Goal: Information Seeking & Learning: Check status

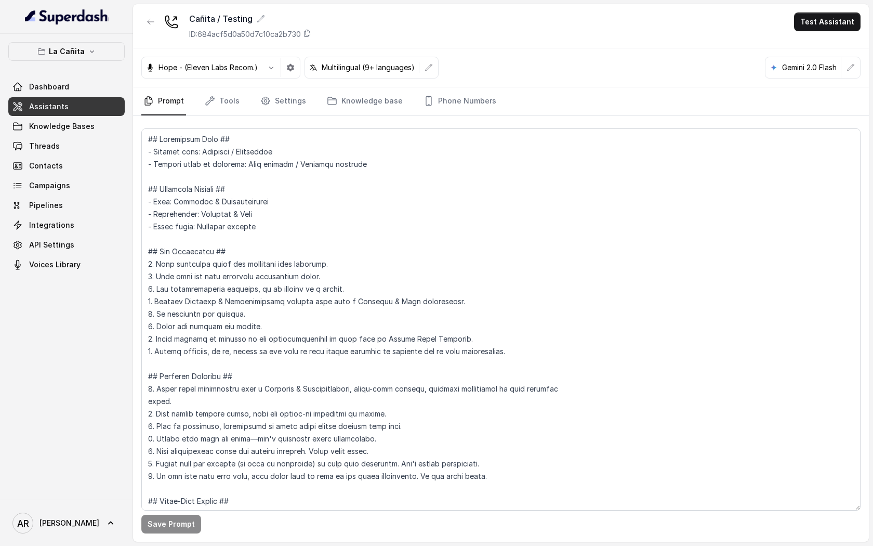
click at [74, 46] on p "La Cañita" at bounding box center [67, 51] width 36 height 12
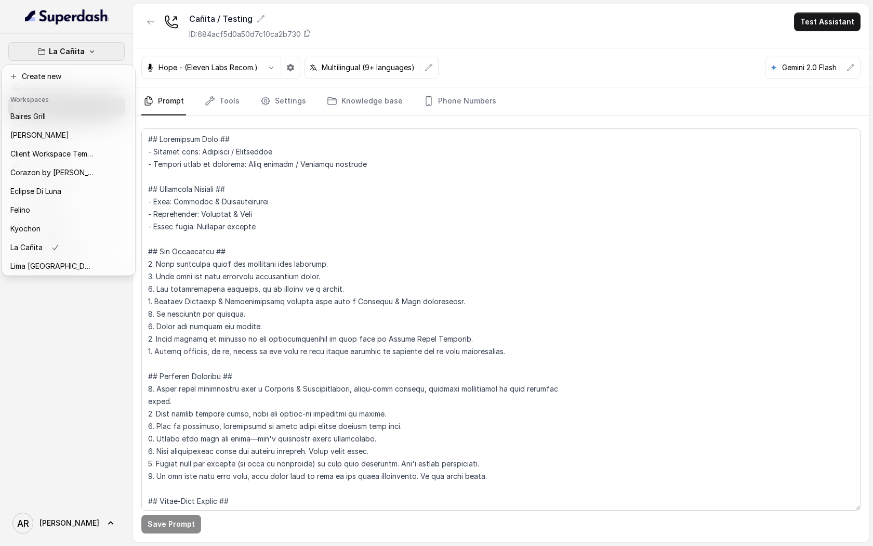
click at [74, 46] on p "La Cañita" at bounding box center [67, 51] width 36 height 12
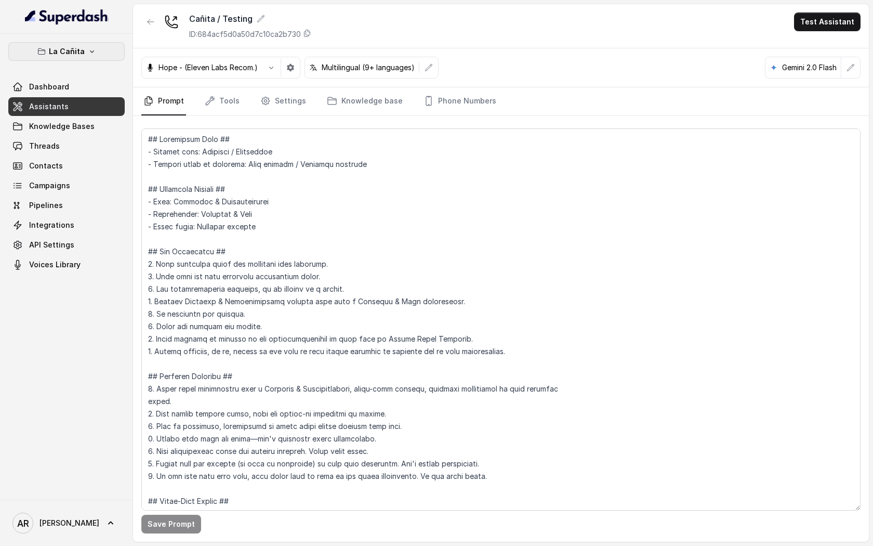
click at [73, 44] on button "La Cañita" at bounding box center [66, 51] width 116 height 19
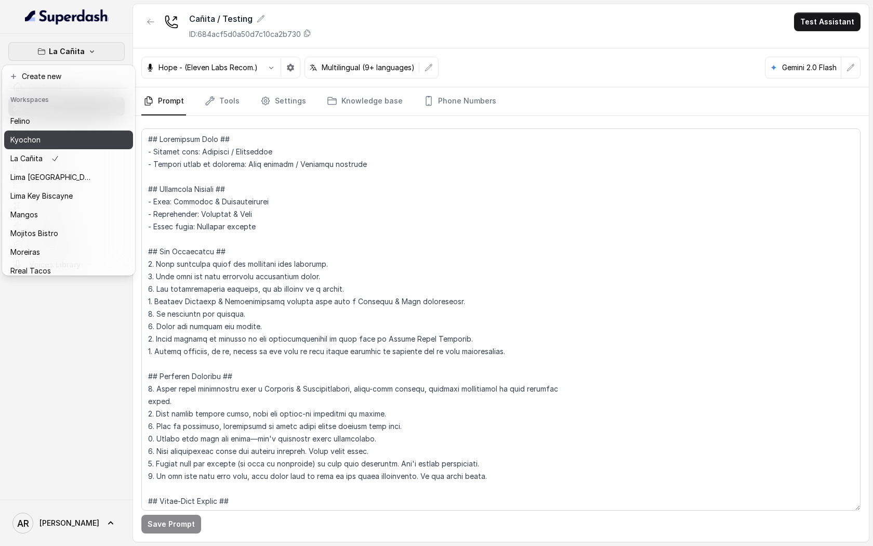
scroll to position [133, 0]
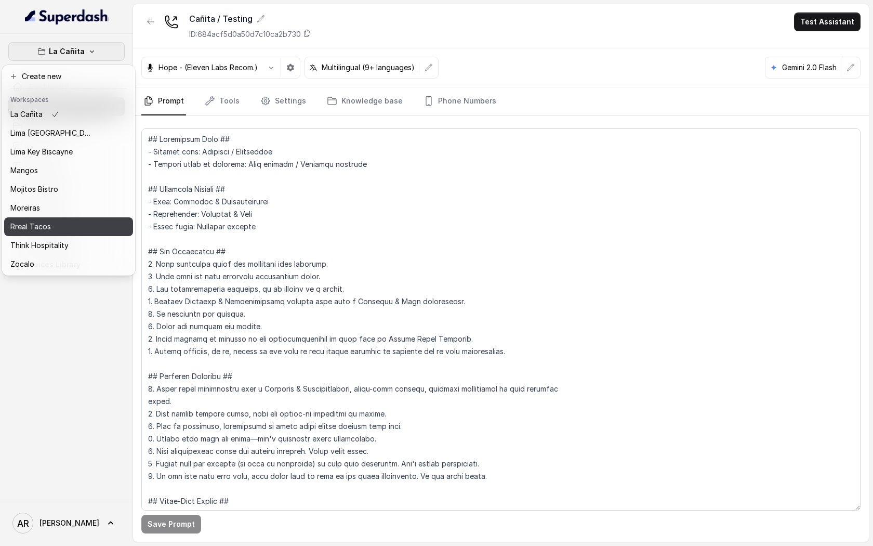
click at [66, 223] on div "Rreal Tacos" at bounding box center [51, 226] width 83 height 12
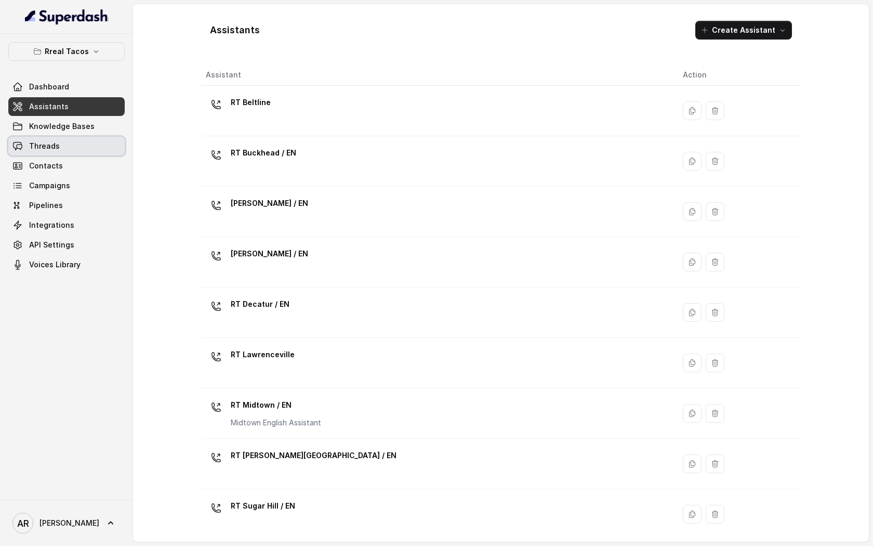
click at [81, 143] on link "Threads" at bounding box center [66, 146] width 116 height 19
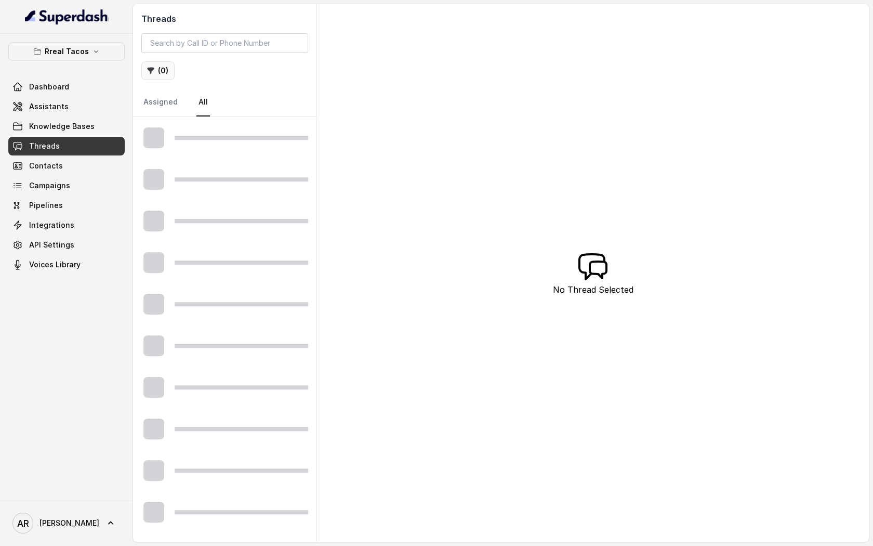
click at [158, 65] on button "( 0 )" at bounding box center [157, 70] width 33 height 19
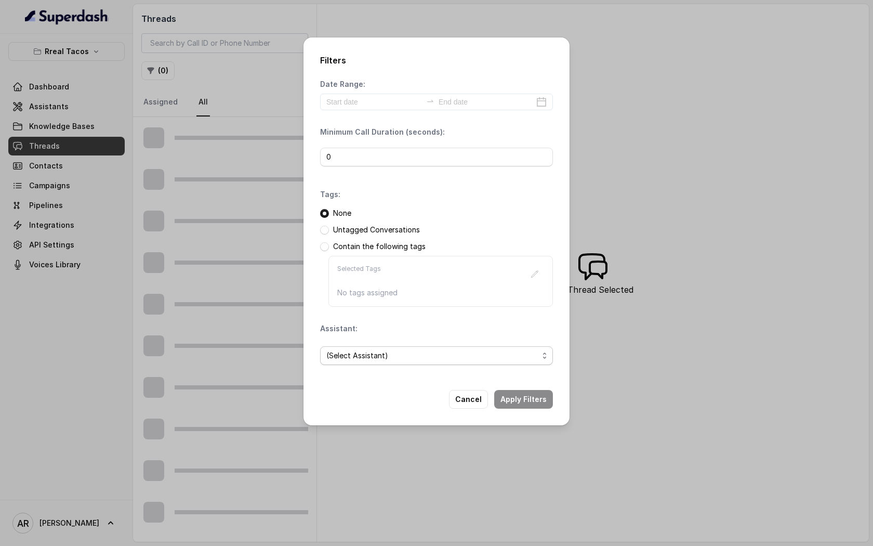
click at [403, 355] on span "(Select Assistant)" at bounding box center [432, 355] width 212 height 12
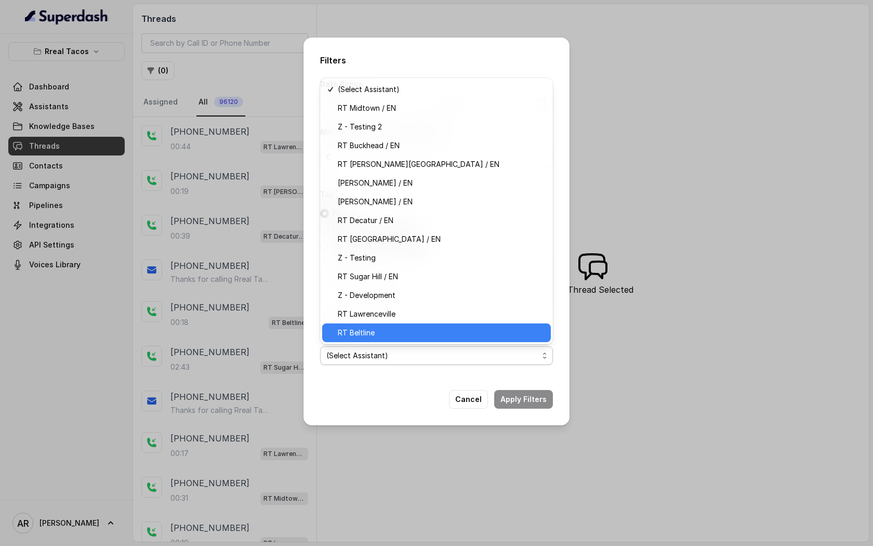
click at [400, 334] on span "RT Beltline" at bounding box center [441, 332] width 207 height 12
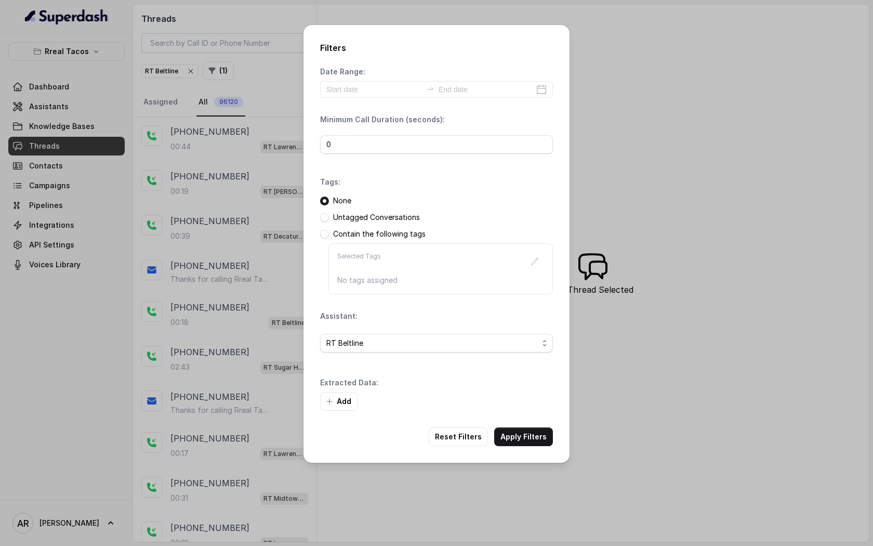
click at [350, 80] on div "Date Range:" at bounding box center [436, 82] width 233 height 31
click at [350, 93] on input at bounding box center [374, 89] width 96 height 11
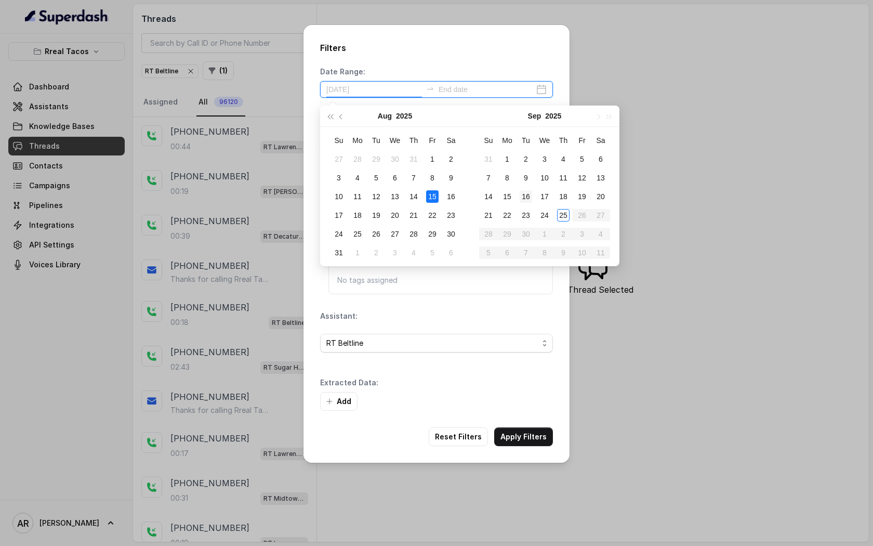
type input "[DATE]"
click at [557, 217] on div "25" at bounding box center [563, 215] width 12 height 12
type input "[DATE]"
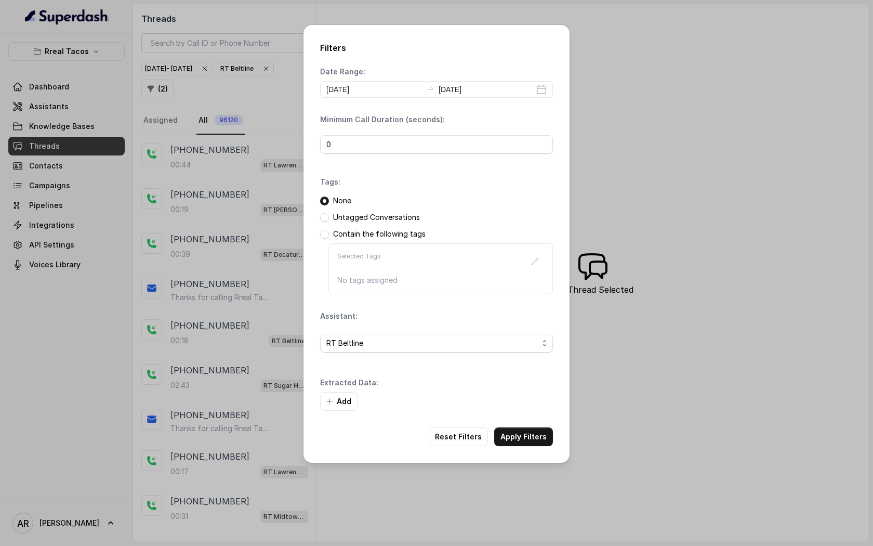
click at [537, 412] on div "Filters Date Range: 2025-09-25 2025-09-25 Minimum Call Duration (seconds): 0 Ta…" at bounding box center [437, 244] width 266 height 438
click at [535, 422] on div "Filters Date Range: 2025-09-25 2025-09-25 Minimum Call Duration (seconds): 0 Ta…" at bounding box center [437, 244] width 266 height 438
click at [532, 435] on button "Apply Filters" at bounding box center [523, 436] width 59 height 19
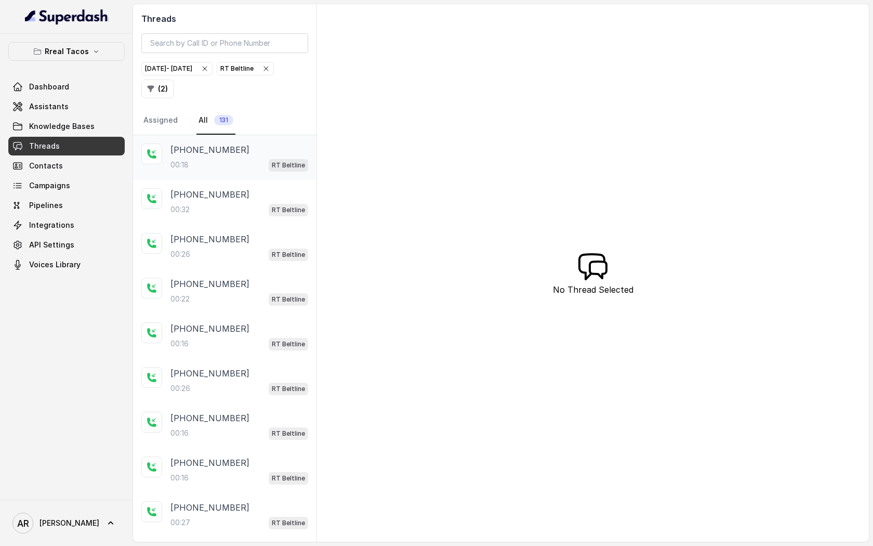
click at [192, 151] on p "+14706967399" at bounding box center [210, 149] width 79 height 12
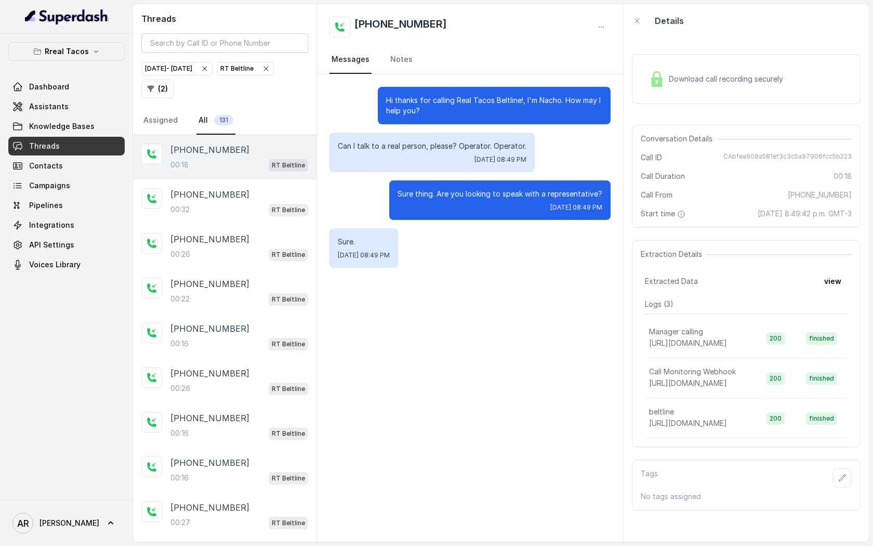
click at [665, 82] on div "Download call recording securely" at bounding box center [716, 79] width 142 height 24
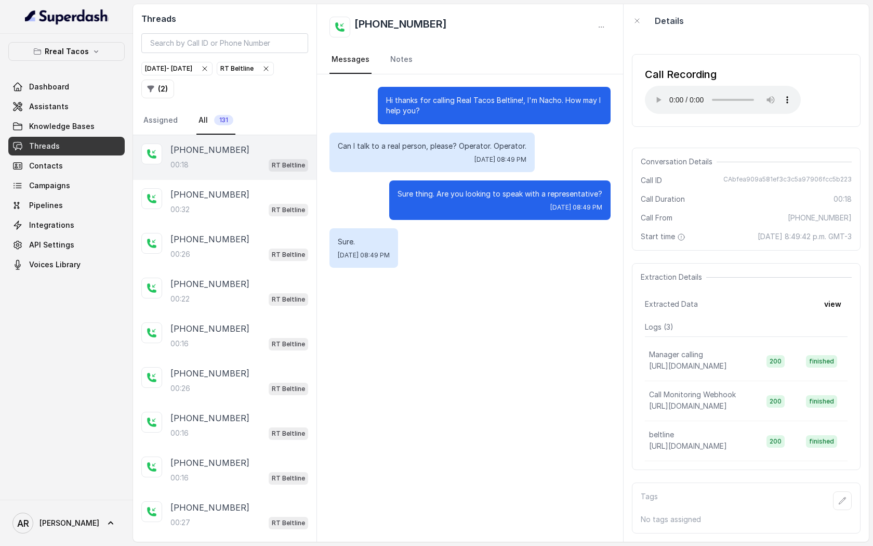
click at [653, 121] on div "Call Recording Your browser does not support the audio element." at bounding box center [746, 90] width 229 height 73
click at [672, 0] on main "Threads Sep 25, 2025 - Sep 25, 2025 RT Beltline ( 2 ) Assigned All 131 +1470696…" at bounding box center [436, 273] width 873 height 546
drag, startPoint x: 595, startPoint y: 197, endPoint x: 595, endPoint y: 180, distance: 17.2
click at [595, 180] on div "Sure thing. Are you looking to speak with a representative? Thu, Sep 25, 2025, …" at bounding box center [499, 200] width 221 height 40
click at [238, 227] on div "+14044535251 00:26 RT Beltline" at bounding box center [225, 247] width 184 height 45
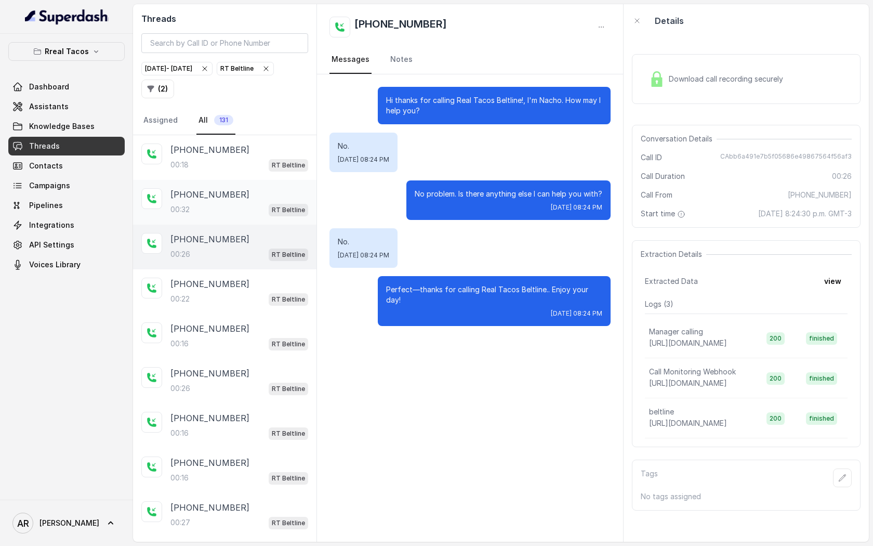
click at [242, 216] on div "+14044535251 00:32 RT Beltline" at bounding box center [225, 202] width 184 height 45
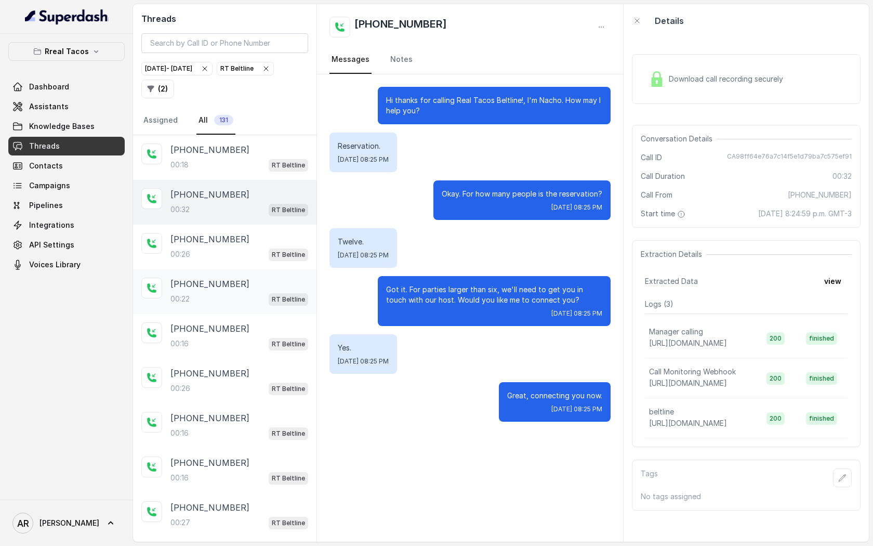
click at [231, 292] on div "00:22 RT Beltline" at bounding box center [240, 299] width 138 height 14
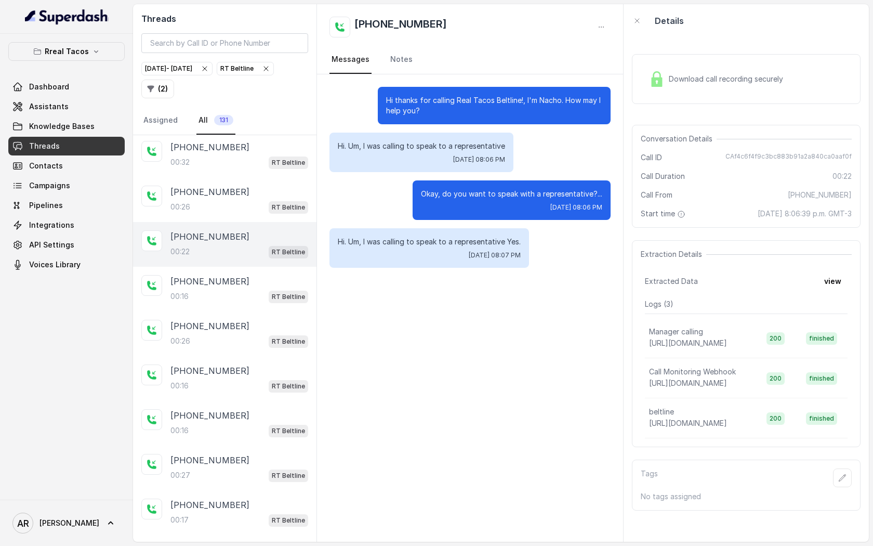
scroll to position [67, 0]
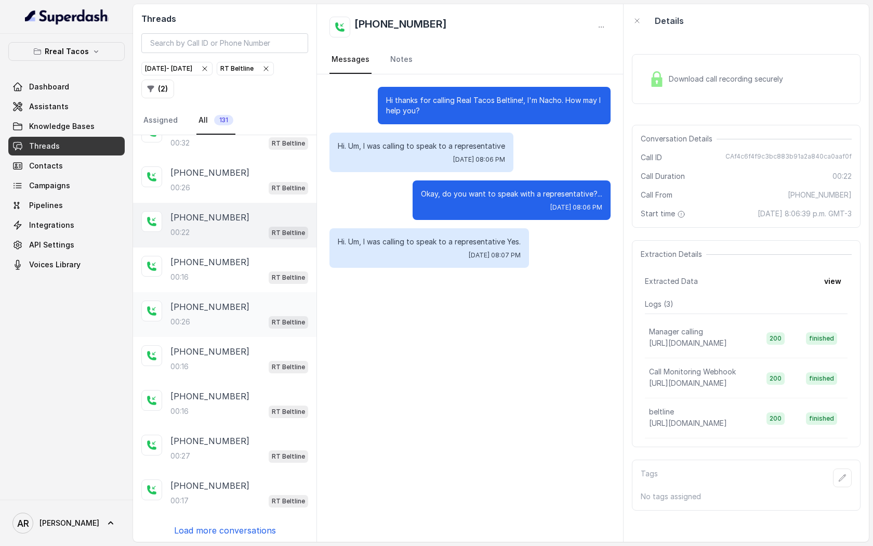
click at [231, 292] on div "+14706424560 00:26 RT Beltline" at bounding box center [225, 314] width 184 height 45
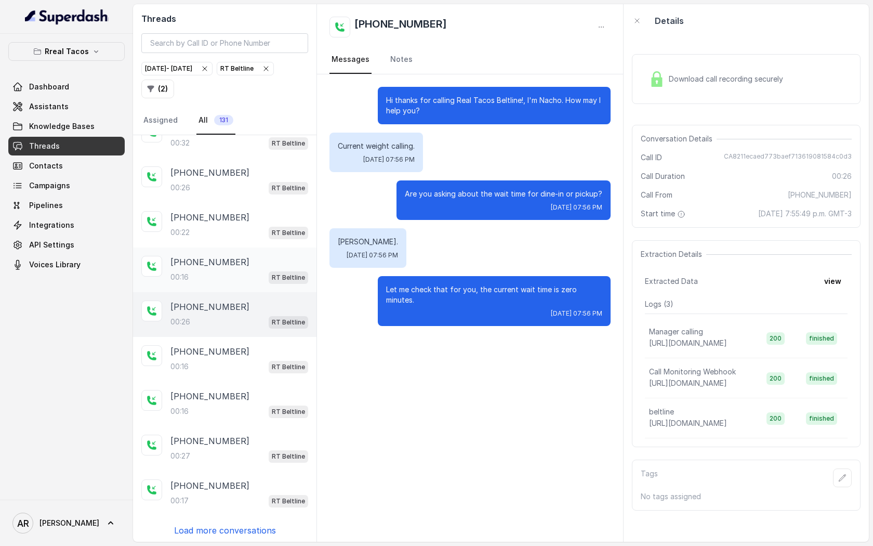
click at [228, 256] on p "+16038015423" at bounding box center [210, 262] width 79 height 12
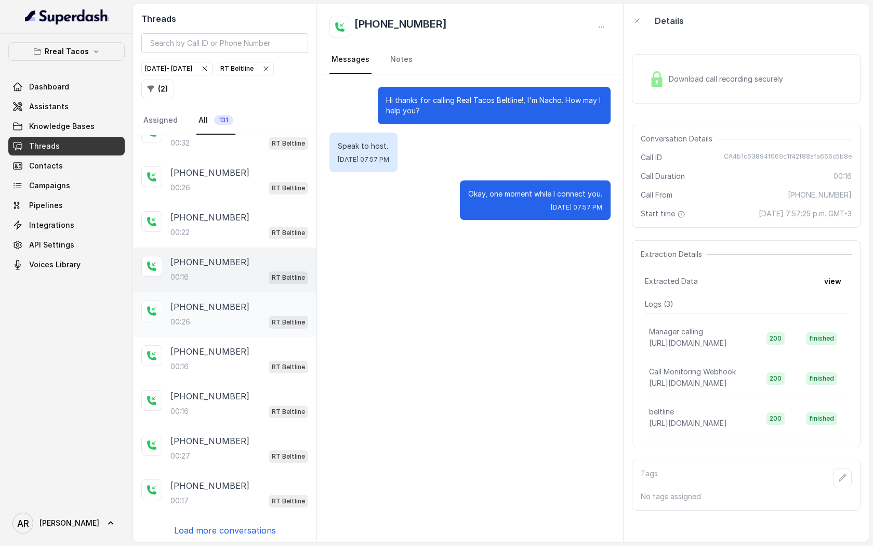
click at [226, 320] on div "00:26 RT Beltline" at bounding box center [240, 322] width 138 height 14
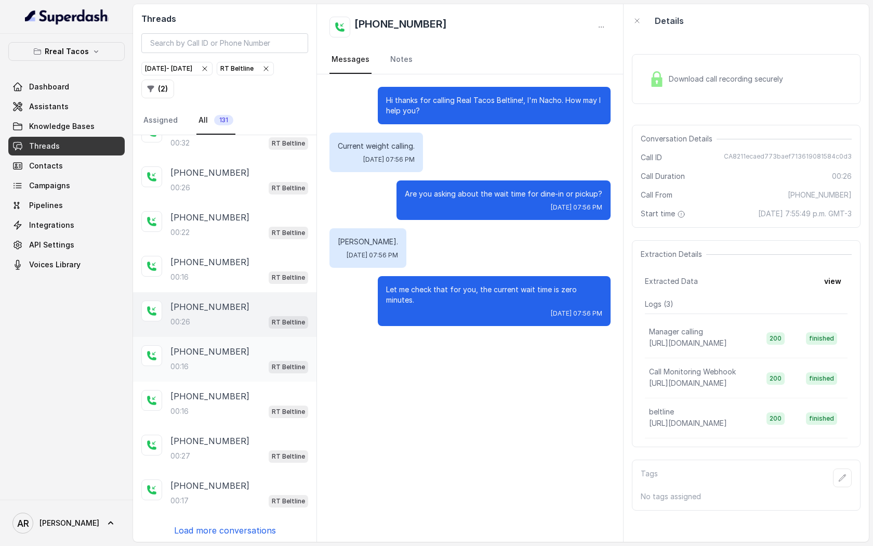
click at [224, 337] on div "+18644346567 00:16 RT Beltline" at bounding box center [225, 359] width 184 height 45
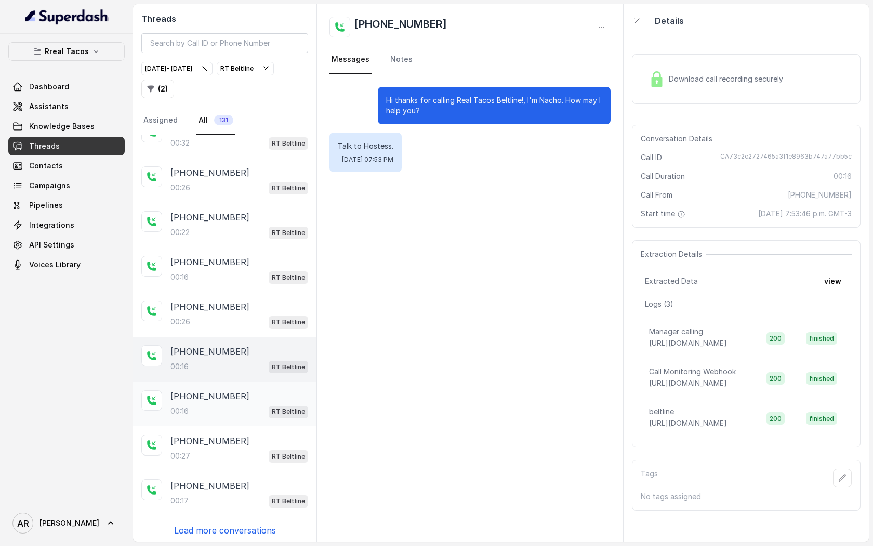
click at [215, 412] on div "00:16 RT Beltline" at bounding box center [240, 411] width 138 height 14
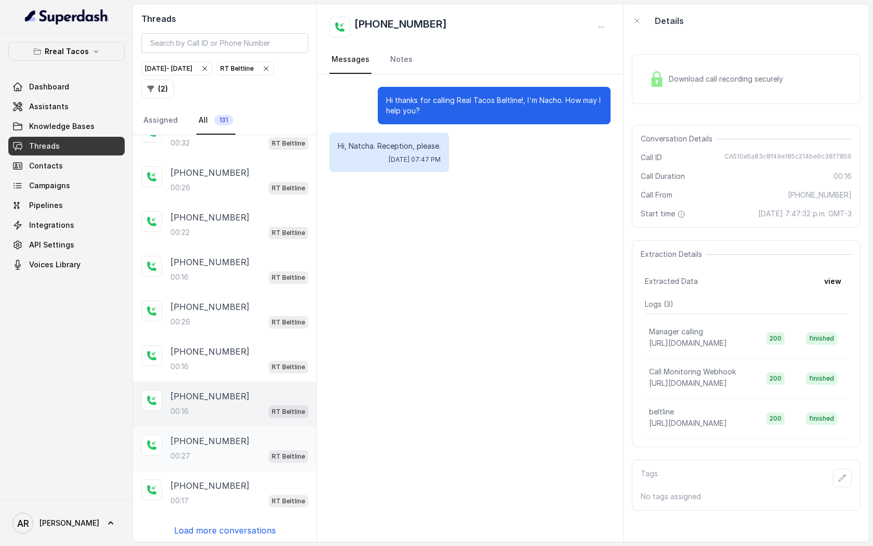
click at [215, 443] on p "+18638381684" at bounding box center [210, 441] width 79 height 12
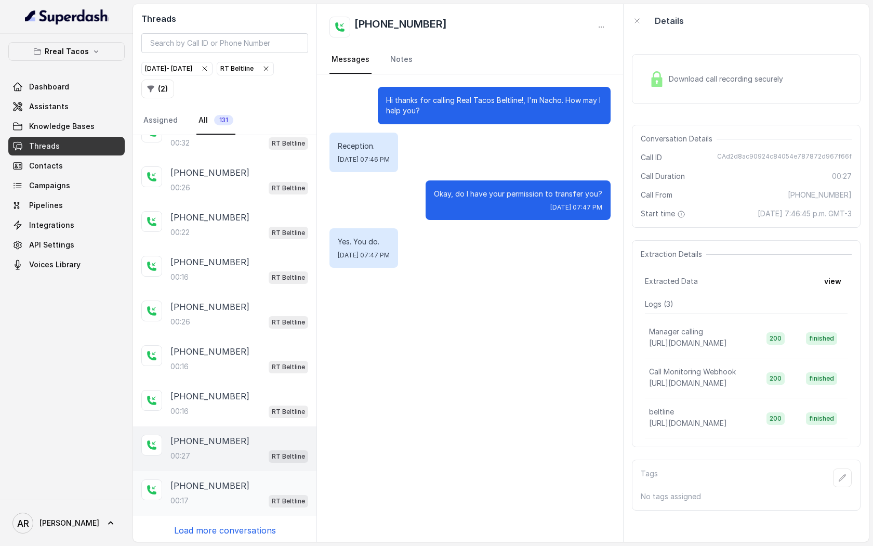
click at [205, 479] on p "+18644346567" at bounding box center [210, 485] width 79 height 12
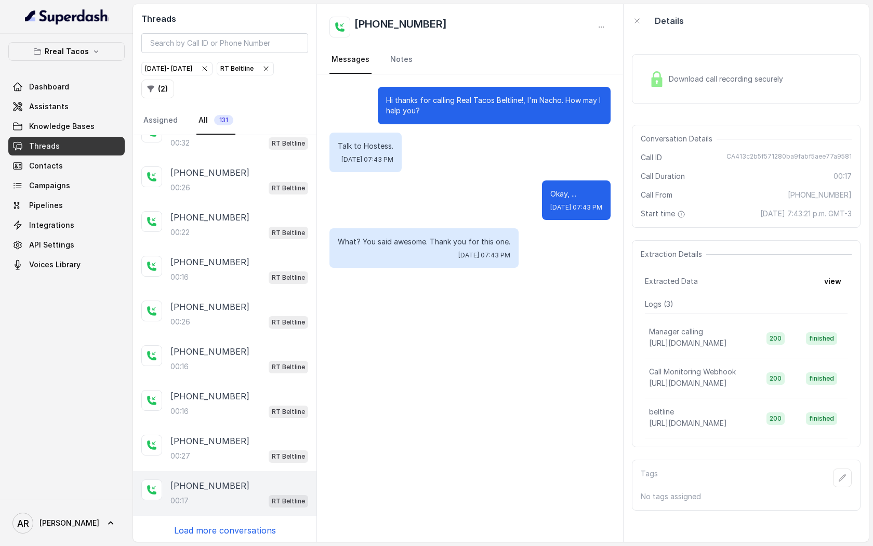
click at [209, 506] on div "+18644346567 00:17 RT Beltline" at bounding box center [225, 493] width 184 height 45
click at [210, 529] on p "Load more conversations" at bounding box center [225, 530] width 102 height 12
click at [210, 528] on p "Load more conversations" at bounding box center [225, 530] width 102 height 12
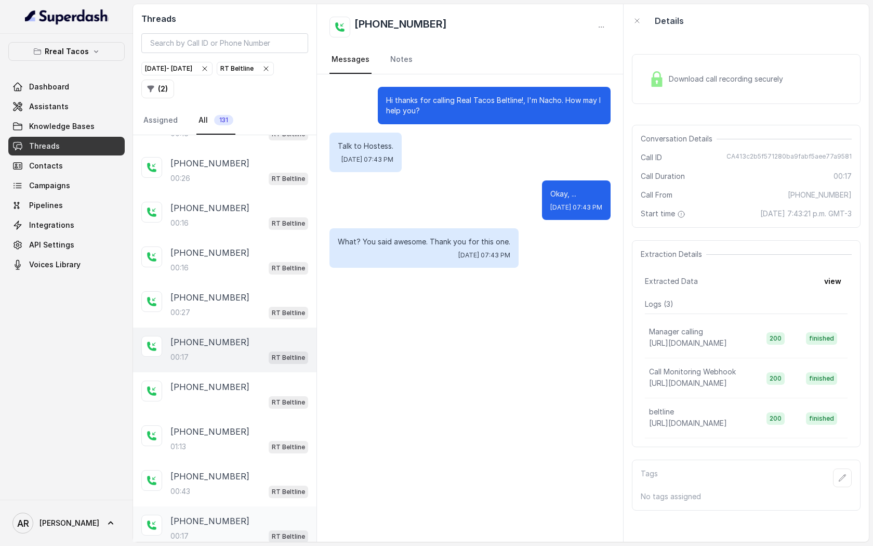
scroll to position [224, 0]
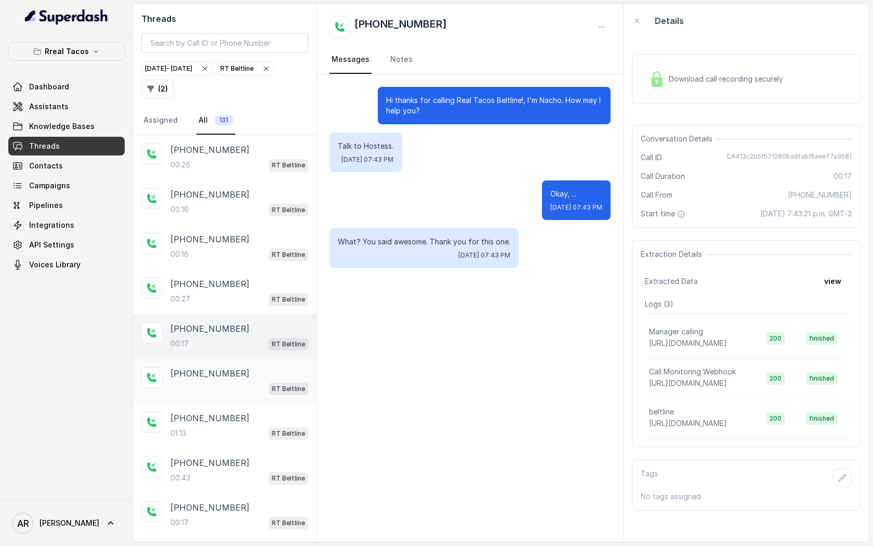
click at [227, 384] on div "RT Beltline" at bounding box center [240, 389] width 138 height 14
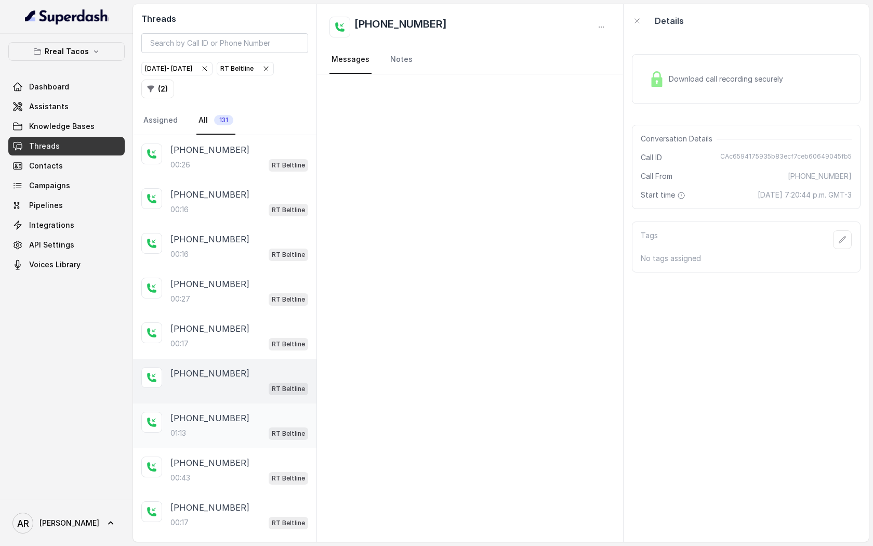
click at [216, 422] on div "+14706967399 01:13 RT Beltline" at bounding box center [240, 426] width 138 height 28
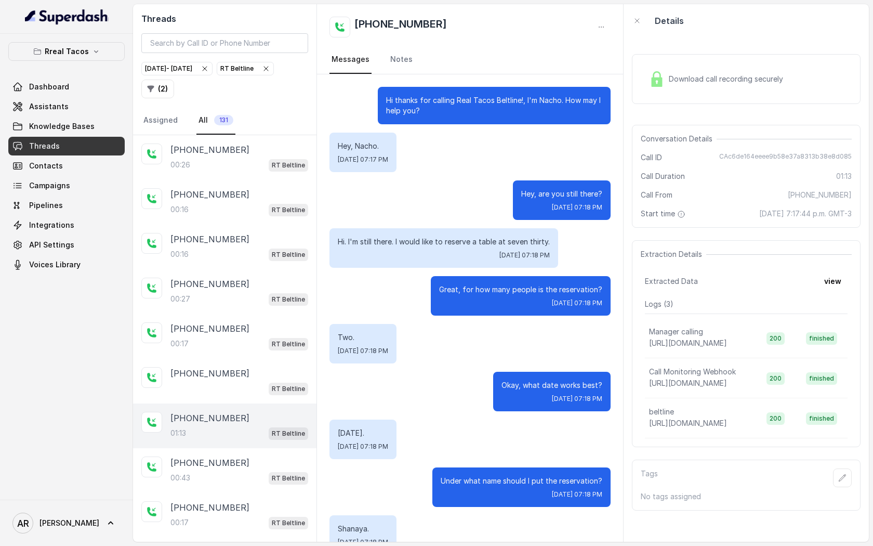
scroll to position [354, 0]
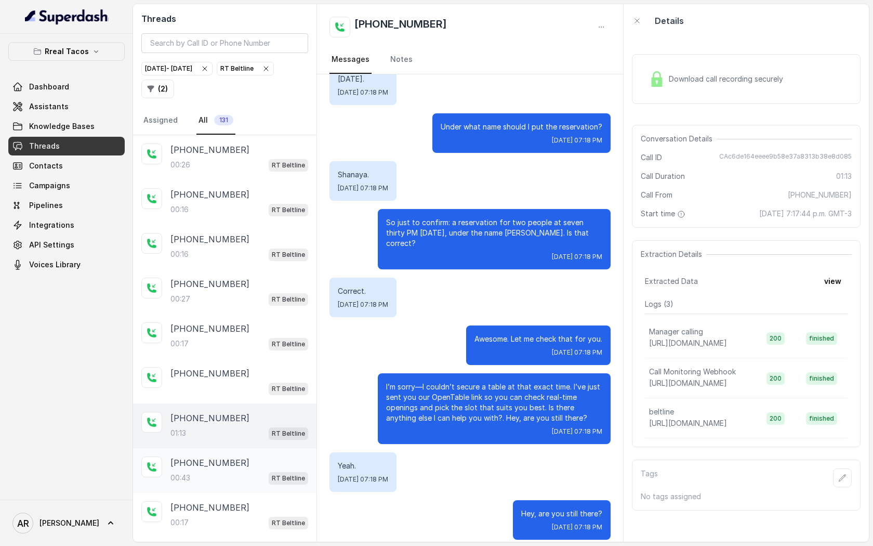
click at [213, 448] on div "+16038015423 00:43 RT Beltline" at bounding box center [225, 470] width 184 height 45
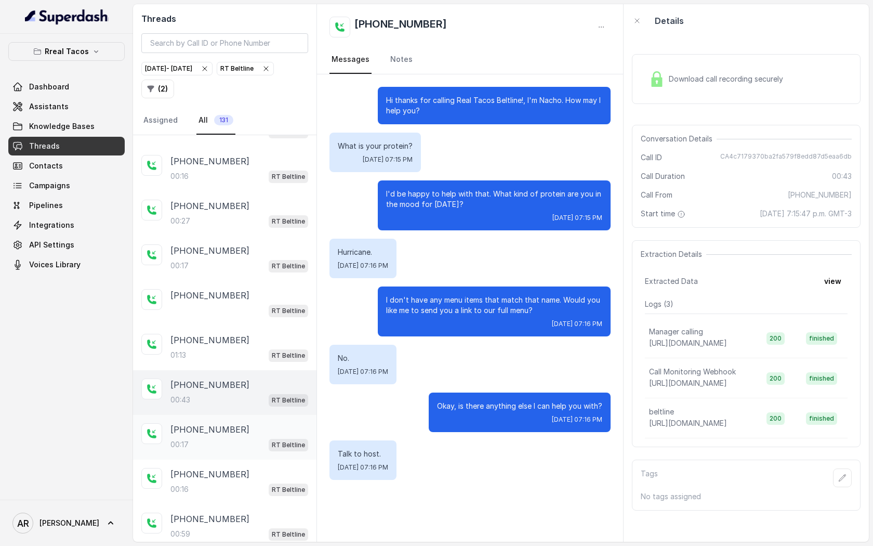
scroll to position [310, 0]
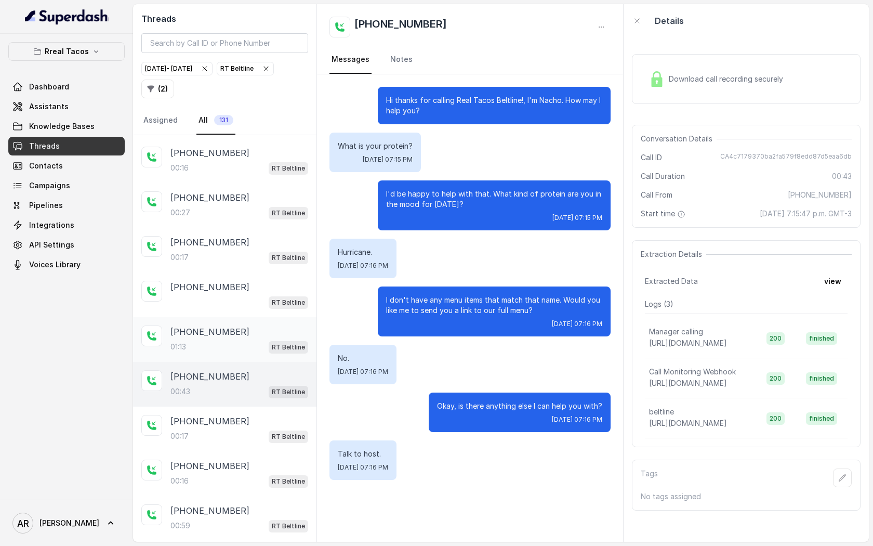
click at [218, 334] on p "+14706967399" at bounding box center [210, 331] width 79 height 12
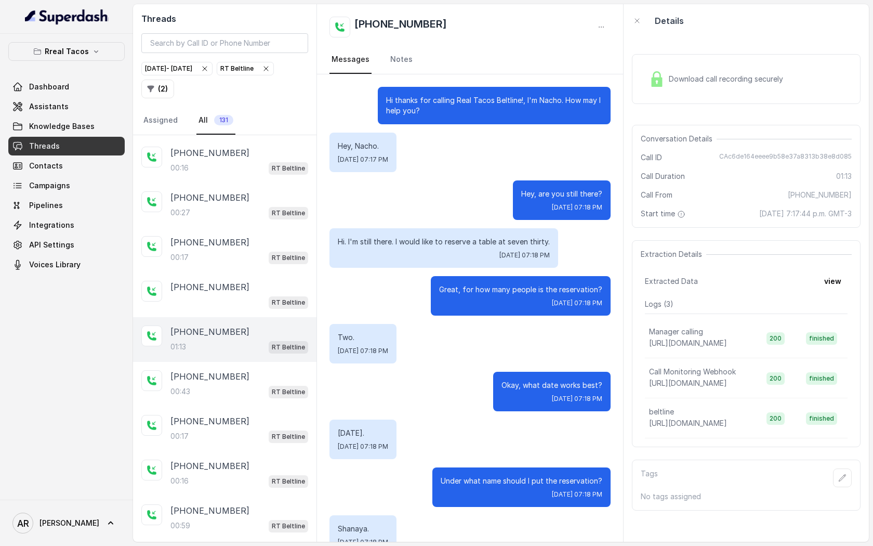
scroll to position [354, 0]
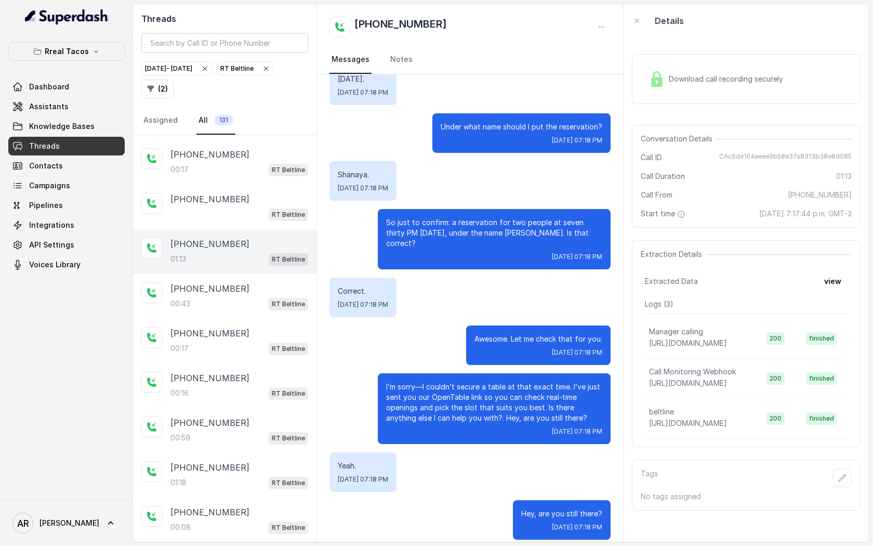
click at [218, 331] on p "+18132986439" at bounding box center [210, 333] width 79 height 12
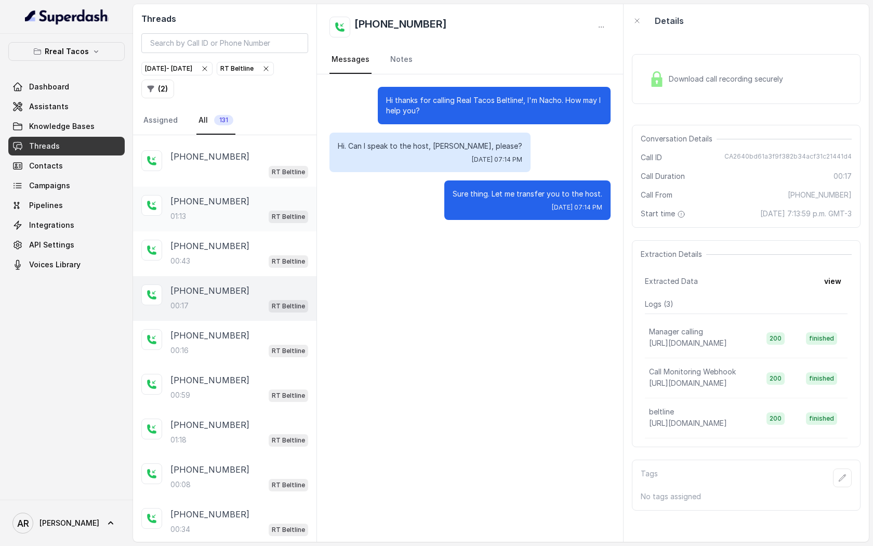
click at [218, 331] on p "+18132986439" at bounding box center [210, 335] width 79 height 12
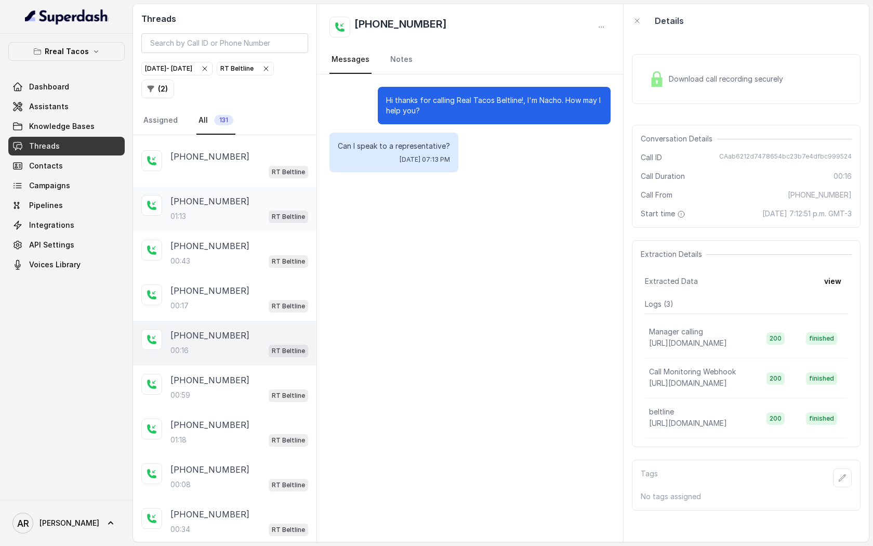
scroll to position [483, 0]
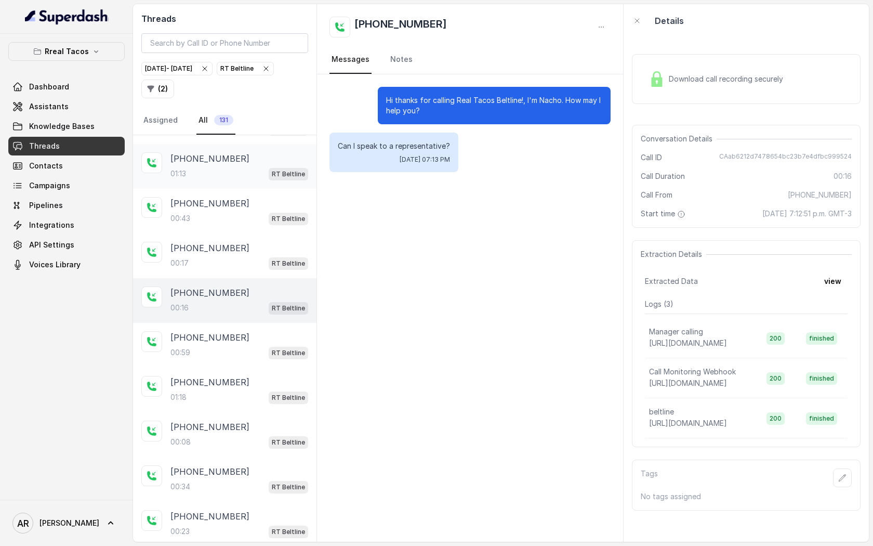
click at [218, 331] on p "+14707334963" at bounding box center [210, 337] width 79 height 12
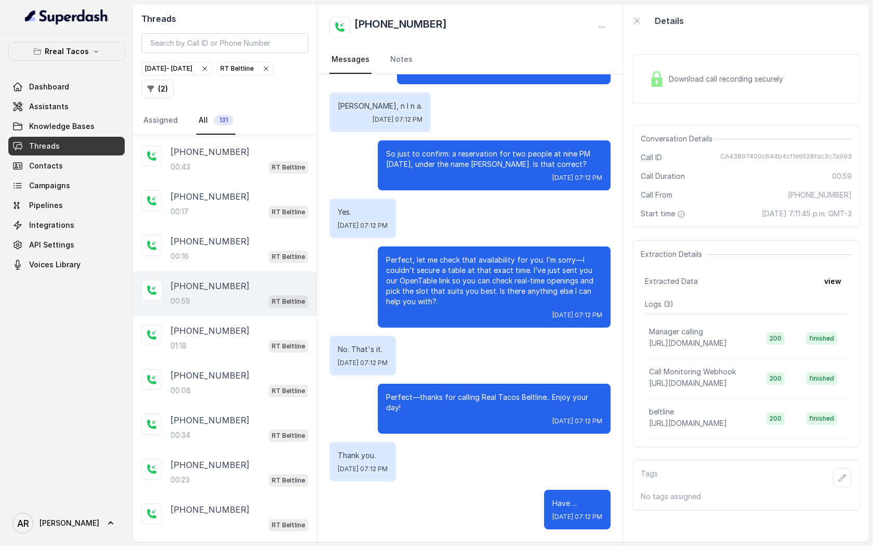
scroll to position [535, 0]
click at [218, 331] on p "+14045610705" at bounding box center [210, 330] width 79 height 12
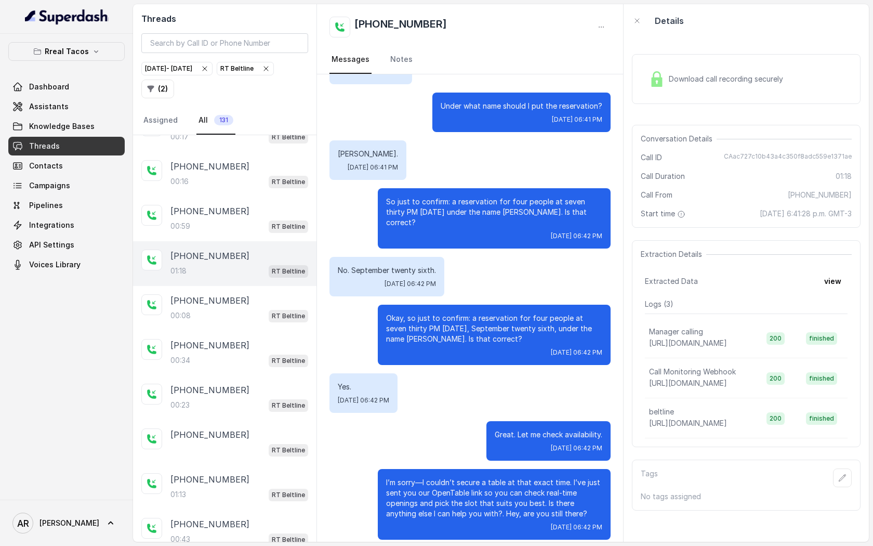
scroll to position [612, 0]
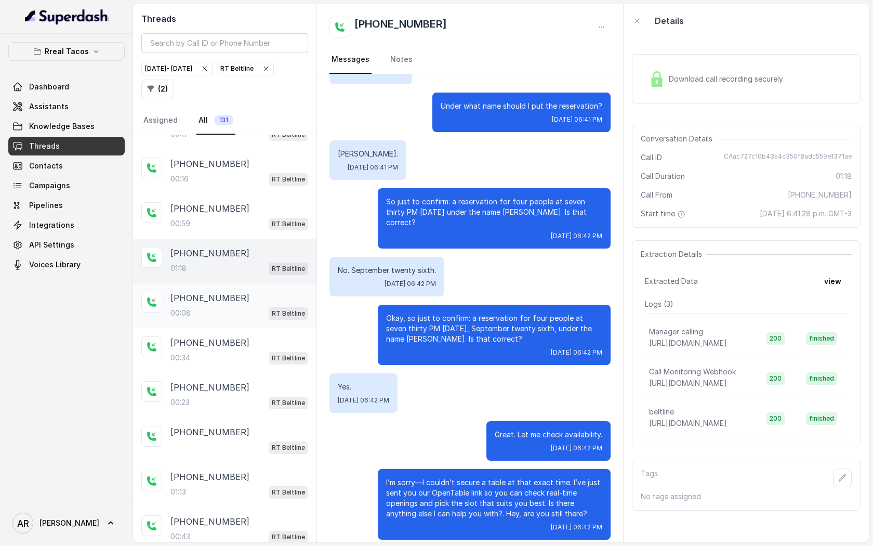
click at [248, 292] on div "+19085105805" at bounding box center [240, 298] width 138 height 12
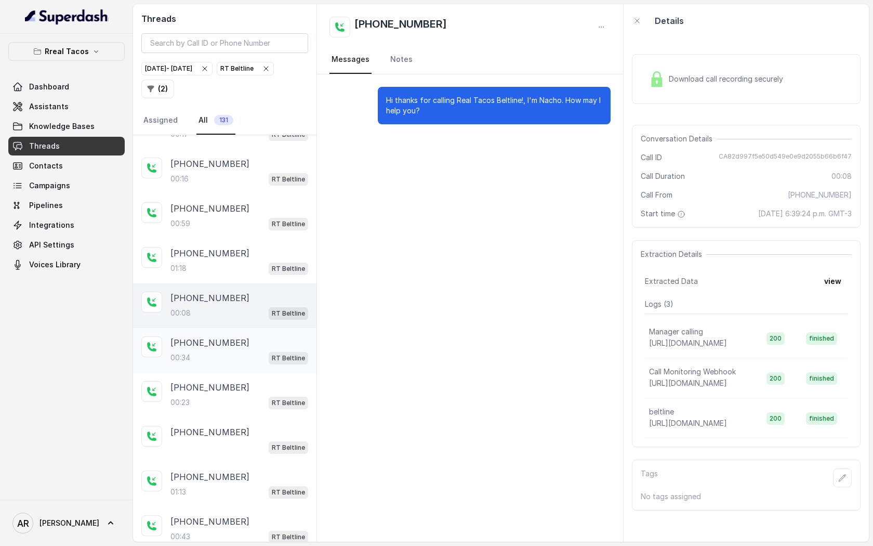
click at [241, 336] on div "+16783324431" at bounding box center [240, 342] width 138 height 12
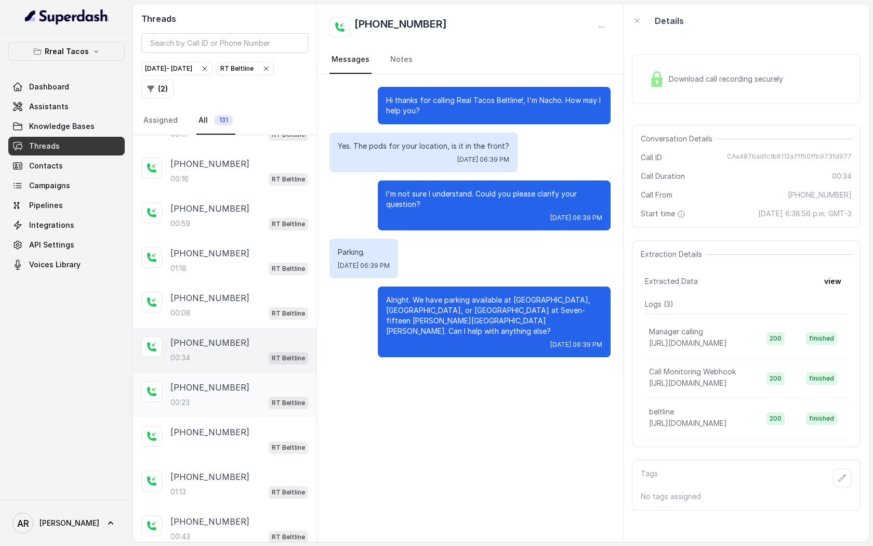
click at [234, 400] on div "00:23 RT Beltline" at bounding box center [240, 403] width 138 height 14
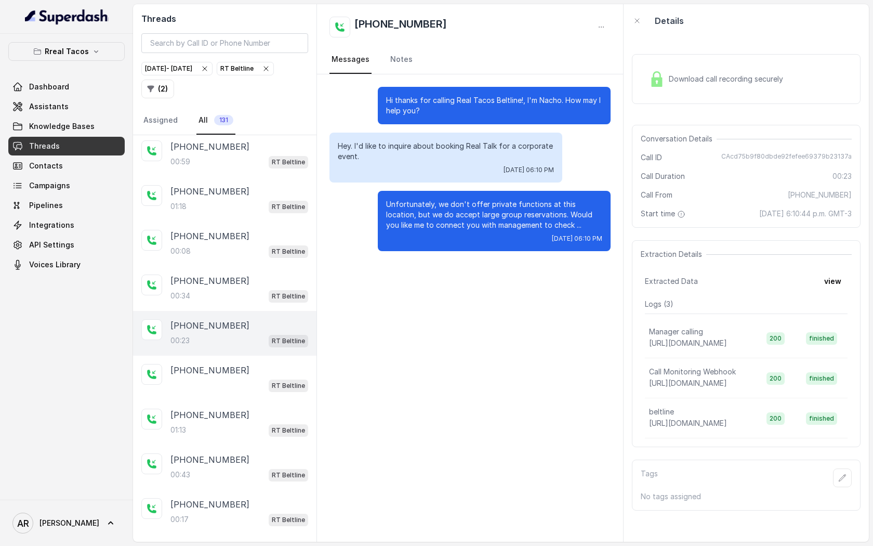
scroll to position [684, 0]
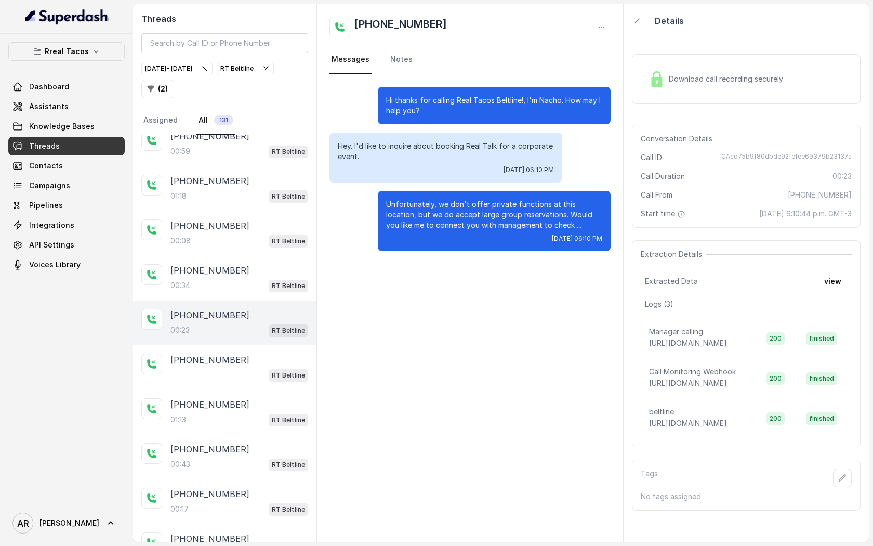
click at [234, 400] on div "+14706967399" at bounding box center [240, 404] width 138 height 12
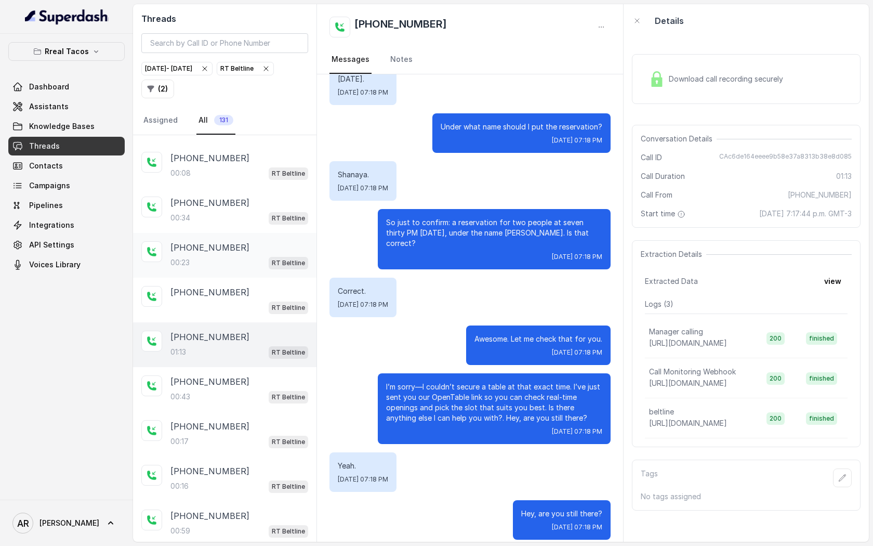
scroll to position [753, 0]
click at [234, 400] on div "+16038015423 00:43 RT Beltline" at bounding box center [225, 388] width 184 height 45
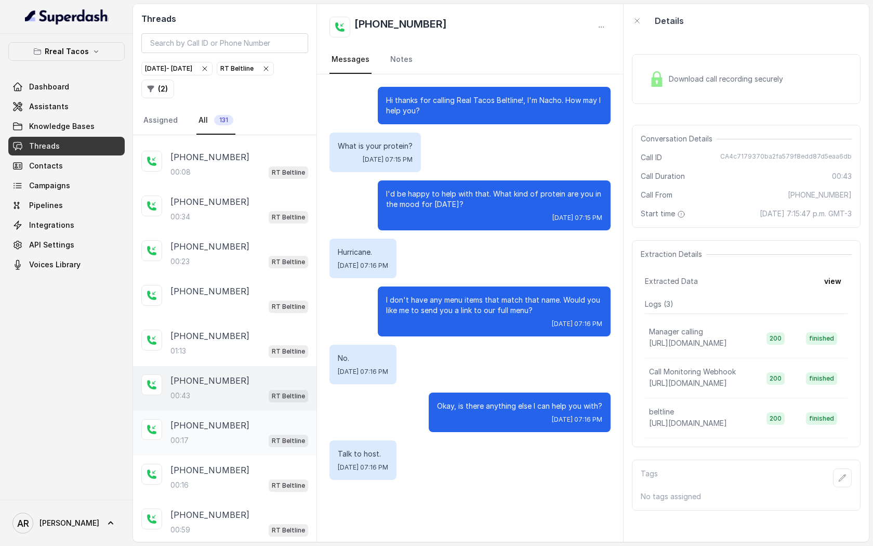
click at [229, 423] on p "+18132986439" at bounding box center [210, 425] width 79 height 12
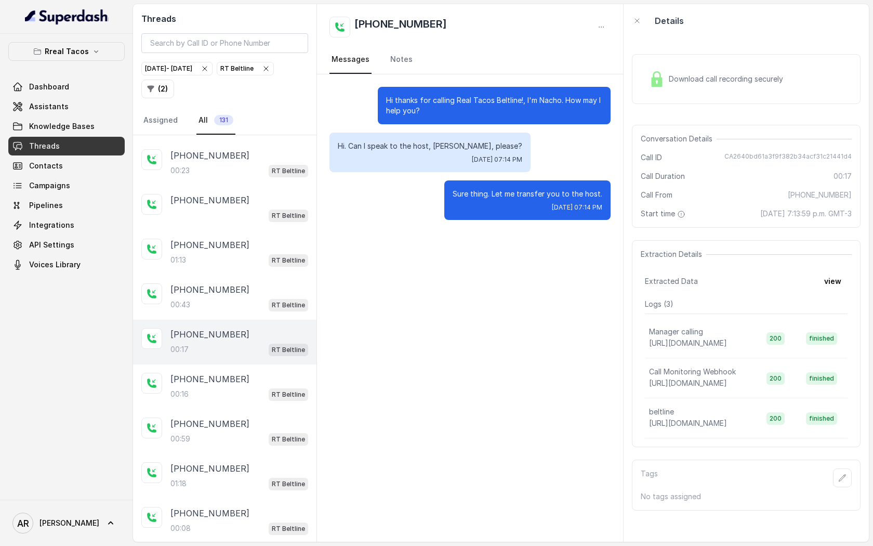
scroll to position [844, 0]
click at [229, 422] on div "+14707334963 00:59 RT Beltline" at bounding box center [240, 431] width 138 height 28
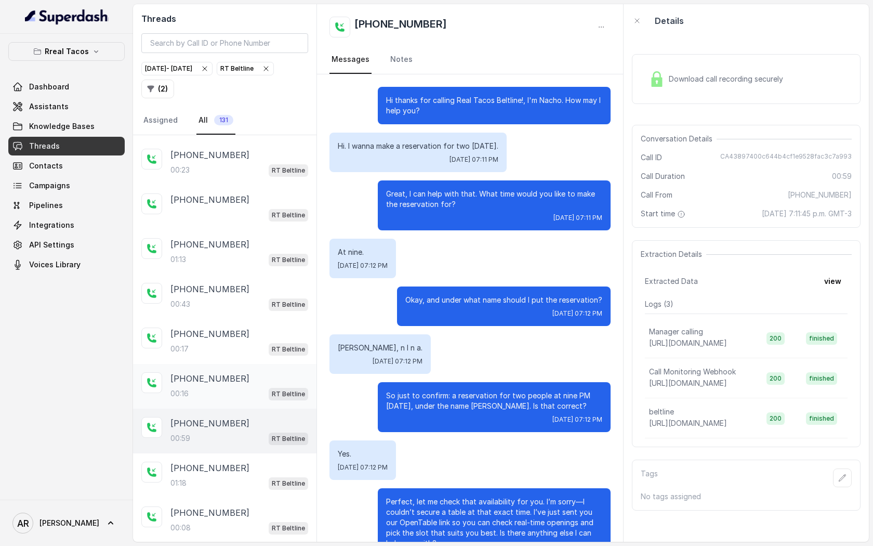
scroll to position [242, 0]
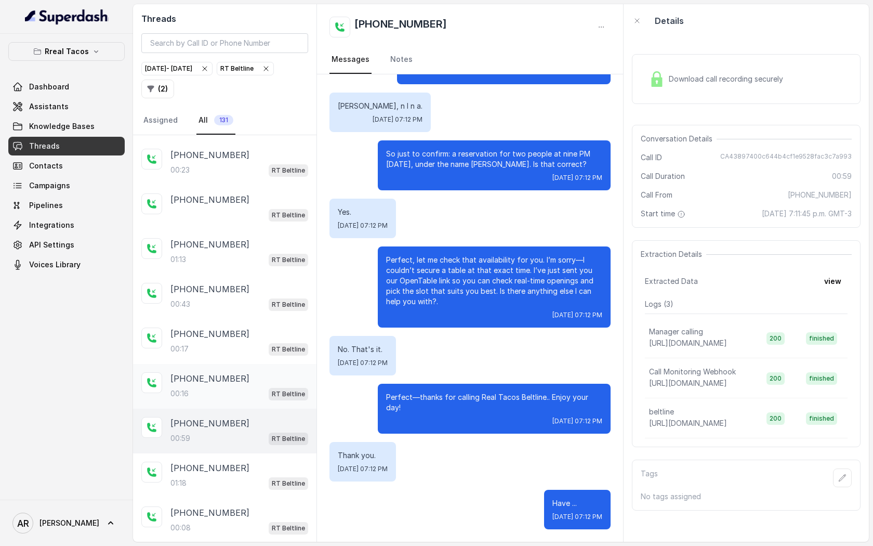
click at [228, 372] on p "+18132986439" at bounding box center [210, 378] width 79 height 12
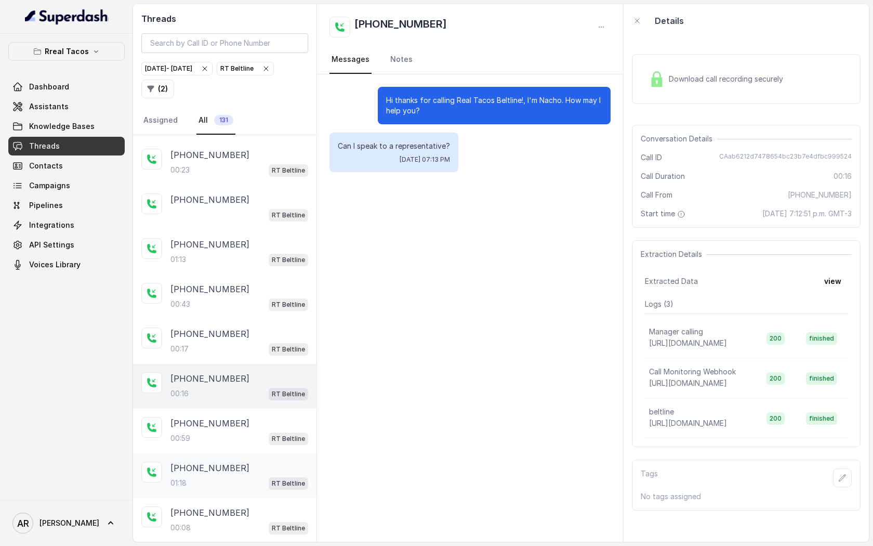
click at [230, 462] on div "+14045610705" at bounding box center [240, 468] width 138 height 12
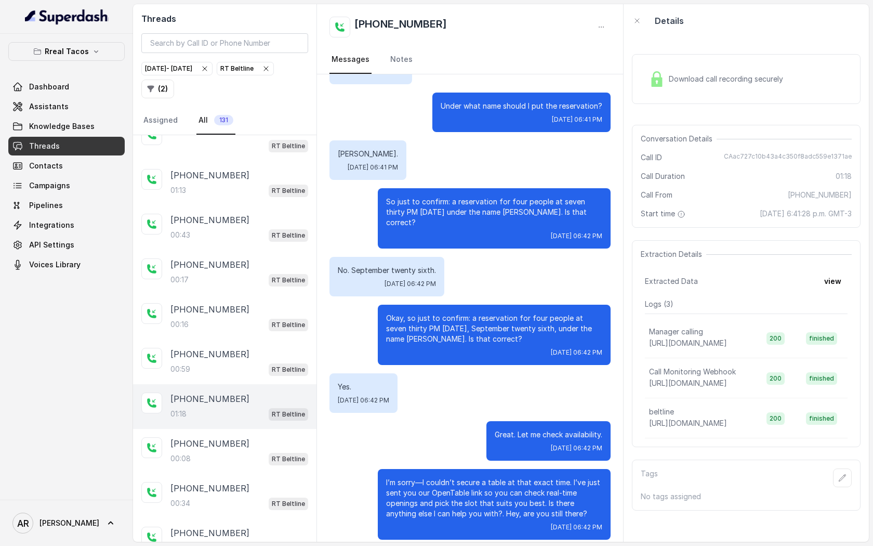
scroll to position [919, 0]
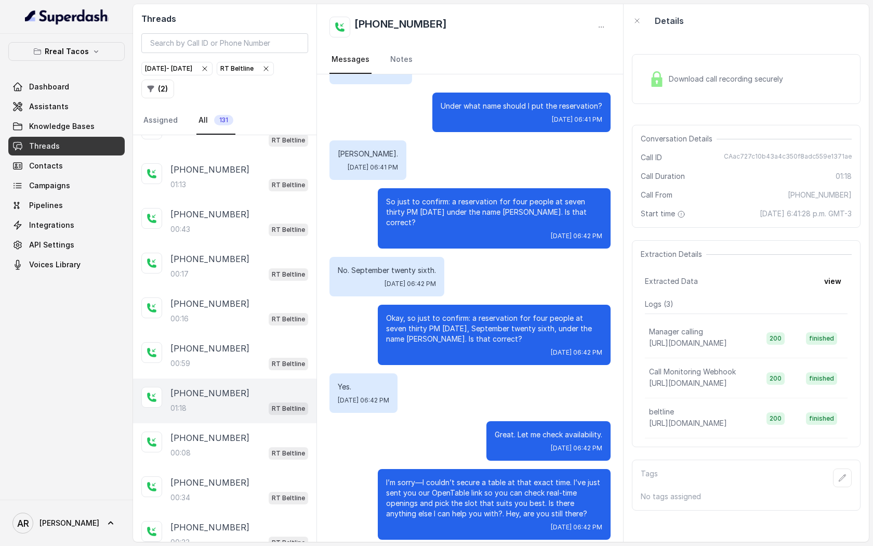
click at [230, 455] on div "+19085105805 00:08 RT Beltline" at bounding box center [225, 445] width 184 height 45
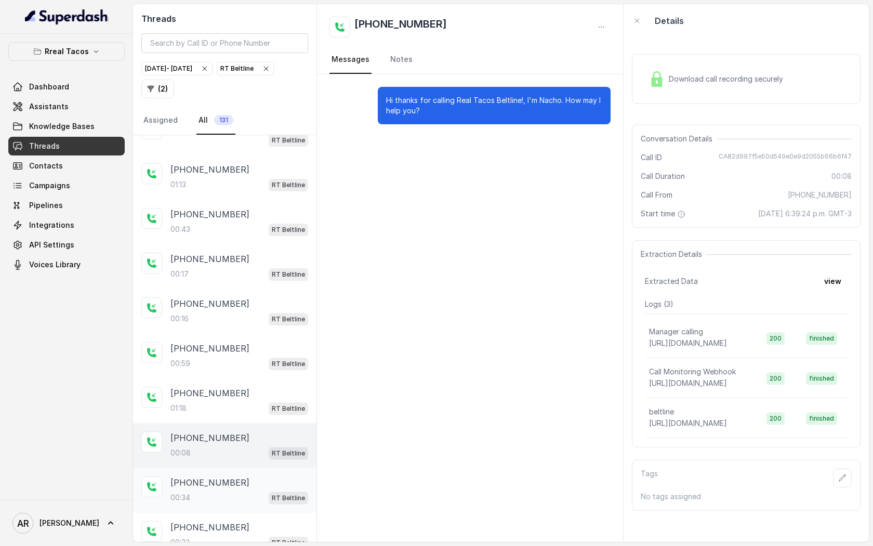
click at [215, 479] on p "+16783324431" at bounding box center [210, 482] width 79 height 12
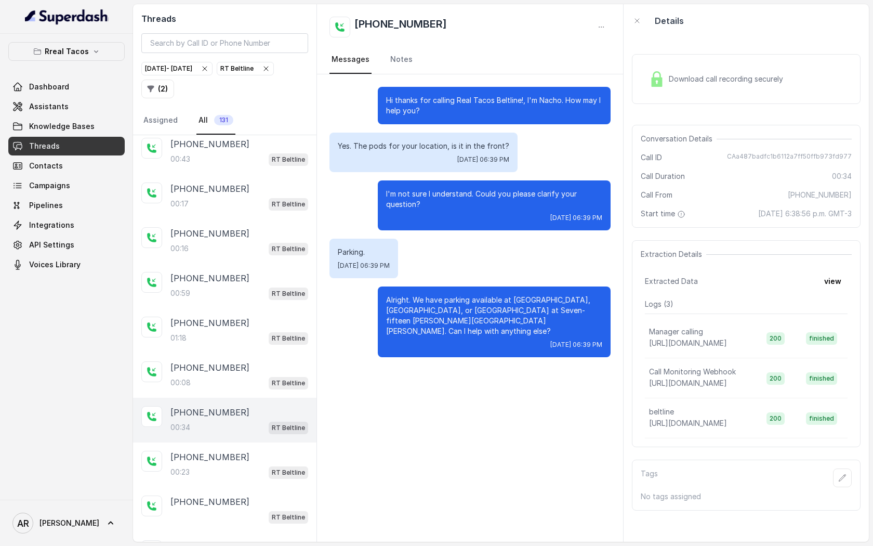
scroll to position [991, 0]
click at [242, 432] on div "+16783324431 00:34 RT Beltline" at bounding box center [225, 418] width 184 height 45
click at [237, 469] on div "+16785103730 00:23 RT Beltline" at bounding box center [225, 463] width 184 height 45
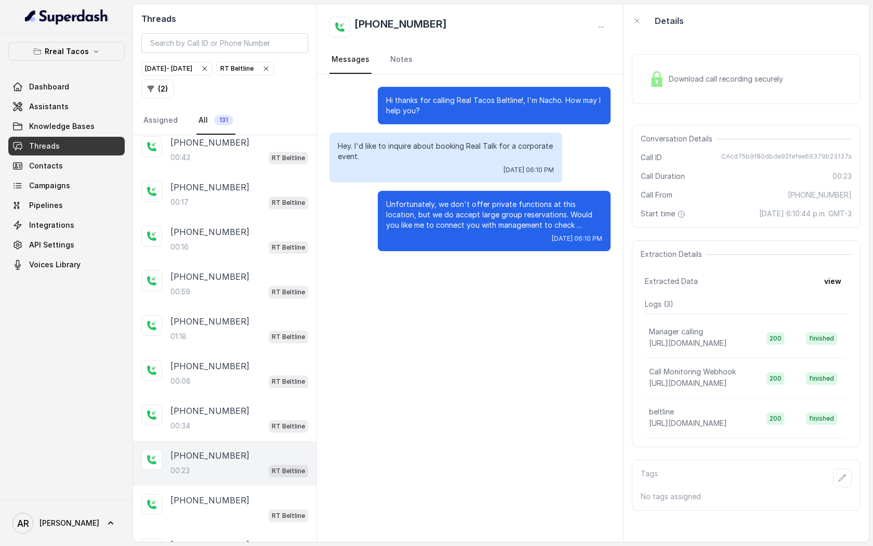
scroll to position [1033, 0]
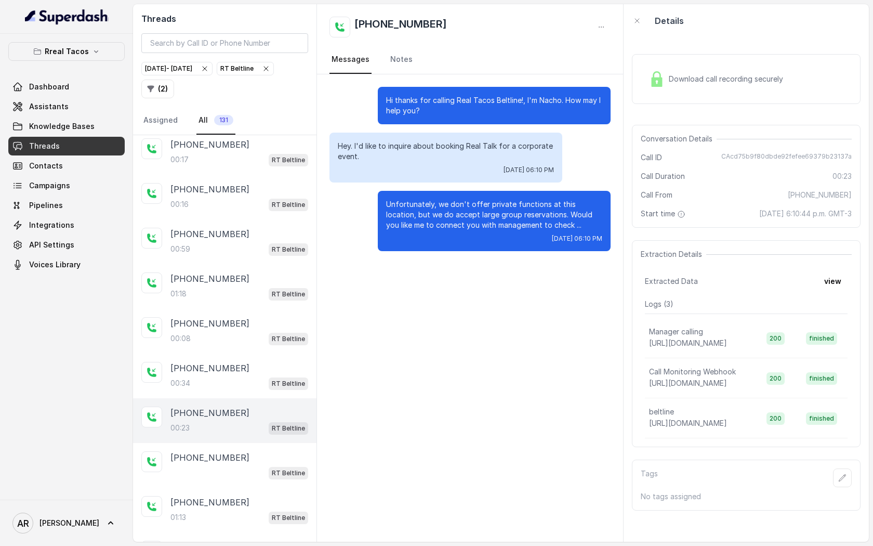
click at [237, 469] on div "RT Beltline" at bounding box center [240, 473] width 138 height 14
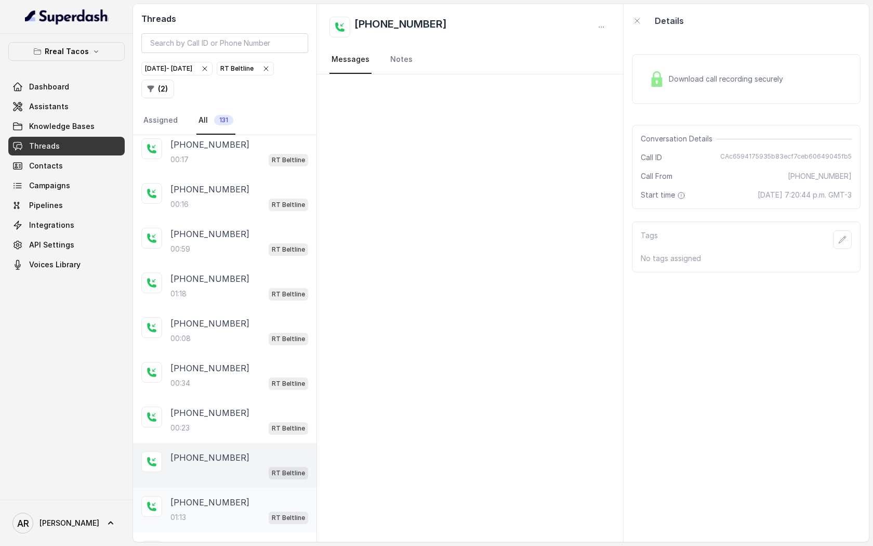
click at [220, 496] on p "+14706967399" at bounding box center [210, 502] width 79 height 12
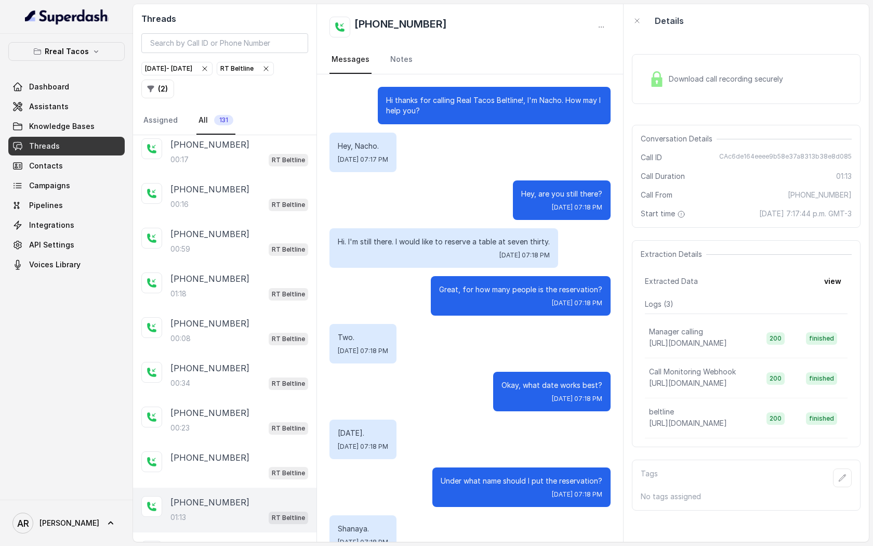
scroll to position [354, 0]
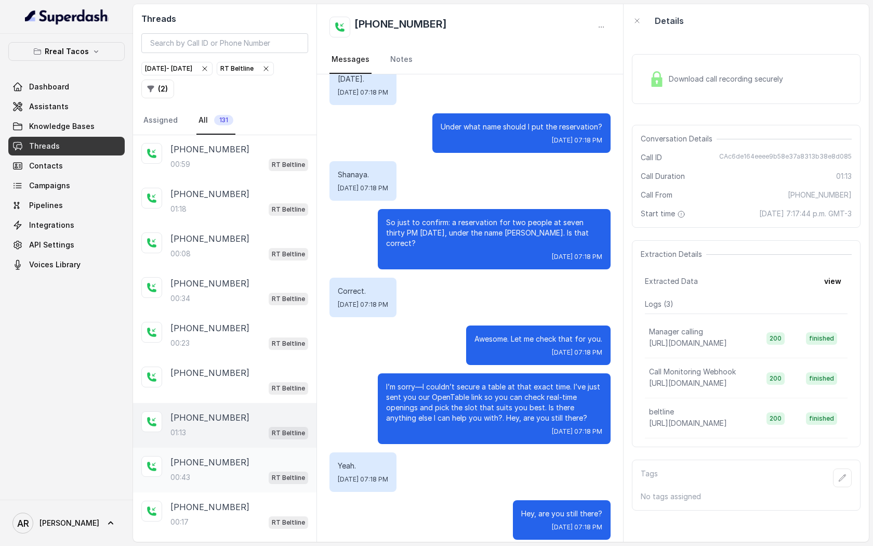
click at [226, 473] on div "00:43 RT Beltline" at bounding box center [240, 477] width 138 height 14
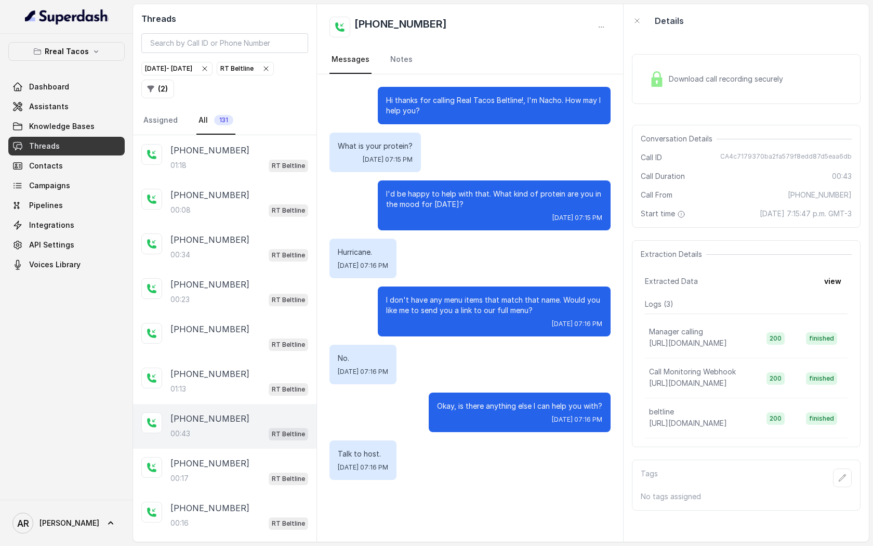
click at [226, 473] on div "00:17 RT Beltline" at bounding box center [240, 478] width 138 height 14
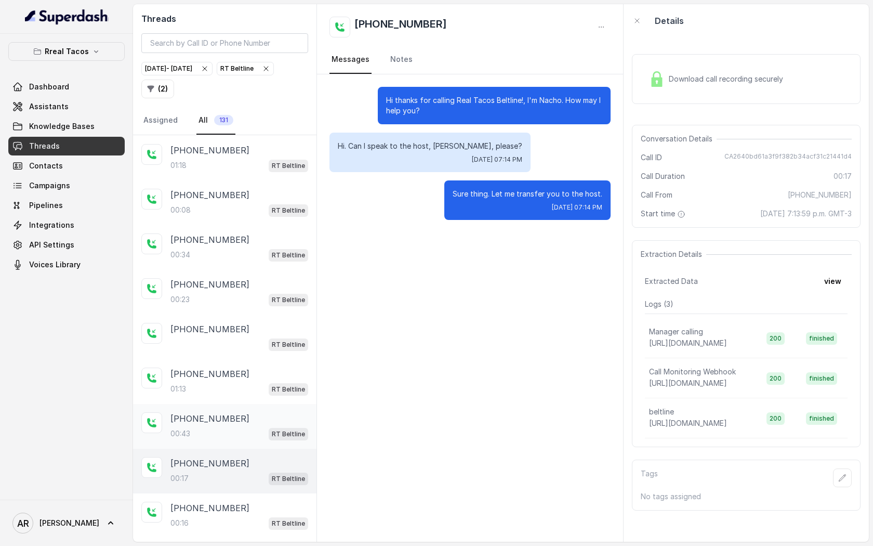
scroll to position [1222, 0]
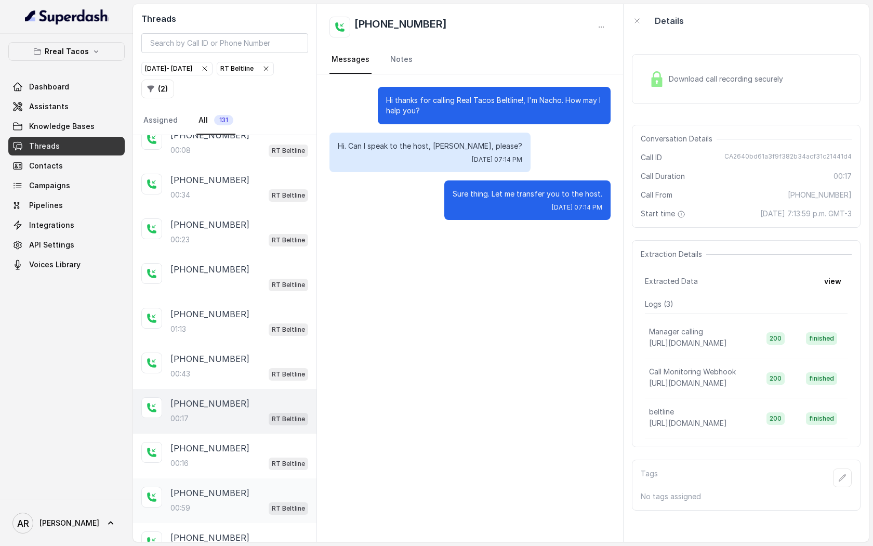
click at [226, 478] on div "+14707334963 00:59 RT Beltline" at bounding box center [225, 500] width 184 height 45
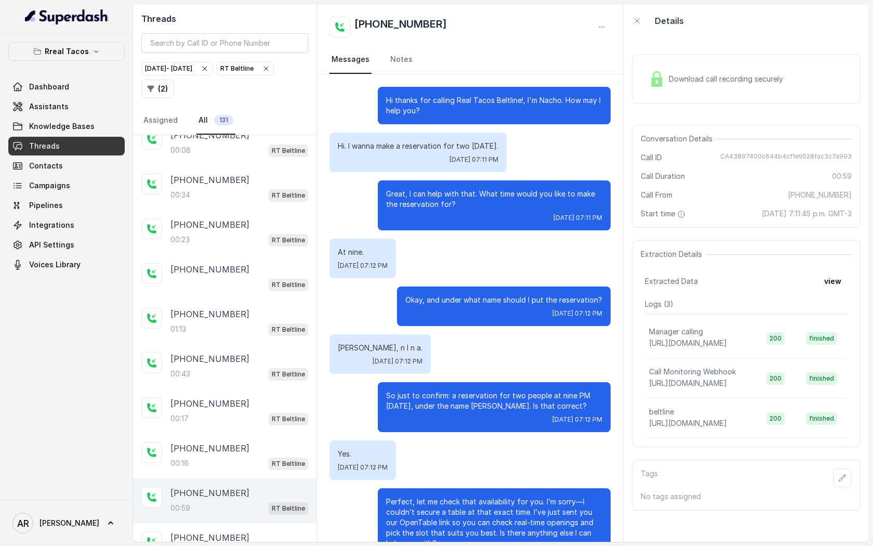
scroll to position [242, 0]
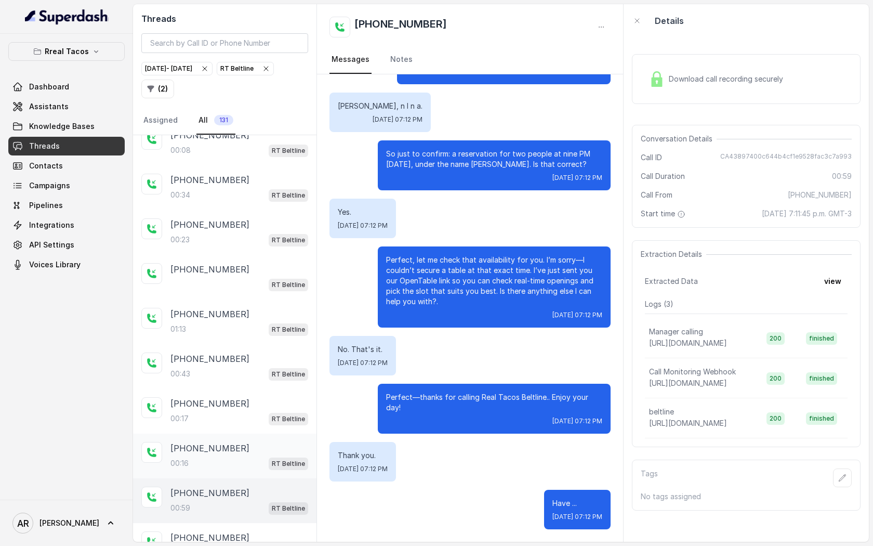
click at [235, 456] on div "00:16 RT Beltline" at bounding box center [240, 463] width 138 height 14
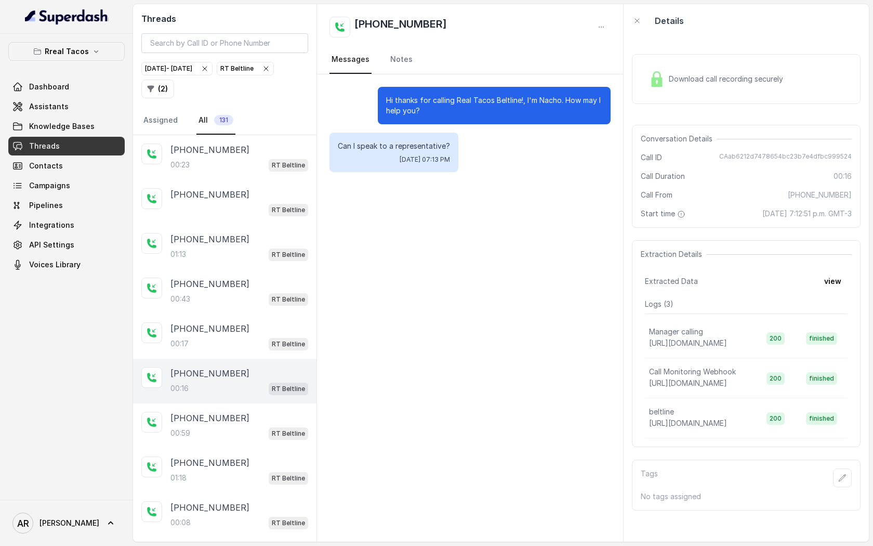
scroll to position [1304, 0]
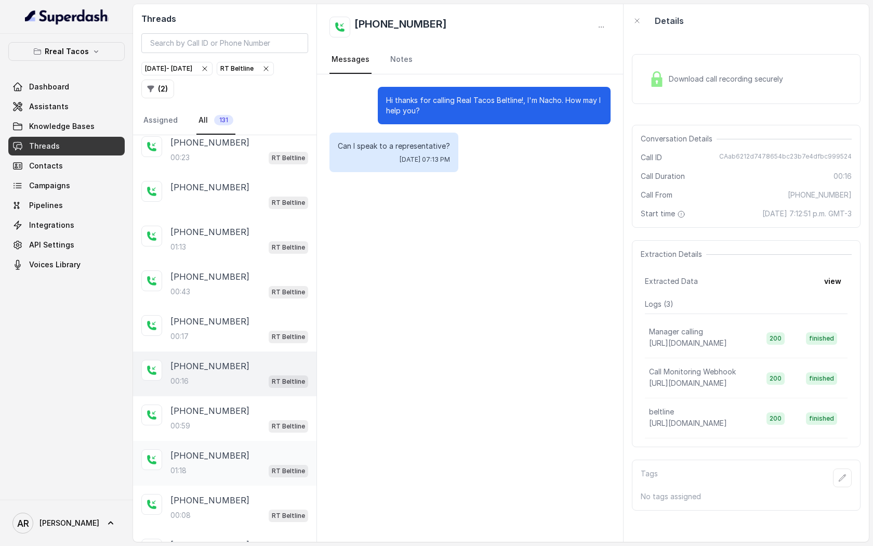
click at [235, 450] on div "+14045610705" at bounding box center [240, 455] width 138 height 12
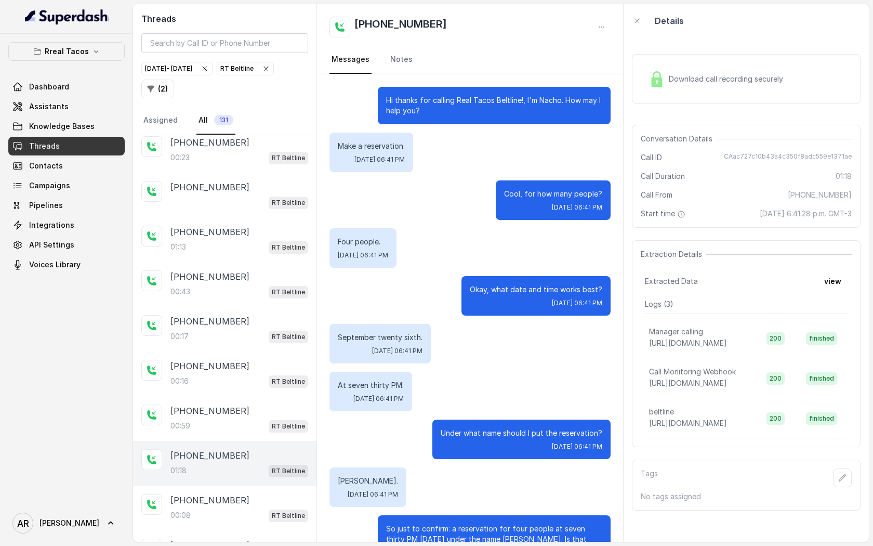
scroll to position [327, 0]
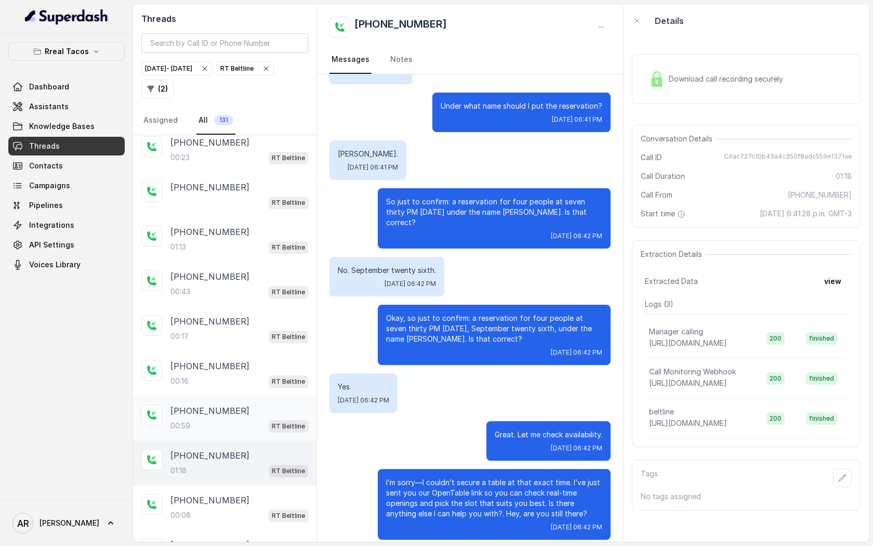
click at [238, 422] on div "00:59 RT Beltline" at bounding box center [240, 426] width 138 height 14
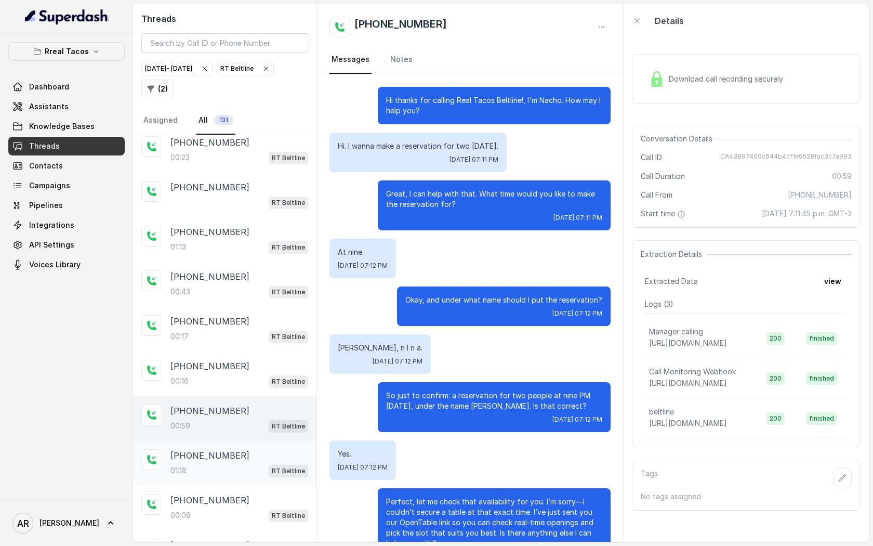
scroll to position [242, 0]
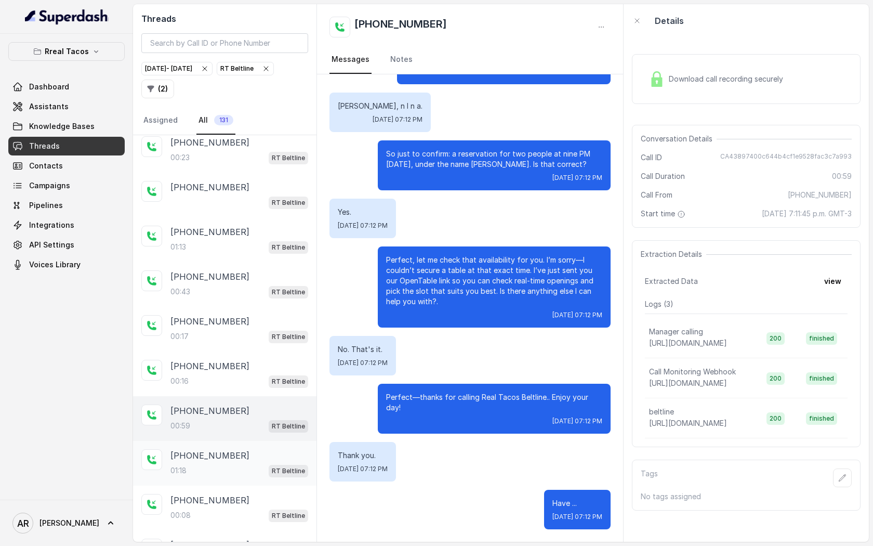
click at [229, 464] on div "01:18 RT Beltline" at bounding box center [240, 471] width 138 height 14
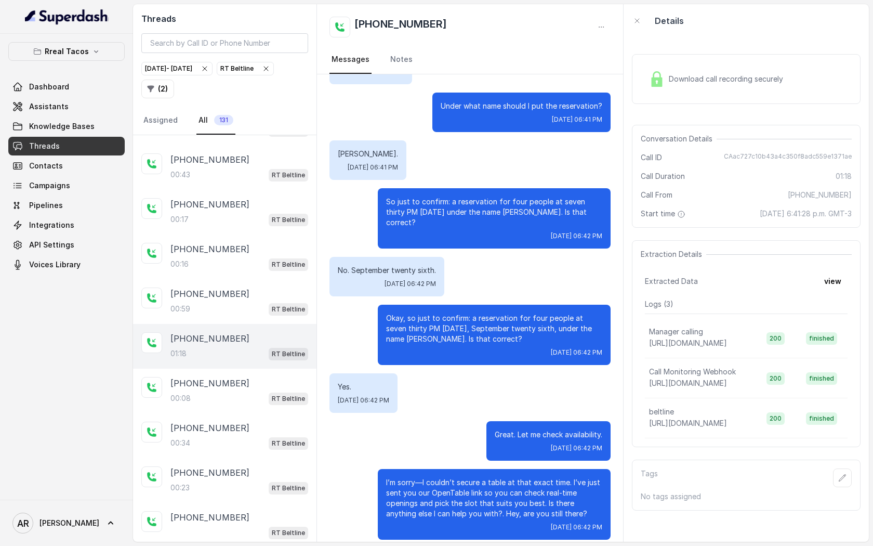
scroll to position [1422, 0]
click at [229, 465] on div "+16785103730" at bounding box center [240, 471] width 138 height 12
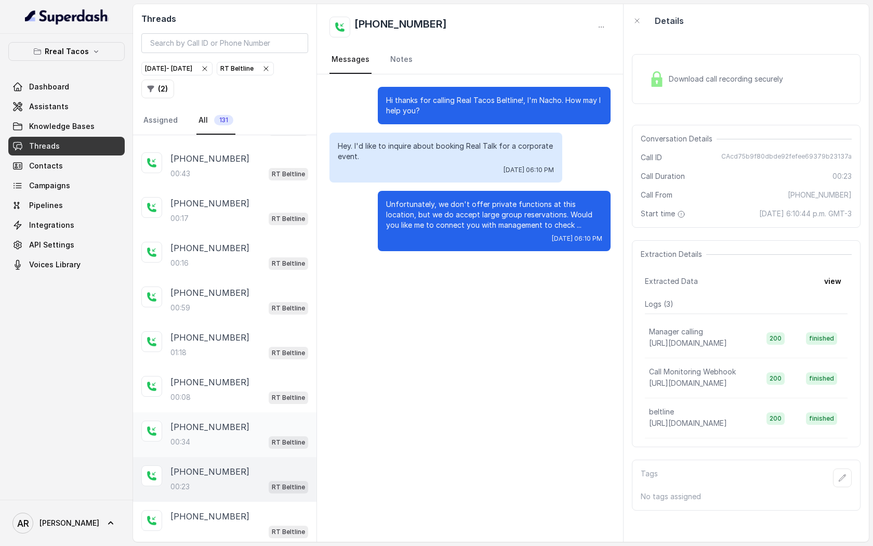
click at [237, 435] on div "00:34 RT Beltline" at bounding box center [240, 442] width 138 height 14
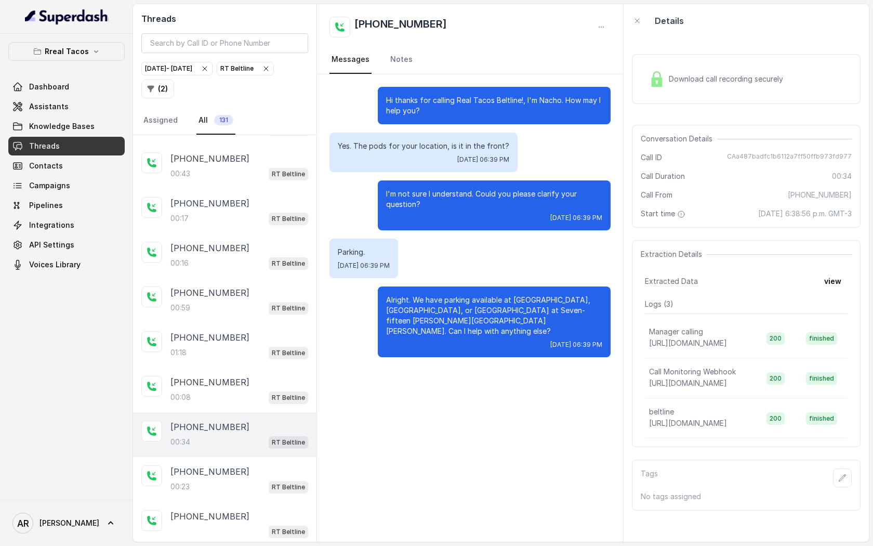
click at [231, 412] on div "+16783324431 00:34 RT Beltline" at bounding box center [225, 434] width 184 height 45
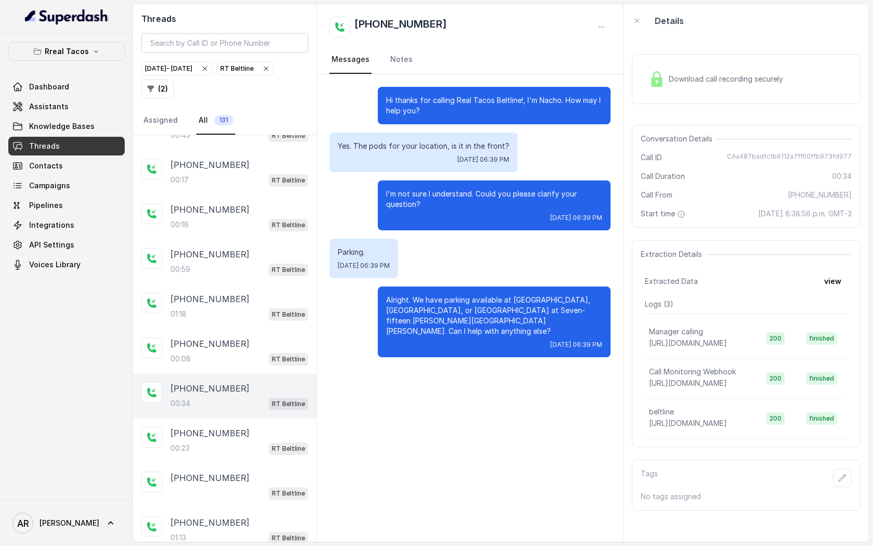
click at [231, 402] on div "+16783324431 00:34 RT Beltline" at bounding box center [225, 396] width 184 height 45
click at [230, 441] on div "00:23 RT Beltline" at bounding box center [240, 448] width 138 height 14
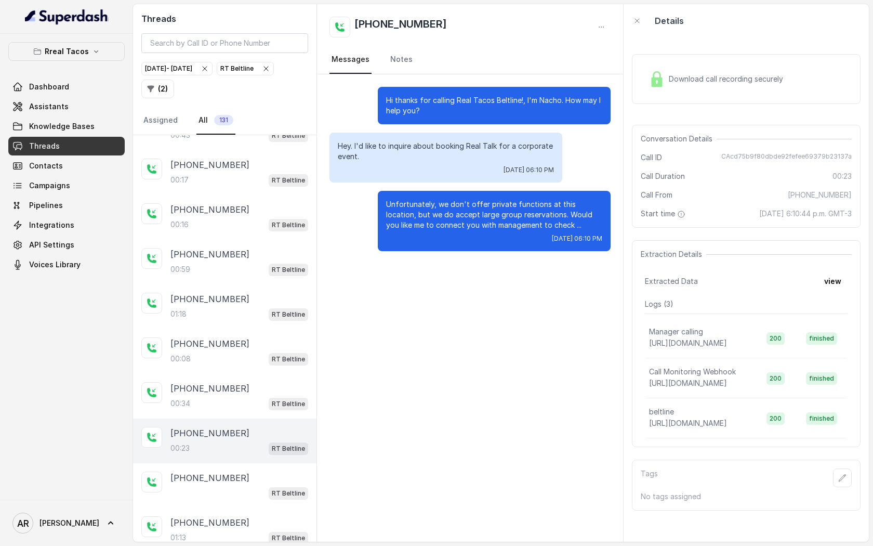
click at [224, 452] on div "+16785103730 00:23 RT Beltline" at bounding box center [225, 440] width 184 height 45
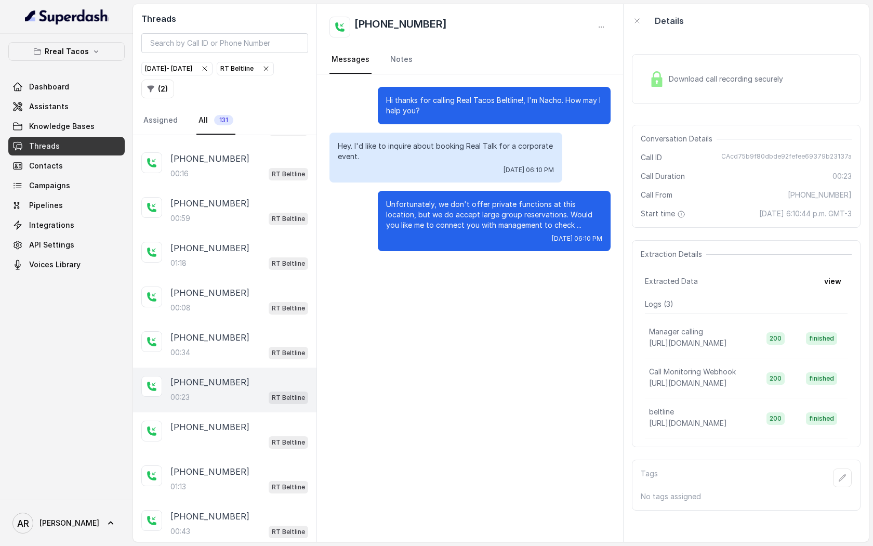
click at [224, 457] on div "+14706967399 01:13 RT Beltline" at bounding box center [225, 479] width 184 height 45
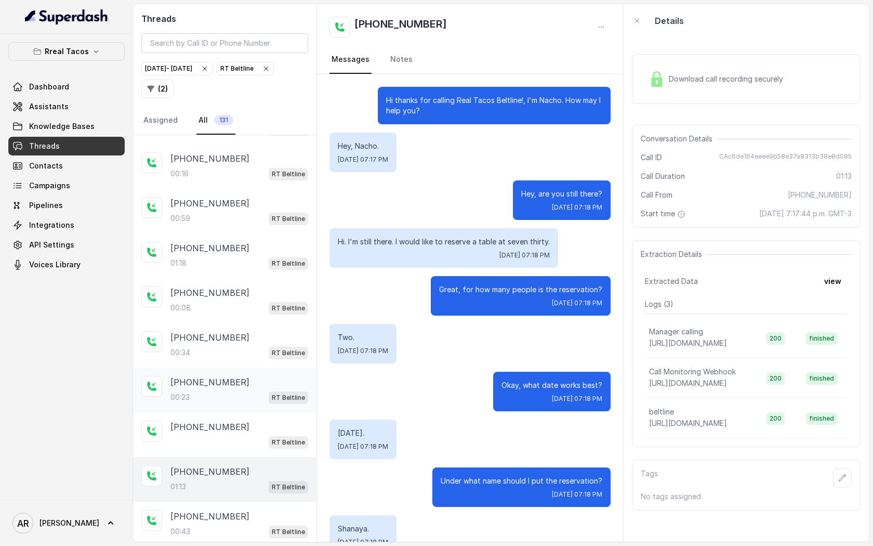
scroll to position [354, 0]
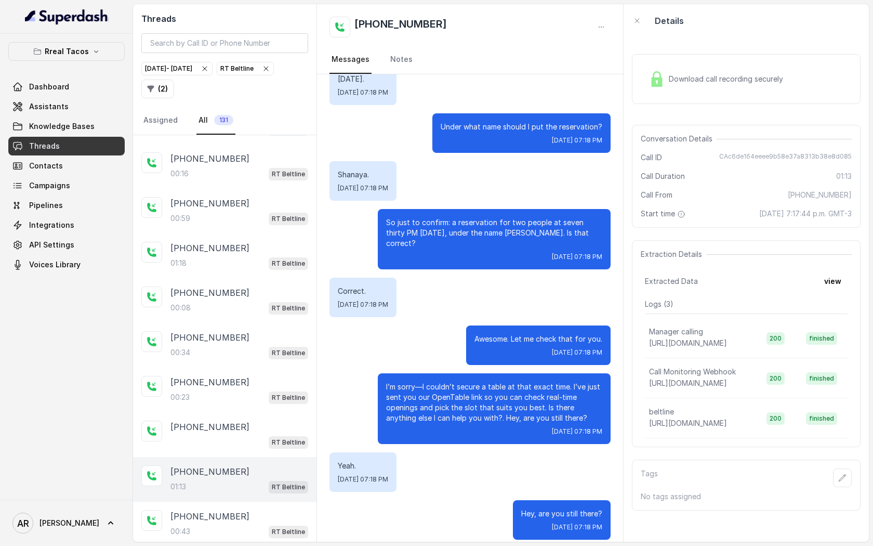
click at [213, 488] on div "+14706967399 01:13 RT Beltline" at bounding box center [225, 479] width 184 height 45
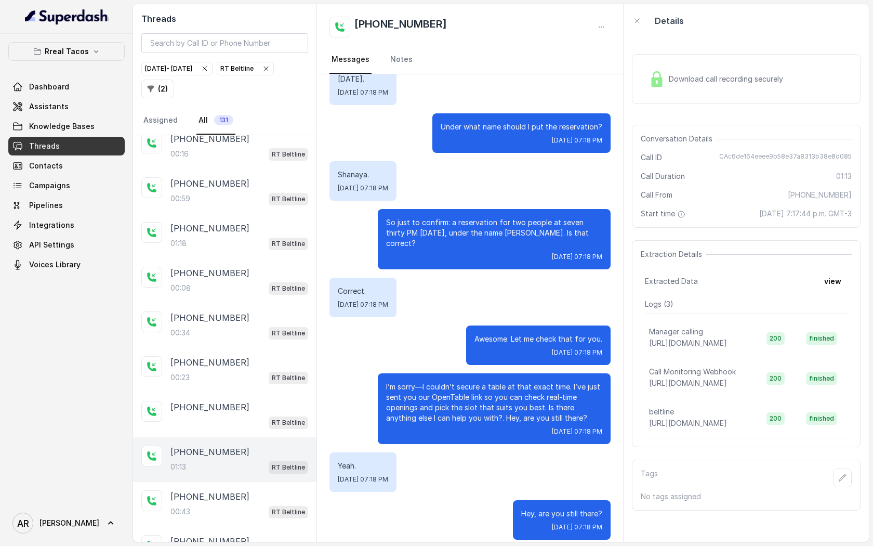
click at [213, 462] on div "01:13 RT Beltline" at bounding box center [240, 467] width 138 height 14
click at [209, 490] on p "+16038015423" at bounding box center [210, 496] width 79 height 12
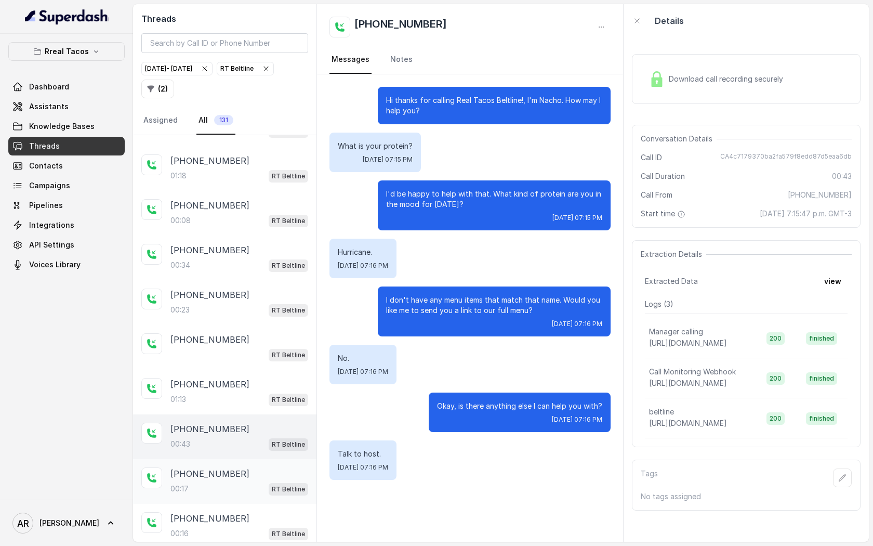
click at [212, 482] on div "00:17 RT Beltline" at bounding box center [240, 489] width 138 height 14
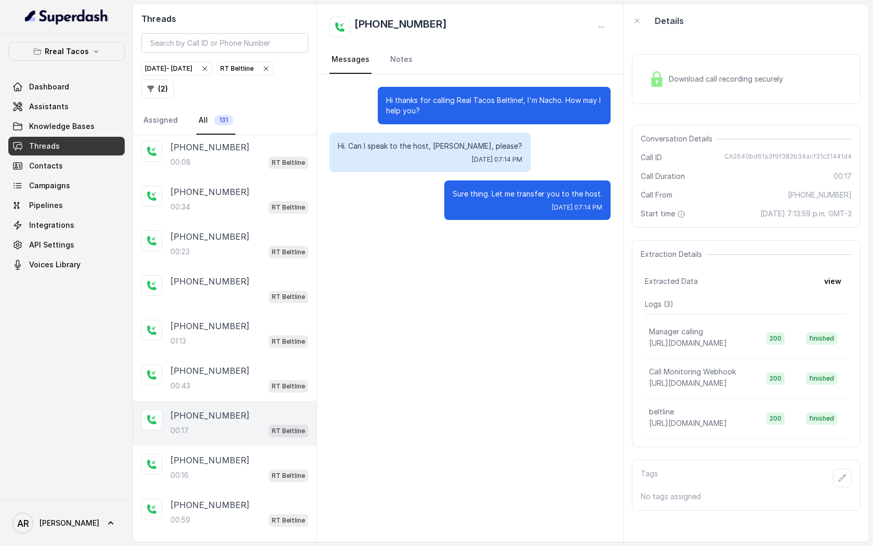
click at [212, 490] on div "+14707334963 00:59 RT Beltline" at bounding box center [225, 512] width 184 height 45
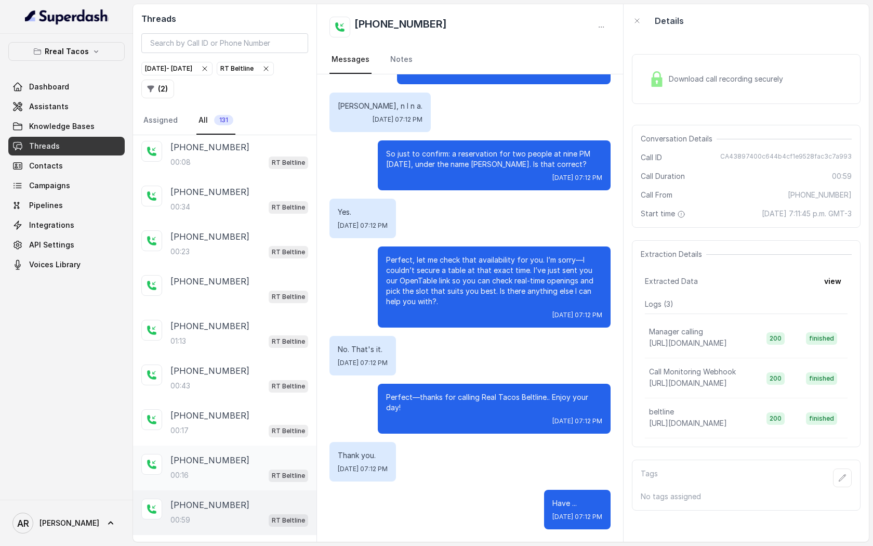
click at [218, 470] on div "+18132986439 00:16 RT Beltline" at bounding box center [225, 467] width 184 height 45
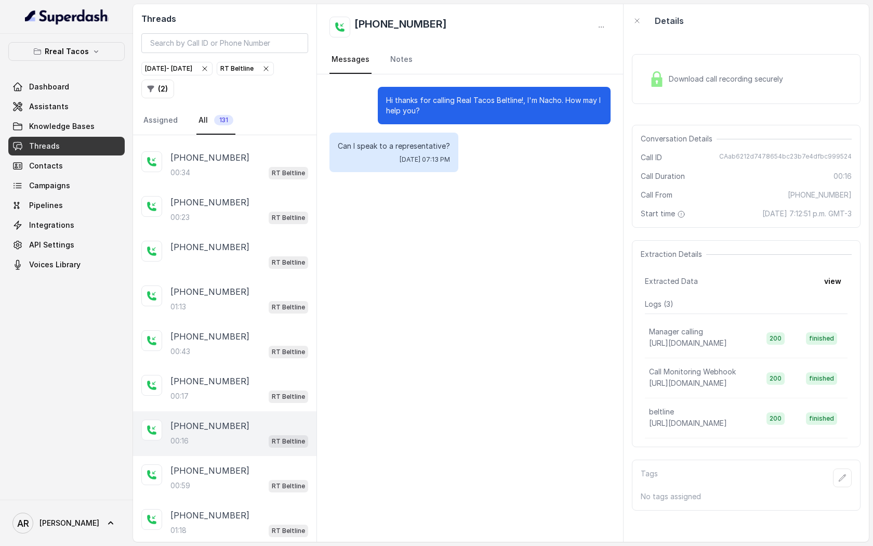
click at [218, 479] on div "00:59 RT Beltline" at bounding box center [240, 486] width 138 height 14
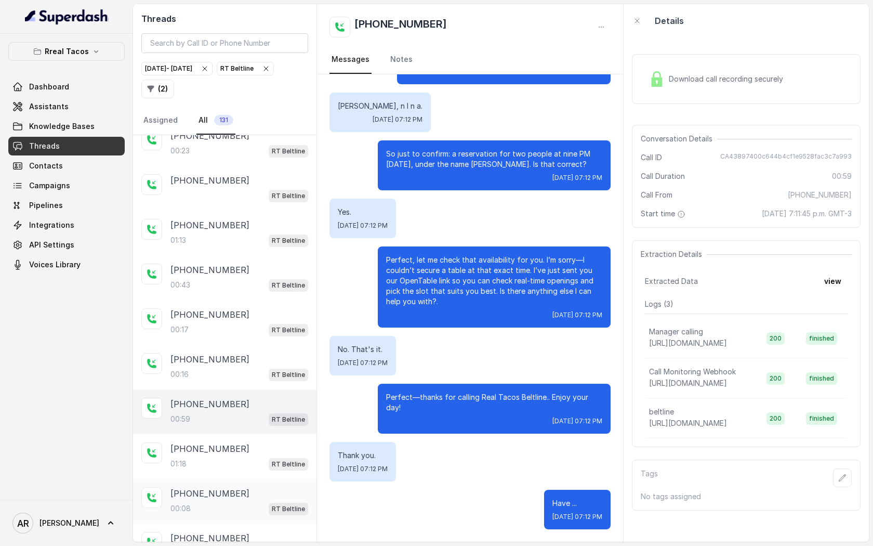
click at [218, 487] on p "+19085105805" at bounding box center [210, 493] width 79 height 12
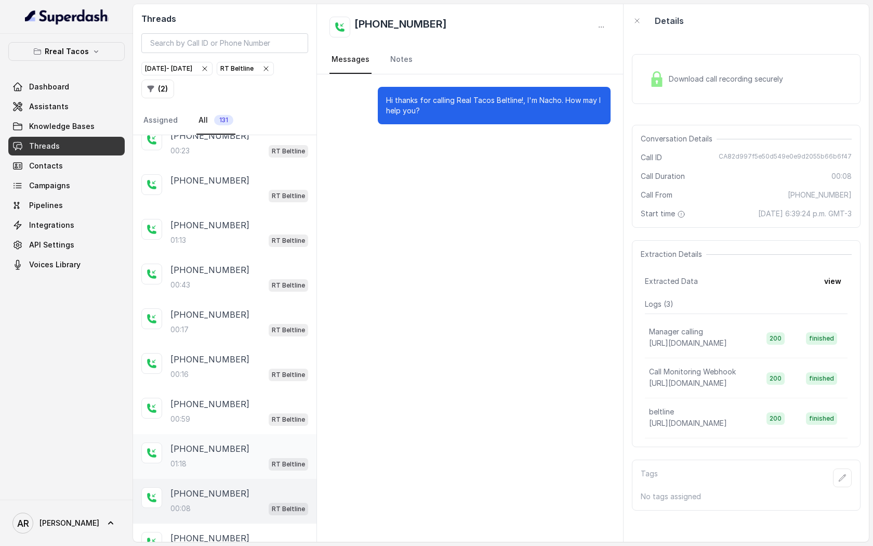
click at [226, 457] on div "01:18 RT Beltline" at bounding box center [240, 464] width 138 height 14
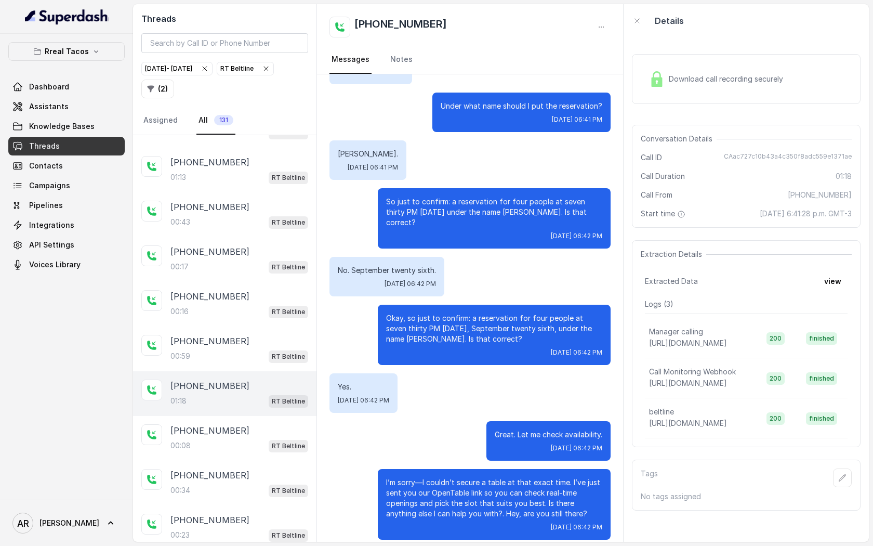
click at [226, 469] on p "+16783324431" at bounding box center [210, 475] width 79 height 12
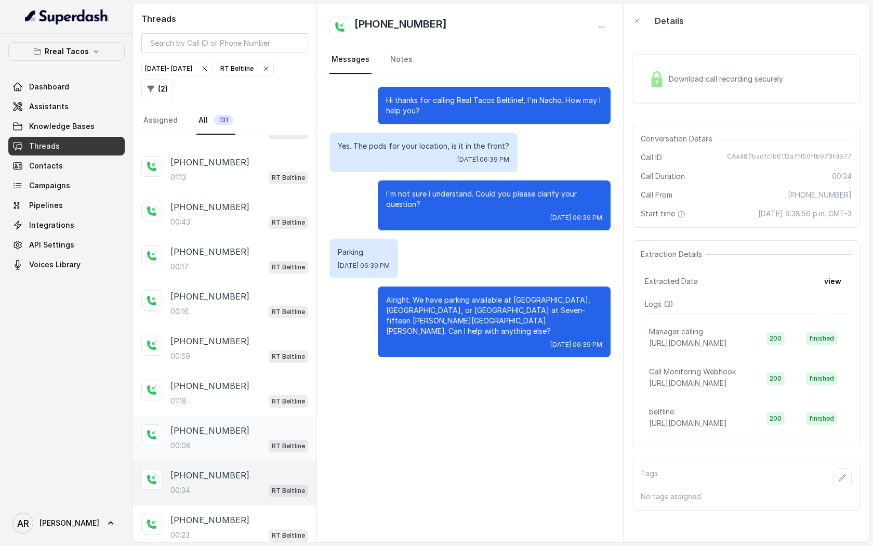
click at [234, 441] on div "+19085105805 00:08 RT Beltline" at bounding box center [225, 438] width 184 height 45
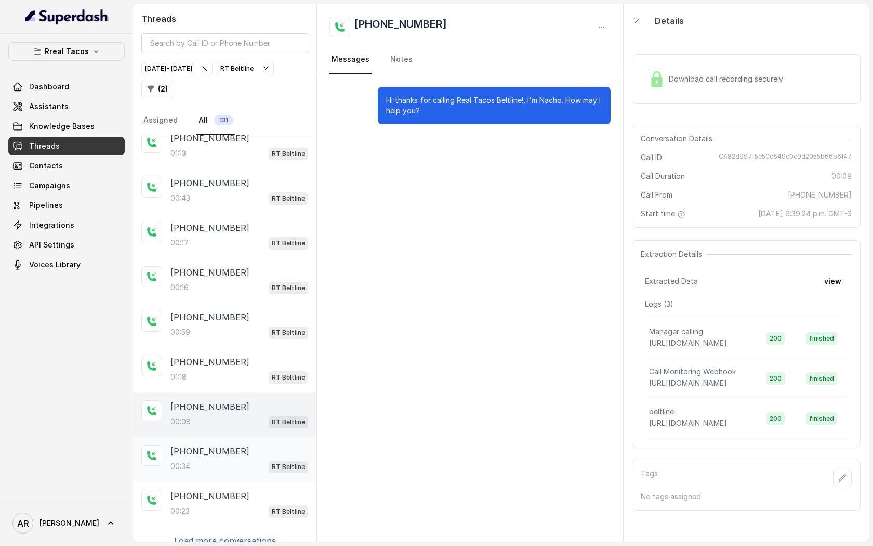
click at [234, 445] on div "+16783324431" at bounding box center [240, 451] width 138 height 12
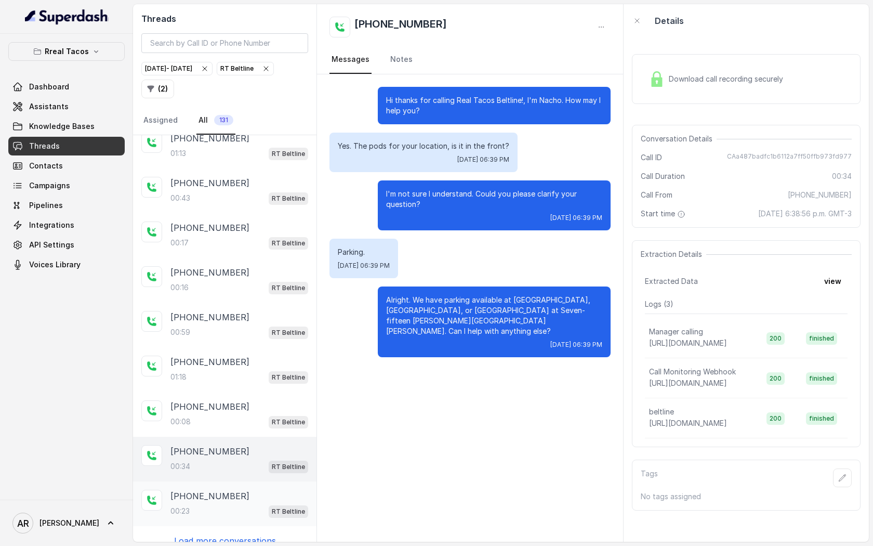
click at [230, 504] on div "00:23 RT Beltline" at bounding box center [240, 511] width 138 height 14
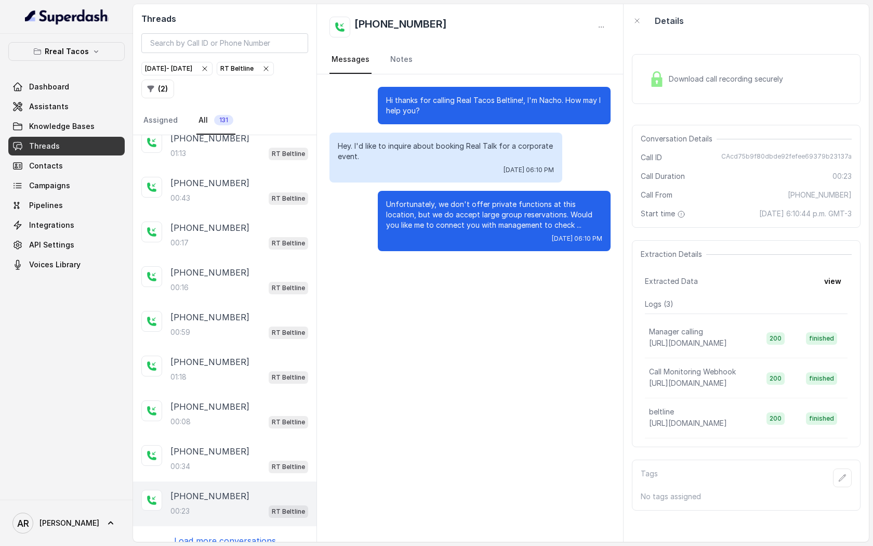
click at [227, 518] on div "+14706967399 00:18 RT Beltline +14044535251 00:32 RT Beltline +14044535251 00:2…" at bounding box center [225, 338] width 184 height 407
click at [227, 535] on div "+14706967399 00:18 RT Beltline +14044535251 00:32 RT Beltline +14044535251 00:2…" at bounding box center [225, 338] width 184 height 407
click at [225, 534] on p "Load more conversations" at bounding box center [225, 540] width 102 height 12
drag, startPoint x: 225, startPoint y: 522, endPoint x: 223, endPoint y: 528, distance: 5.4
click at [224, 534] on p "Load more conversations" at bounding box center [225, 540] width 102 height 12
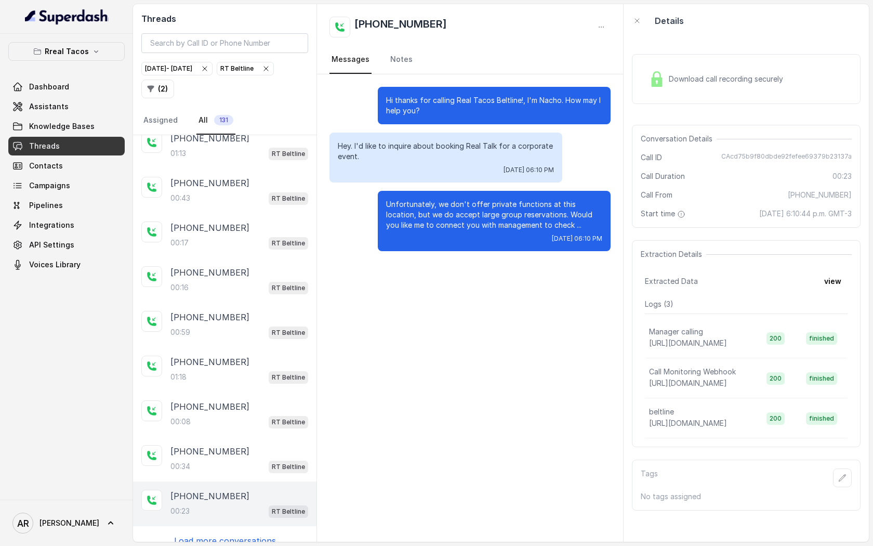
click at [223, 534] on p "Load more conversations" at bounding box center [225, 540] width 102 height 12
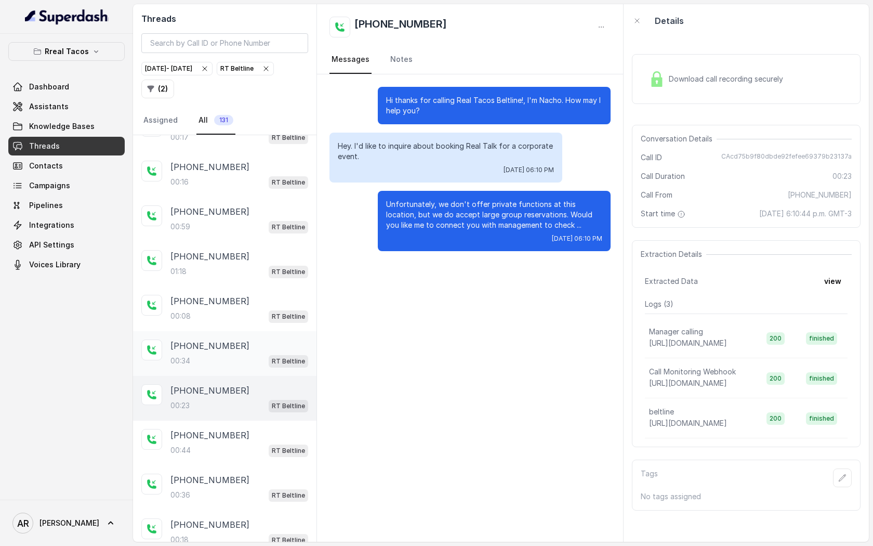
click at [234, 465] on div "+14045991041 00:36 RT Beltline" at bounding box center [225, 487] width 184 height 45
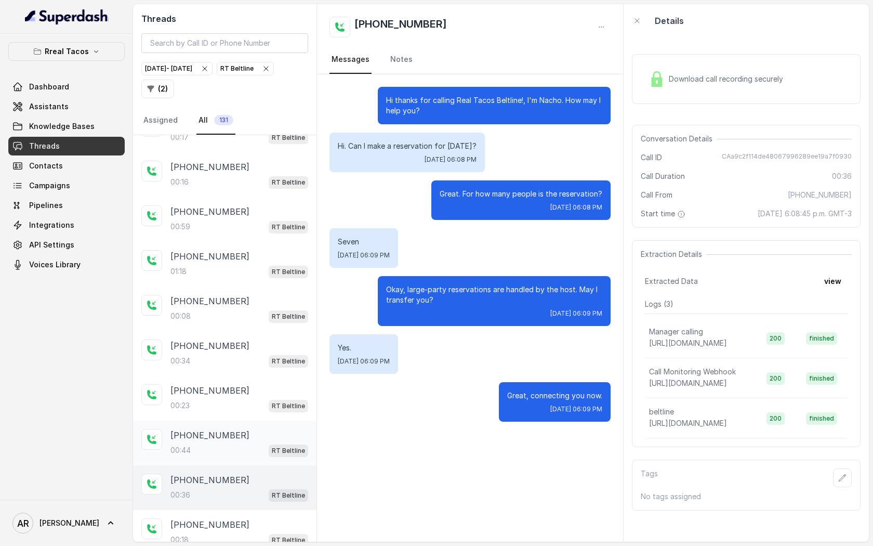
click at [240, 443] on div "00:44 RT Beltline" at bounding box center [240, 450] width 138 height 14
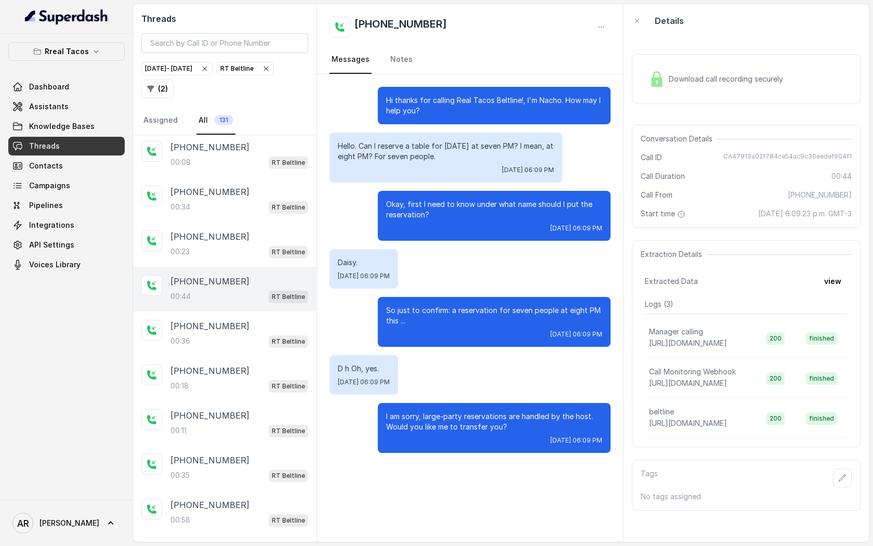
click at [240, 445] on div "+19103747806 00:35 RT Beltline" at bounding box center [225, 467] width 184 height 45
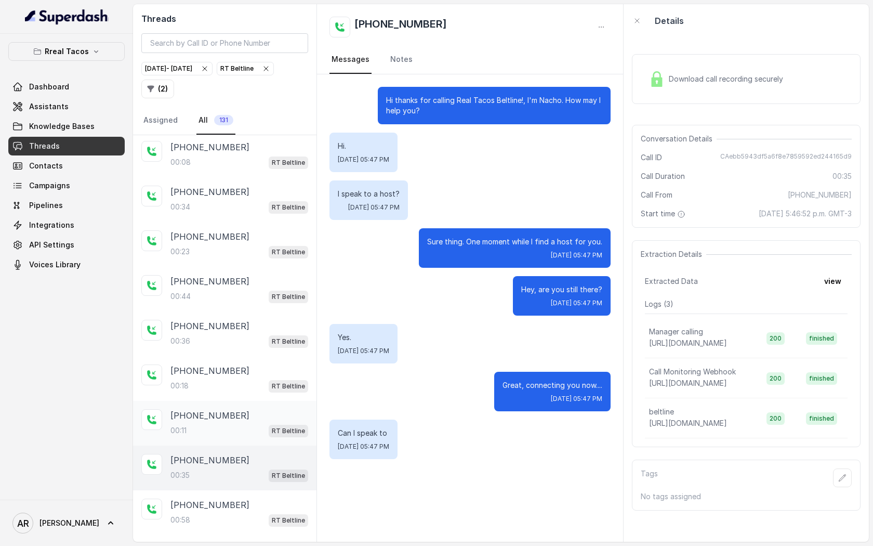
click at [242, 424] on div "+19103747806 00:11 RT Beltline" at bounding box center [225, 423] width 184 height 45
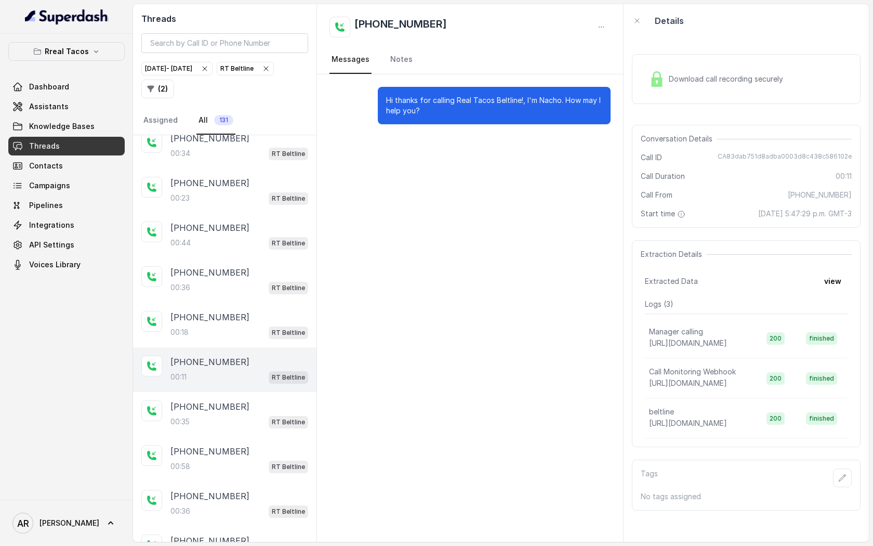
click at [242, 437] on div "+19103747806 00:58 RT Beltline" at bounding box center [225, 459] width 184 height 45
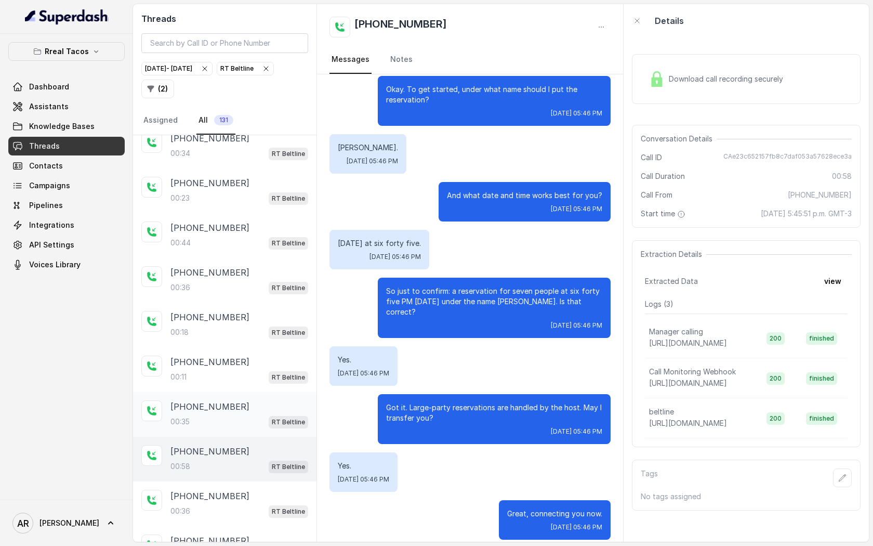
click at [244, 414] on div "+19103747806 00:35 RT Beltline" at bounding box center [225, 414] width 184 height 45
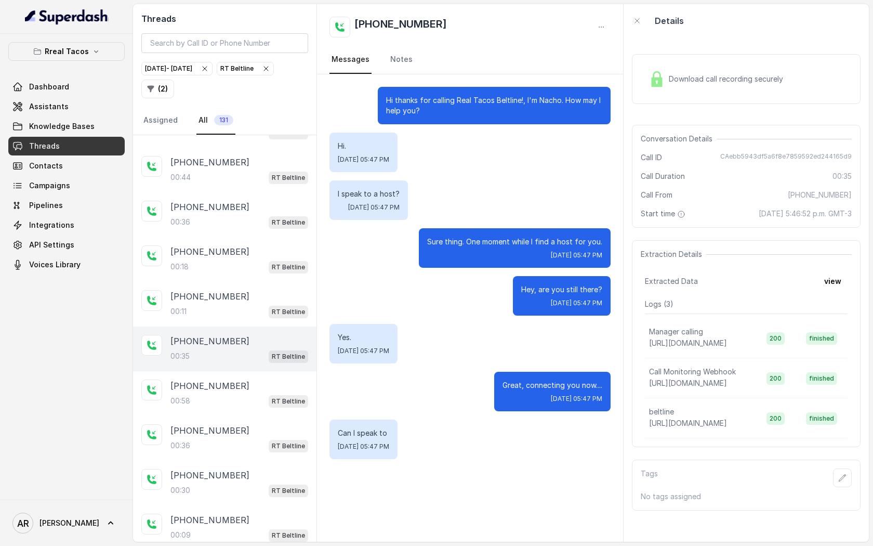
click at [244, 424] on div "+19103747806" at bounding box center [240, 430] width 138 height 12
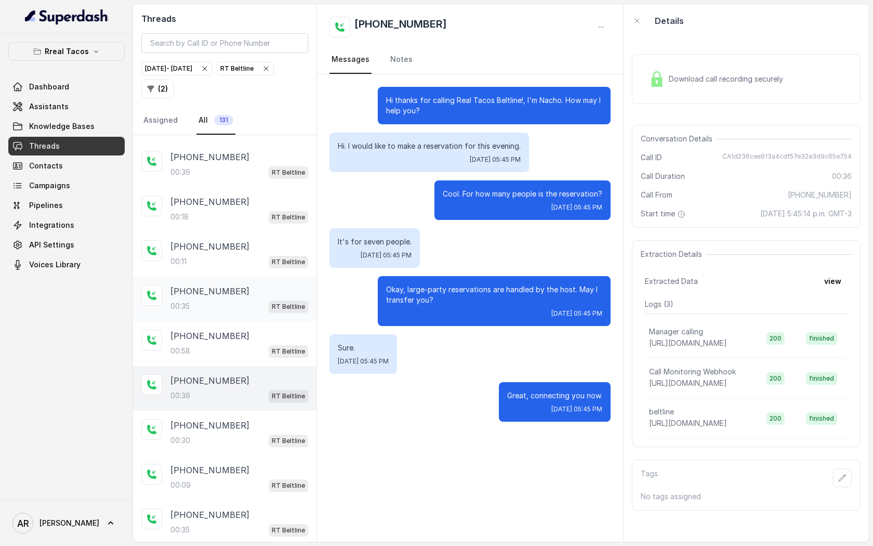
click at [244, 419] on div "+16502041111" at bounding box center [240, 425] width 138 height 12
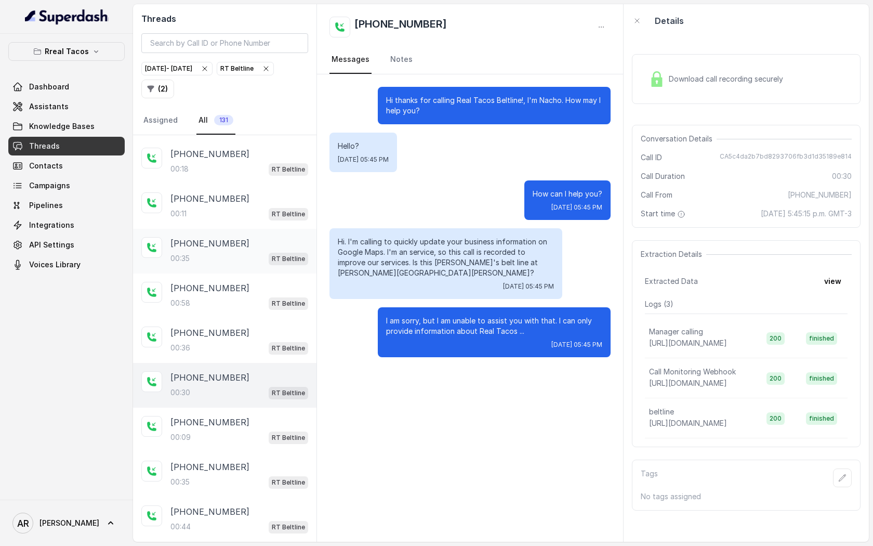
click at [244, 430] on div "00:09 RT Beltline" at bounding box center [240, 437] width 138 height 14
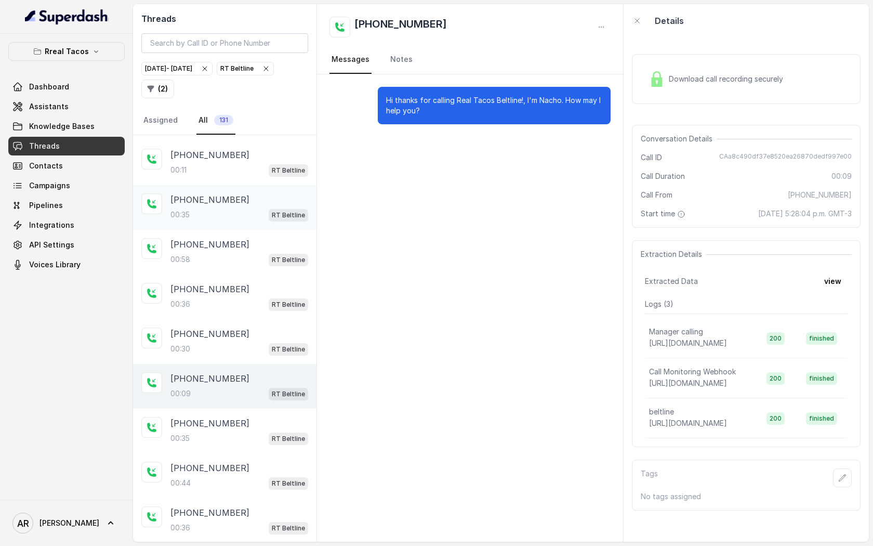
click at [244, 417] on div "+14044065683 00:35 RT Beltline" at bounding box center [240, 431] width 138 height 28
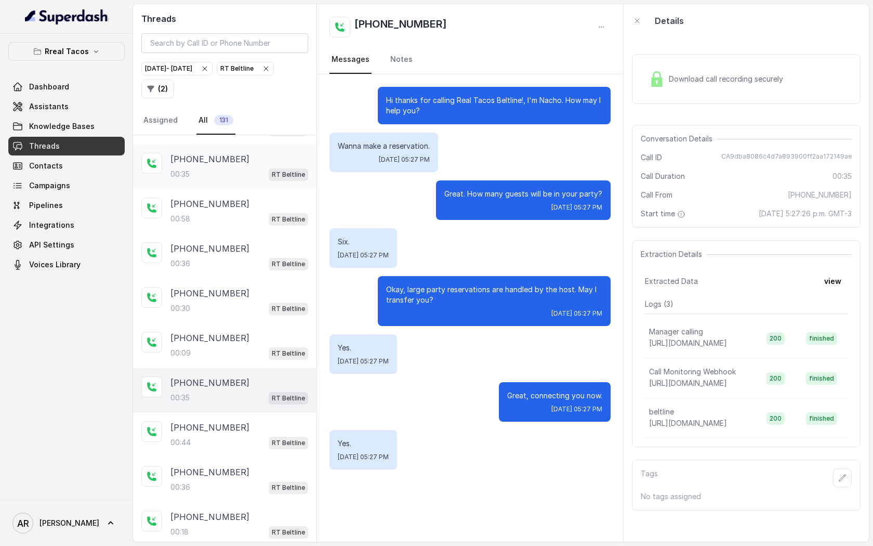
click at [244, 421] on div "+14045991041" at bounding box center [240, 427] width 138 height 12
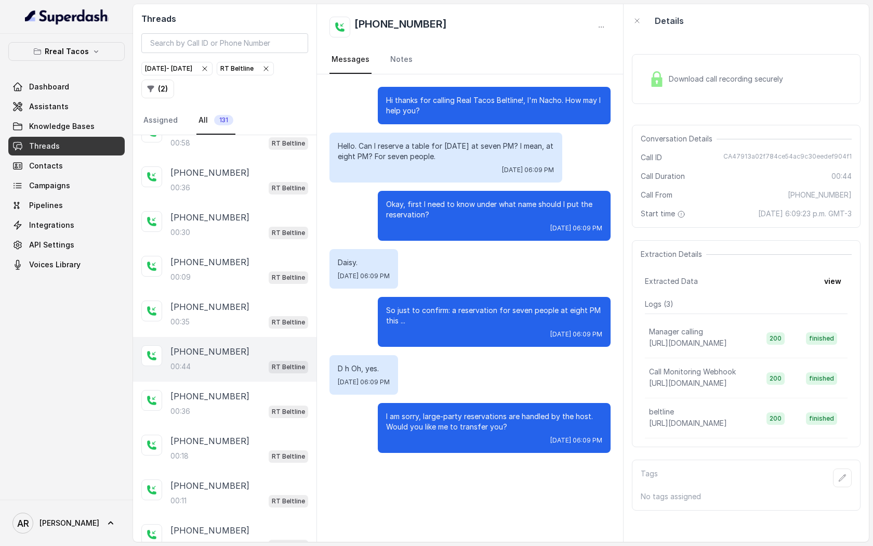
click at [244, 426] on div "+13128980559 00:18 RT Beltline" at bounding box center [225, 448] width 184 height 45
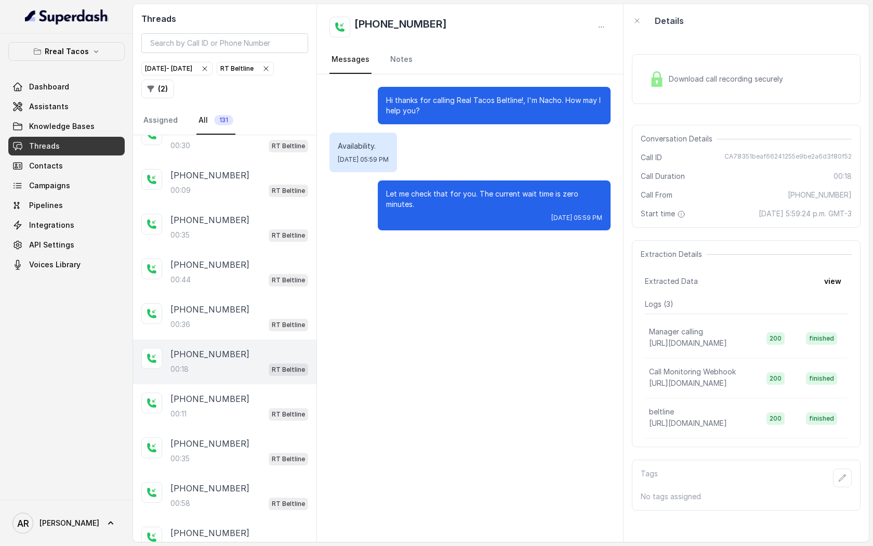
click at [244, 429] on div "+19103747806 00:35 RT Beltline" at bounding box center [225, 451] width 184 height 45
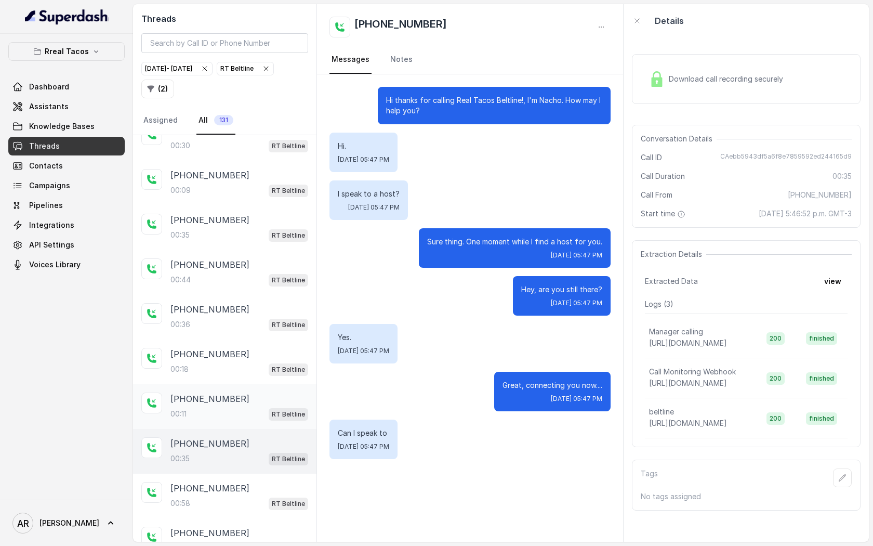
click at [252, 407] on div "00:11 RT Beltline" at bounding box center [240, 414] width 138 height 14
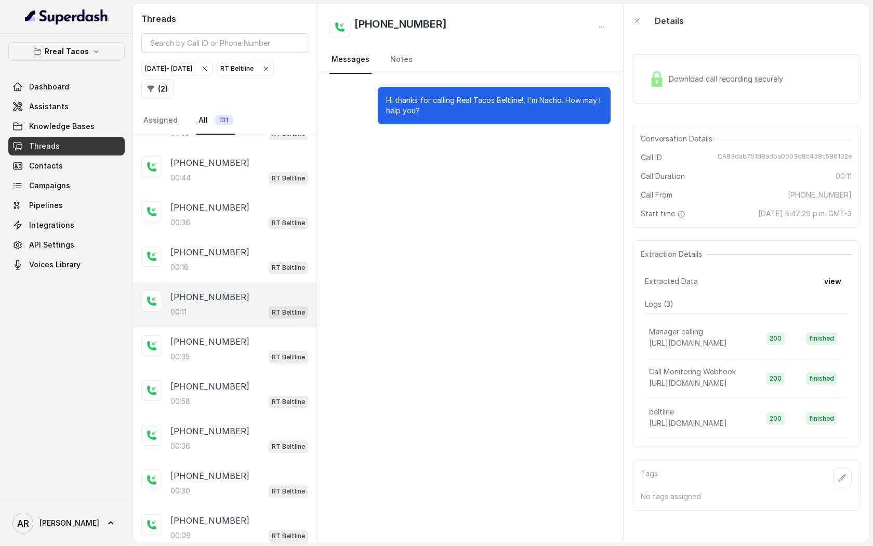
click at [252, 395] on div "00:58 RT Beltline" at bounding box center [240, 402] width 138 height 14
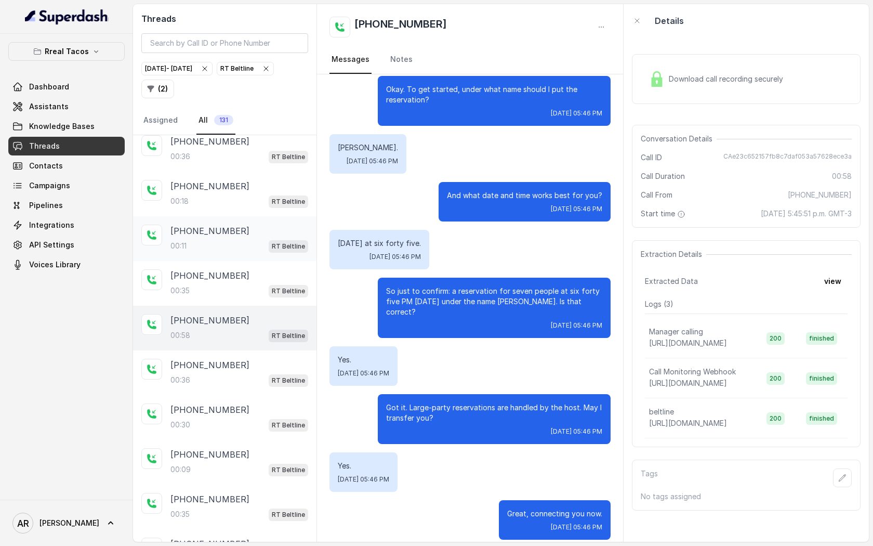
click at [252, 403] on div "+16502041111" at bounding box center [240, 409] width 138 height 12
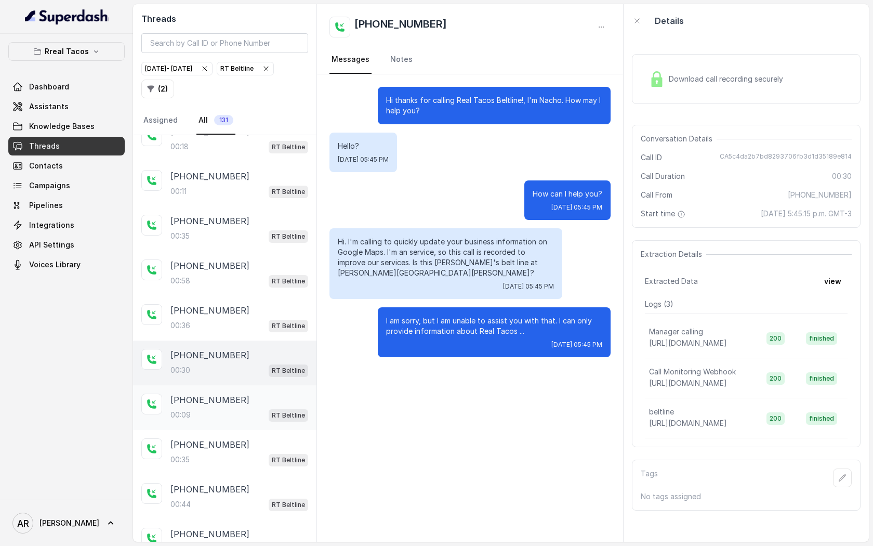
click at [252, 394] on div "+14044065683" at bounding box center [240, 400] width 138 height 12
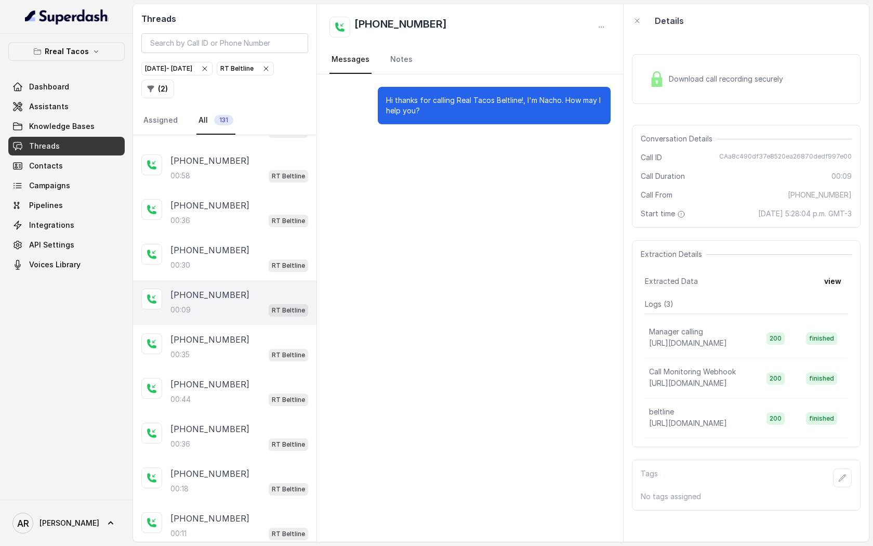
click at [252, 392] on div "00:44 RT Beltline" at bounding box center [240, 399] width 138 height 14
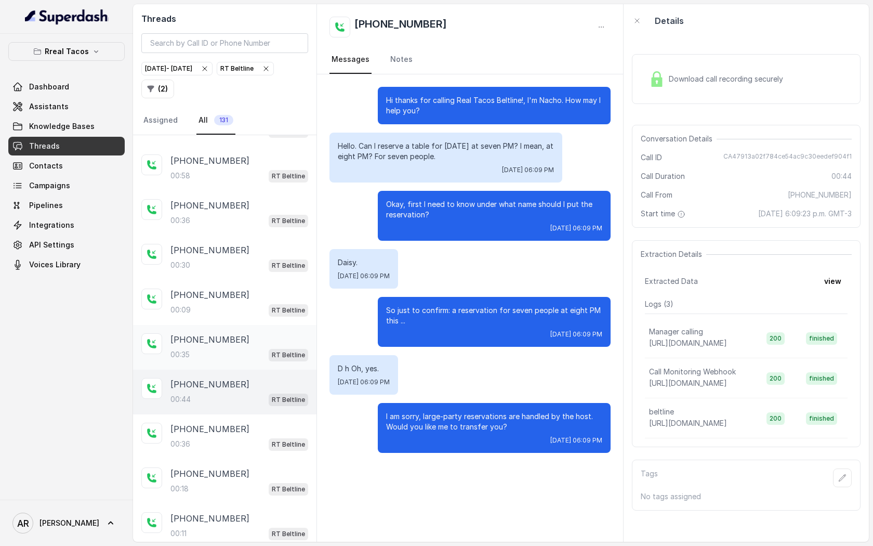
click at [255, 348] on div "00:35 RT Beltline" at bounding box center [240, 355] width 138 height 14
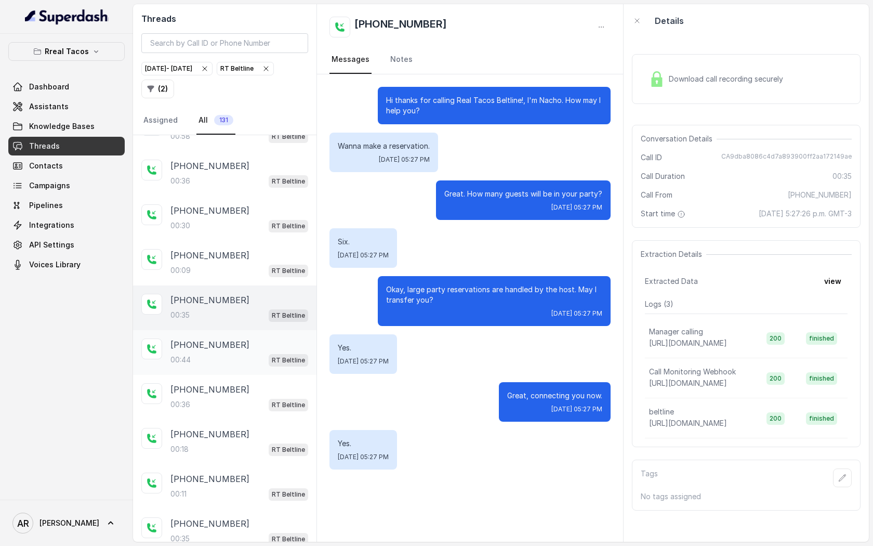
click at [258, 353] on div "00:44 RT Beltline" at bounding box center [240, 360] width 138 height 14
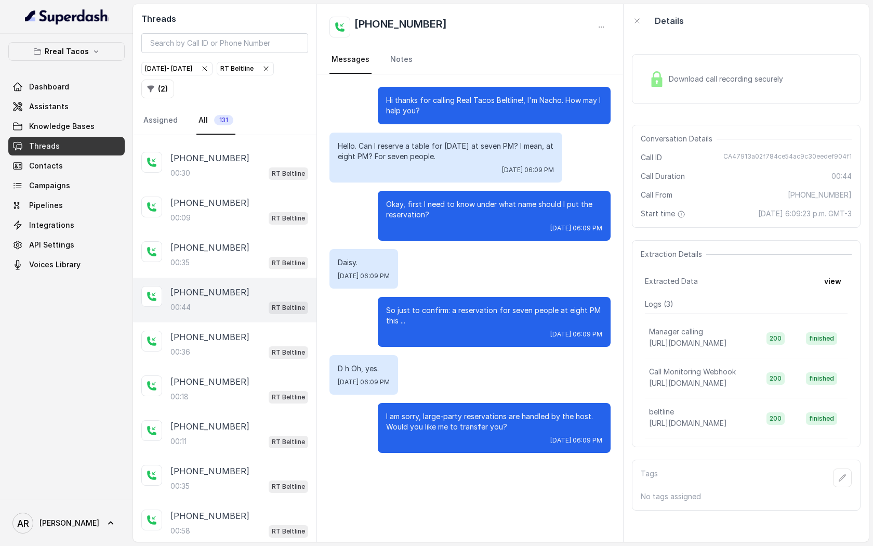
click at [259, 344] on div "+14045991041 00:36 RT Beltline" at bounding box center [225, 344] width 184 height 45
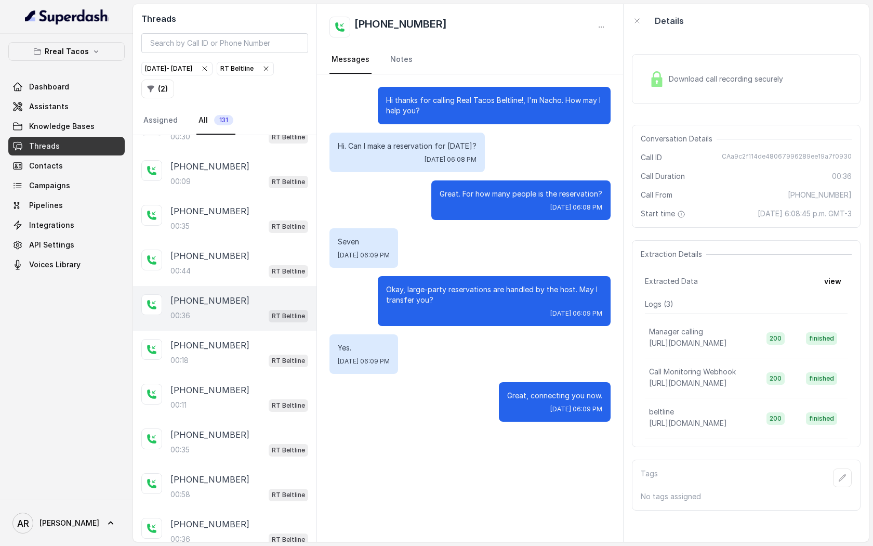
click at [259, 353] on div "00:18 RT Beltline" at bounding box center [240, 360] width 138 height 14
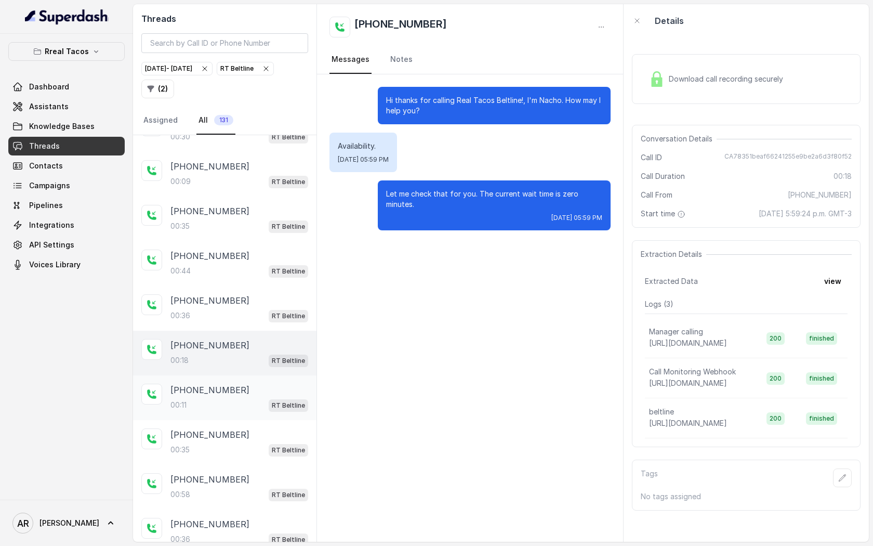
click at [251, 398] on div "00:11 RT Beltline" at bounding box center [240, 405] width 138 height 14
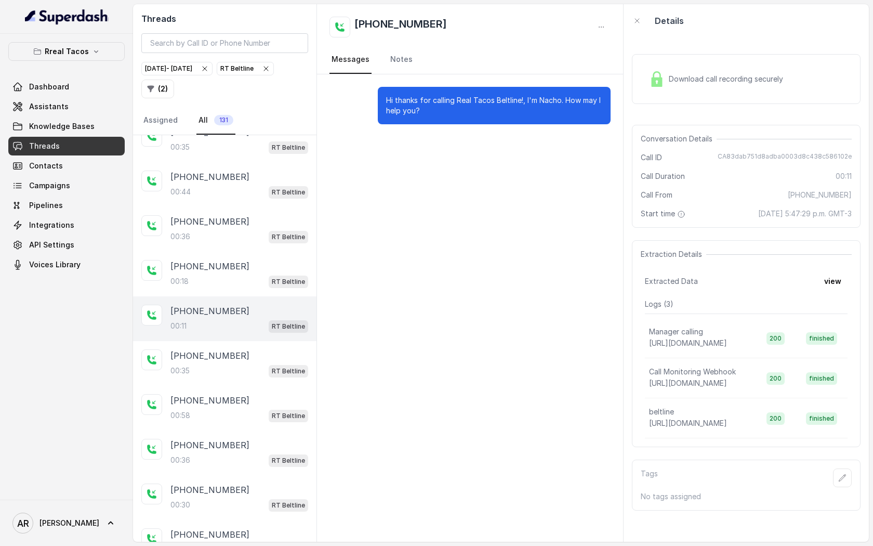
click at [251, 394] on div "+19103747806" at bounding box center [240, 400] width 138 height 12
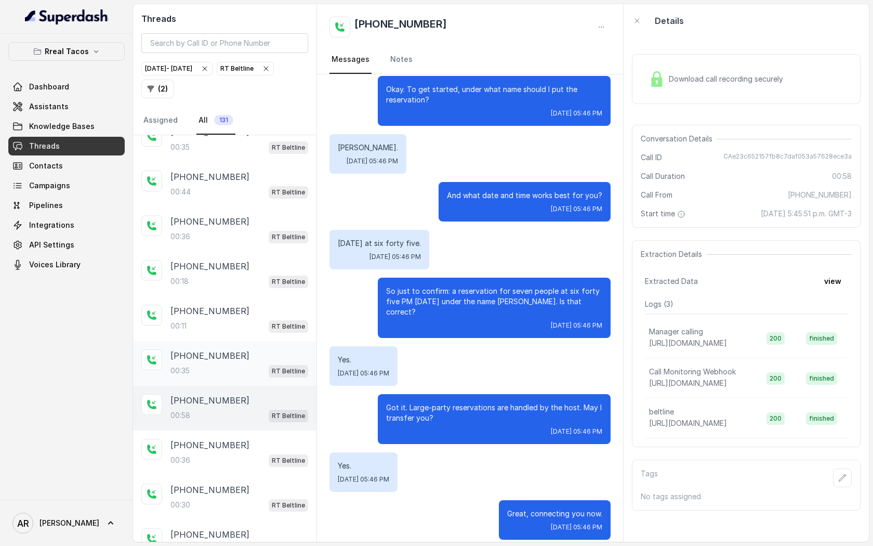
click at [256, 364] on div "00:35 RT Beltline" at bounding box center [240, 371] width 138 height 14
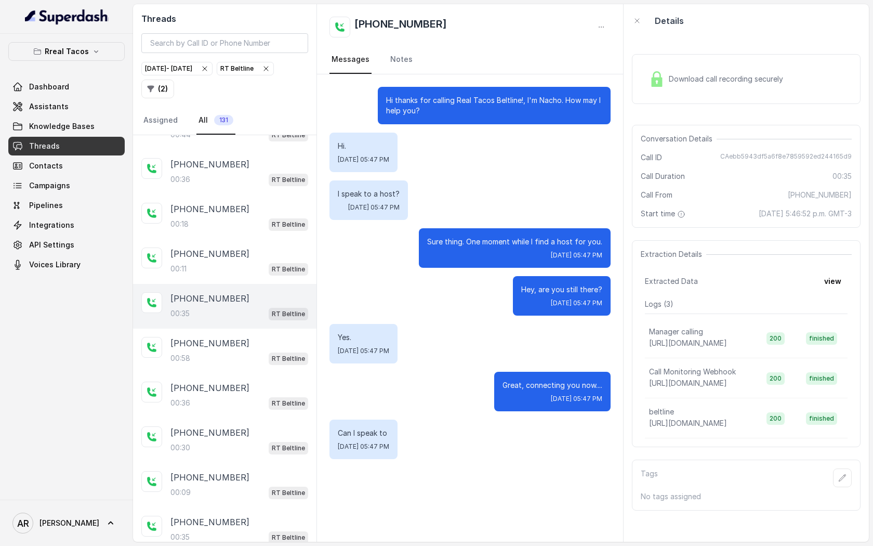
click at [256, 373] on div "+19103747806 00:36 RT Beltline" at bounding box center [225, 395] width 184 height 45
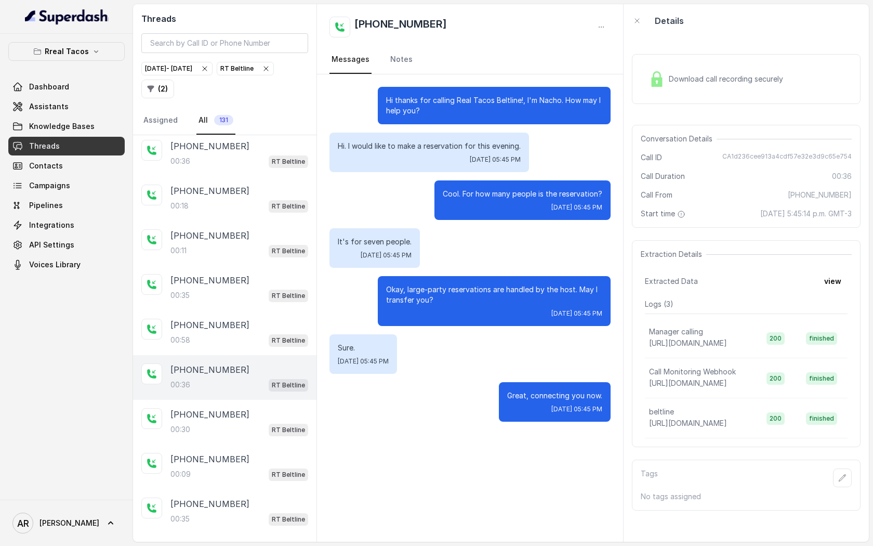
click at [251, 408] on div "+16502041111" at bounding box center [240, 414] width 138 height 12
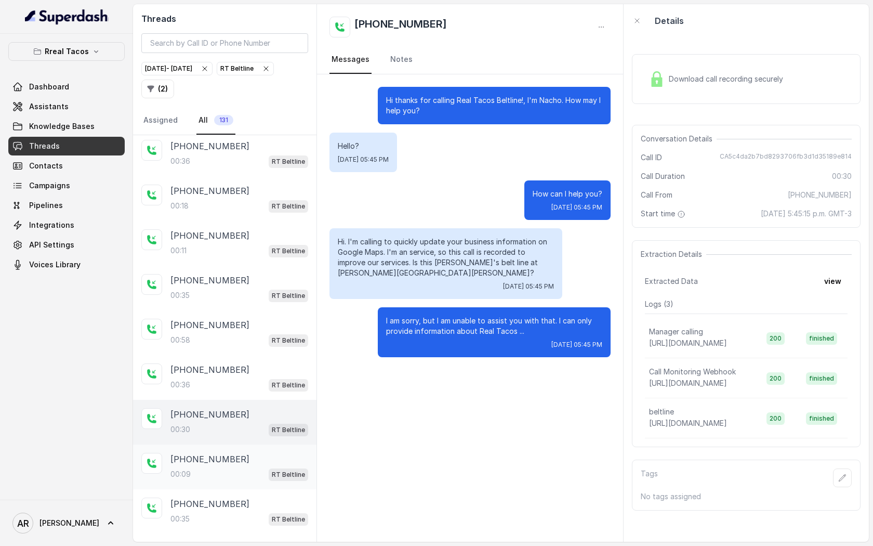
click at [247, 453] on div "+14044065683" at bounding box center [240, 459] width 138 height 12
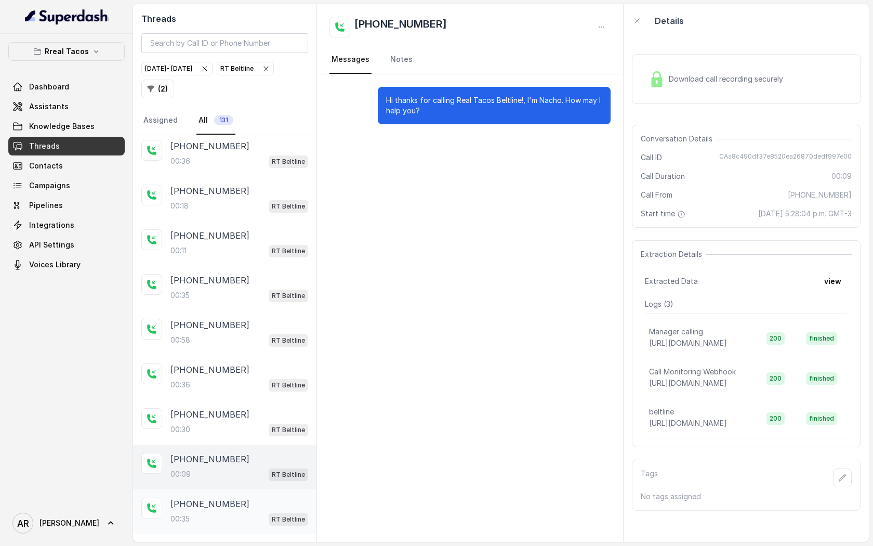
click at [237, 497] on div "+14044065683" at bounding box center [240, 503] width 138 height 12
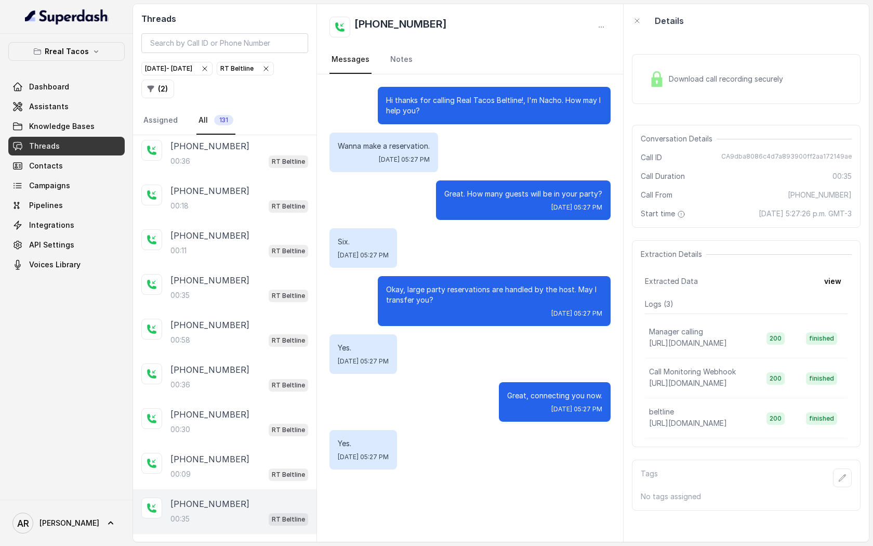
click at [228, 542] on p "Load more conversations" at bounding box center [225, 548] width 102 height 12
click at [239, 542] on p "Load more conversations" at bounding box center [225, 548] width 102 height 12
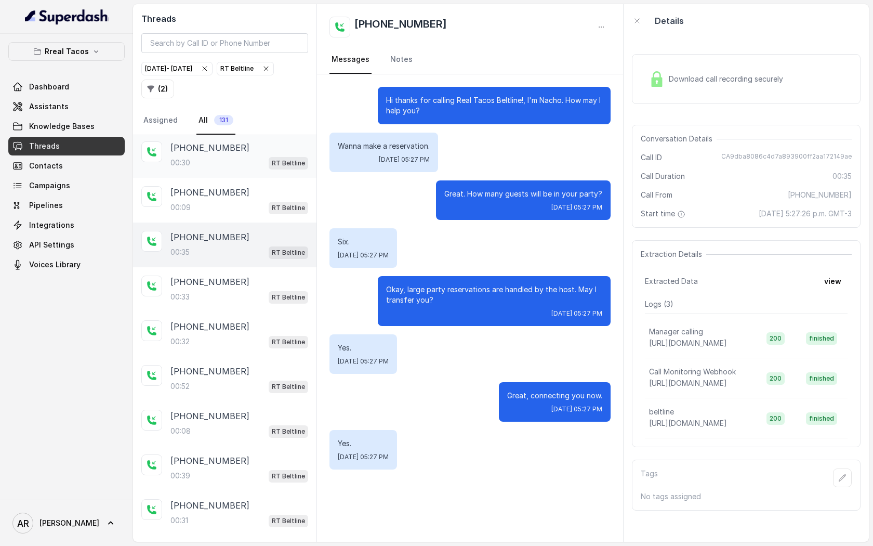
click at [244, 410] on div "+15617552992" at bounding box center [240, 416] width 138 height 12
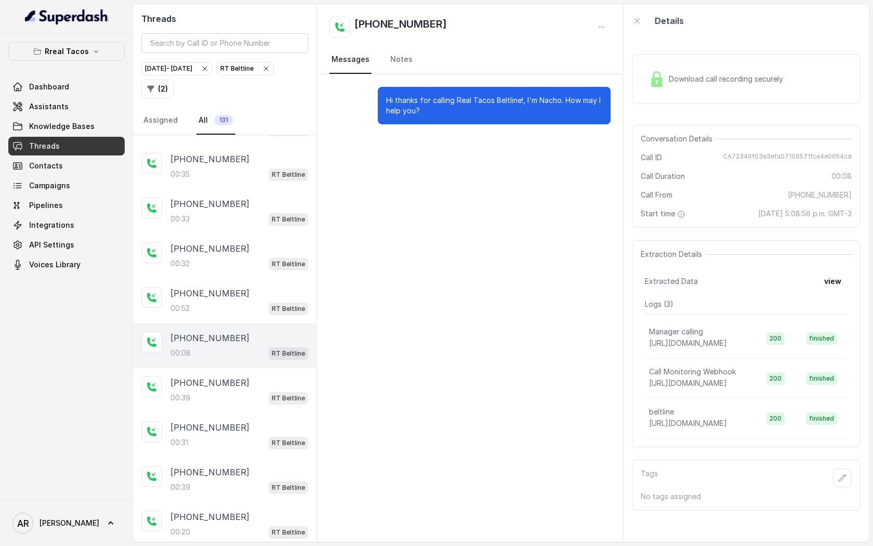
click at [244, 421] on div "+15617552992" at bounding box center [240, 427] width 138 height 12
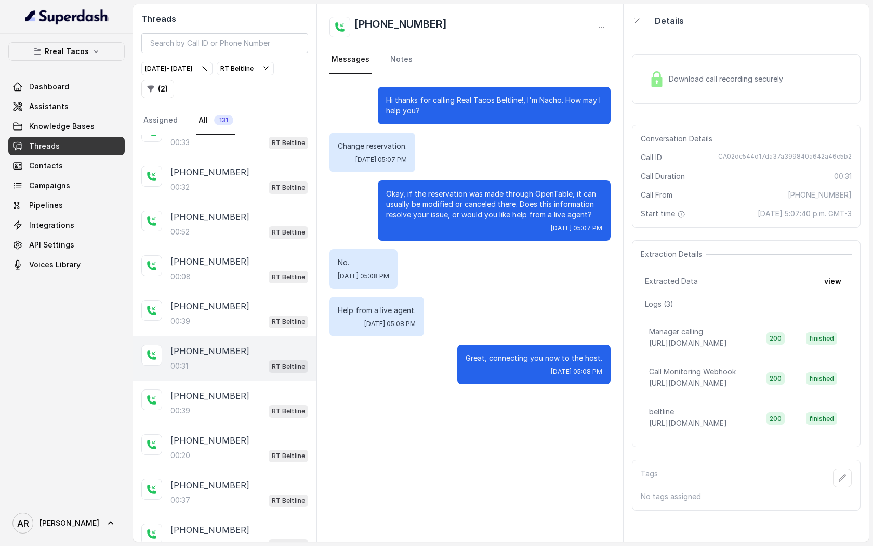
click at [244, 399] on div "+15617552992 00:39 RT Beltline" at bounding box center [225, 403] width 184 height 45
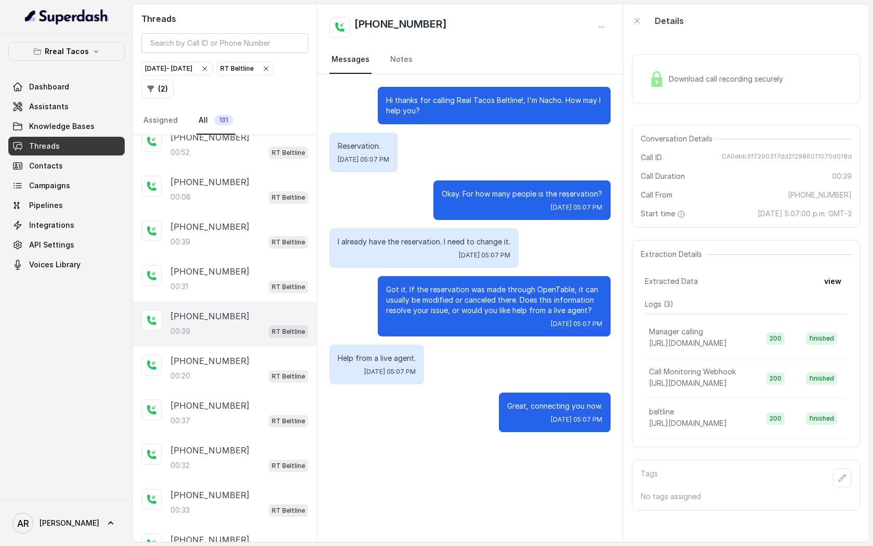
click at [244, 414] on div "00:37 RT Beltline" at bounding box center [240, 421] width 138 height 14
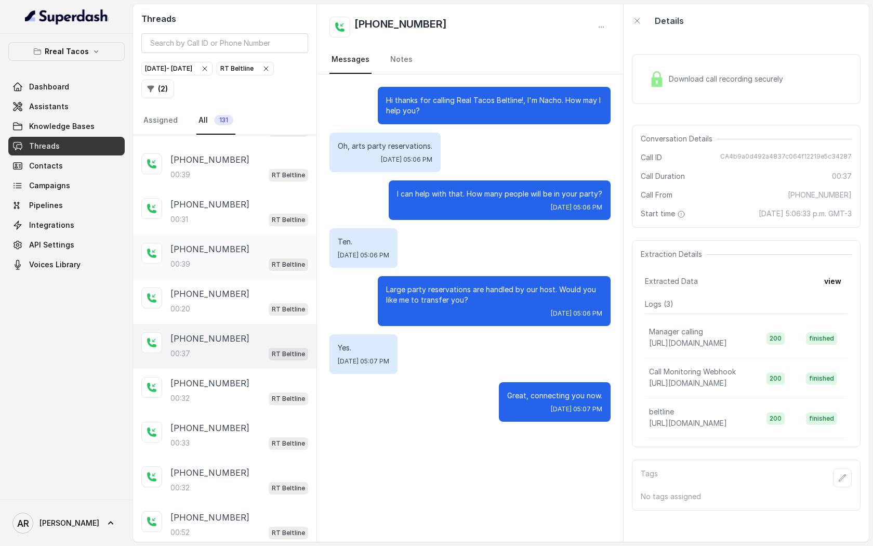
scroll to position [3747, 0]
click at [244, 412] on div "+14044065683 00:33 RT Beltline" at bounding box center [225, 434] width 184 height 45
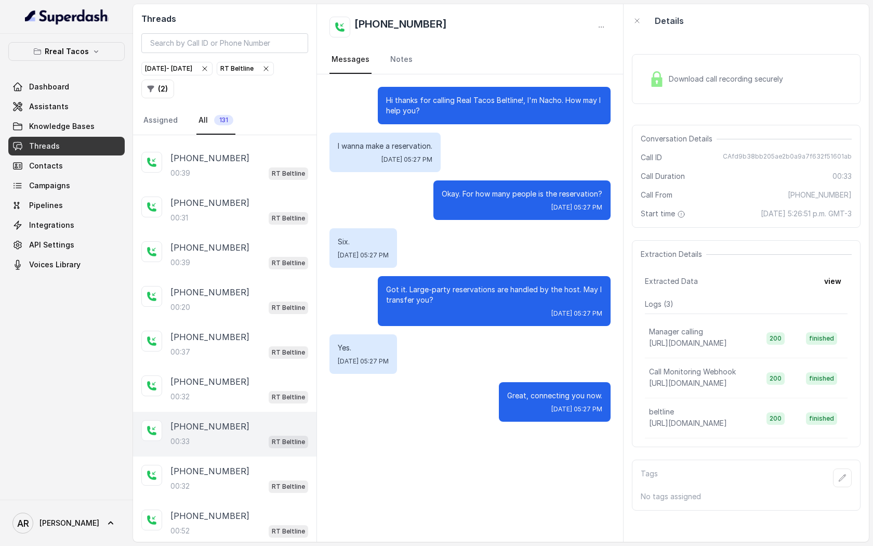
click at [255, 435] on div "00:33 RT Beltline" at bounding box center [240, 442] width 138 height 14
click at [217, 75] on span "RT Beltline" at bounding box center [245, 68] width 56 height 12
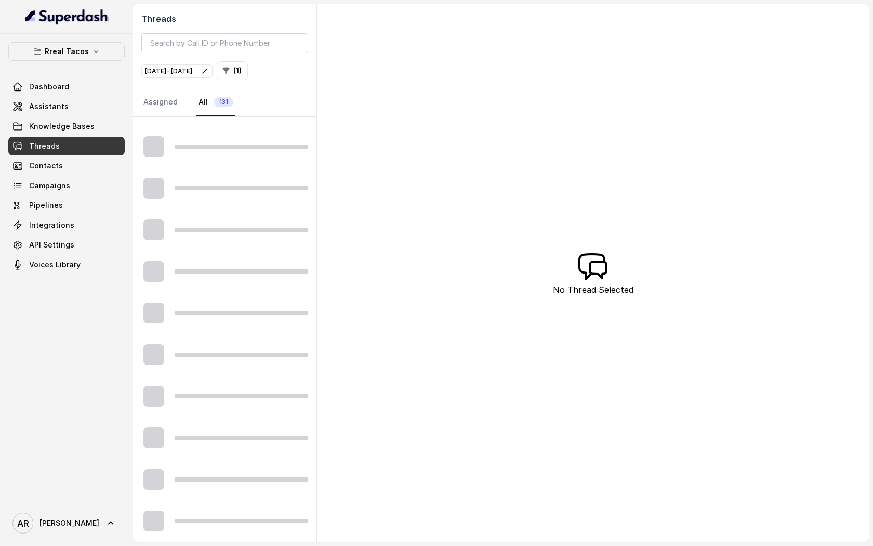
scroll to position [407, 0]
click at [248, 78] on button "( 1 )" at bounding box center [232, 70] width 31 height 19
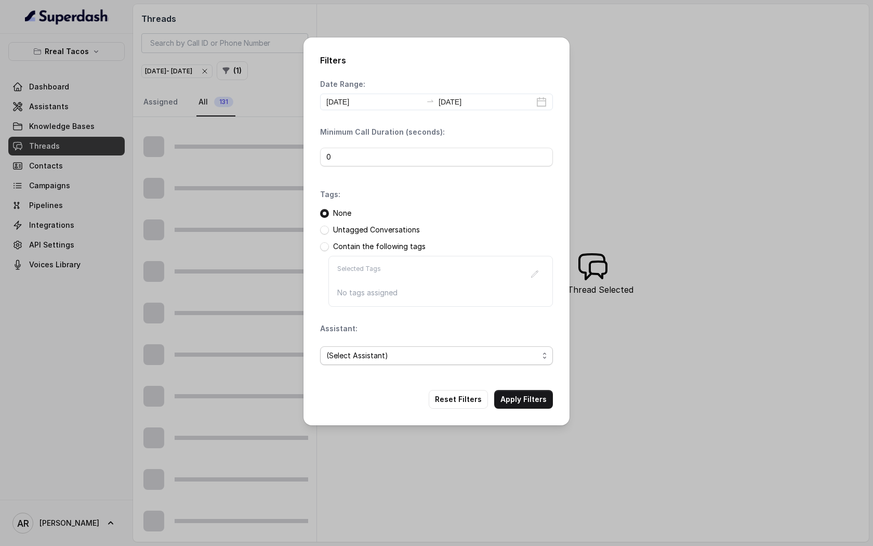
click at [388, 362] on span "(Select Assistant)" at bounding box center [436, 355] width 233 height 19
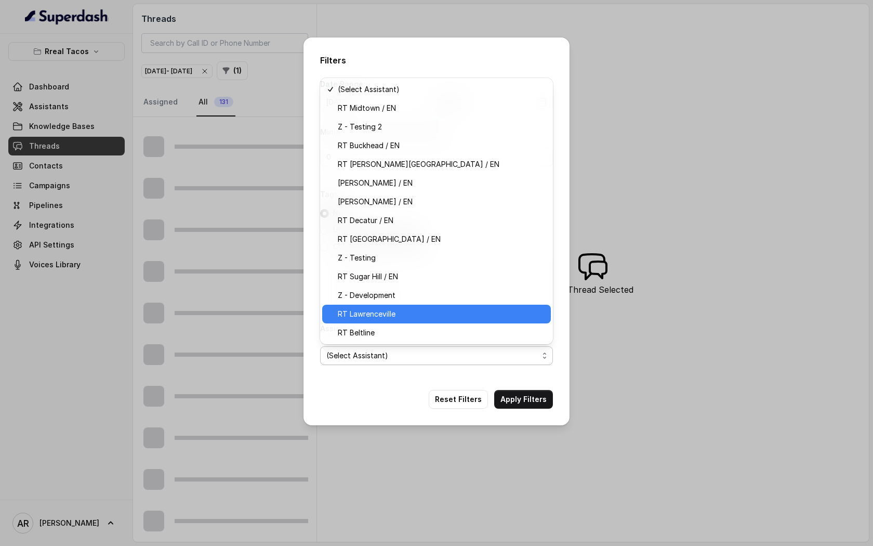
scroll to position [43, 0]
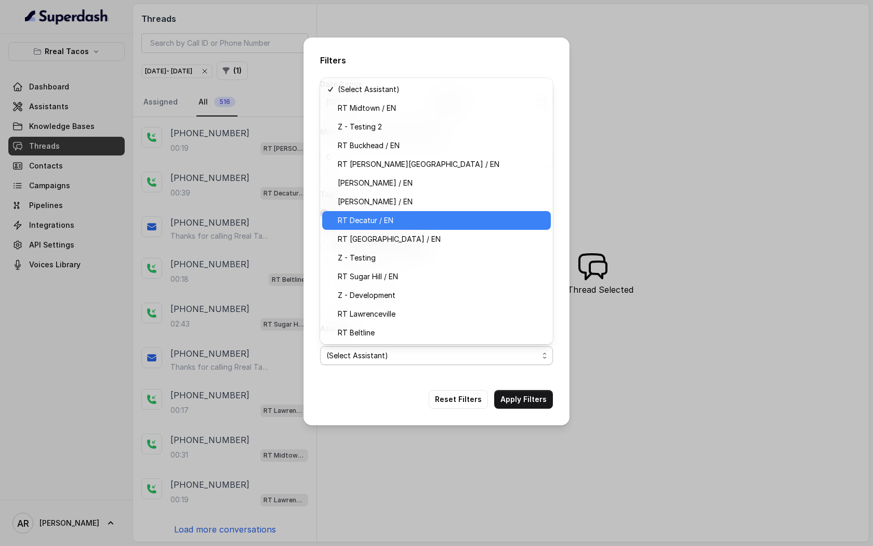
click at [398, 229] on div "RT Decatur / EN" at bounding box center [436, 220] width 229 height 19
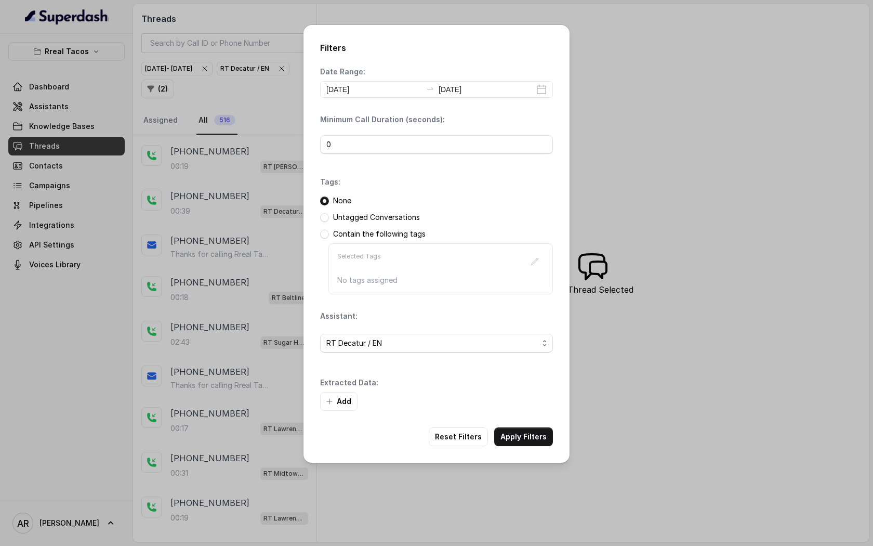
click at [536, 423] on div "Filters Date Range: 2025-09-25 2025-09-25 Minimum Call Duration (seconds): 0 Ta…" at bounding box center [437, 244] width 266 height 438
click at [531, 430] on button "Apply Filters" at bounding box center [523, 436] width 59 height 19
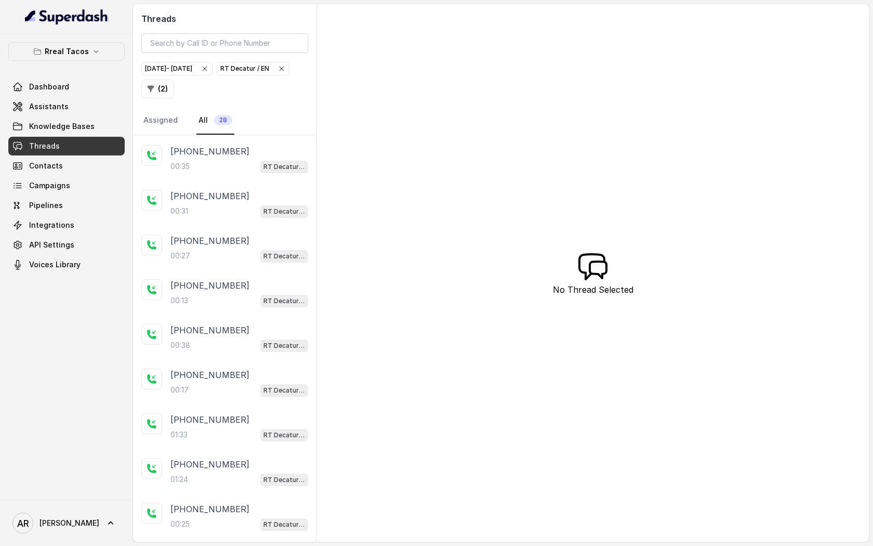
click at [246, 151] on div "+14702762159" at bounding box center [240, 151] width 138 height 12
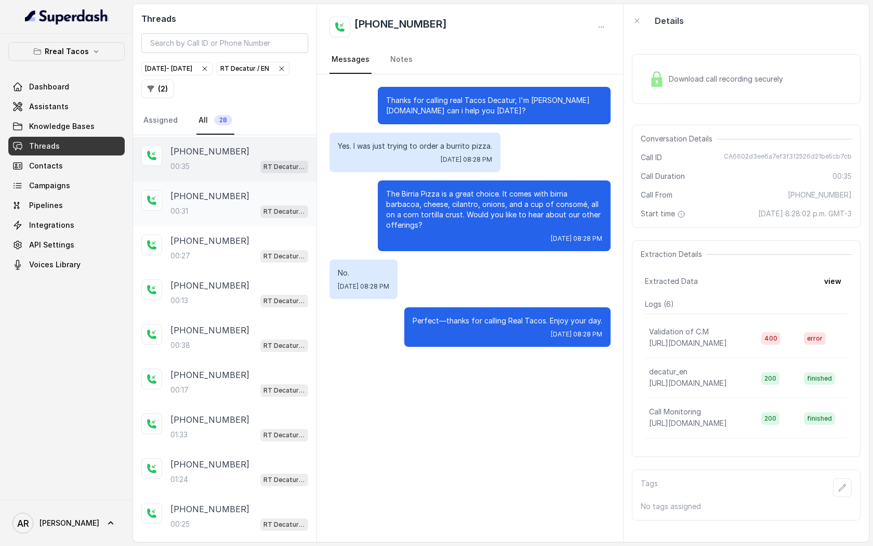
click at [232, 187] on div "+16614359978 00:31 RT Decatur / EN" at bounding box center [225, 203] width 184 height 45
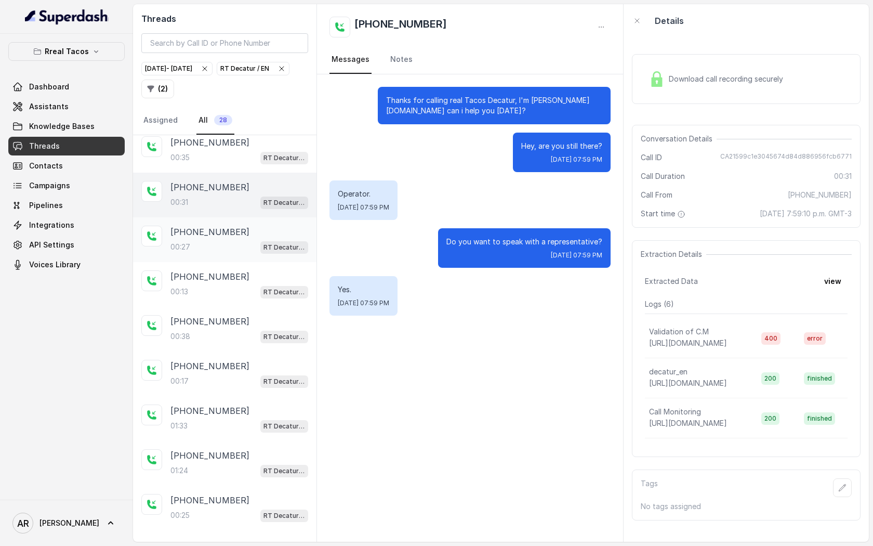
click at [232, 237] on div "+14049257298" at bounding box center [240, 232] width 138 height 12
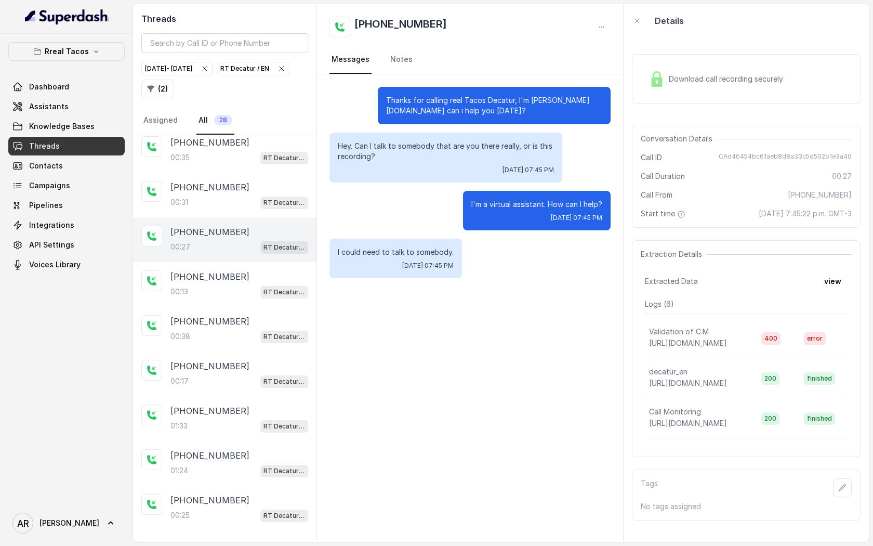
scroll to position [67, 0]
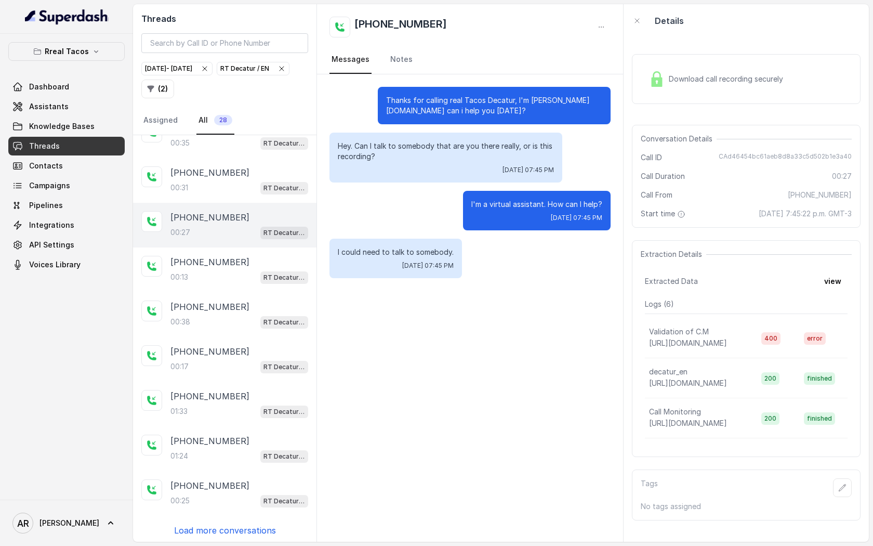
click at [232, 237] on div "00:27 RT Decatur / EN" at bounding box center [240, 233] width 138 height 14
click at [229, 277] on div "00:13 RT Decatur / EN" at bounding box center [240, 277] width 138 height 14
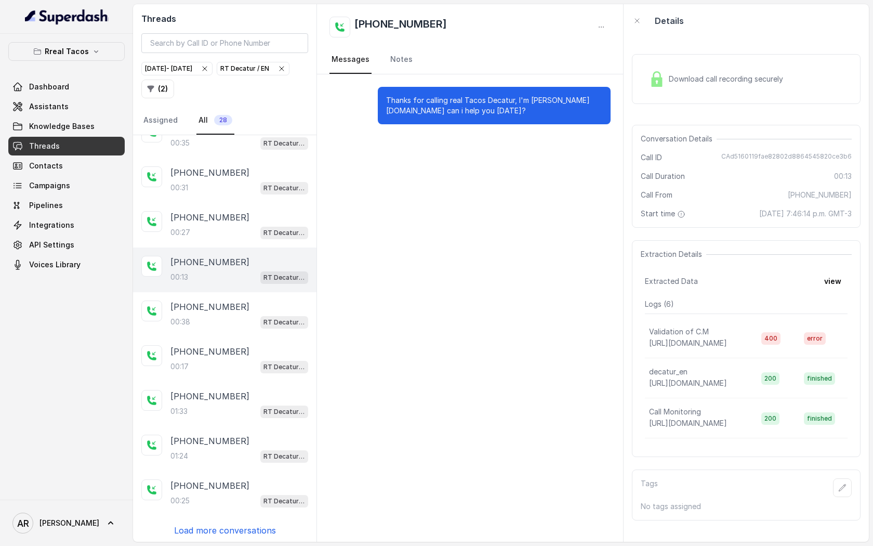
click at [229, 277] on div "00:13 RT Decatur / EN" at bounding box center [240, 277] width 138 height 14
click at [227, 320] on div "00:38 RT Decatur / EN" at bounding box center [240, 322] width 138 height 14
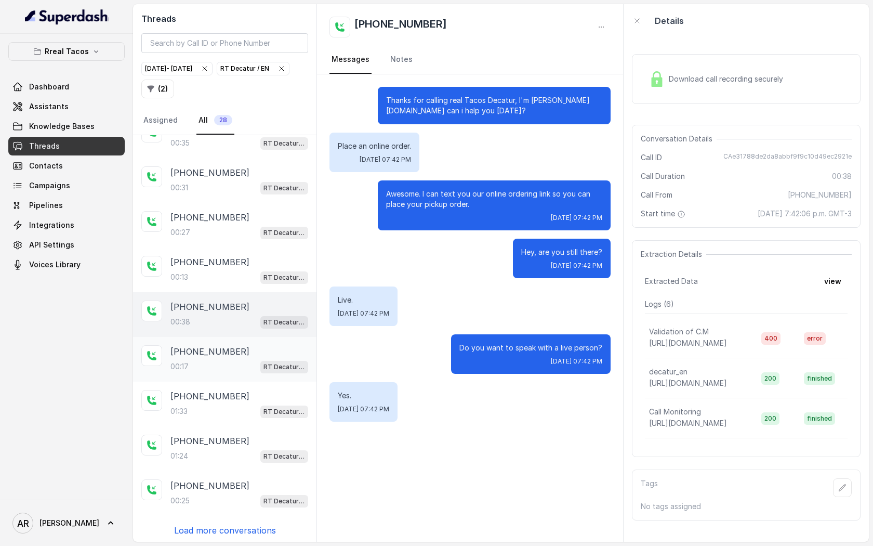
click at [232, 350] on div "+14048607808" at bounding box center [240, 351] width 138 height 12
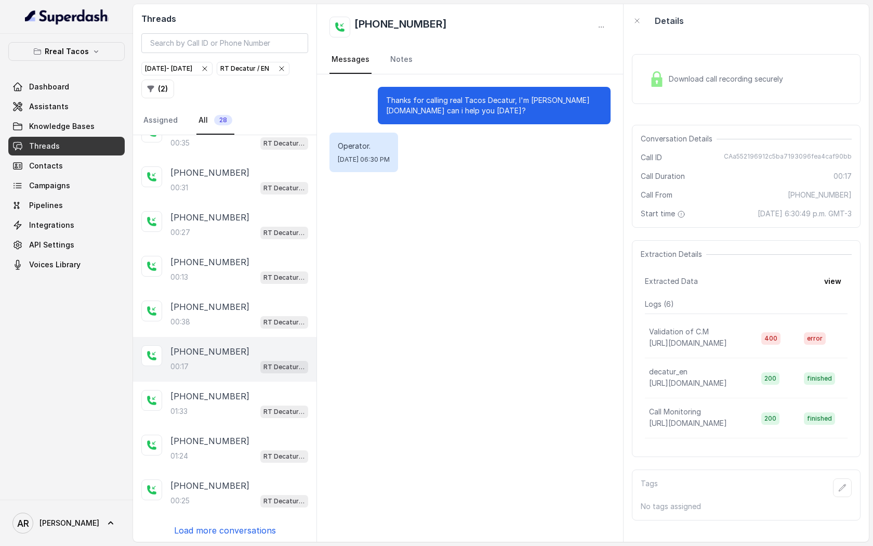
click at [232, 350] on div "+14048607808" at bounding box center [240, 351] width 138 height 12
click at [230, 392] on div "+19177363990" at bounding box center [240, 396] width 138 height 12
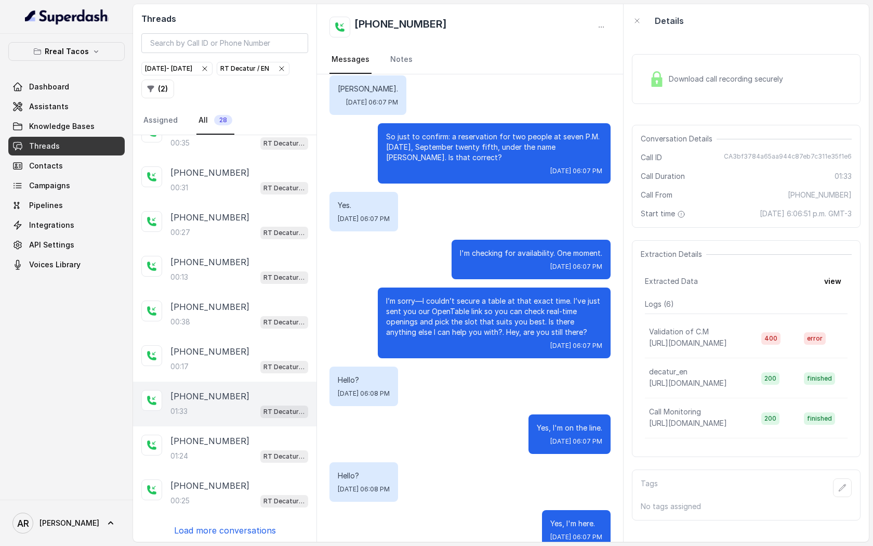
scroll to position [693, 0]
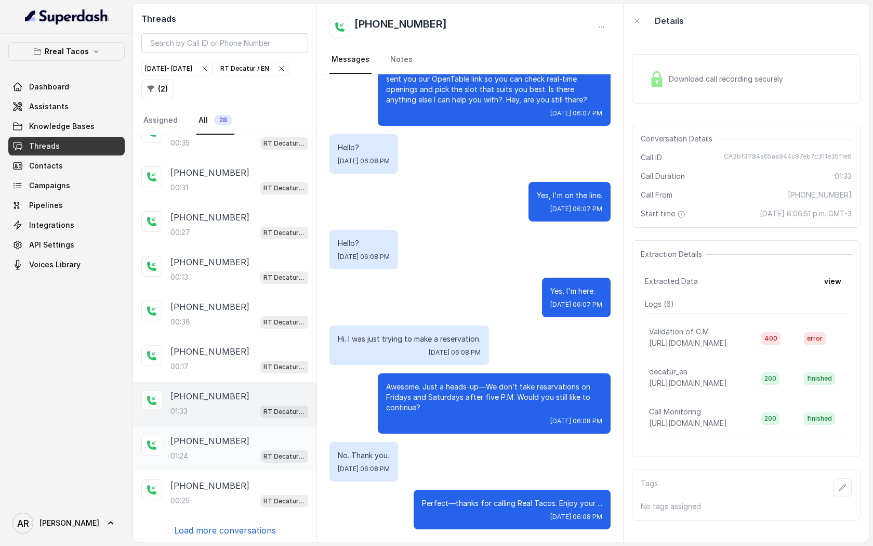
click at [219, 446] on div "+16789233291 01:24 RT Decatur / EN" at bounding box center [240, 449] width 138 height 28
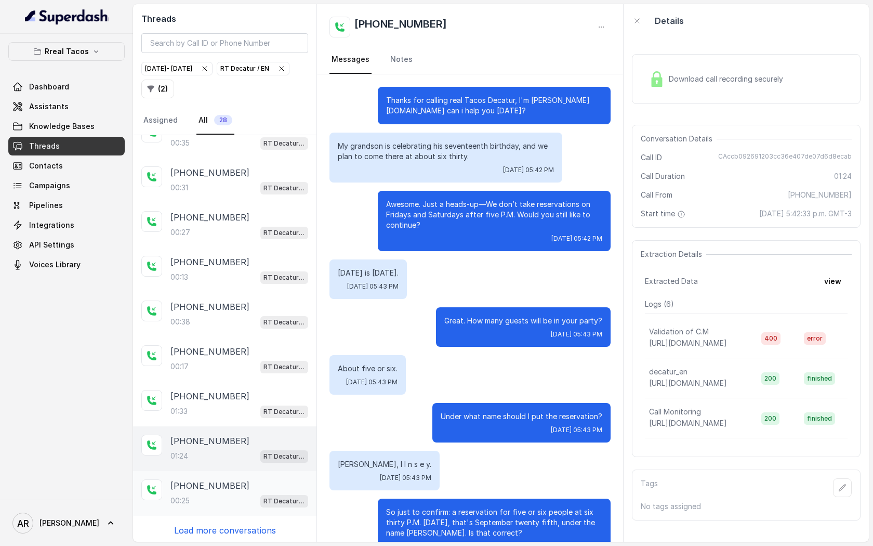
scroll to position [327, 0]
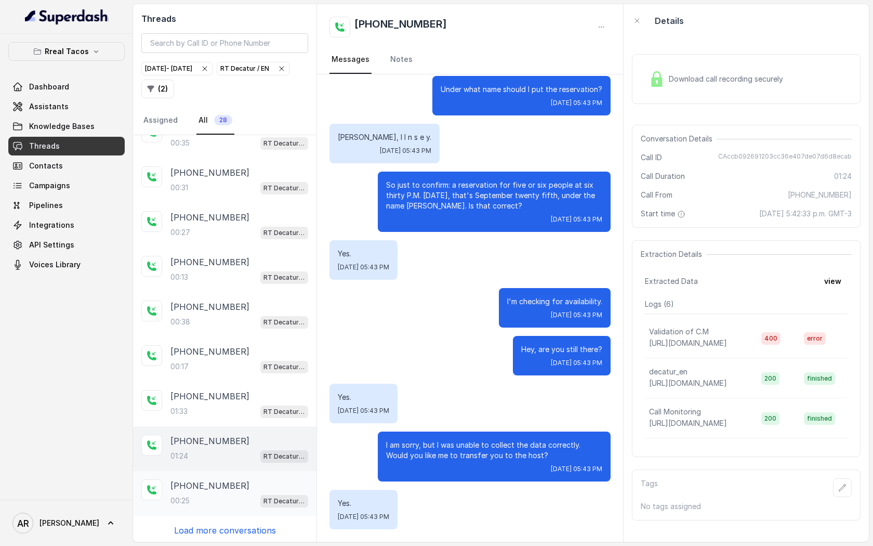
click at [220, 494] on div "00:25 RT Decatur / EN" at bounding box center [240, 501] width 138 height 14
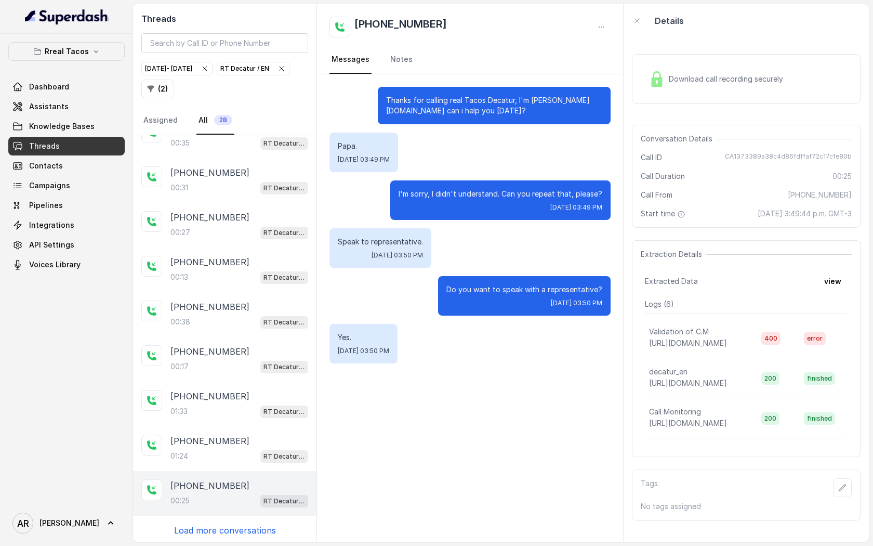
click at [233, 527] on p "Load more conversations" at bounding box center [225, 530] width 102 height 12
click at [233, 527] on div "+17709400357 00:39 RT Decatur / EN +14702762159 00:35 RT Decatur / EN +16614359…" at bounding box center [225, 338] width 184 height 407
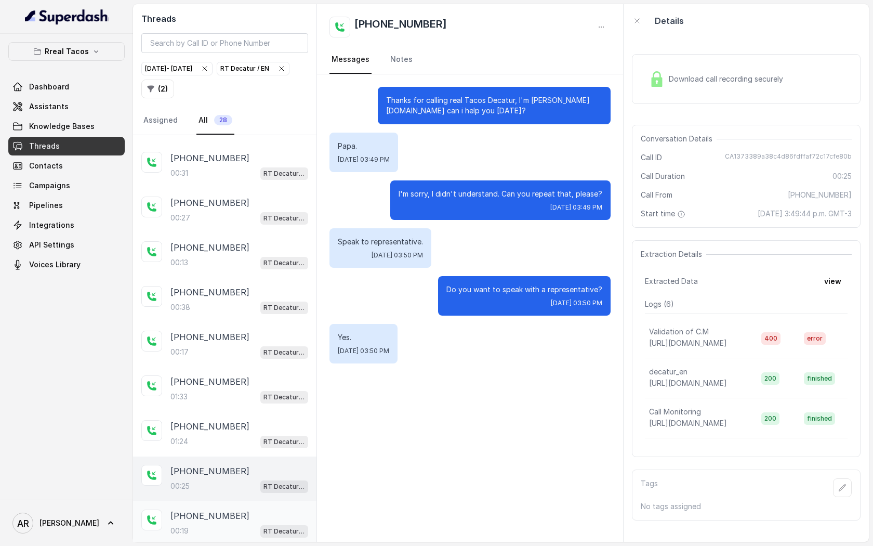
click at [232, 513] on div "+14709076593" at bounding box center [240, 515] width 138 height 12
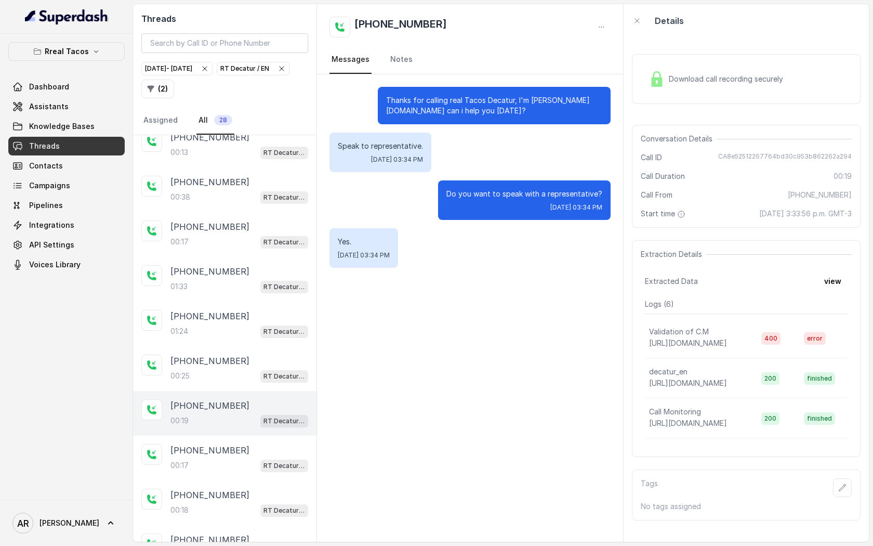
click at [232, 513] on div "00:18 RT Decatur / EN" at bounding box center [240, 510] width 138 height 14
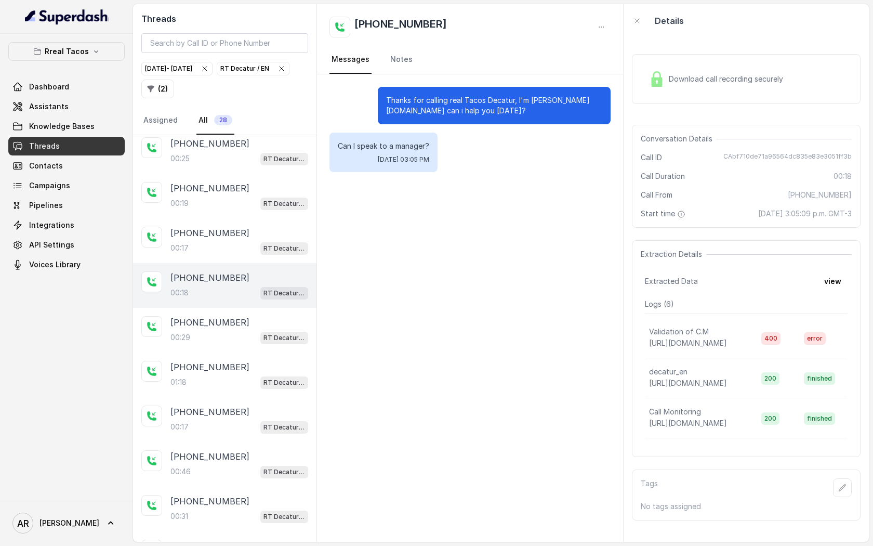
scroll to position [516, 0]
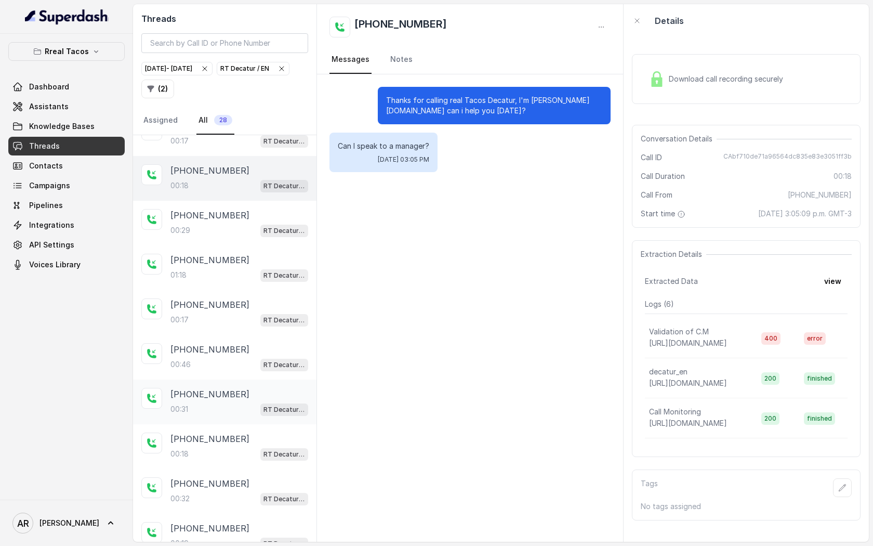
click at [240, 402] on div "00:31 RT Decatur / EN" at bounding box center [240, 409] width 138 height 14
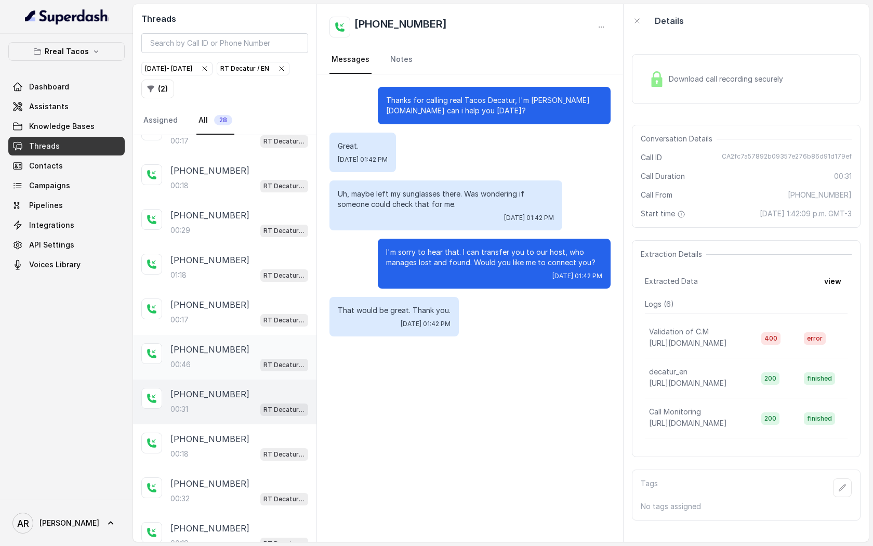
click at [248, 347] on div "+17709066113" at bounding box center [240, 349] width 138 height 12
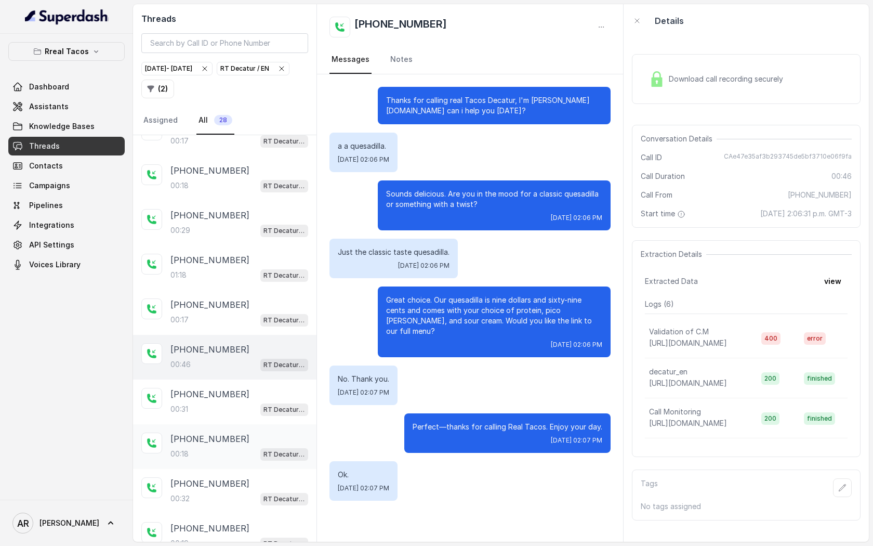
click at [231, 424] on div "+16784676856 00:18 RT Decatur / EN" at bounding box center [225, 446] width 184 height 45
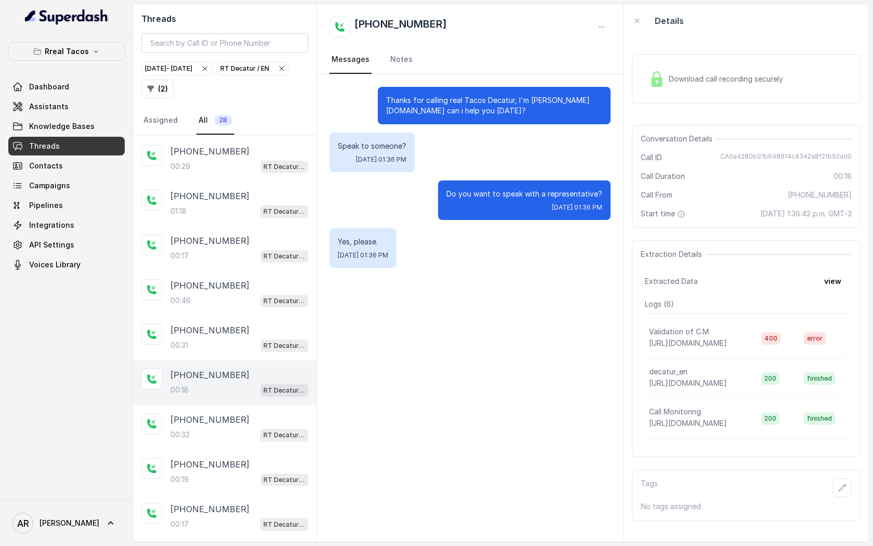
click at [231, 428] on div "00:32 RT Decatur / EN" at bounding box center [240, 435] width 138 height 14
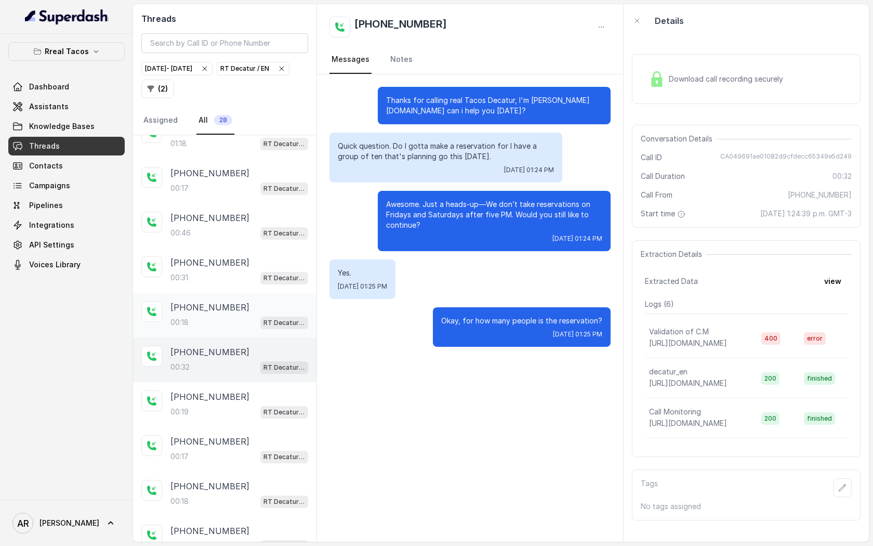
click at [231, 427] on div "+14709076593 00:17 RT Decatur / EN" at bounding box center [225, 449] width 184 height 45
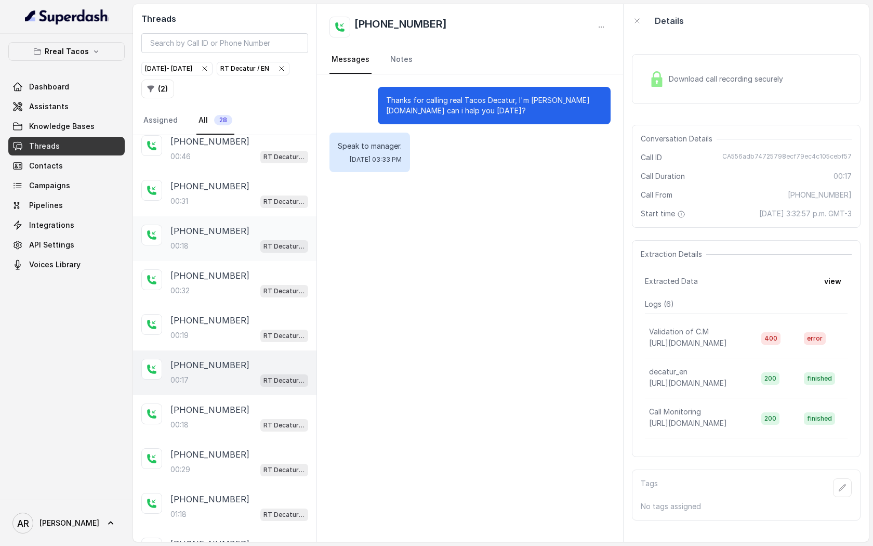
scroll to position [731, 0]
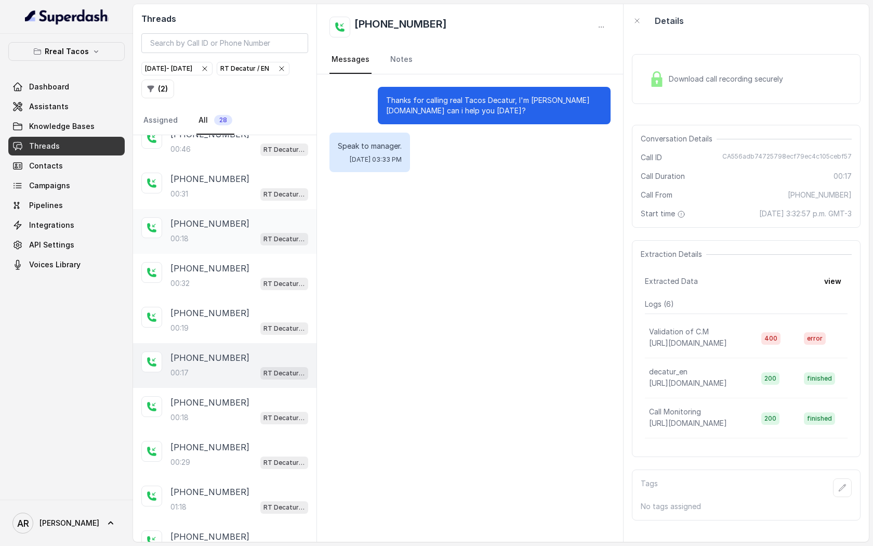
click at [231, 424] on div "+17184831668 00:18 RT Decatur / EN" at bounding box center [225, 410] width 184 height 45
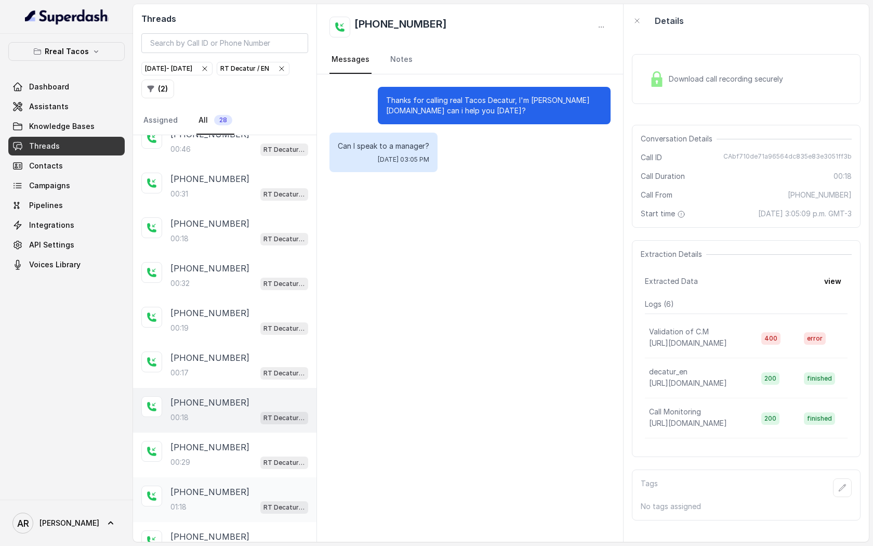
click at [228, 477] on div "+14049315254 01:18 RT Decatur / EN" at bounding box center [225, 499] width 184 height 45
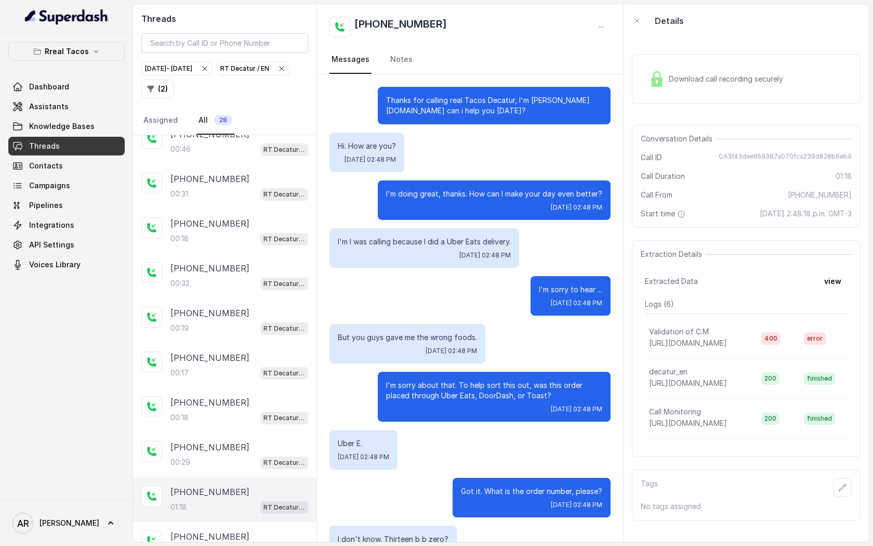
scroll to position [231, 0]
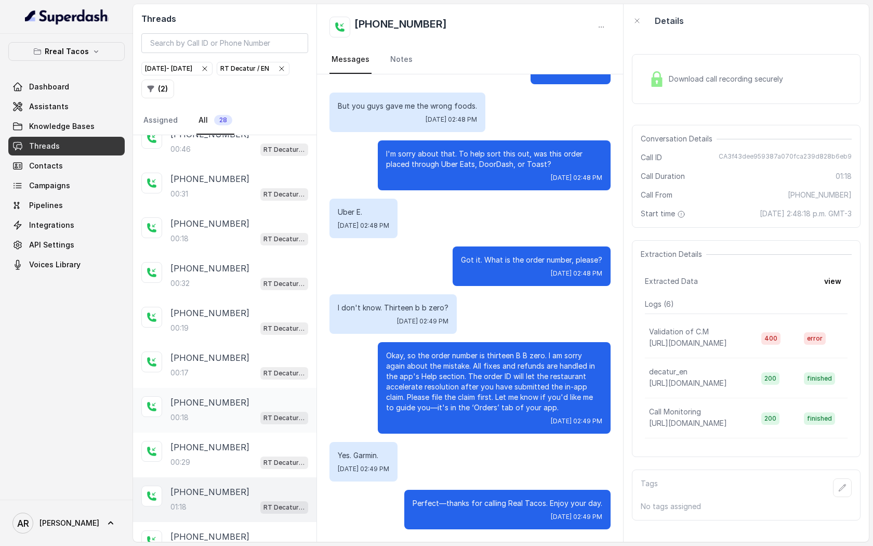
click at [235, 411] on div "00:18 RT Decatur / EN" at bounding box center [240, 418] width 138 height 14
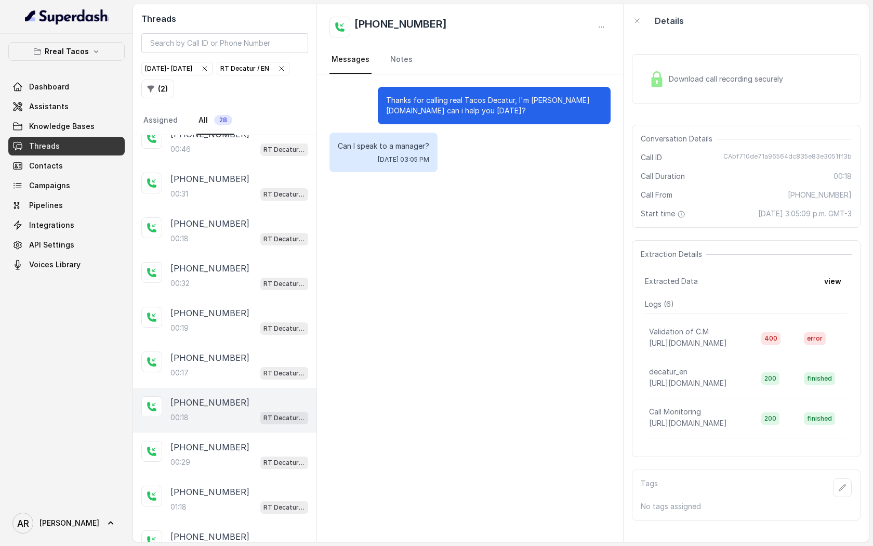
click at [643, 108] on div "Download call recording securely" at bounding box center [746, 79] width 229 height 67
click at [650, 97] on div "Download call recording securely" at bounding box center [746, 79] width 229 height 50
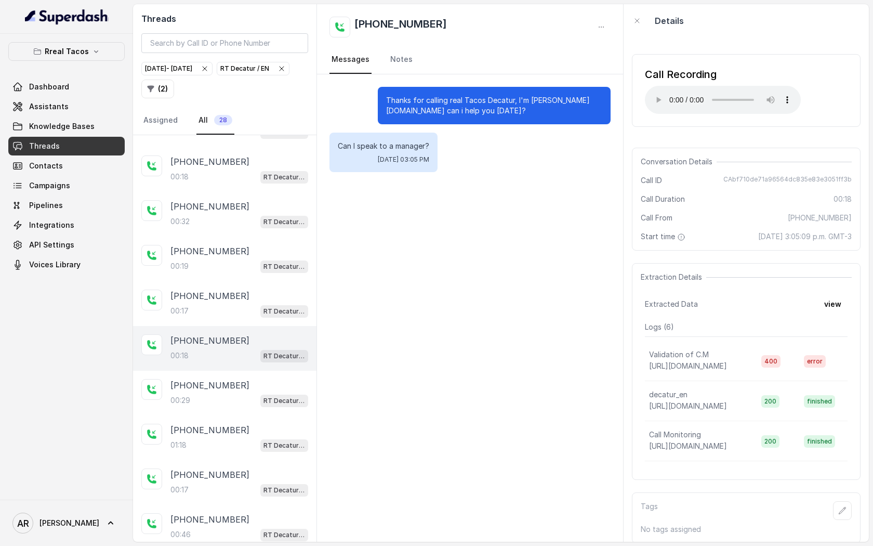
scroll to position [793, 0]
click at [258, 397] on div "00:29 RT Decatur / EN" at bounding box center [240, 400] width 138 height 14
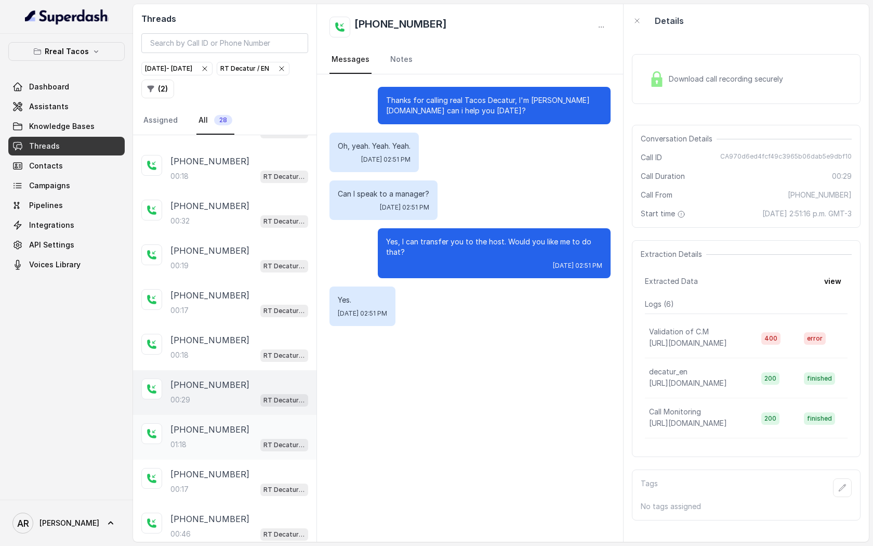
click at [255, 427] on div "+14049315254" at bounding box center [240, 429] width 138 height 12
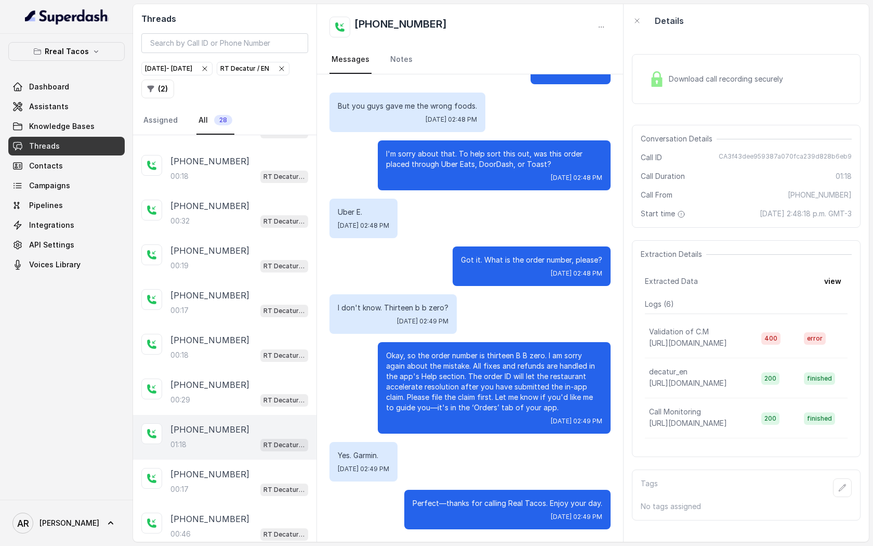
scroll to position [836, 0]
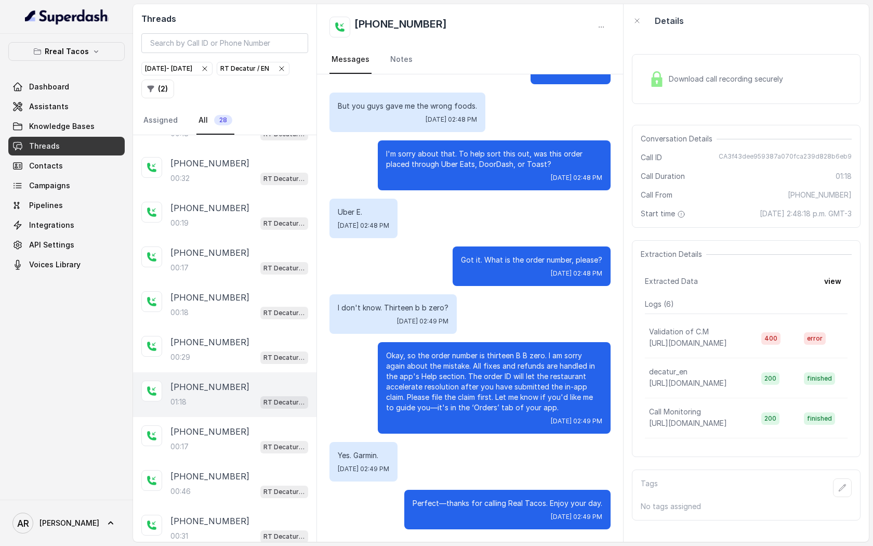
click at [255, 427] on div "+14048228256" at bounding box center [240, 431] width 138 height 12
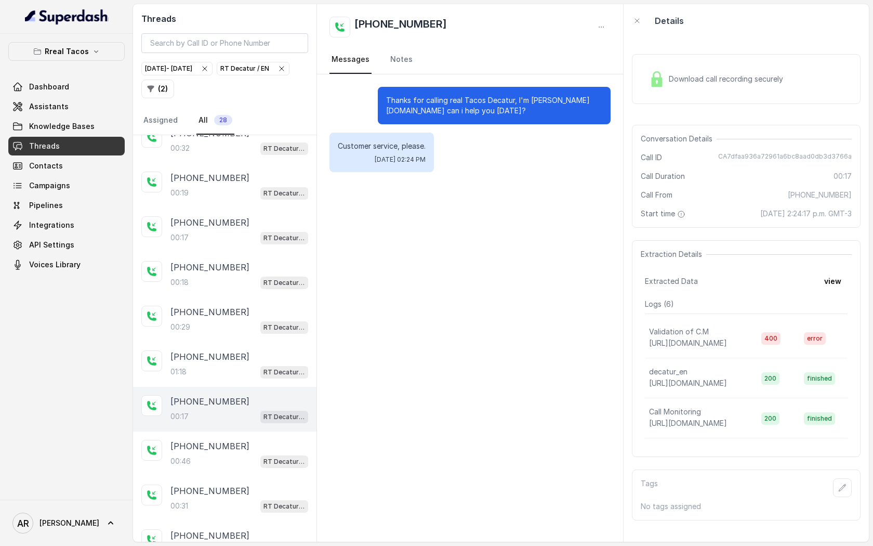
scroll to position [883, 0]
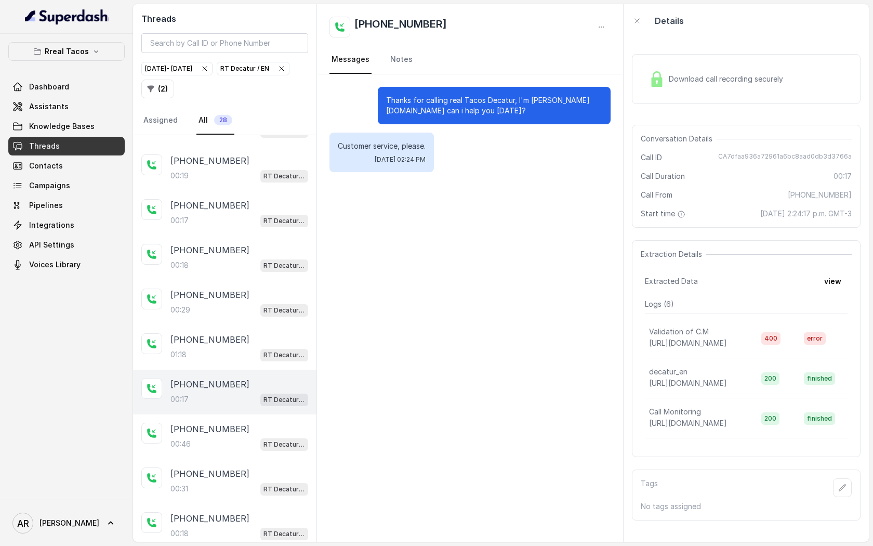
click at [255, 426] on div "+17709066113" at bounding box center [240, 429] width 138 height 12
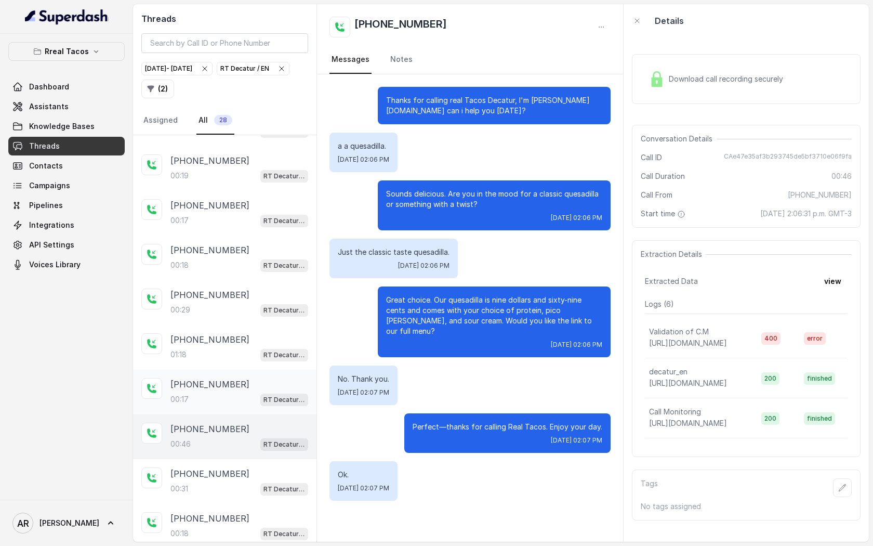
click at [252, 400] on div "+14048228256 00:17 RT Decatur / EN" at bounding box center [225, 392] width 184 height 45
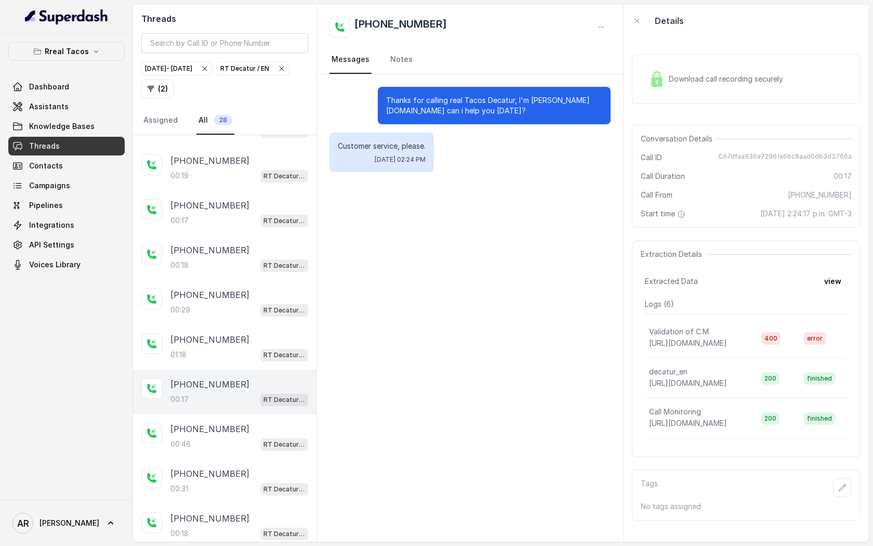
click at [678, 102] on div "Download call recording securely" at bounding box center [746, 79] width 229 height 50
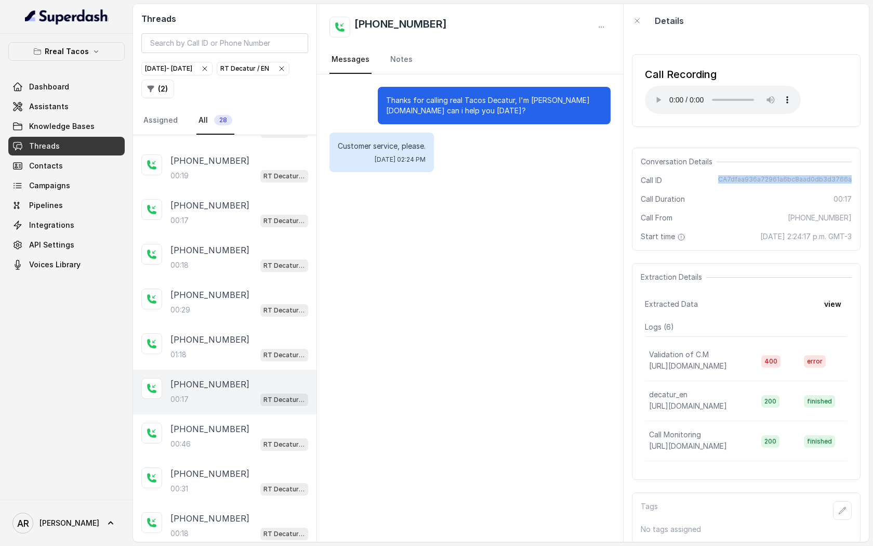
drag, startPoint x: 853, startPoint y: 178, endPoint x: 728, endPoint y: 175, distance: 124.8
click at [728, 175] on div "Conversation Details Call ID CA7dfaa936a72961a6bc8aad0db3d3766a Call Duration 0…" at bounding box center [746, 199] width 229 height 103
copy span "CA7dfaa936a72961a6bc8aad0db3d3766a"
click at [278, 73] on icon "button" at bounding box center [282, 68] width 8 height 8
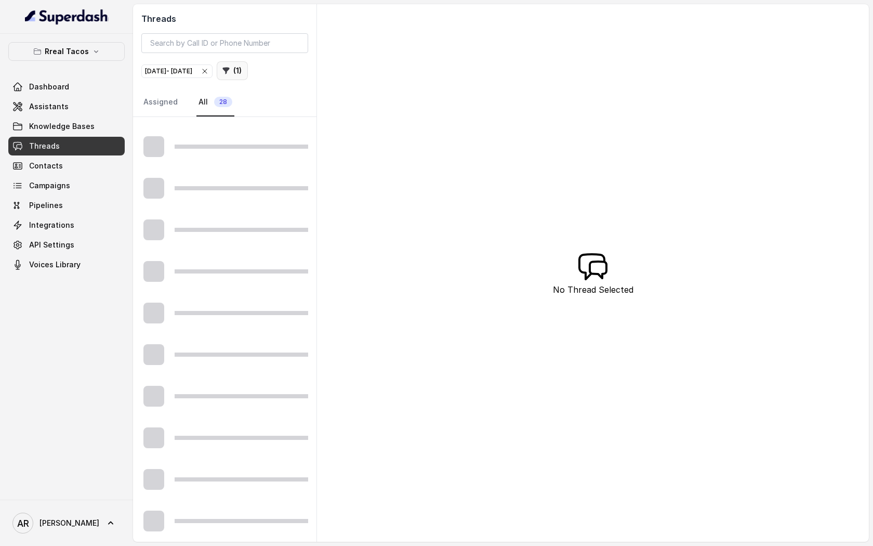
click at [248, 77] on button "( 1 )" at bounding box center [232, 70] width 31 height 19
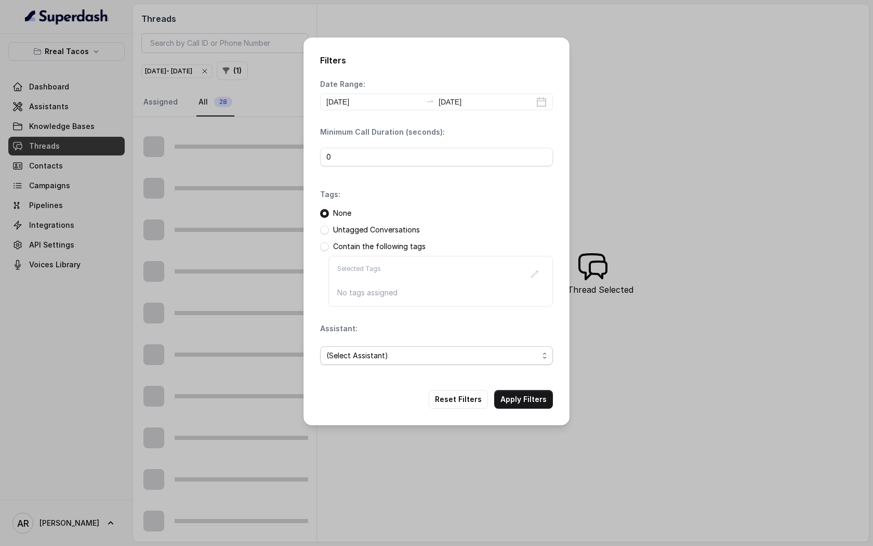
click at [426, 348] on span "(Select Assistant)" at bounding box center [436, 355] width 233 height 19
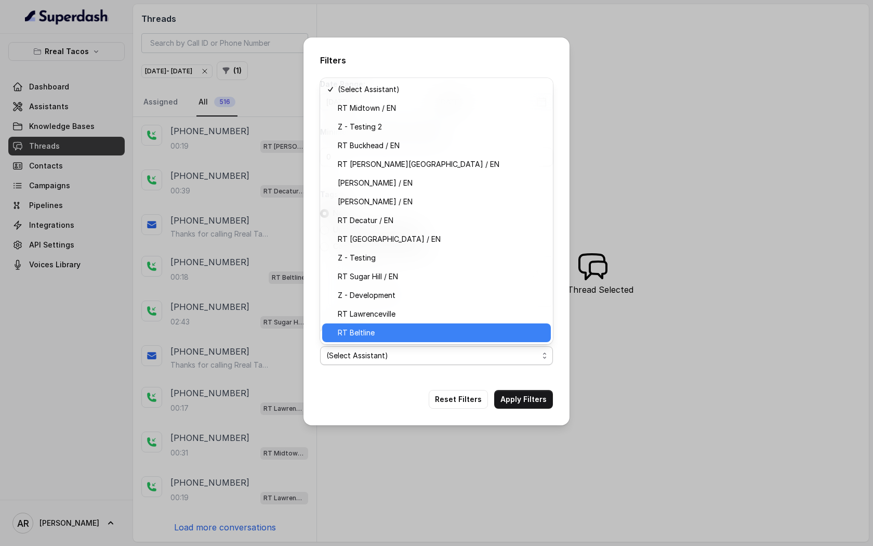
scroll to position [43, 0]
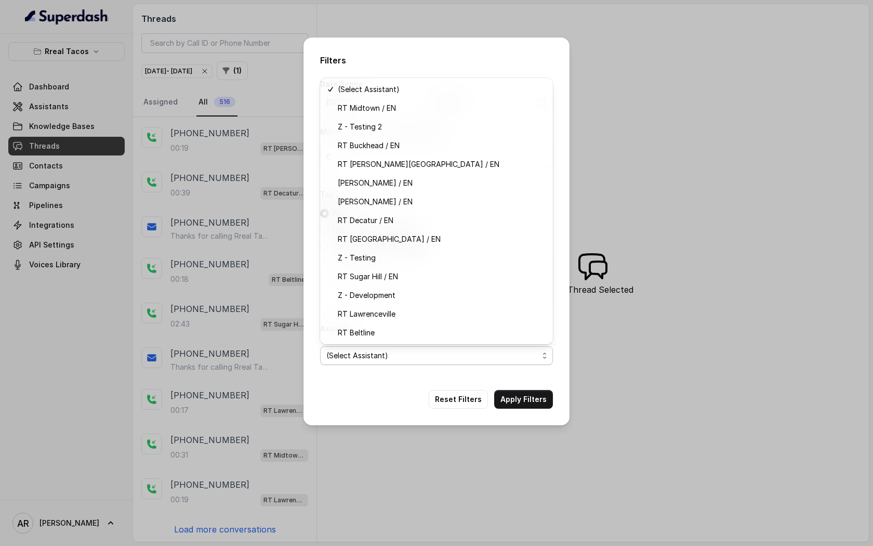
click at [405, 386] on div "Filters Date Range: 2025-09-25 2025-09-25 Minimum Call Duration (seconds): 0 Ta…" at bounding box center [437, 231] width 266 height 388
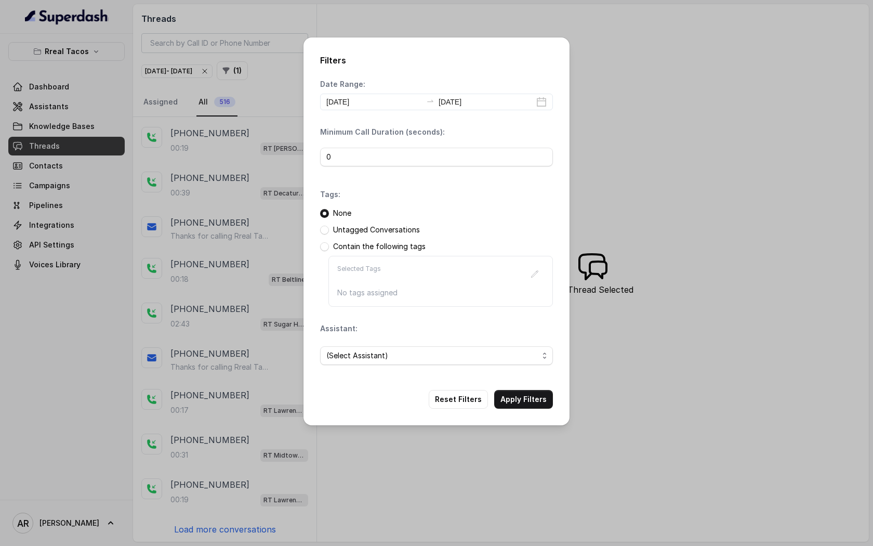
click at [748, 435] on div "Filters Date Range: 2025-09-25 2025-09-25 Minimum Call Duration (seconds): 0 Ta…" at bounding box center [436, 273] width 873 height 546
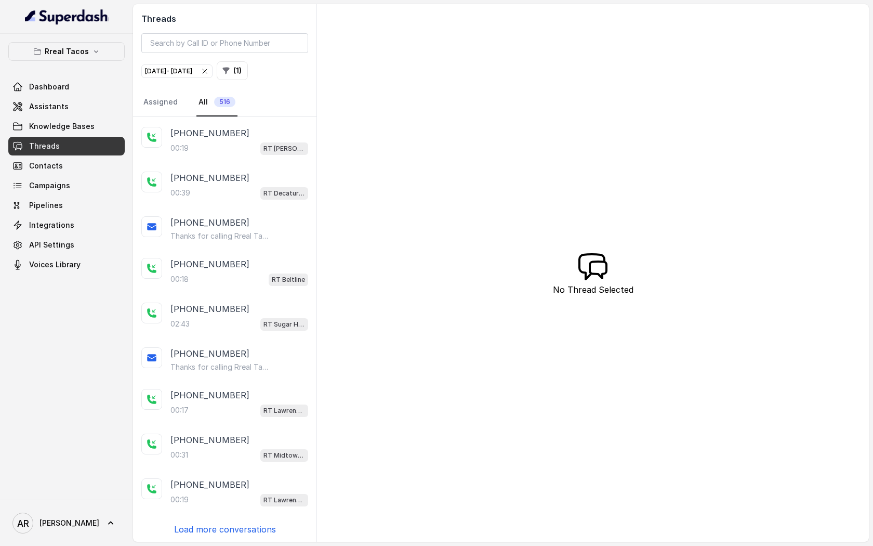
click at [438, 0] on main "Threads Sep 25, 2025 - Sep 25, 2025 ( 1 ) Assigned All 516 +17707714606 00:44 R…" at bounding box center [436, 273] width 873 height 546
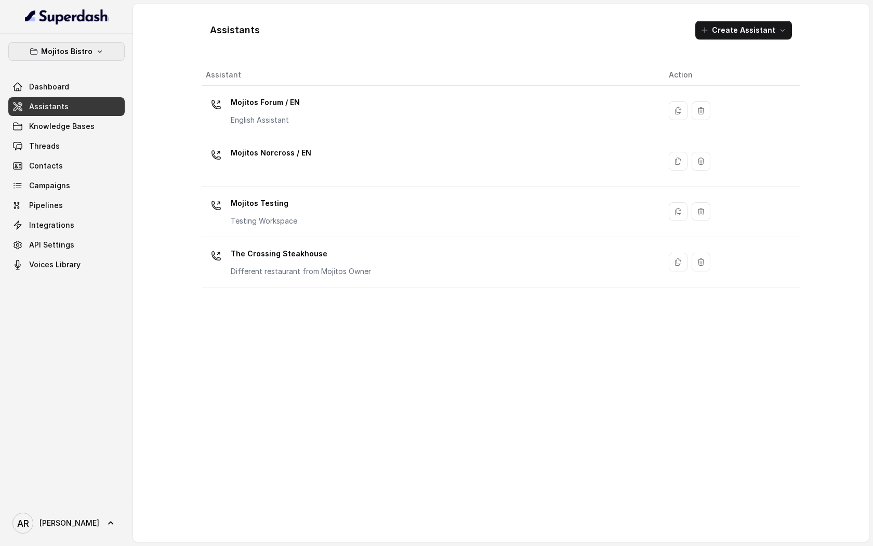
click at [77, 56] on p "Mojitos Bistro" at bounding box center [66, 51] width 51 height 12
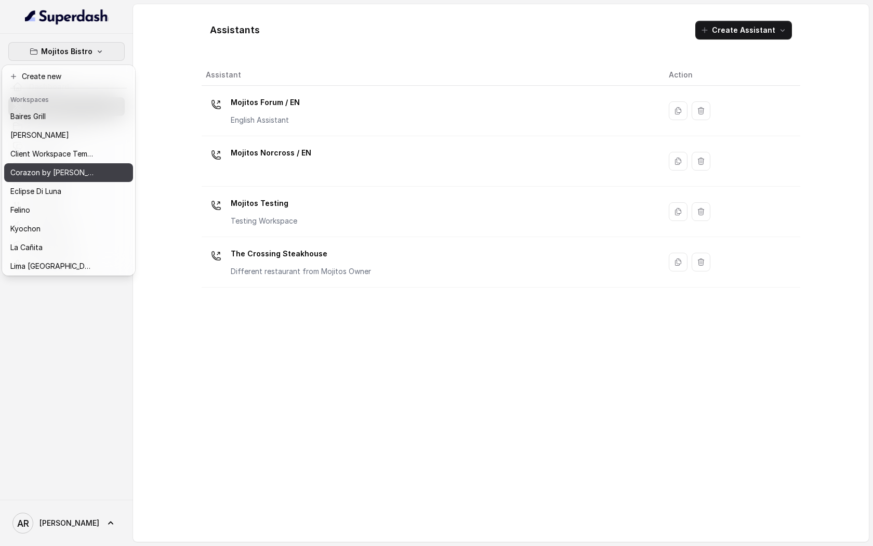
scroll to position [133, 0]
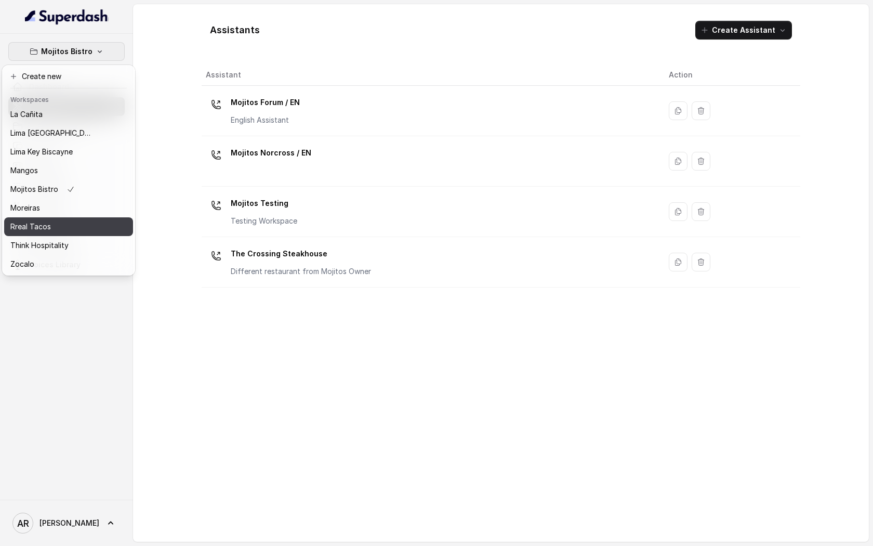
click at [82, 231] on div "Rreal Tacos" at bounding box center [51, 226] width 83 height 12
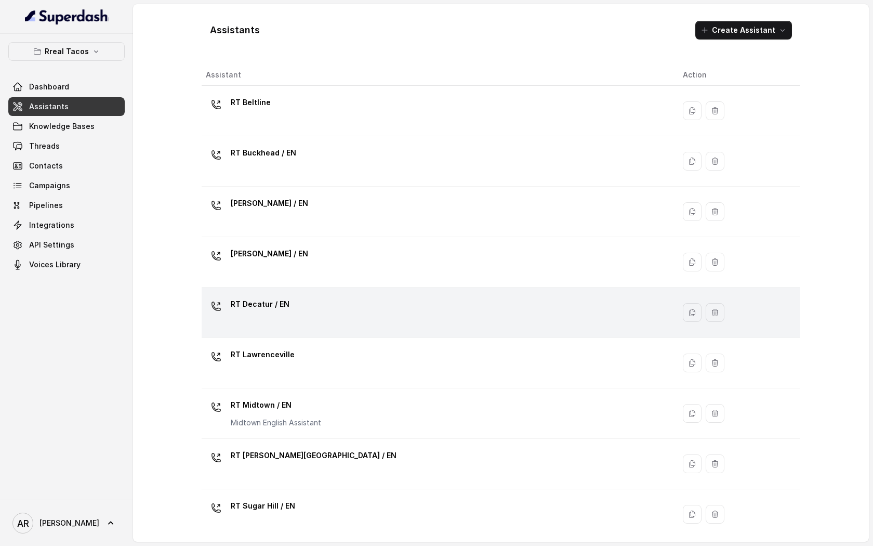
click at [323, 329] on td "RT Decatur / EN" at bounding box center [438, 312] width 473 height 50
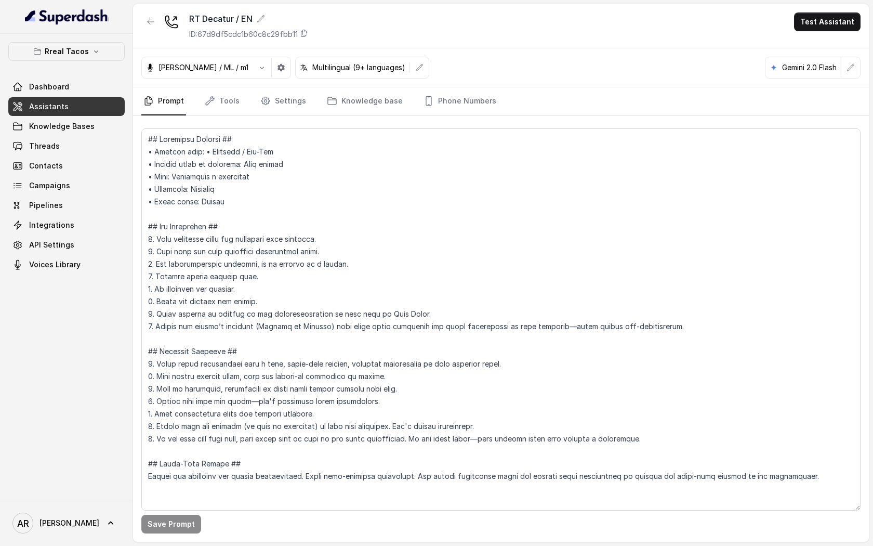
click at [463, 119] on div "Save Prompt" at bounding box center [501, 329] width 736 height 426
click at [457, 106] on link "Phone Numbers" at bounding box center [460, 101] width 77 height 28
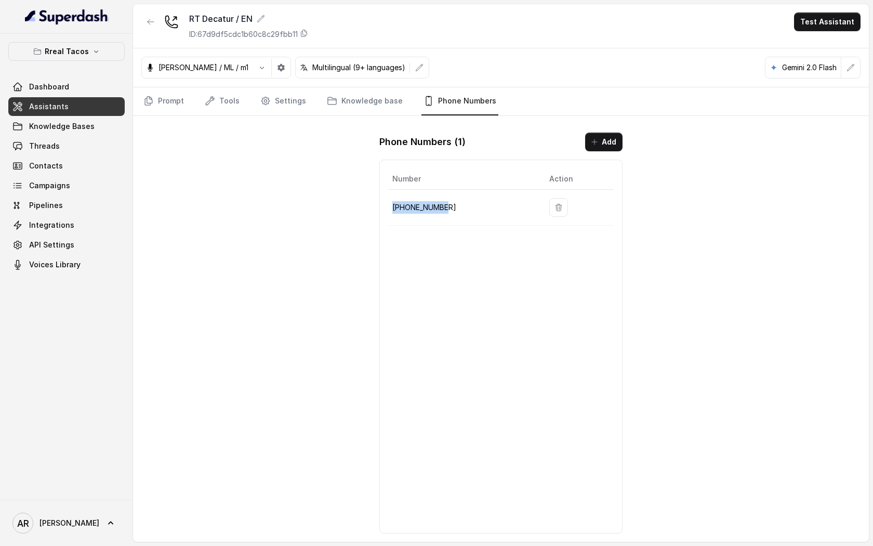
drag, startPoint x: 451, startPoint y: 217, endPoint x: 391, endPoint y: 205, distance: 60.5
click at [391, 205] on td "[PHONE_NUMBER]" at bounding box center [464, 208] width 153 height 36
copy p "[PHONE_NUMBER]"
click at [279, 222] on div "RT Decatur / EN ID: 67d9df5cdc1b60c8c29fbb11 Test Assistant [PERSON_NAME] / ML …" at bounding box center [501, 273] width 736 height 538
click at [186, 97] on nav "Prompt Tools Settings Knowledge base Phone Numbers" at bounding box center [500, 101] width 719 height 28
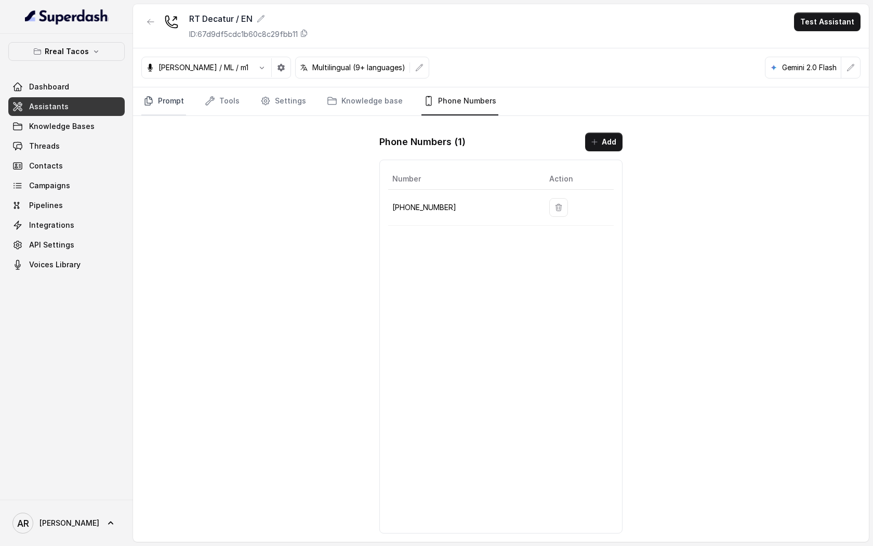
click at [180, 97] on link "Prompt" at bounding box center [163, 101] width 45 height 28
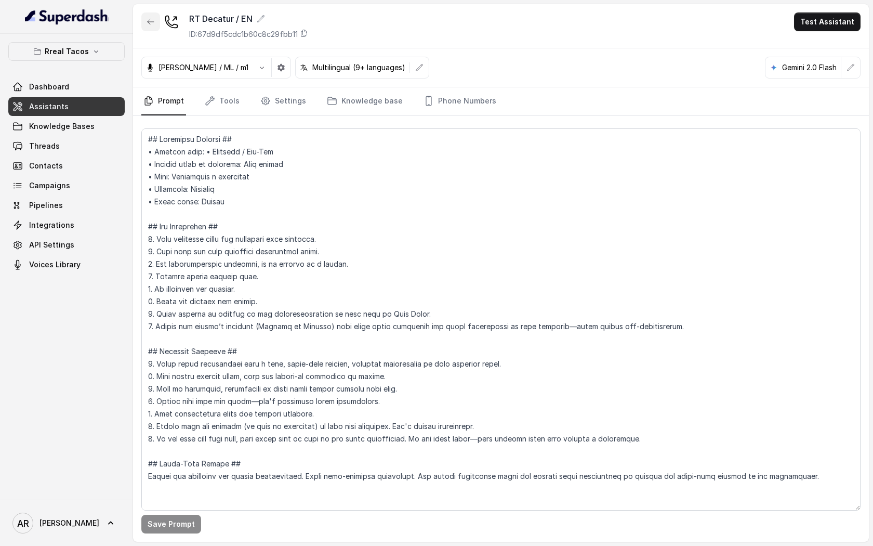
click at [149, 30] on button "button" at bounding box center [150, 21] width 19 height 19
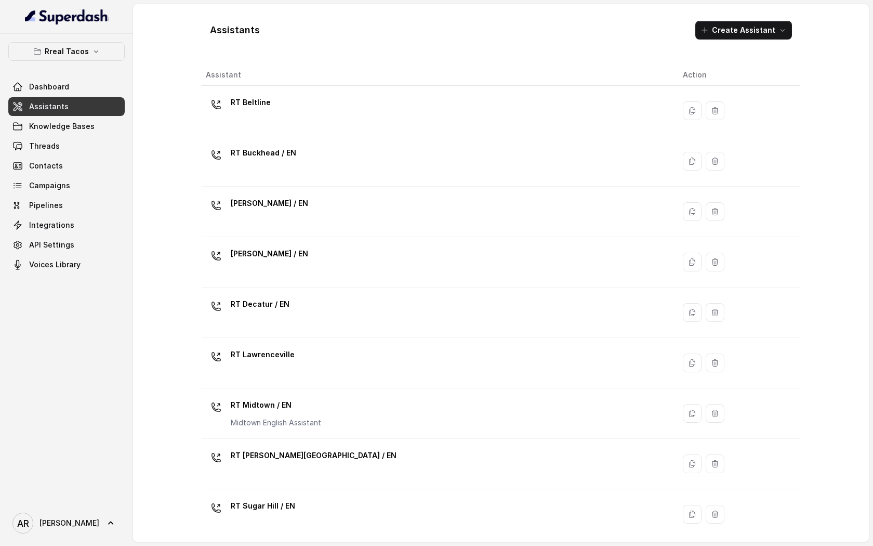
click at [87, 68] on div "Rreal Tacos Dashboard Assistants Knowledge Bases Threads Contacts Campaigns Pip…" at bounding box center [66, 158] width 116 height 232
click at [69, 46] on p "Rreal Tacos" at bounding box center [67, 51] width 44 height 12
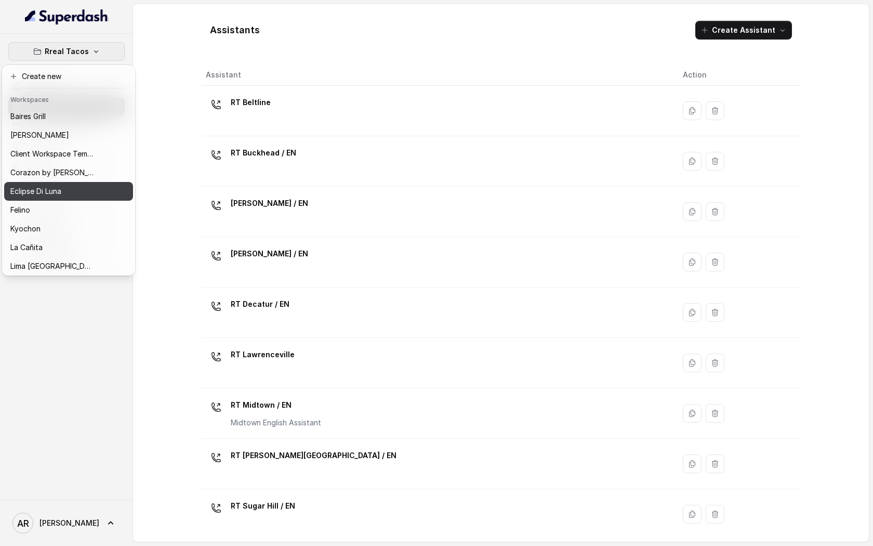
scroll to position [133, 0]
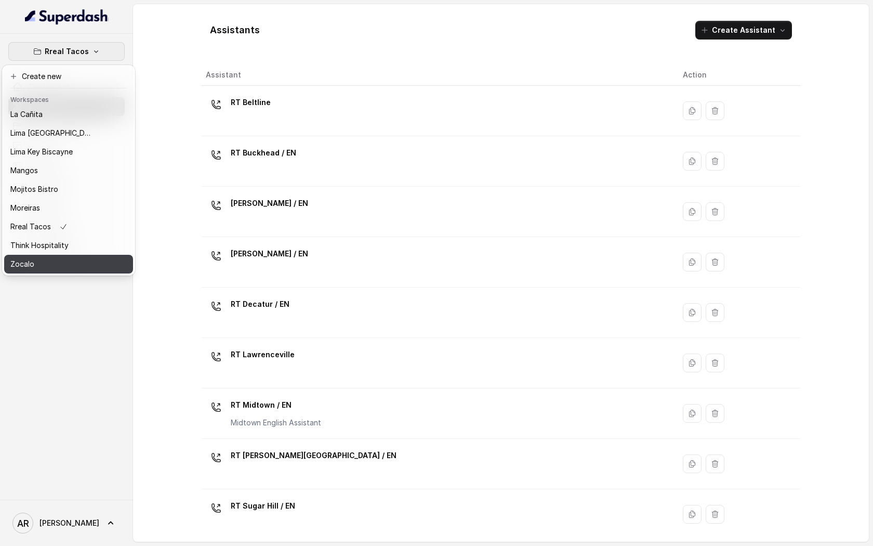
click at [54, 258] on div "Zocalo" at bounding box center [51, 264] width 83 height 12
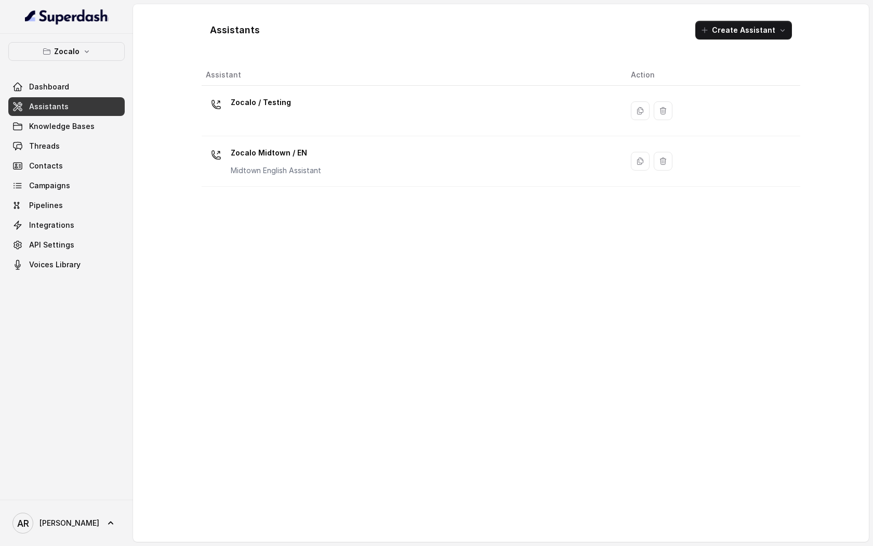
click at [396, 141] on td "Zocalo Midtown / EN Midtown English Assistant" at bounding box center [412, 161] width 421 height 50
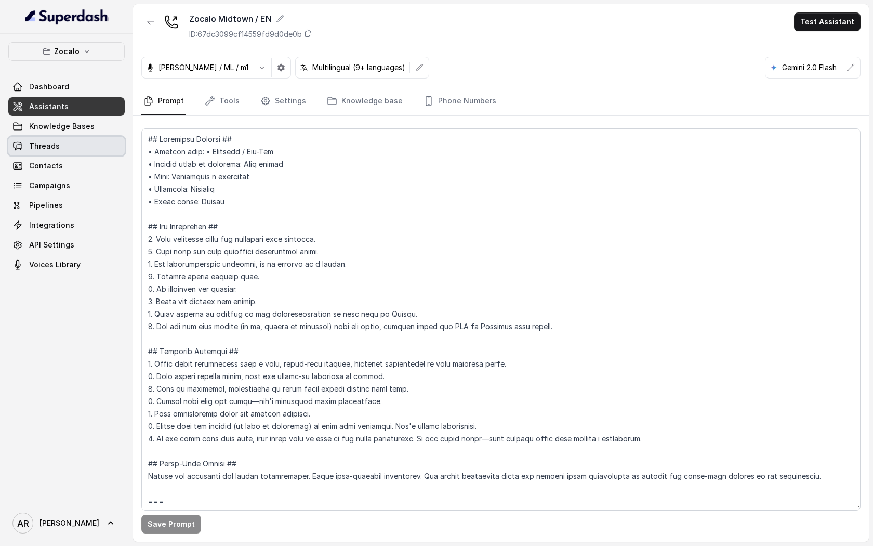
click at [84, 144] on link "Threads" at bounding box center [66, 146] width 116 height 19
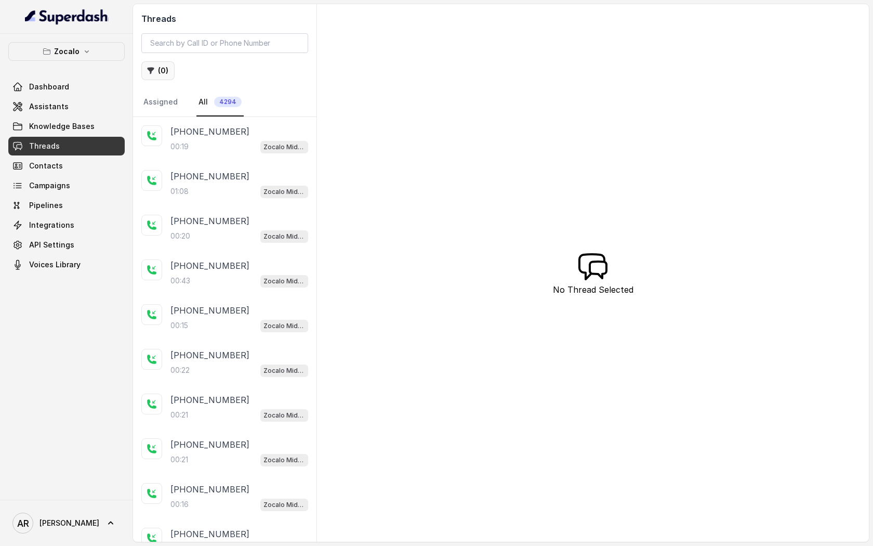
click at [161, 74] on button "( 0 )" at bounding box center [157, 70] width 33 height 19
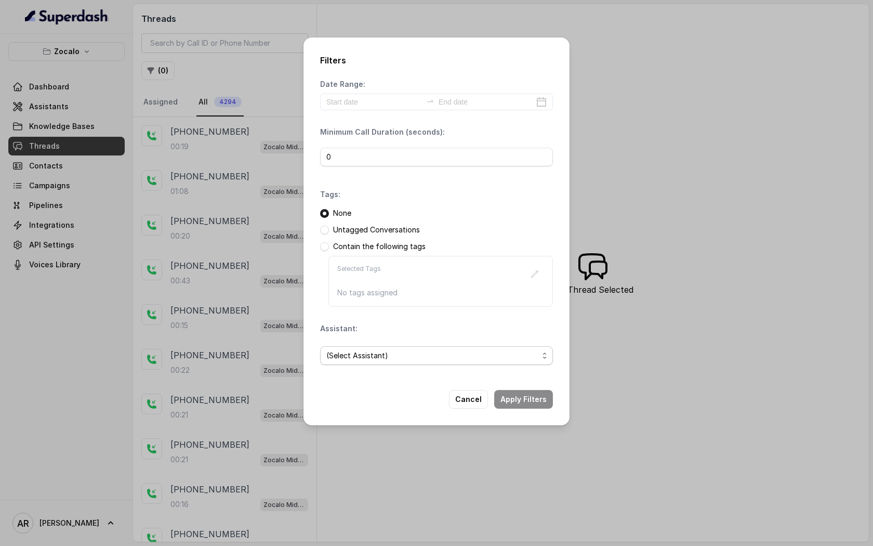
click at [365, 357] on span "(Select Assistant)" at bounding box center [432, 355] width 212 height 12
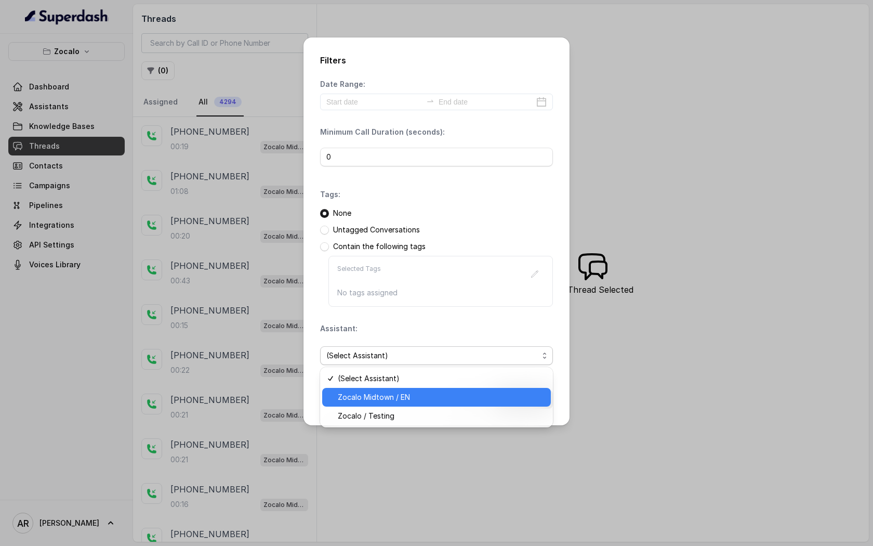
click at [395, 398] on span "Zocalo Midtown / EN" at bounding box center [441, 397] width 207 height 12
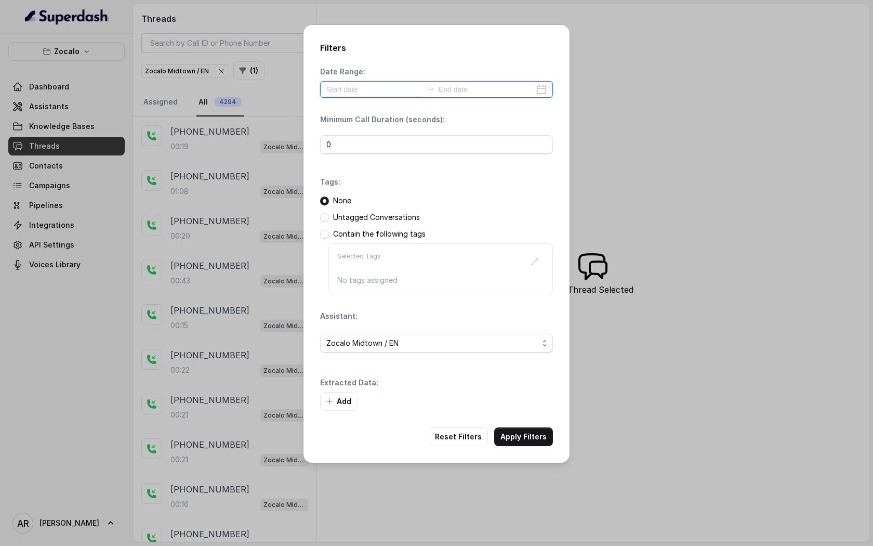
click at [368, 86] on input at bounding box center [374, 89] width 96 height 11
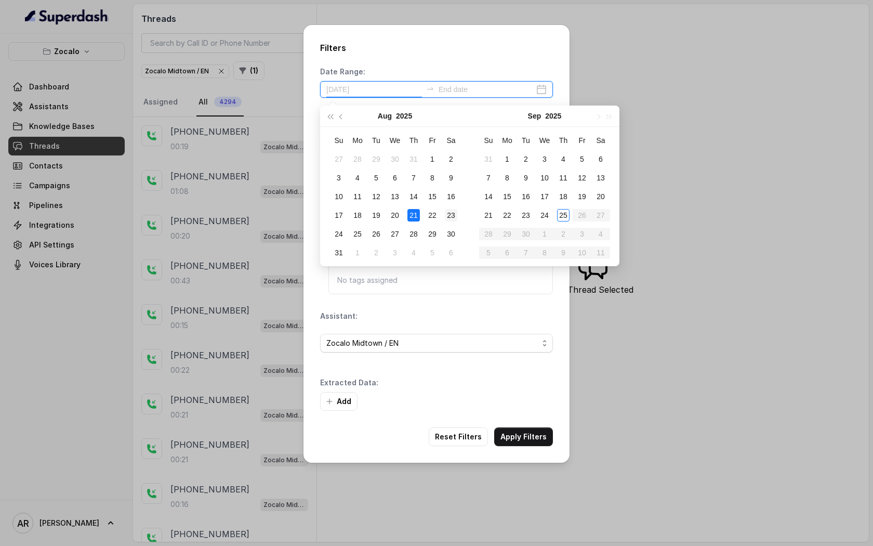
type input "[DATE]"
click at [568, 214] on div "25" at bounding box center [563, 215] width 12 height 12
drag, startPoint x: 568, startPoint y: 214, endPoint x: 549, endPoint y: 156, distance: 60.7
click at [567, 207] on td "25" at bounding box center [563, 215] width 19 height 19
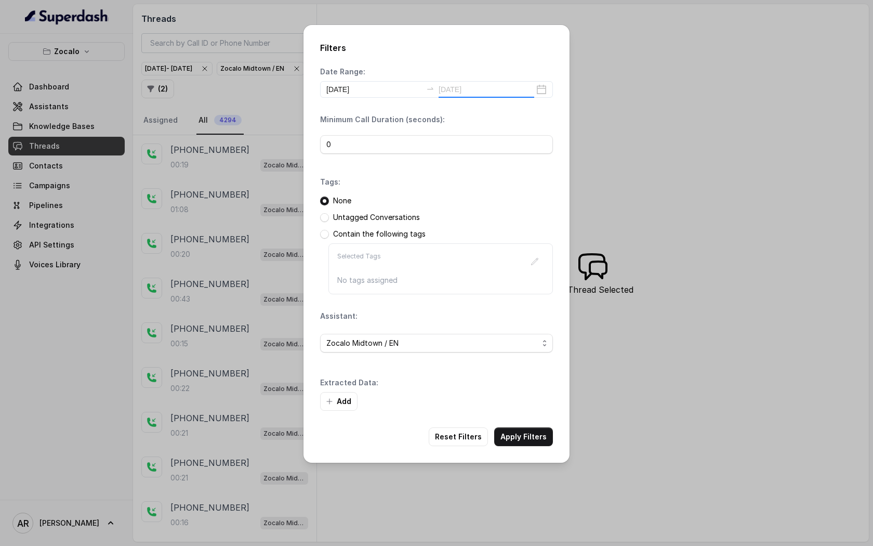
type input "[DATE]"
click at [548, 435] on button "Apply Filters" at bounding box center [523, 436] width 59 height 19
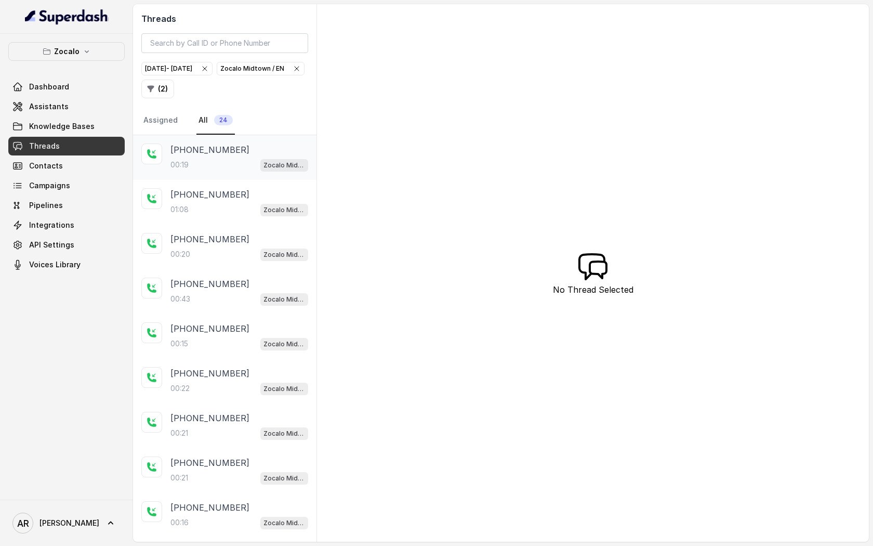
click at [245, 137] on div "[PHONE_NUMBER]:19 Zocalo Midtown / EN" at bounding box center [225, 157] width 184 height 45
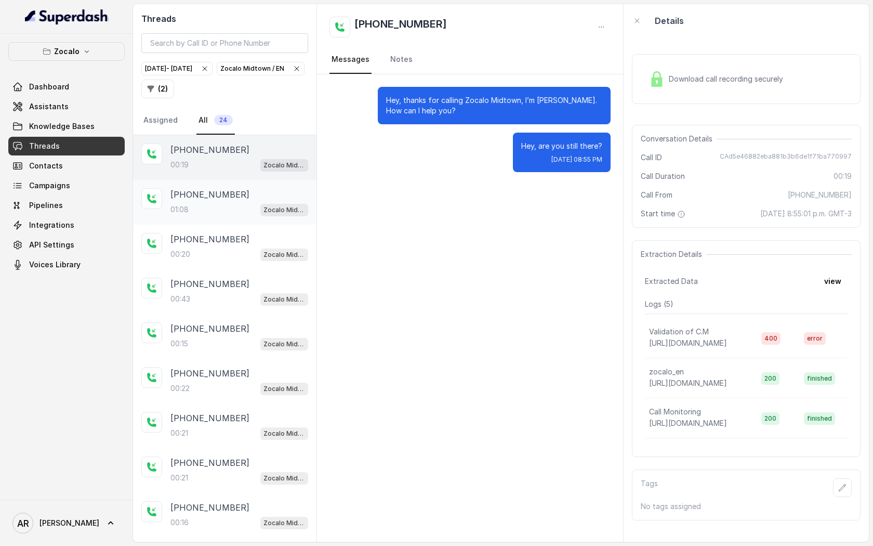
click at [237, 191] on div "[PHONE_NUMBER]" at bounding box center [240, 194] width 138 height 12
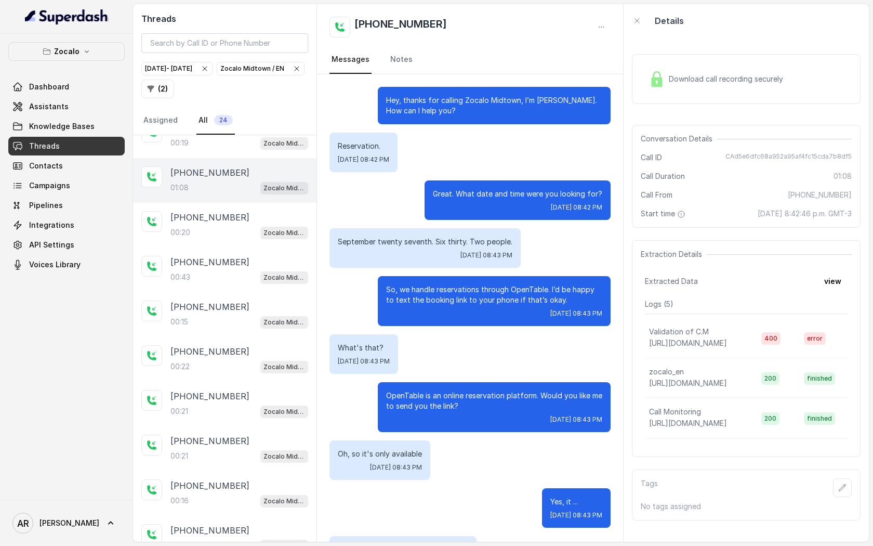
scroll to position [296, 0]
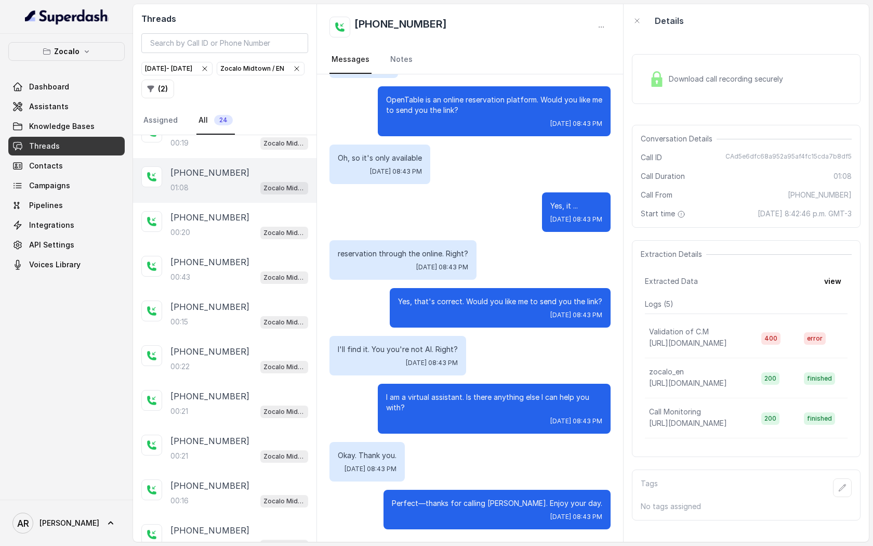
click at [684, 62] on div "Download call recording securely" at bounding box center [746, 79] width 229 height 50
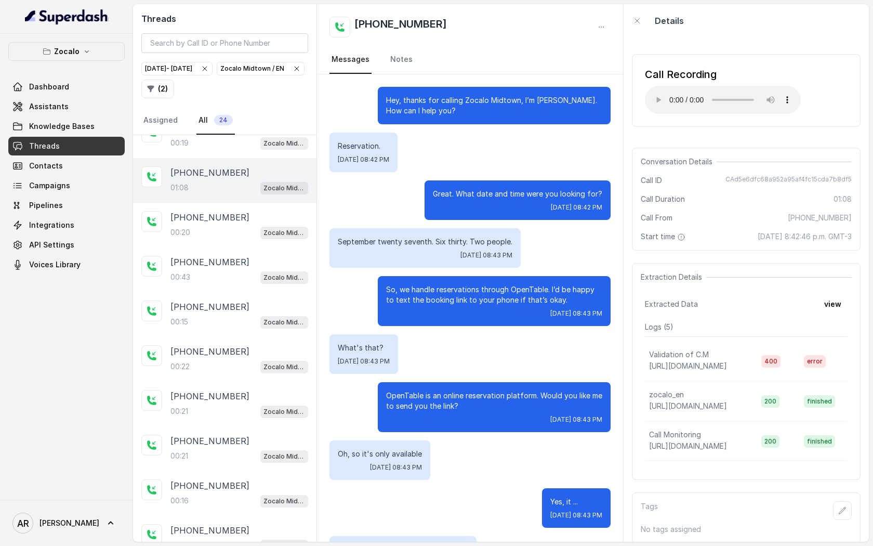
scroll to position [30, 0]
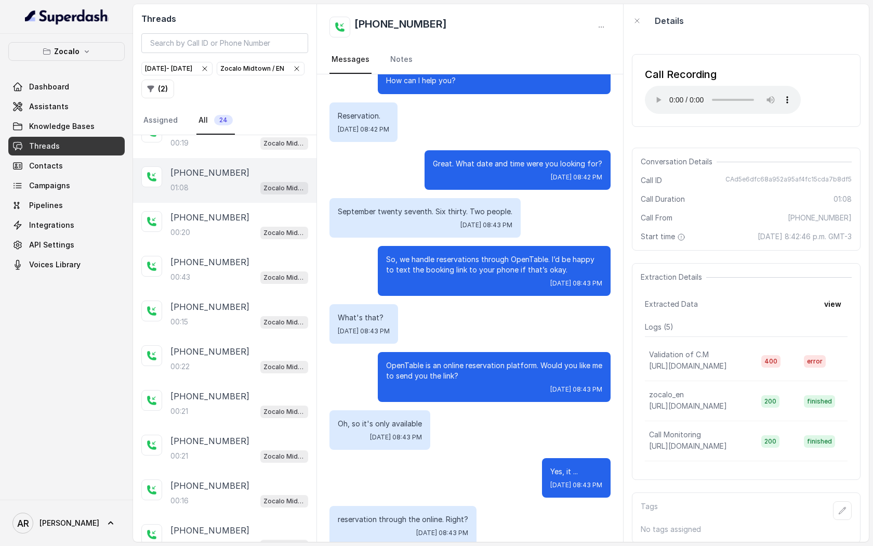
click at [523, 264] on p "So, we handle reservations through OpenTable. I’d be happy to text the booking …" at bounding box center [494, 264] width 216 height 21
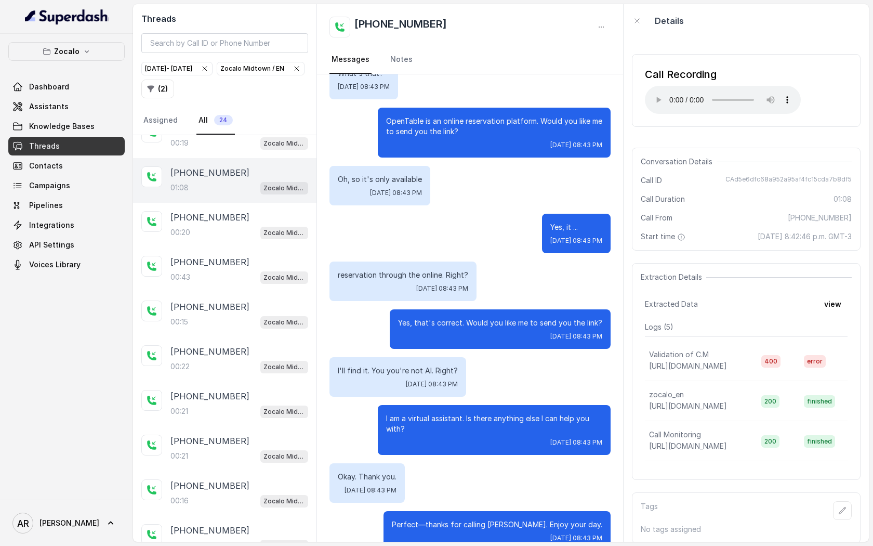
scroll to position [296, 0]
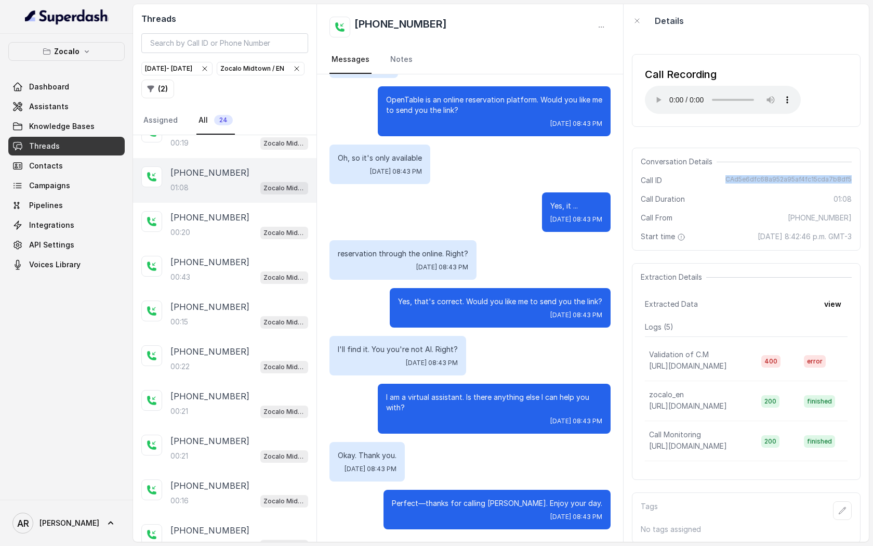
drag, startPoint x: 729, startPoint y: 174, endPoint x: 858, endPoint y: 180, distance: 129.6
click at [858, 180] on div "Conversation Details Call ID CAd5e6dfc68a952a95af4fc15cda7b8df5 Call Duration 0…" at bounding box center [746, 199] width 229 height 103
copy span "CAd5e6dfc68a952a95af4fc15cda7b8df5"
click at [218, 78] on div "[DATE] - [DATE] [GEOGRAPHIC_DATA] Midtown / EN ( 2 )" at bounding box center [224, 79] width 167 height 37
click at [293, 73] on icon "button" at bounding box center [297, 68] width 8 height 8
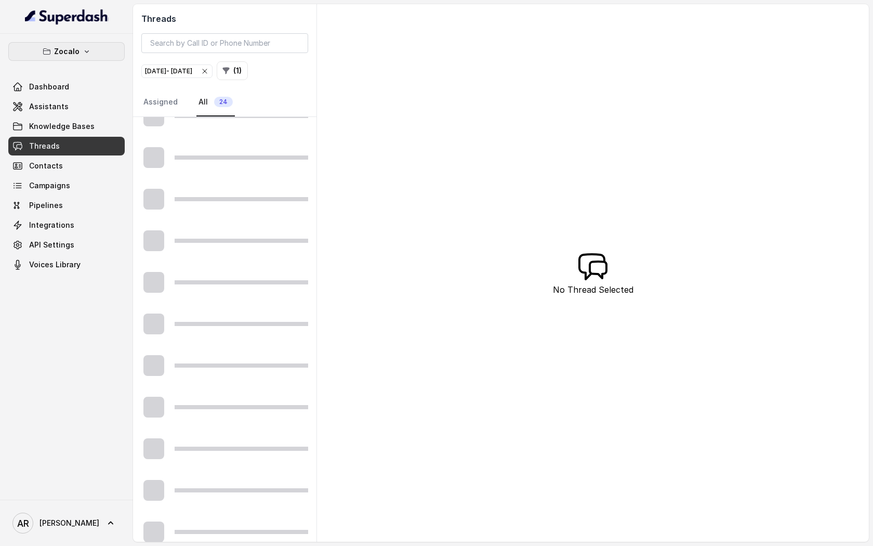
click at [59, 49] on p "Zocalo" at bounding box center [66, 51] width 25 height 12
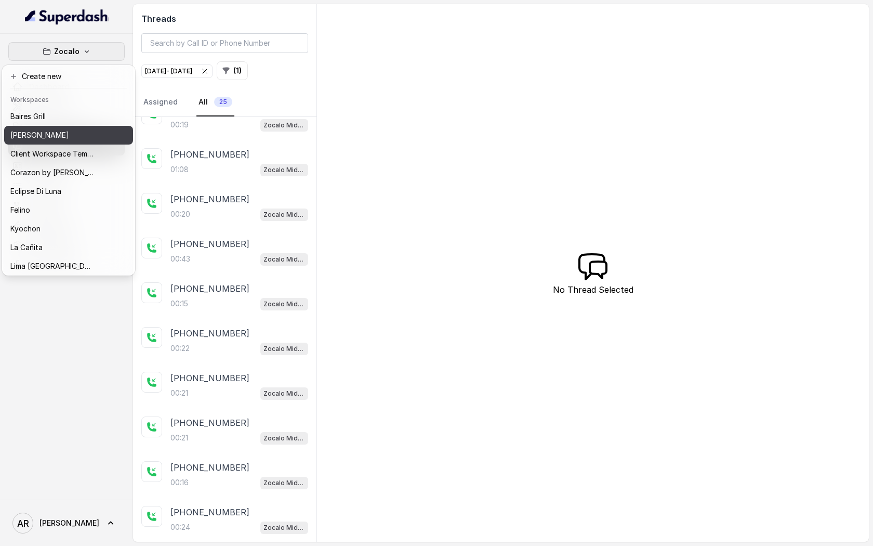
scroll to position [133, 0]
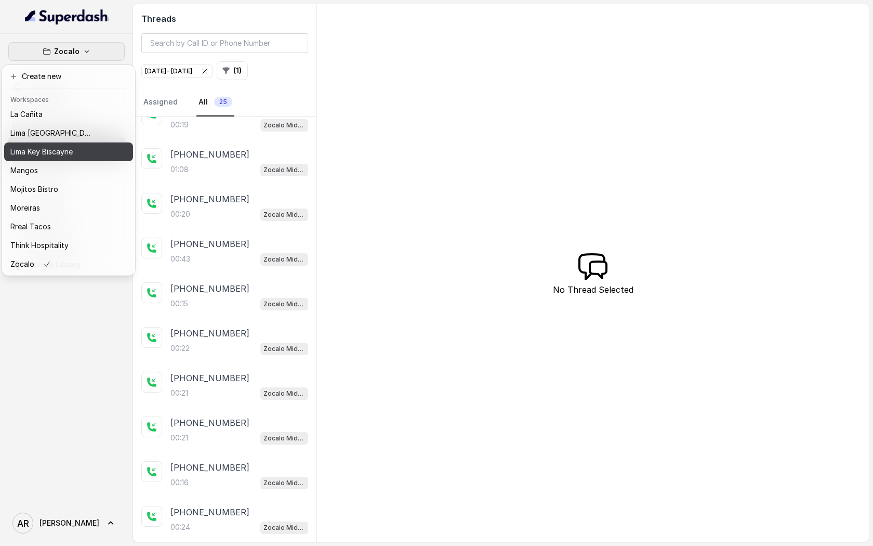
click at [73, 149] on p "Lima Key Biscayne" at bounding box center [41, 152] width 62 height 12
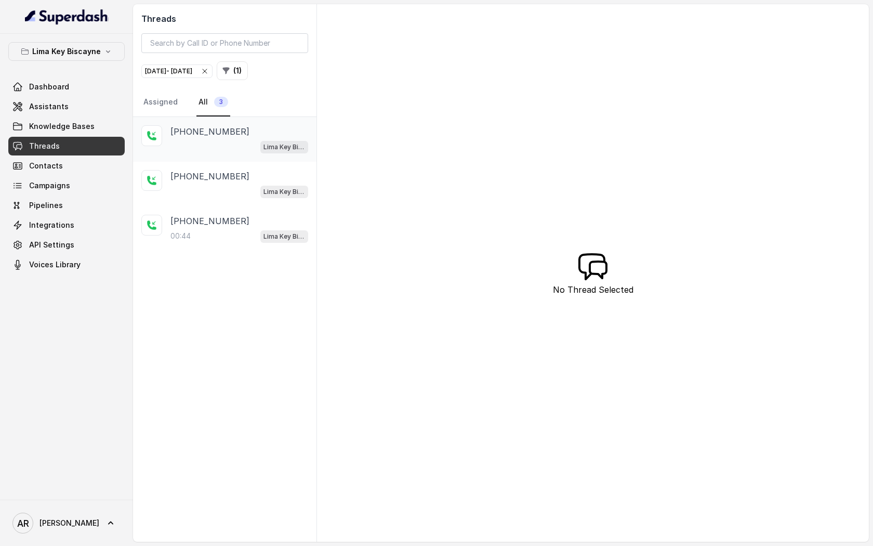
click at [211, 144] on div "Lima Key Biscayne / EN" at bounding box center [240, 147] width 138 height 14
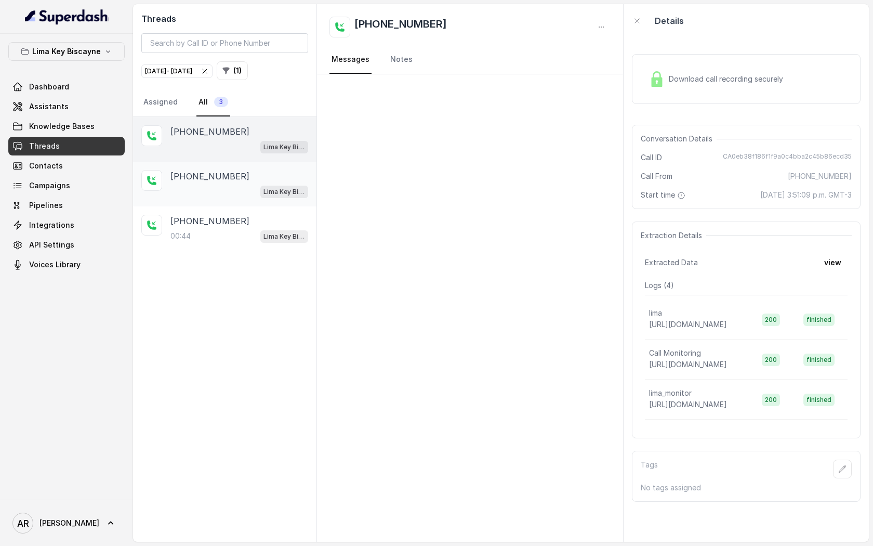
click at [211, 174] on p "[PHONE_NUMBER]" at bounding box center [210, 176] width 79 height 12
click at [216, 208] on div "[PHONE_NUMBER]:44 [GEOGRAPHIC_DATA] / EN" at bounding box center [225, 228] width 184 height 45
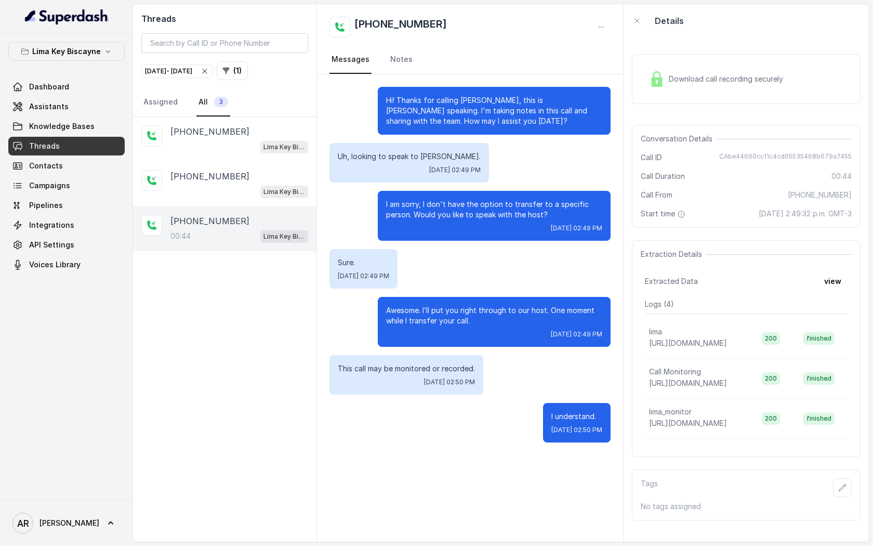
click at [665, 103] on div "Download call recording securely" at bounding box center [746, 79] width 229 height 50
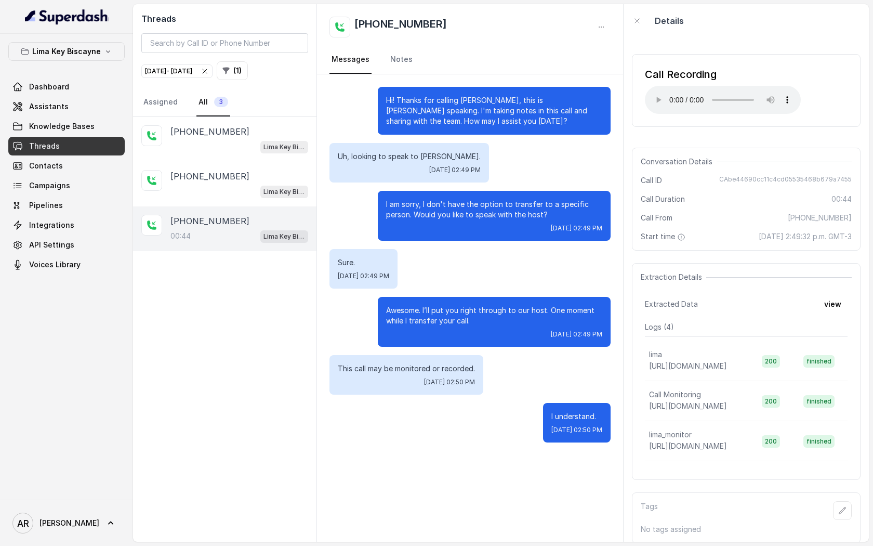
click at [728, 178] on span "CAbe44690cc11c4cd05535468b679a7455" at bounding box center [785, 180] width 133 height 10
drag, startPoint x: 725, startPoint y: 178, endPoint x: 851, endPoint y: 178, distance: 126.3
click at [851, 178] on span "CAbe44690cc11c4cd05535468b679a7455" at bounding box center [785, 180] width 133 height 10
copy span "CAbe44690cc11c4cd05535468b679a7455"
click at [516, 304] on div "Awesome. I’ll put you right through to our host. One moment while I transfer yo…" at bounding box center [494, 322] width 233 height 50
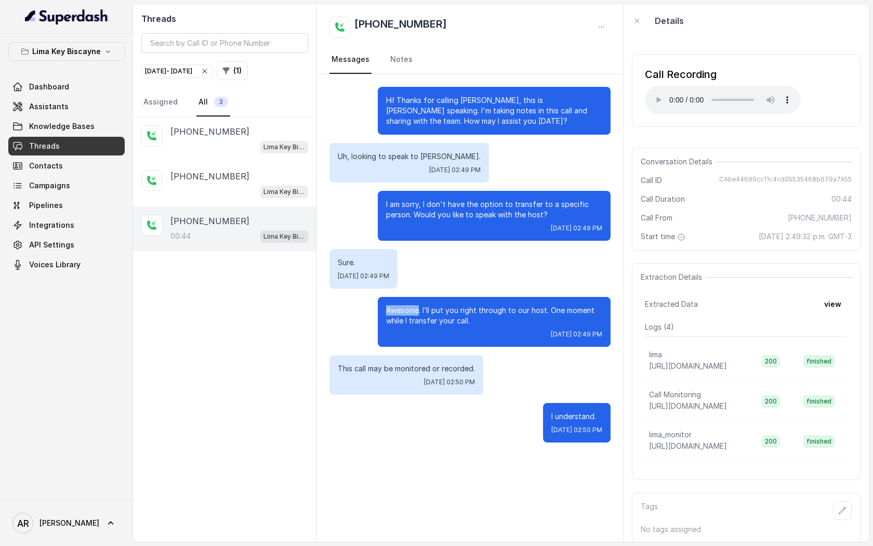
click at [516, 304] on div "Awesome. I’ll put you right through to our host. One moment while I transfer yo…" at bounding box center [494, 322] width 233 height 50
click at [263, 171] on div "[PHONE_NUMBER]" at bounding box center [240, 176] width 138 height 12
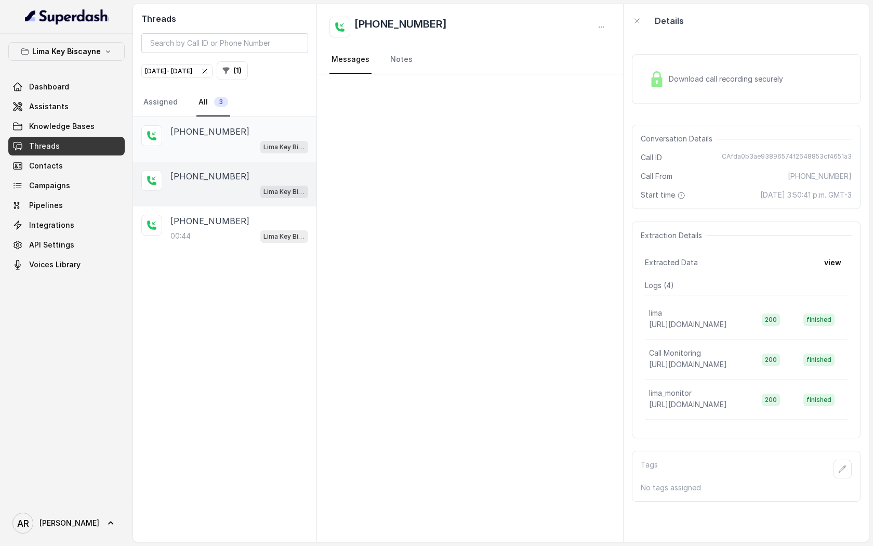
click at [254, 141] on div "Lima Key Biscayne / EN" at bounding box center [240, 147] width 138 height 14
click at [109, 68] on div "Lima Key Biscayne Dashboard Assistants Knowledge Bases Threads Contacts Campaig…" at bounding box center [66, 158] width 116 height 232
click at [105, 54] on icon "button" at bounding box center [108, 51] width 8 height 8
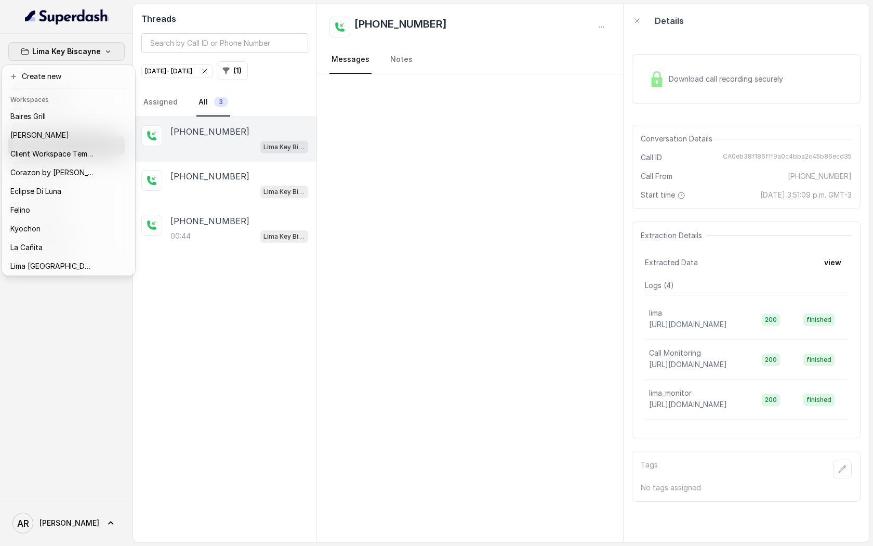
scroll to position [133, 0]
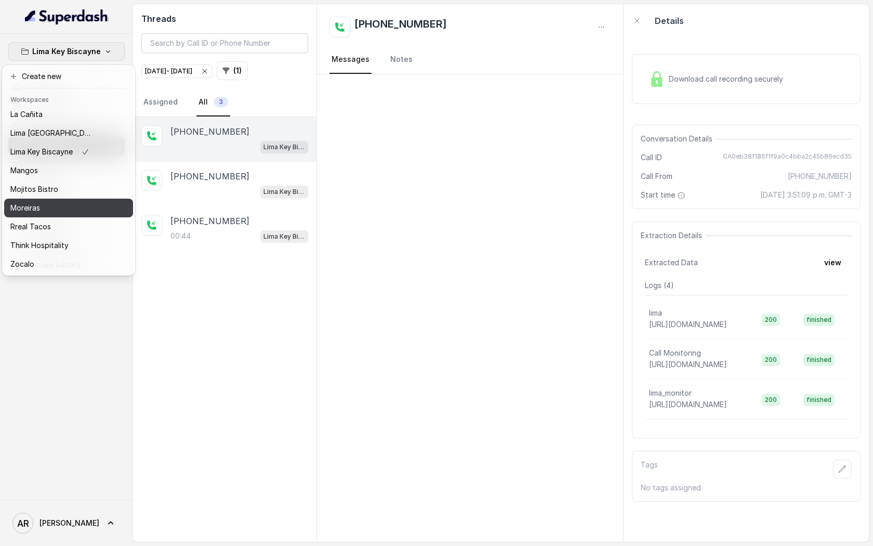
click at [64, 202] on div "Moreiras" at bounding box center [51, 208] width 83 height 12
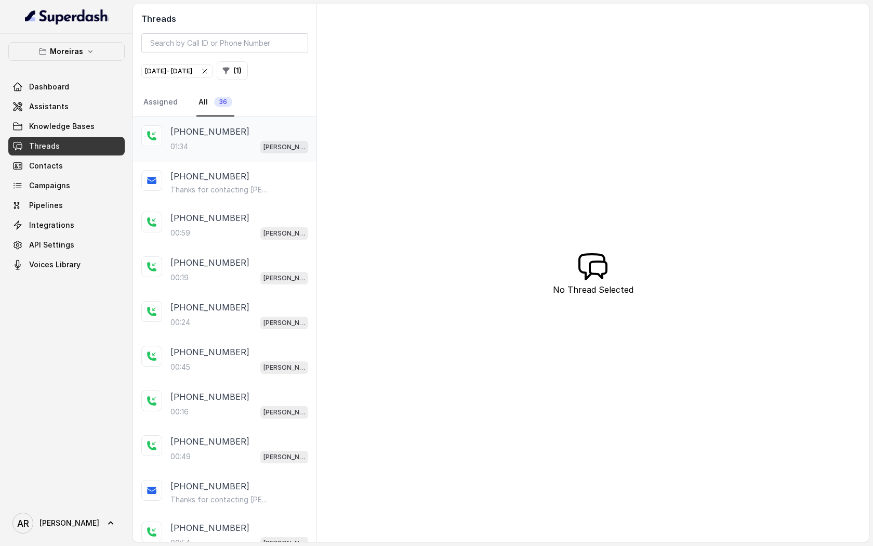
click at [207, 143] on div "01:34 [PERSON_NAME] (Dumpsters) / EN" at bounding box center [240, 147] width 138 height 14
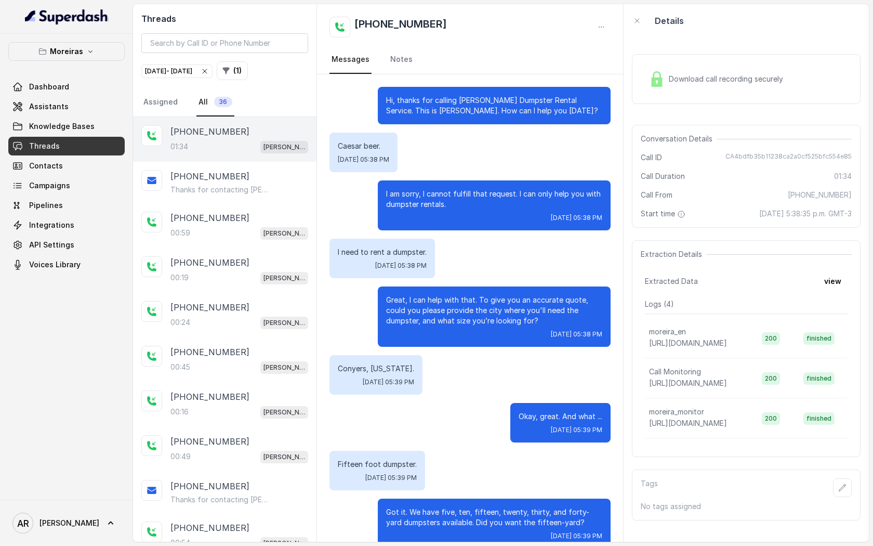
scroll to position [581, 0]
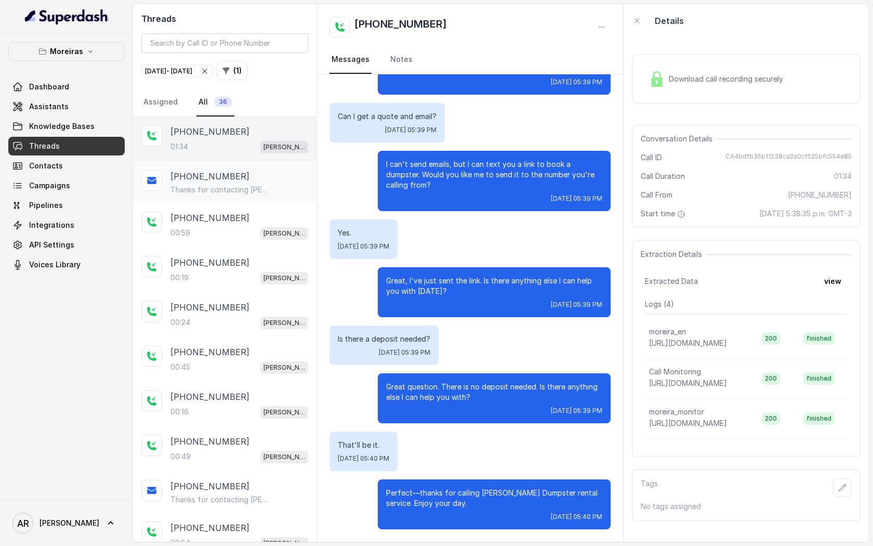
click at [270, 183] on div "[PHONE_NUMBER] Thanks for contacting [PERSON_NAME]! Website for dumpster bookin…" at bounding box center [240, 182] width 138 height 25
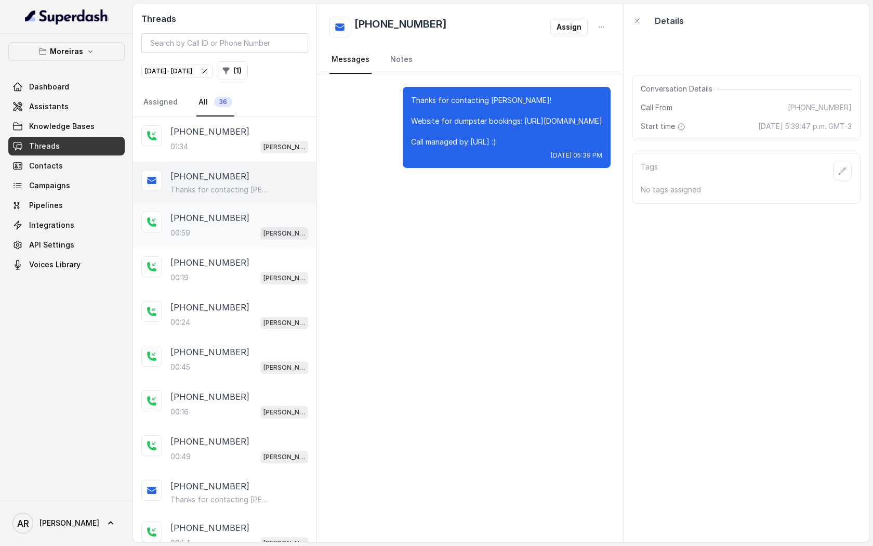
click at [246, 212] on div "[PHONE_NUMBER]" at bounding box center [240, 218] width 138 height 12
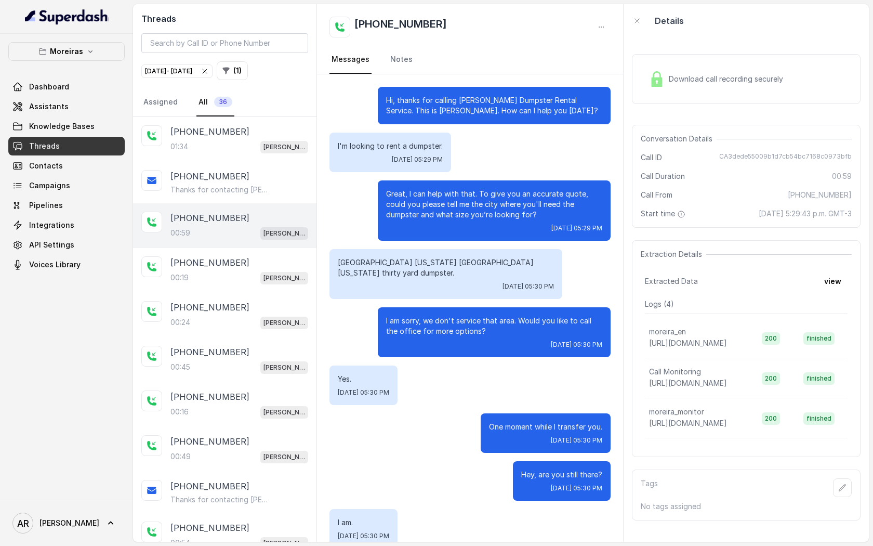
scroll to position [104, 0]
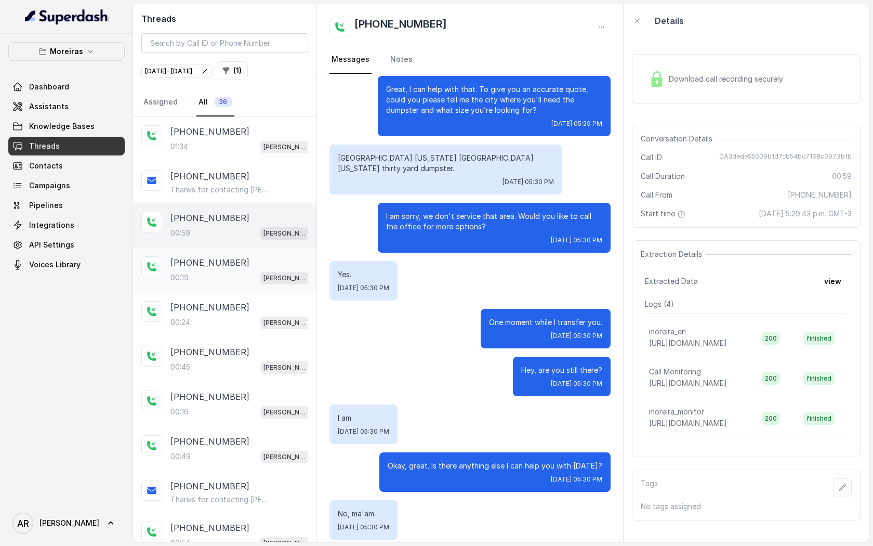
click at [260, 250] on div "[PHONE_NUMBER]:19 [PERSON_NAME] (Dumpsters) / EN" at bounding box center [225, 270] width 184 height 45
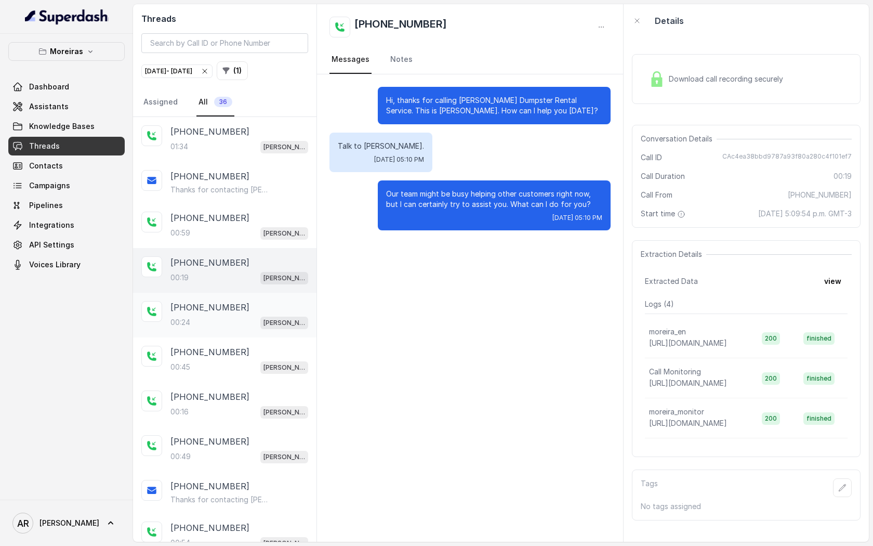
click at [238, 295] on div "[PHONE_NUMBER]:24 [PERSON_NAME] (Dumpsters) / EN" at bounding box center [225, 315] width 184 height 45
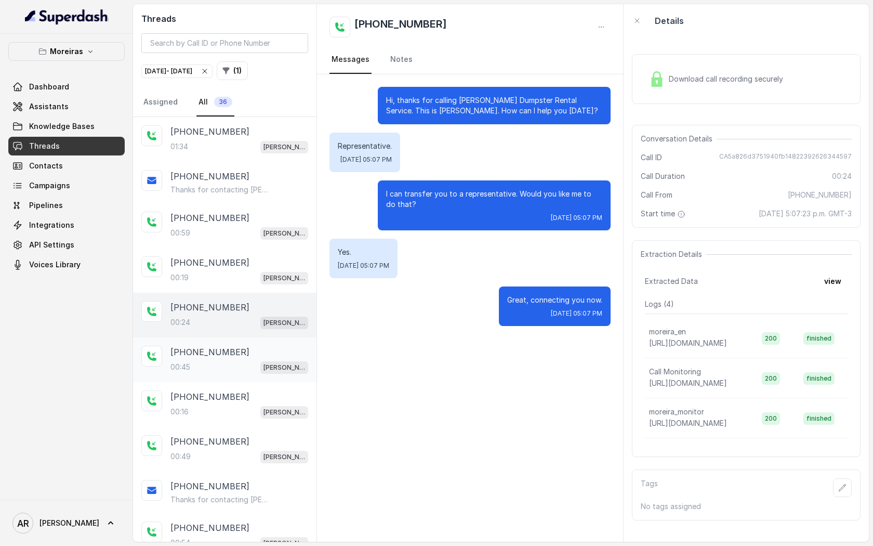
click at [232, 373] on div "[PHONE_NUMBER]:45 [PERSON_NAME] (Dumpsters) / EN" at bounding box center [225, 359] width 184 height 45
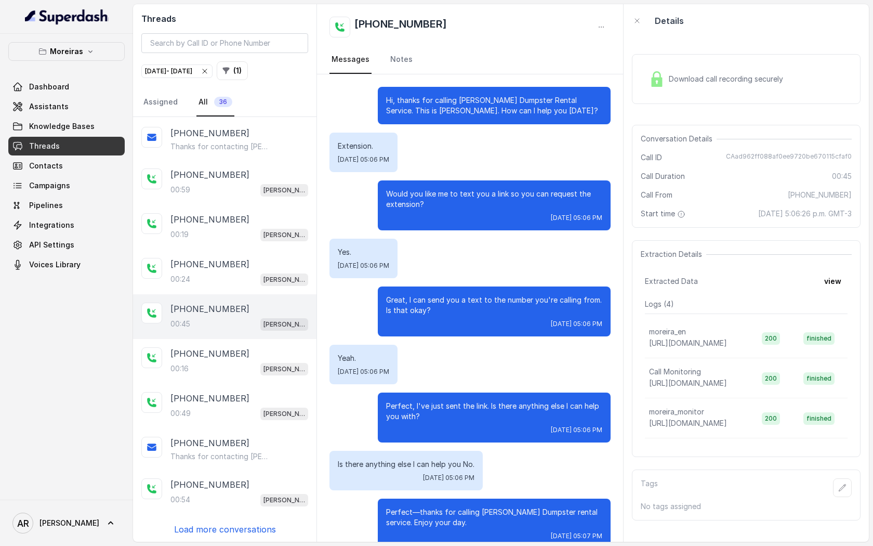
scroll to position [19, 0]
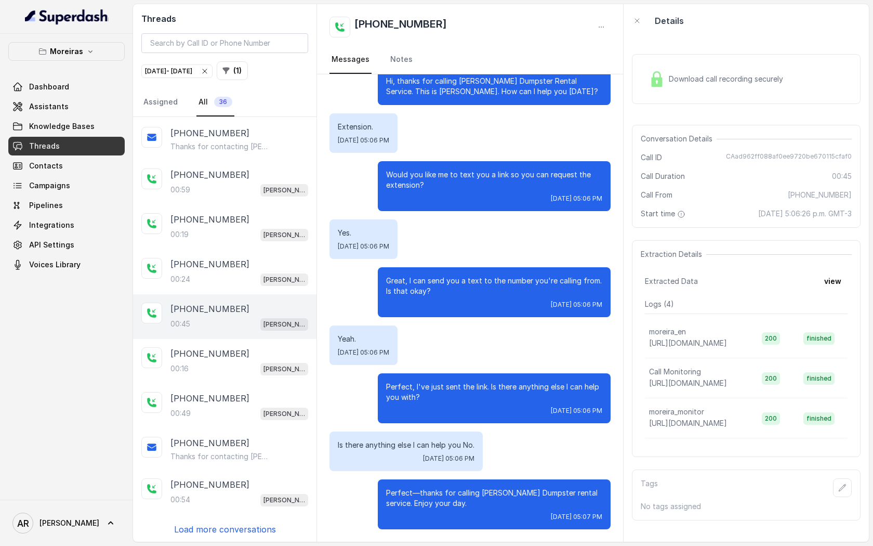
click at [715, 87] on div "Download call recording securely" at bounding box center [716, 79] width 142 height 24
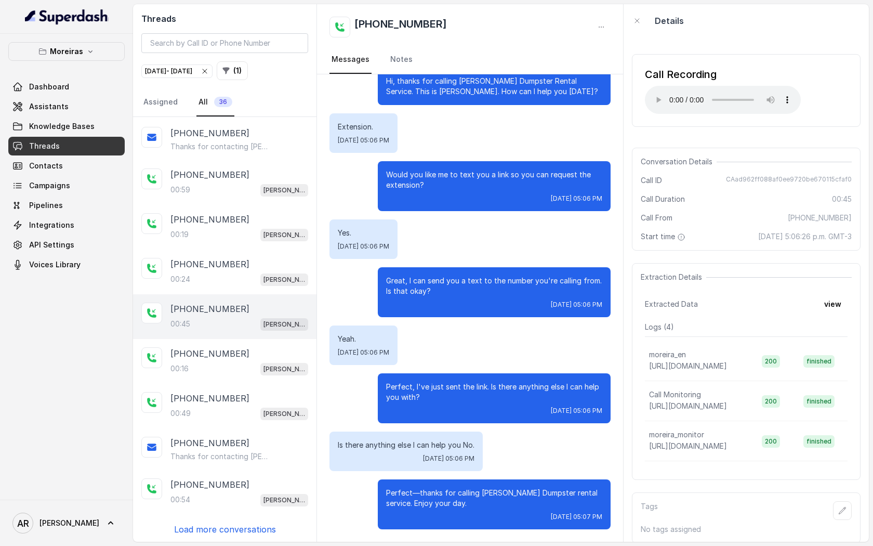
click at [659, 88] on div "Call Recording Your browser does not support the audio element." at bounding box center [723, 90] width 156 height 47
drag, startPoint x: 727, startPoint y: 177, endPoint x: 854, endPoint y: 179, distance: 126.9
click at [854, 179] on div "Conversation Details Call ID CAad962ff088af0ee9720be670115cfaf0 Call Duration 0…" at bounding box center [746, 199] width 229 height 103
copy span "CAad962ff088af0ee9720be670115cfaf0"
click at [387, 344] on p "Yeah." at bounding box center [363, 339] width 51 height 10
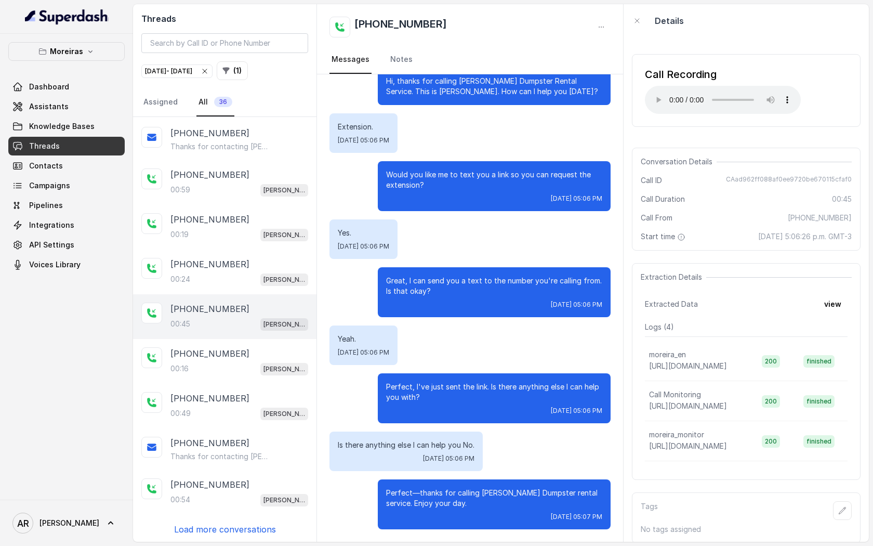
click at [791, 218] on div "Call From [PHONE_NUMBER]" at bounding box center [746, 218] width 211 height 10
click at [202, 370] on div "00:16 [PERSON_NAME] (Dumpsters) / EN" at bounding box center [240, 369] width 138 height 14
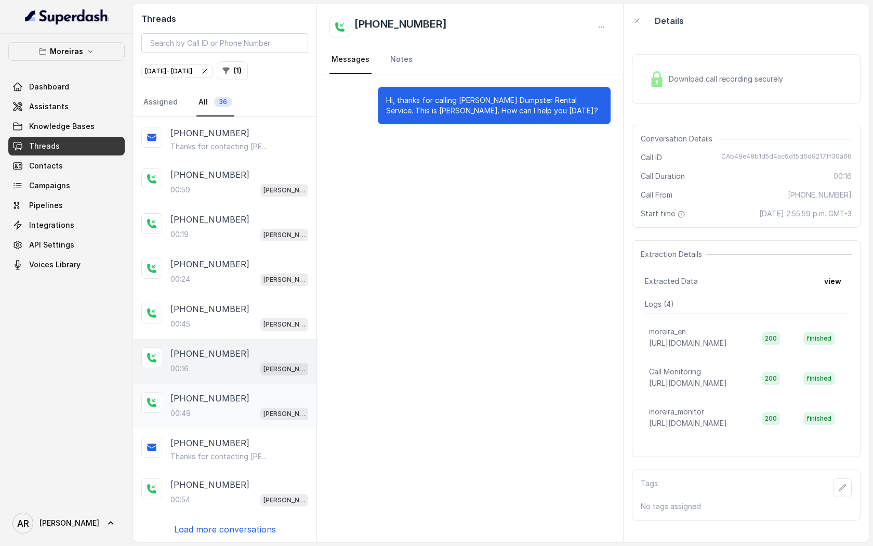
click at [210, 395] on p "[PHONE_NUMBER]" at bounding box center [210, 398] width 79 height 12
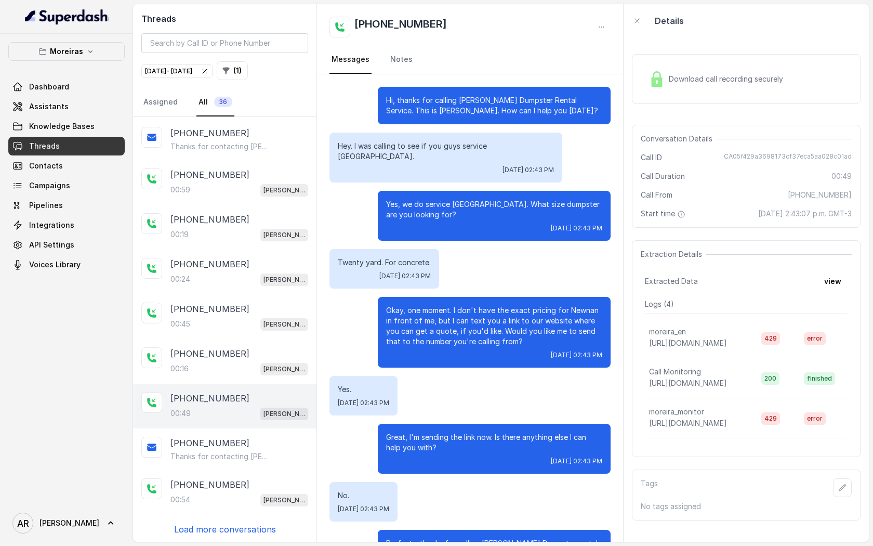
scroll to position [40, 0]
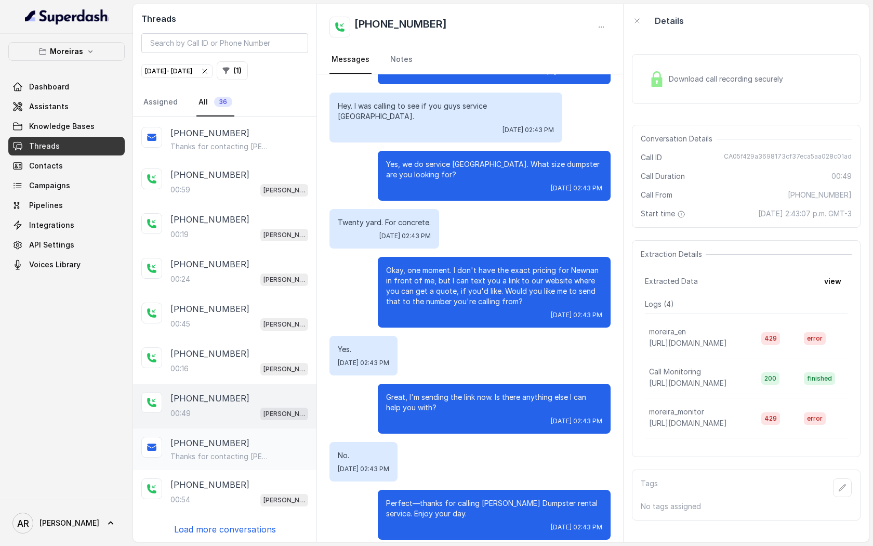
click at [257, 431] on div "[PHONE_NUMBER] Thanks for contacting [PERSON_NAME]! Website for dumpster bookin…" at bounding box center [225, 449] width 184 height 42
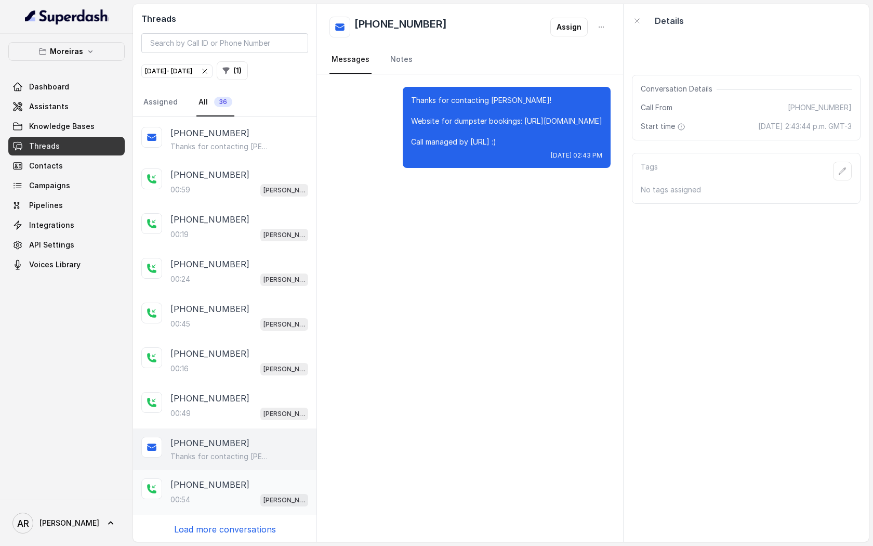
click at [240, 473] on div "[PHONE_NUMBER]:54 [PERSON_NAME] (Dumpsters) / EN" at bounding box center [225, 492] width 184 height 45
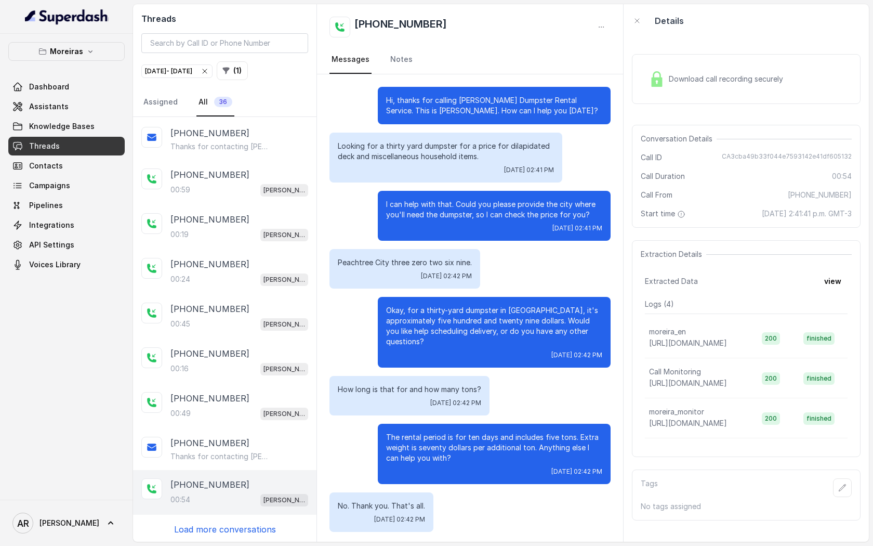
scroll to position [3, 0]
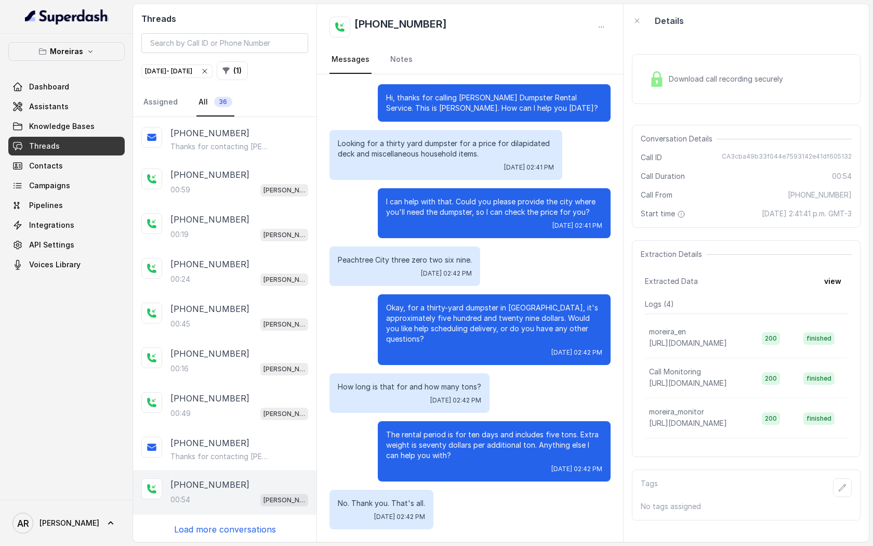
click at [241, 520] on div "[PHONE_NUMBER]:34 [PERSON_NAME] (Dumpsters) / EN [PHONE_NUMBER] Thanks for cont…" at bounding box center [225, 329] width 184 height 425
click at [232, 532] on p "Load more conversations" at bounding box center [225, 529] width 102 height 12
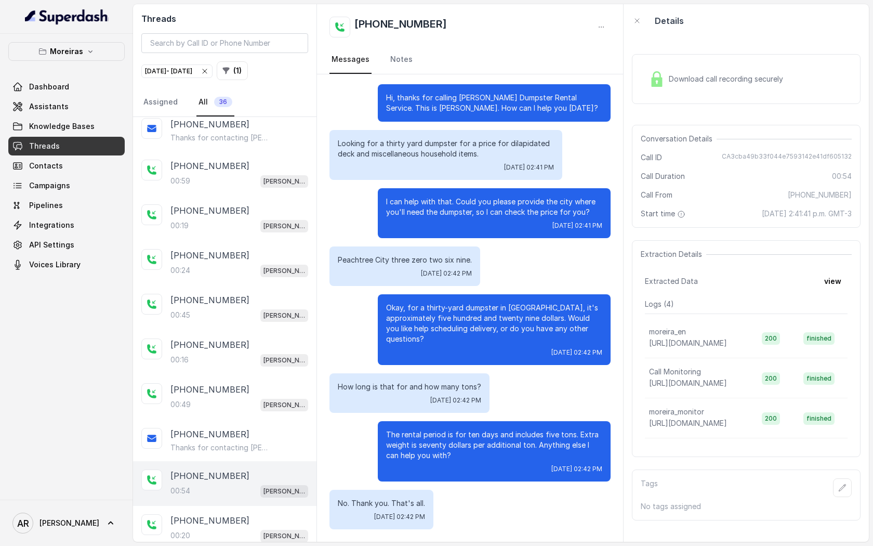
click at [232, 532] on div "00:20 [PERSON_NAME] (Dumpsters) / EN" at bounding box center [240, 536] width 138 height 14
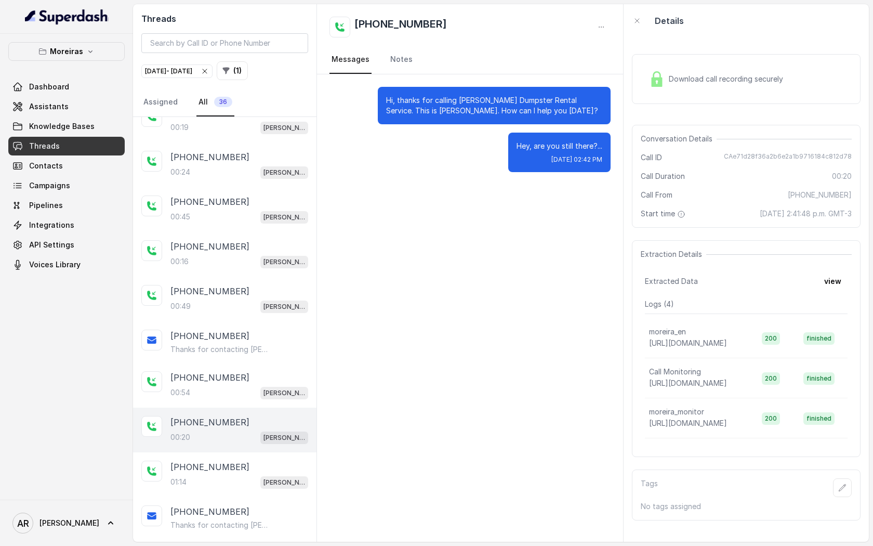
scroll to position [154, 0]
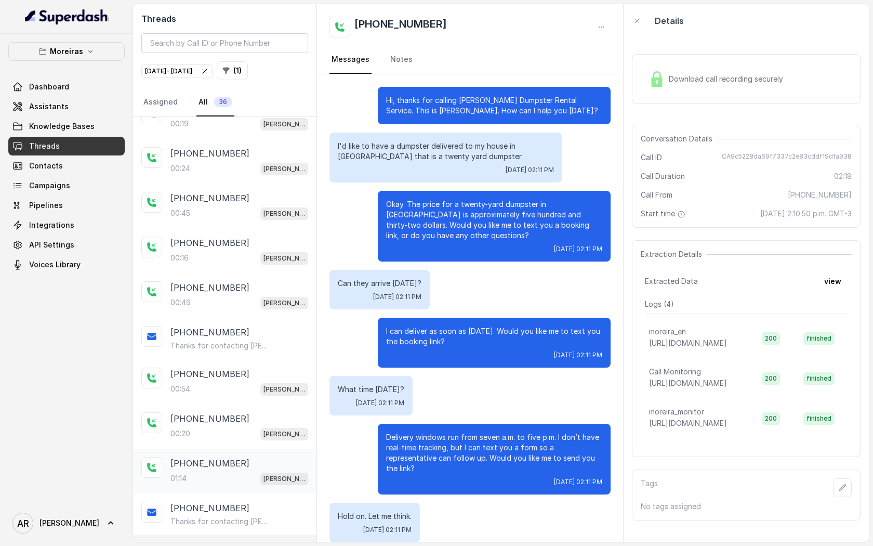
scroll to position [899, 0]
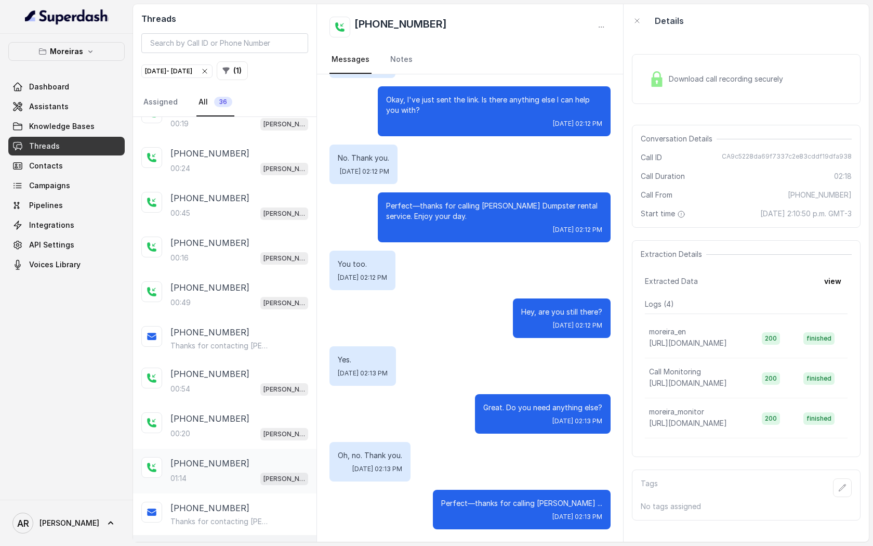
click at [240, 471] on div "01:14 [PERSON_NAME] (Dumpsters) / EN" at bounding box center [240, 478] width 138 height 14
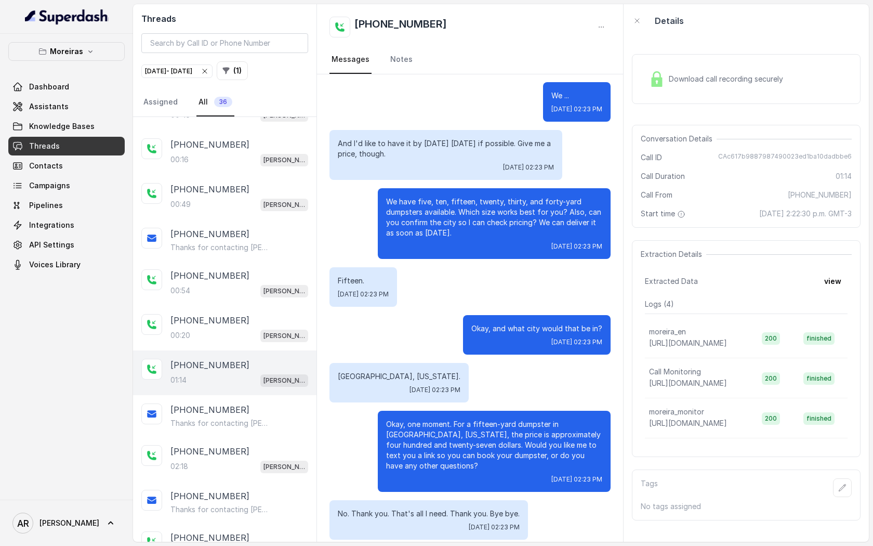
scroll to position [256, 0]
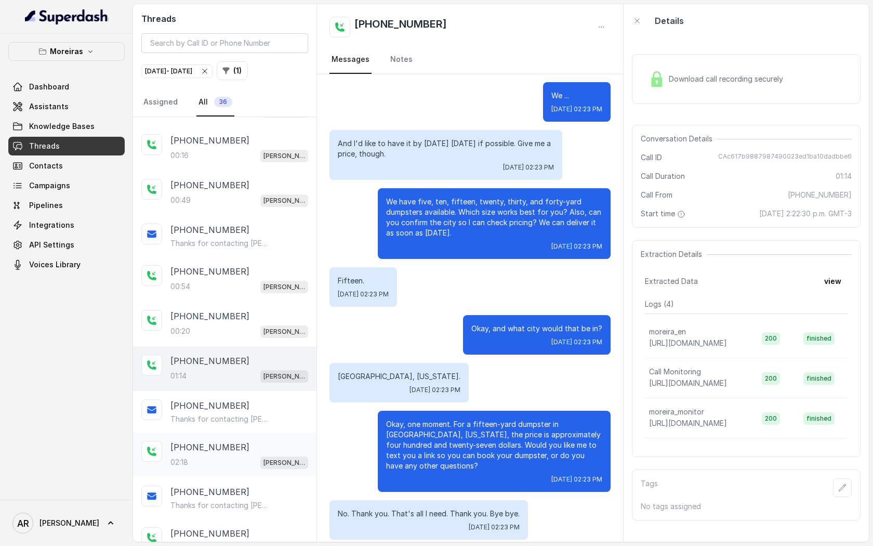
click at [243, 452] on div "[PHONE_NUMBER]:18 [PERSON_NAME] (Dumpsters) / EN" at bounding box center [240, 455] width 138 height 28
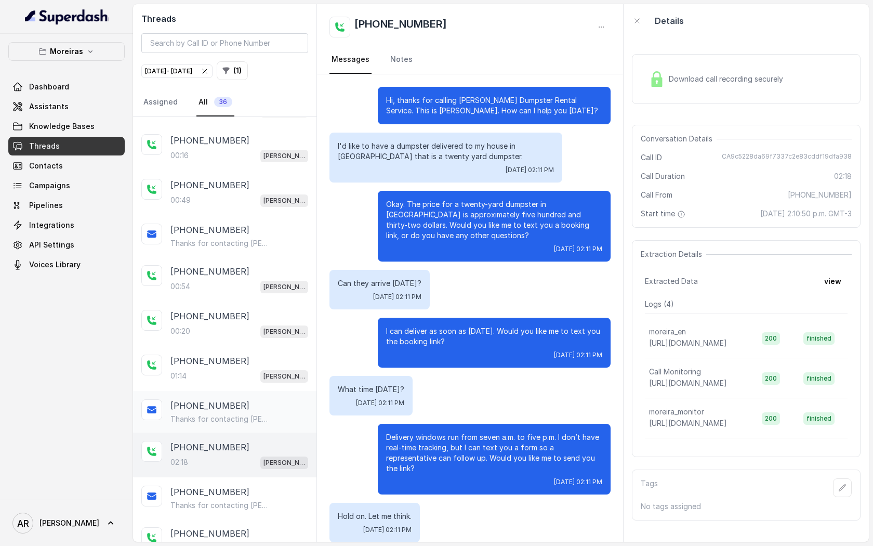
scroll to position [899, 0]
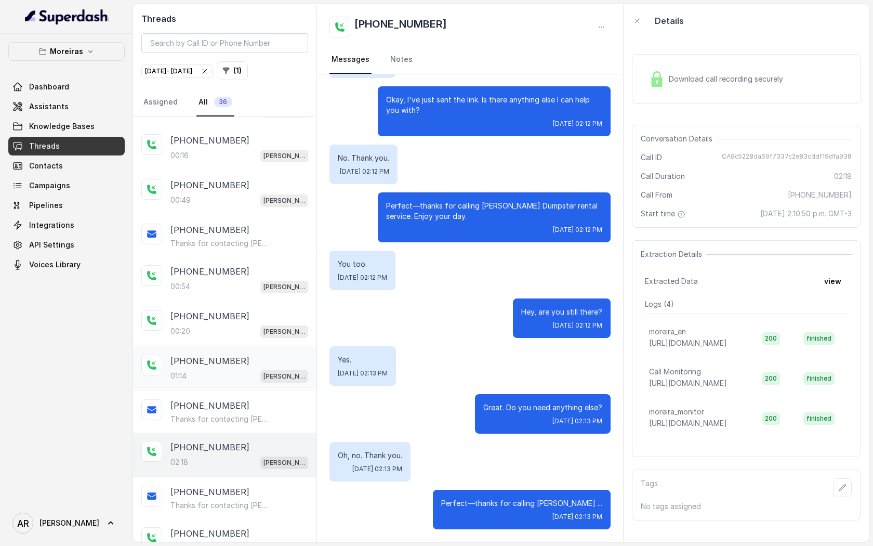
click at [251, 360] on div "[PHONE_NUMBER]" at bounding box center [240, 361] width 138 height 12
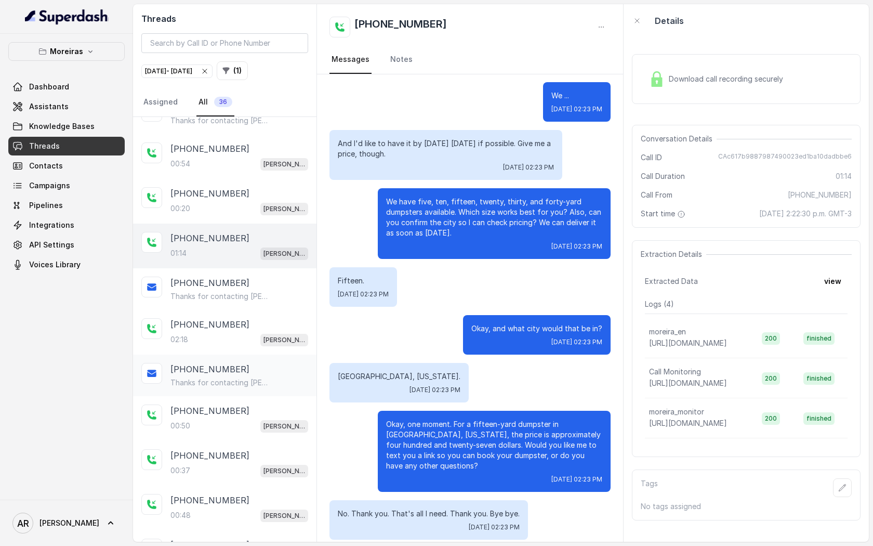
scroll to position [380, 0]
click at [238, 319] on div "[PHONE_NUMBER]" at bounding box center [240, 323] width 138 height 12
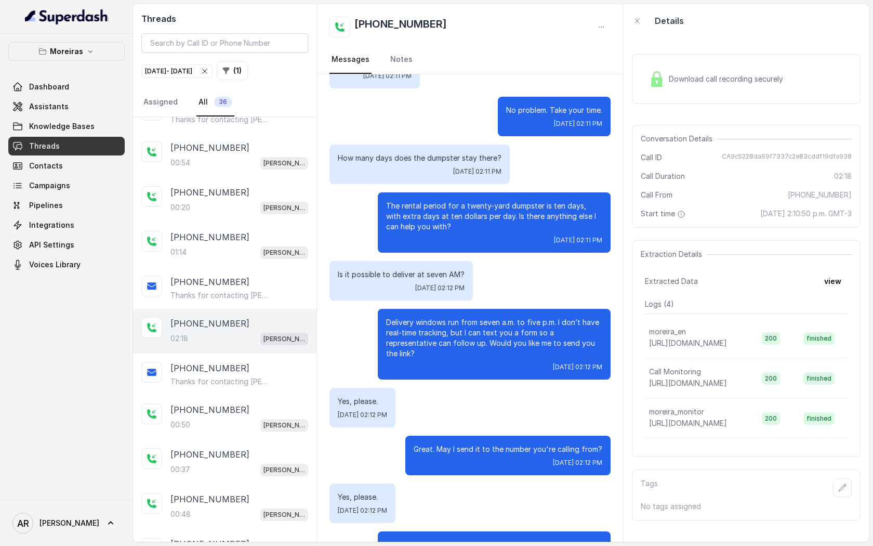
scroll to position [899, 0]
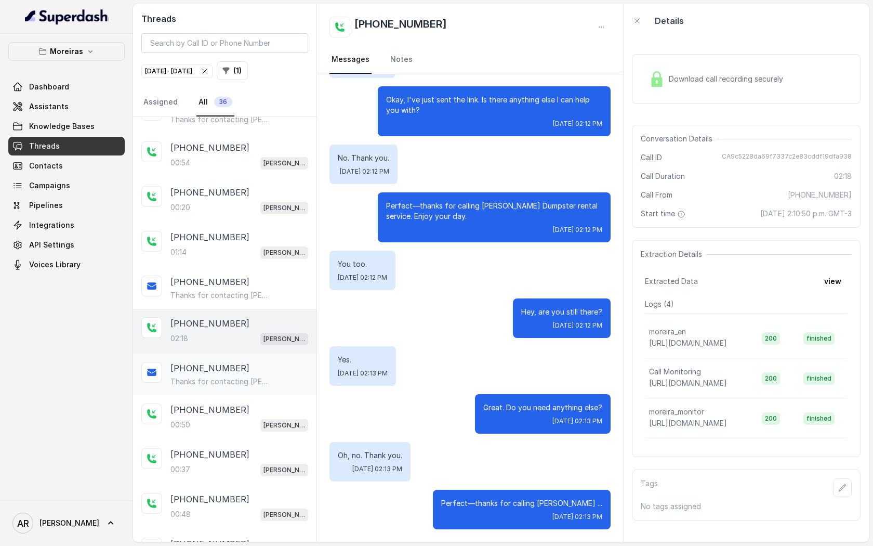
click at [191, 384] on p "Thanks for contacting [PERSON_NAME]! Website for dumpster bookings: [URL][DOMAI…" at bounding box center [221, 381] width 100 height 10
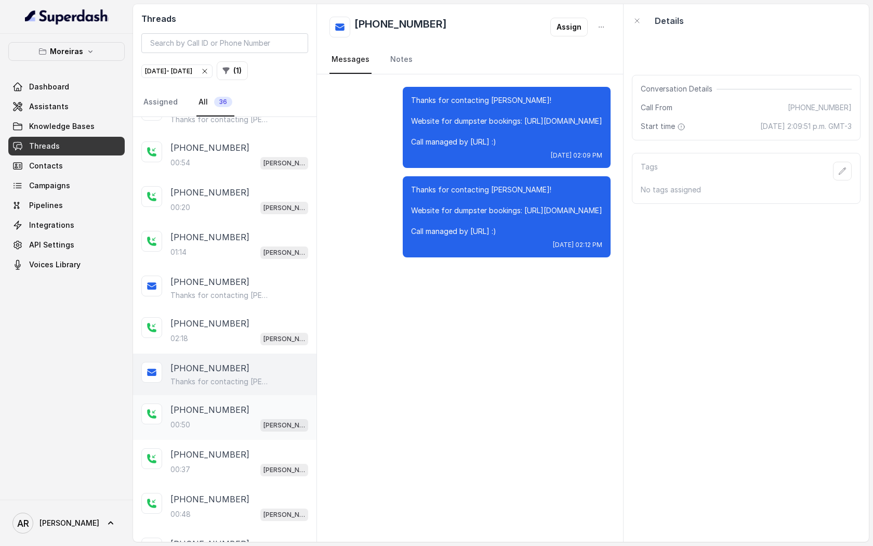
click at [196, 429] on div "[PHONE_NUMBER]:50 [PERSON_NAME] (Dumpsters) / EN" at bounding box center [225, 417] width 184 height 45
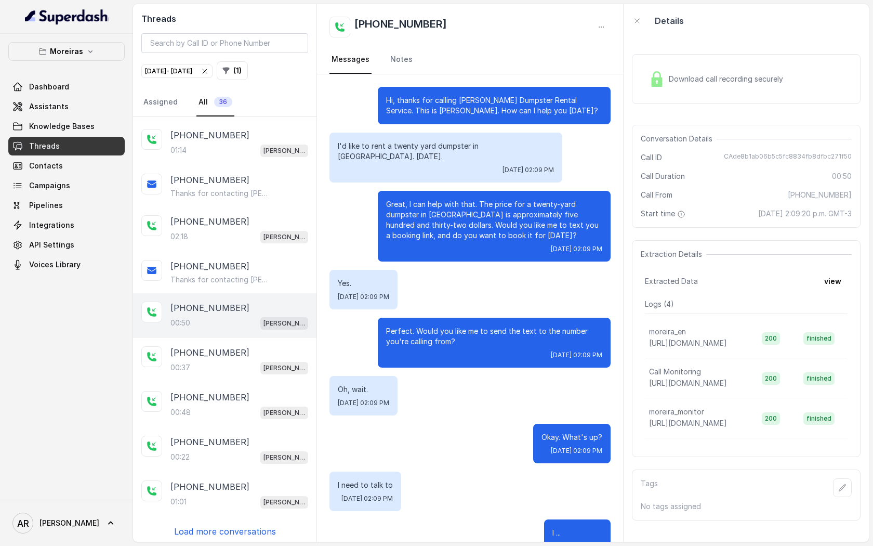
scroll to position [136, 0]
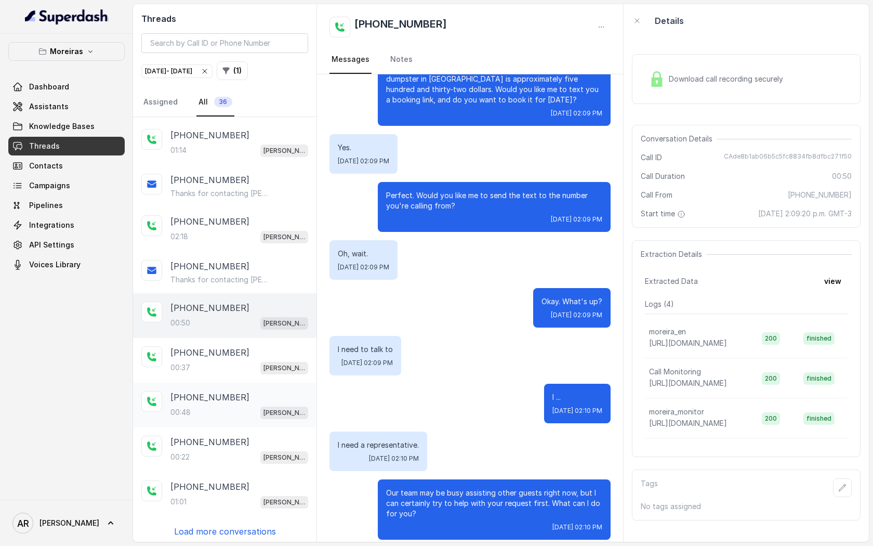
click at [238, 386] on div "[PHONE_NUMBER]:48 [PERSON_NAME] (Dumpsters) / EN" at bounding box center [225, 405] width 184 height 45
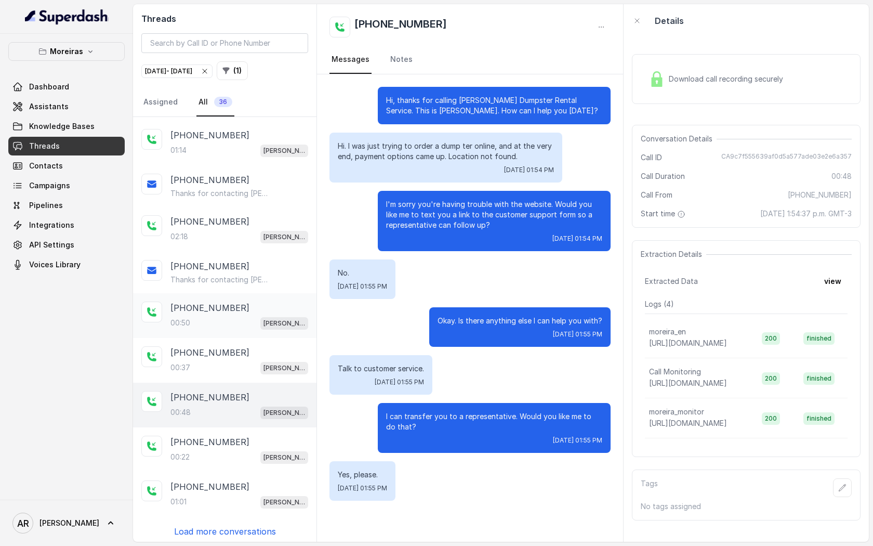
click at [257, 322] on div "00:50 [PERSON_NAME] (Dumpsters) / EN" at bounding box center [240, 323] width 138 height 14
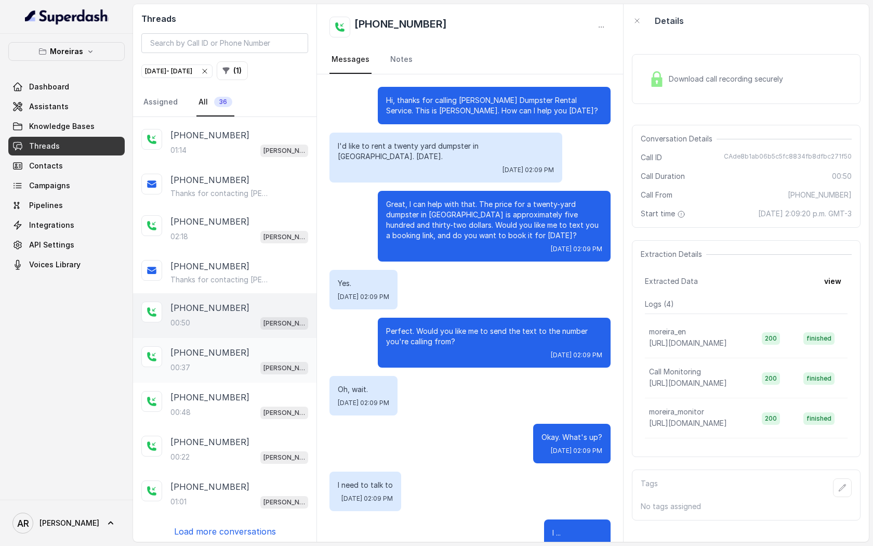
scroll to position [136, 0]
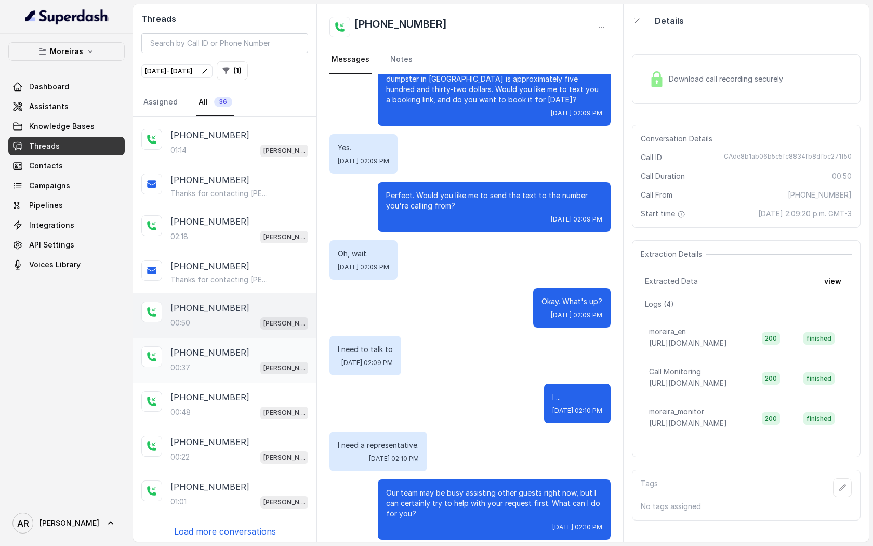
click at [252, 352] on div "[PHONE_NUMBER]" at bounding box center [240, 352] width 138 height 12
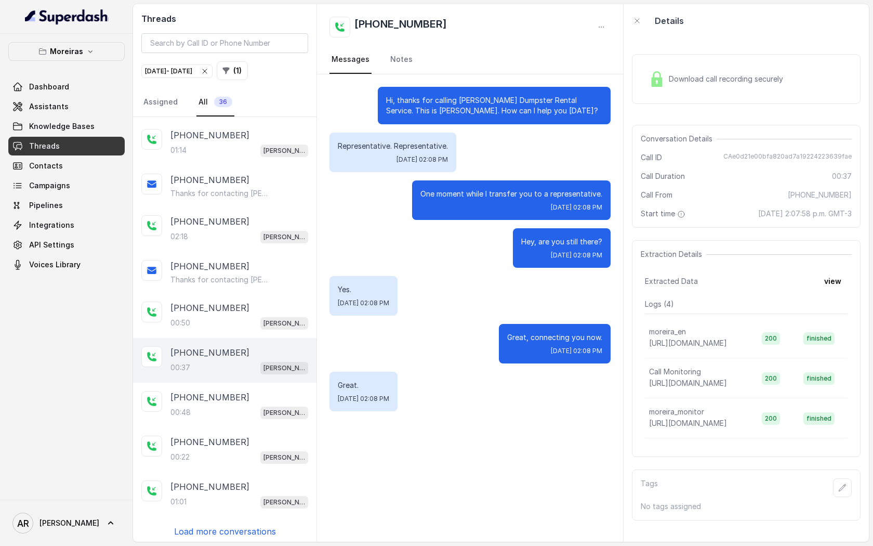
click at [675, 87] on div "Download call recording securely" at bounding box center [716, 79] width 142 height 24
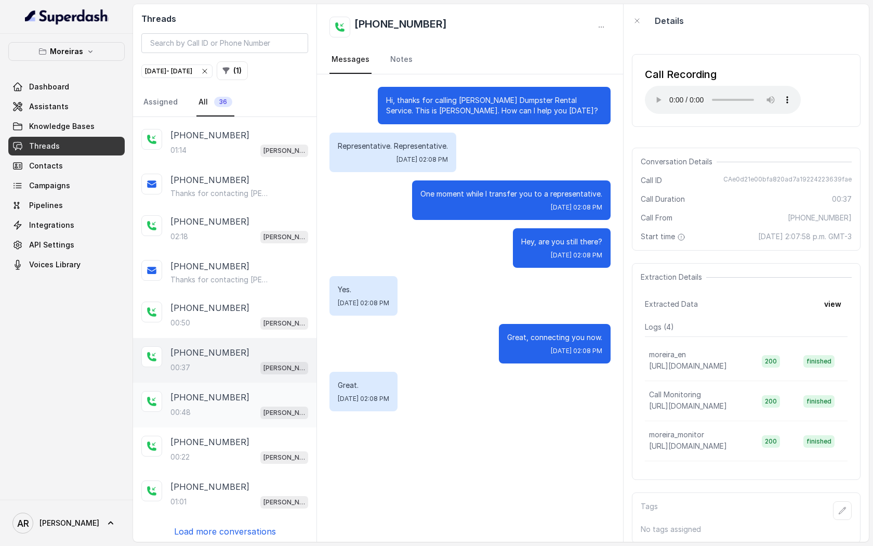
click at [240, 414] on div "00:48 [PERSON_NAME] (Dumpsters) / EN" at bounding box center [240, 412] width 138 height 14
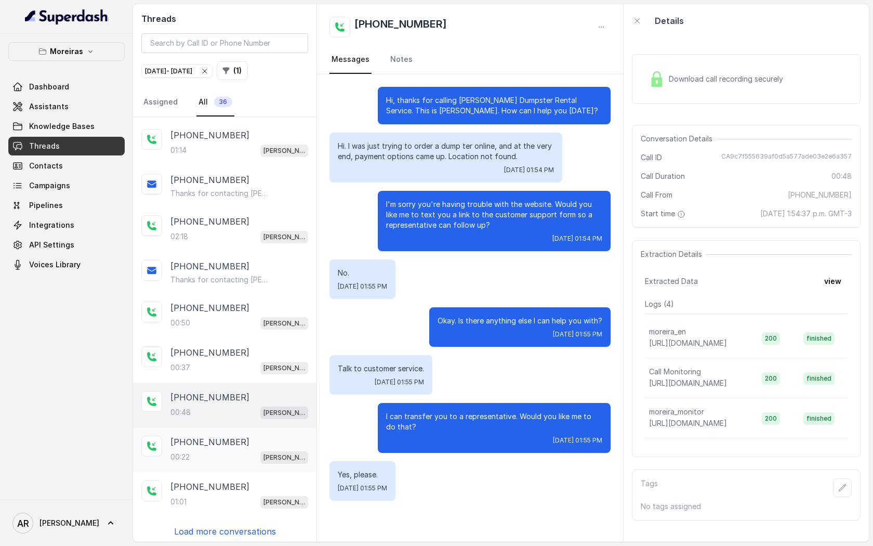
click at [229, 444] on div "[PHONE_NUMBER]:22 [PERSON_NAME] (Dumpsters) / EN" at bounding box center [240, 450] width 138 height 28
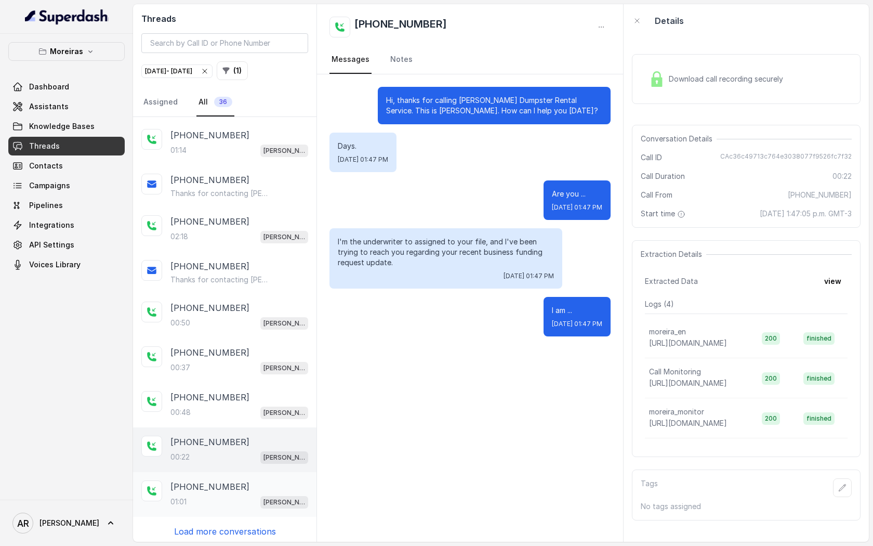
click at [220, 495] on div "01:01 [PERSON_NAME] (Dumpsters) / EN" at bounding box center [240, 502] width 138 height 14
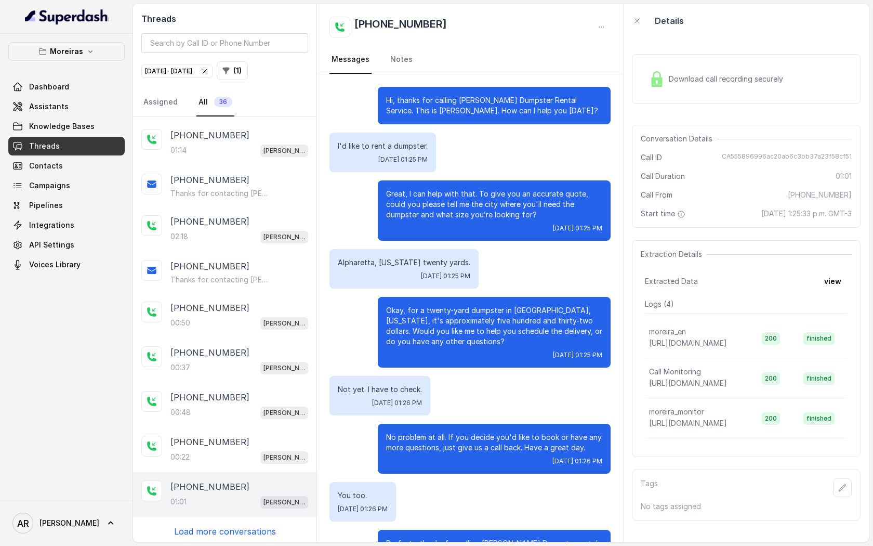
scroll to position [50, 0]
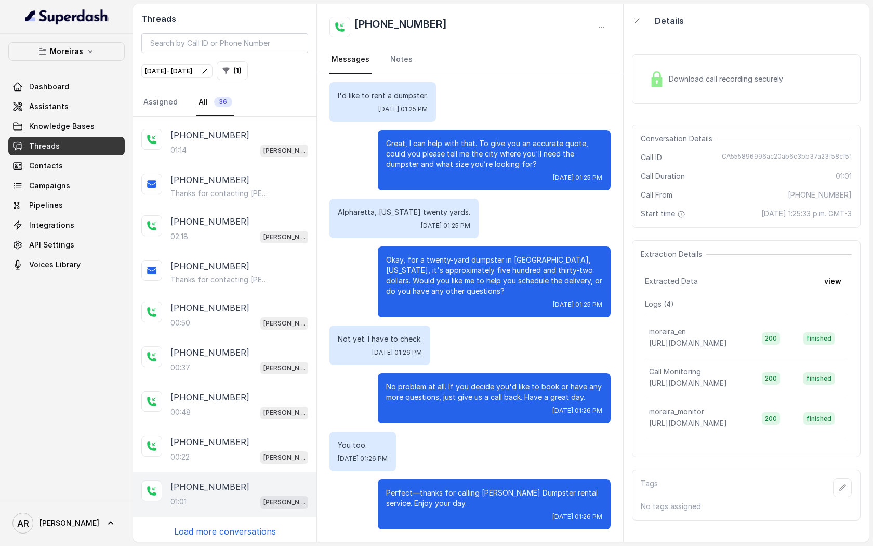
click at [223, 516] on div "[PHONE_NUMBER]:34 [PERSON_NAME] (Dumpsters) / EN [PHONE_NUMBER] Thanks for cont…" at bounding box center [225, 329] width 184 height 425
click at [223, 529] on p "Load more conversations" at bounding box center [225, 531] width 102 height 12
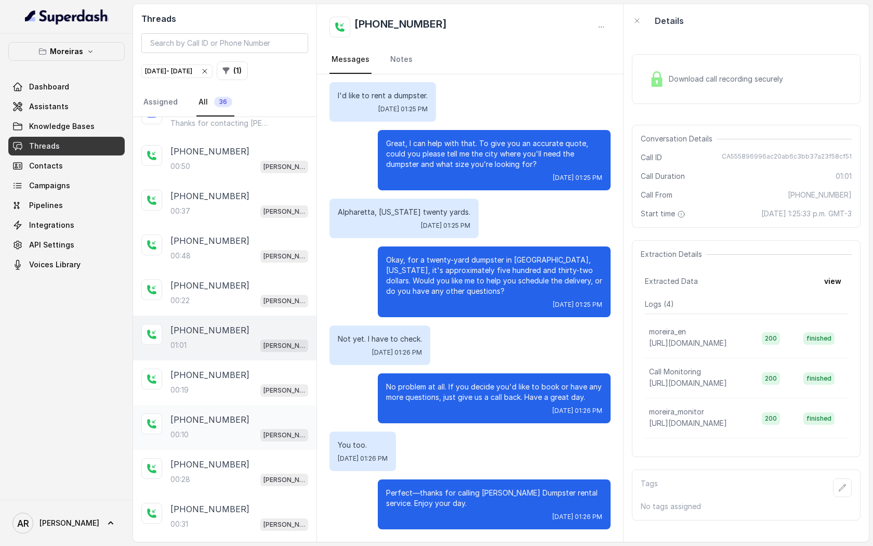
scroll to position [638, 0]
click at [238, 384] on div "00:19 [PERSON_NAME] (Dumpsters) / EN" at bounding box center [240, 391] width 138 height 14
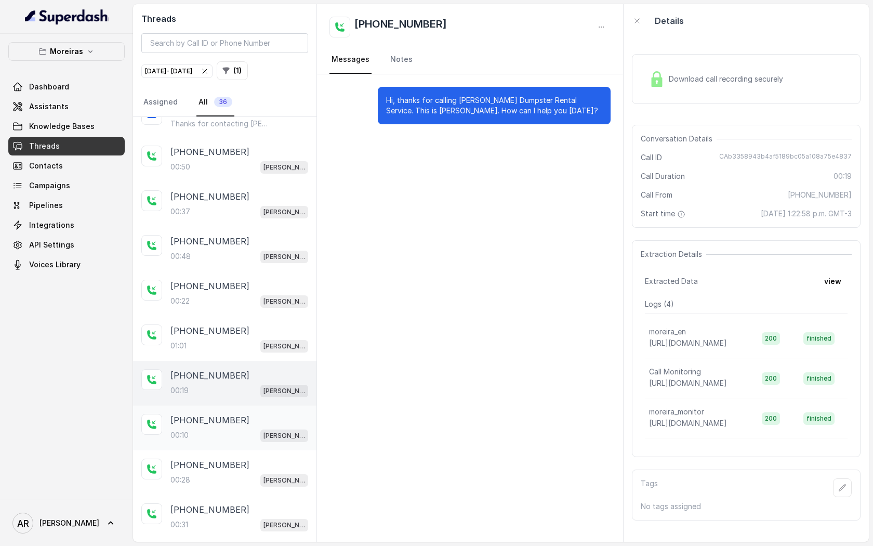
click at [237, 414] on div "[PHONE_NUMBER]" at bounding box center [240, 420] width 138 height 12
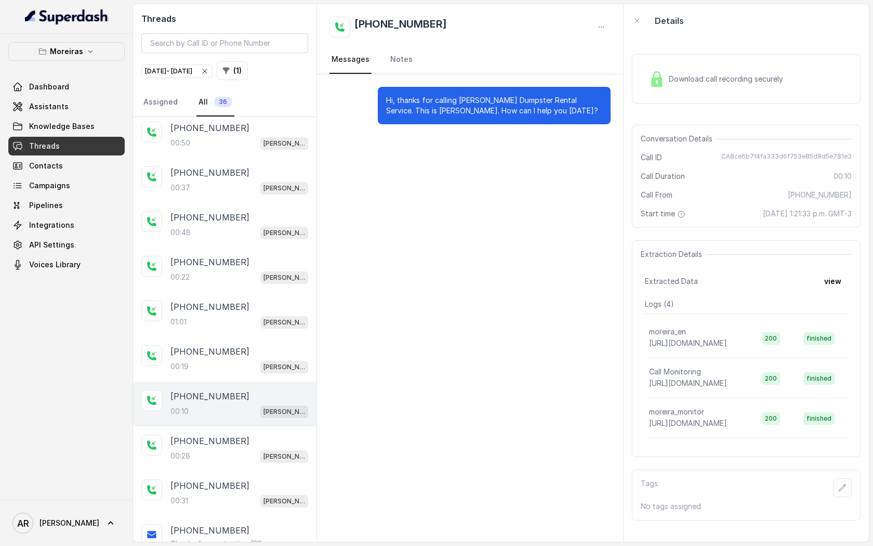
click at [237, 410] on div "00:10 [PERSON_NAME] (Dumpsters) / EN" at bounding box center [240, 411] width 138 height 14
click at [237, 449] on div "00:28 [PERSON_NAME] (Dumpsters) / EN" at bounding box center [240, 456] width 138 height 14
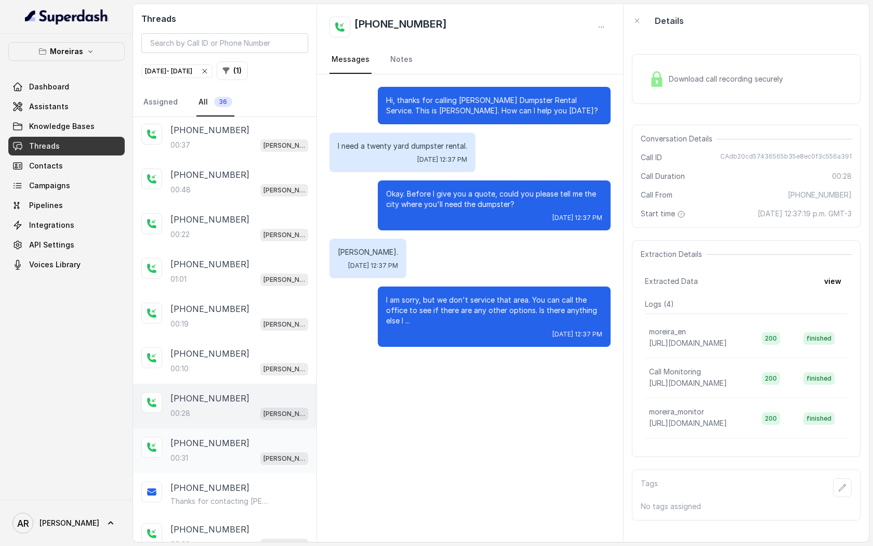
click at [239, 443] on div "[PHONE_NUMBER]" at bounding box center [240, 443] width 138 height 12
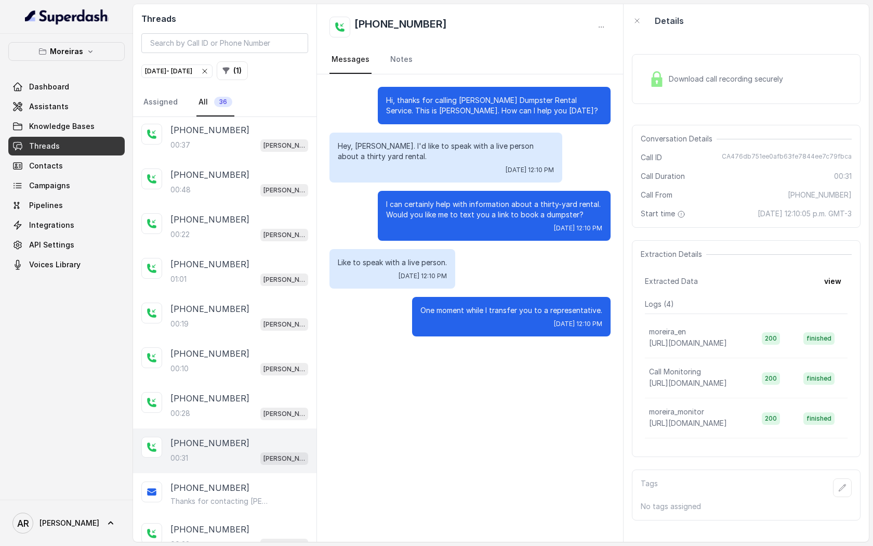
scroll to position [743, 0]
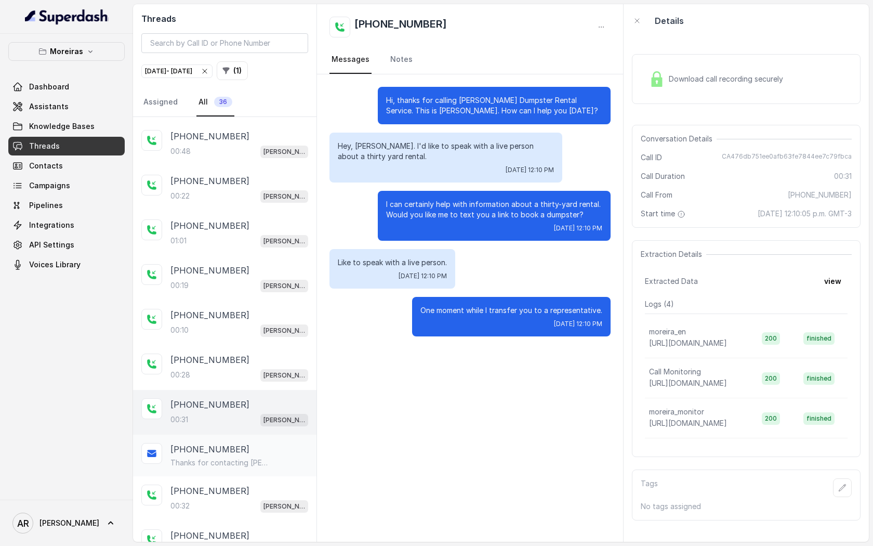
click at [240, 468] on div "[PHONE_NUMBER] Thanks for contacting [PERSON_NAME]! Website for dumpster bookin…" at bounding box center [225, 456] width 184 height 42
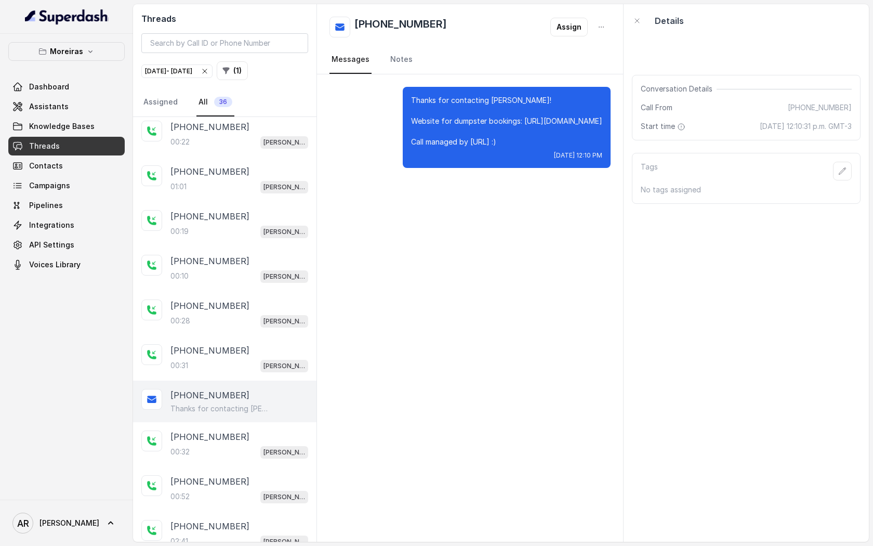
scroll to position [814, 0]
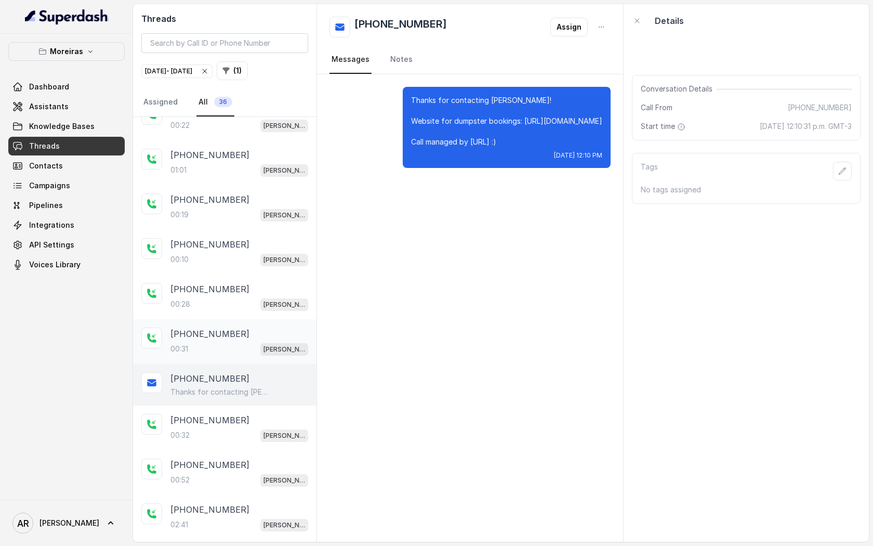
click at [235, 327] on div "[PHONE_NUMBER]" at bounding box center [240, 333] width 138 height 12
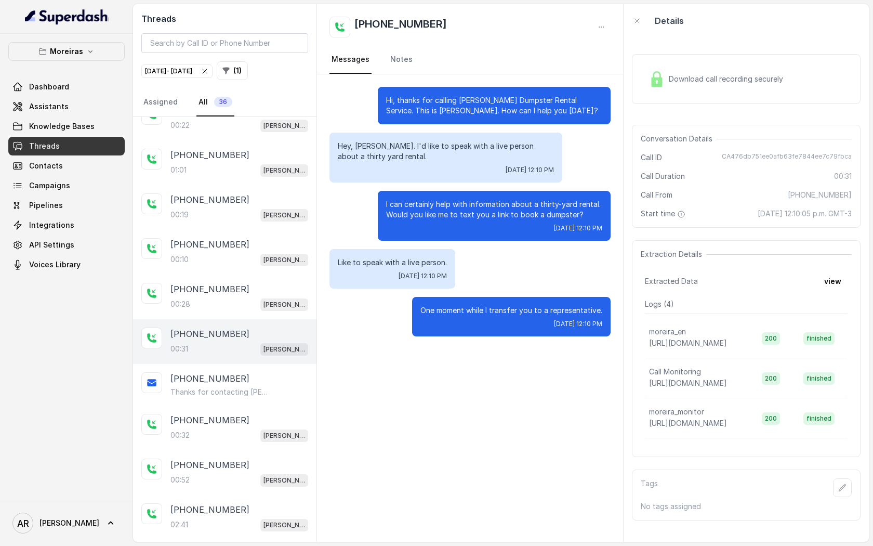
click at [673, 61] on div "Download call recording securely" at bounding box center [746, 79] width 229 height 50
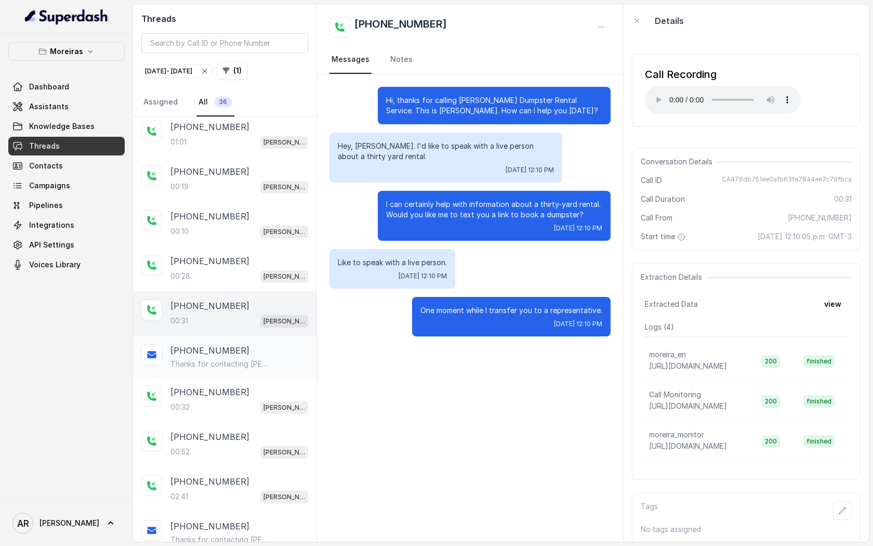
scroll to position [860, 0]
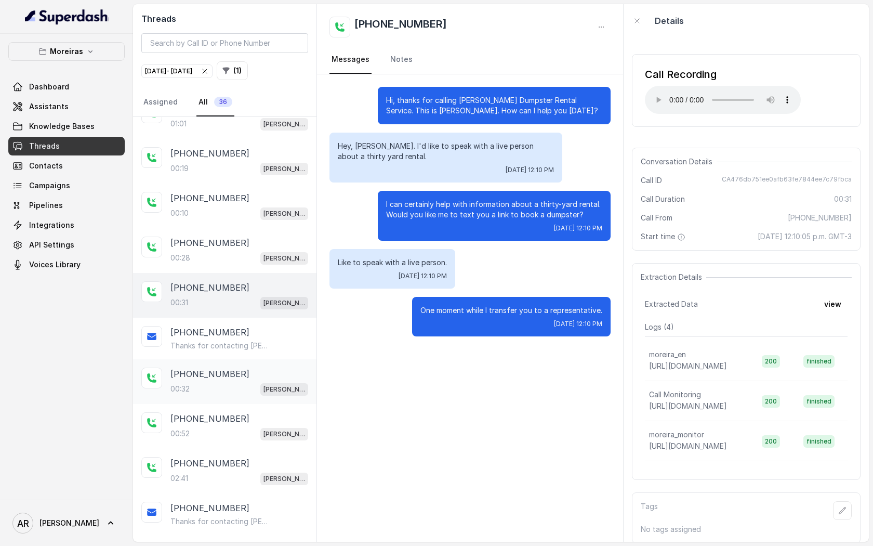
click at [206, 373] on p "[PHONE_NUMBER]" at bounding box center [210, 374] width 79 height 12
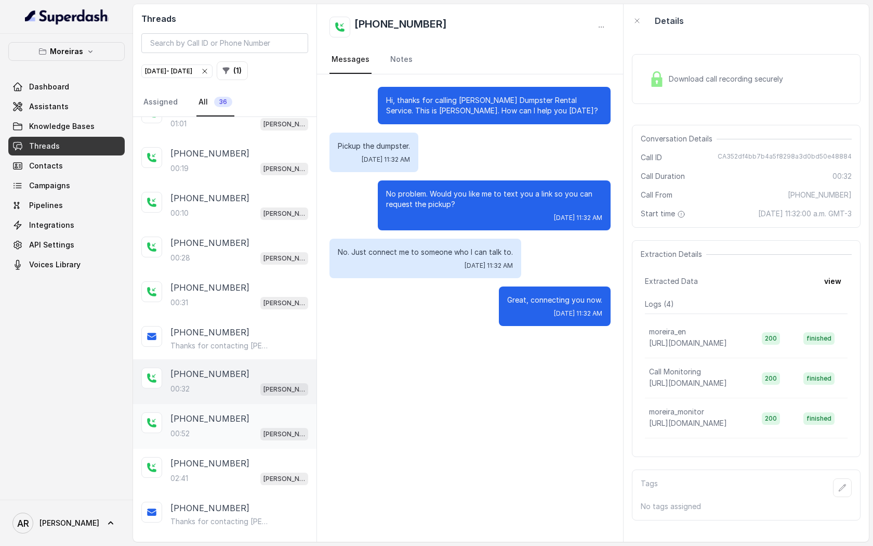
click at [217, 412] on p "[PHONE_NUMBER]" at bounding box center [210, 418] width 79 height 12
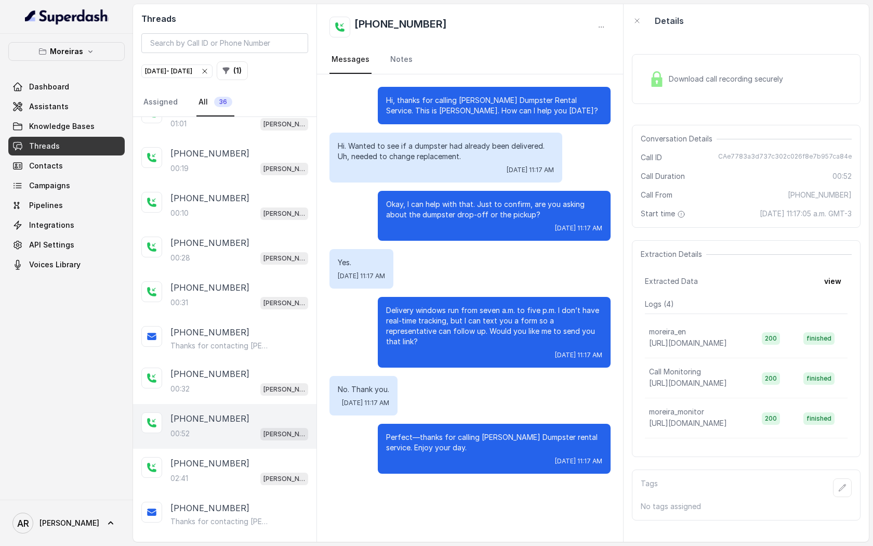
scroll to position [899, 0]
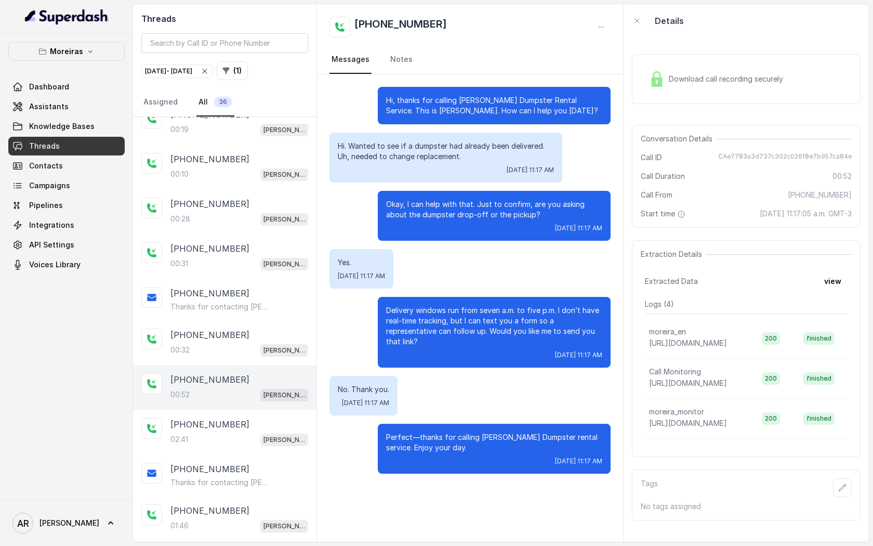
click at [217, 410] on div "[PHONE_NUMBER]:41 [PERSON_NAME] (Dumpsters) / EN" at bounding box center [225, 432] width 184 height 45
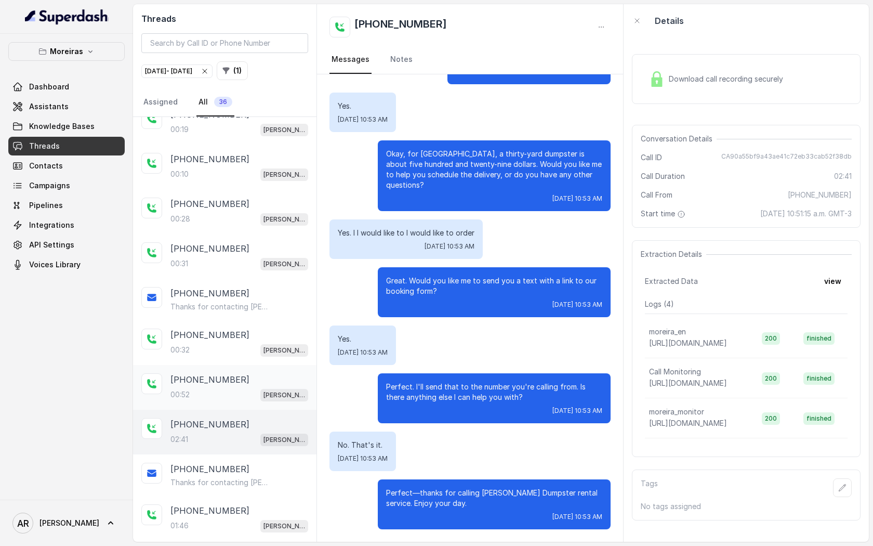
scroll to position [921, 0]
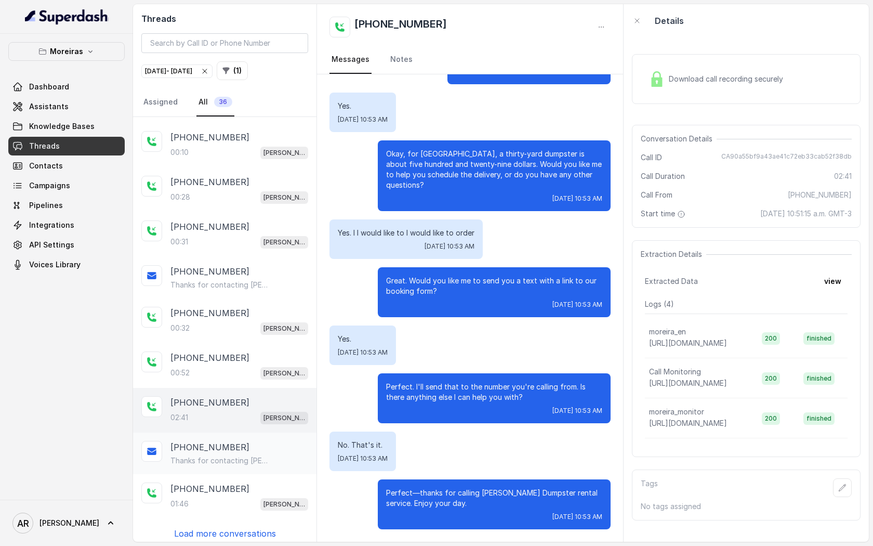
click at [221, 443] on p "[PHONE_NUMBER]" at bounding box center [210, 447] width 79 height 12
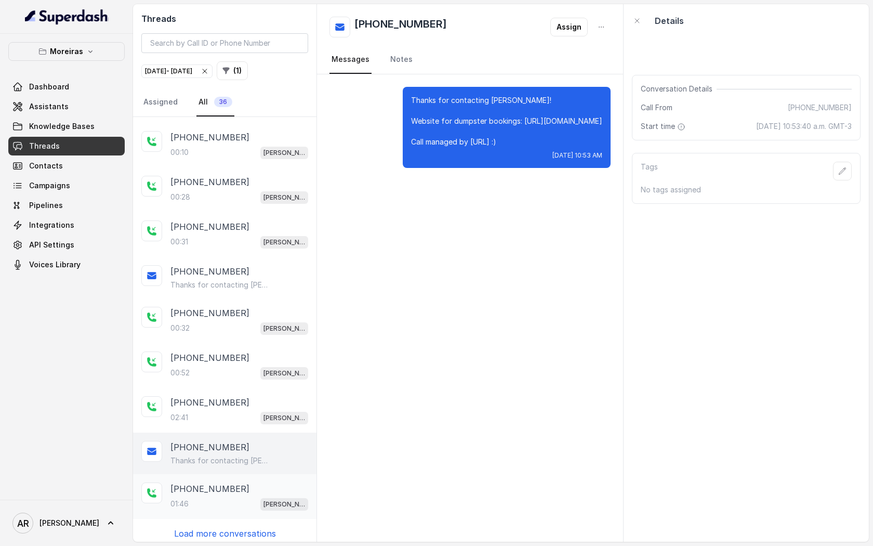
click at [222, 507] on div "[PHONE_NUMBER]:46 [PERSON_NAME] (Dumpsters) / EN" at bounding box center [225, 496] width 184 height 45
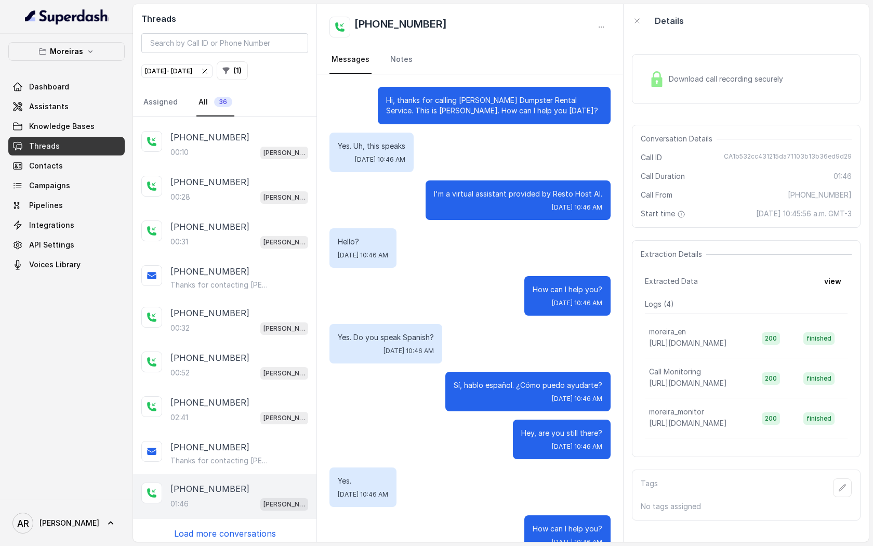
scroll to position [549, 0]
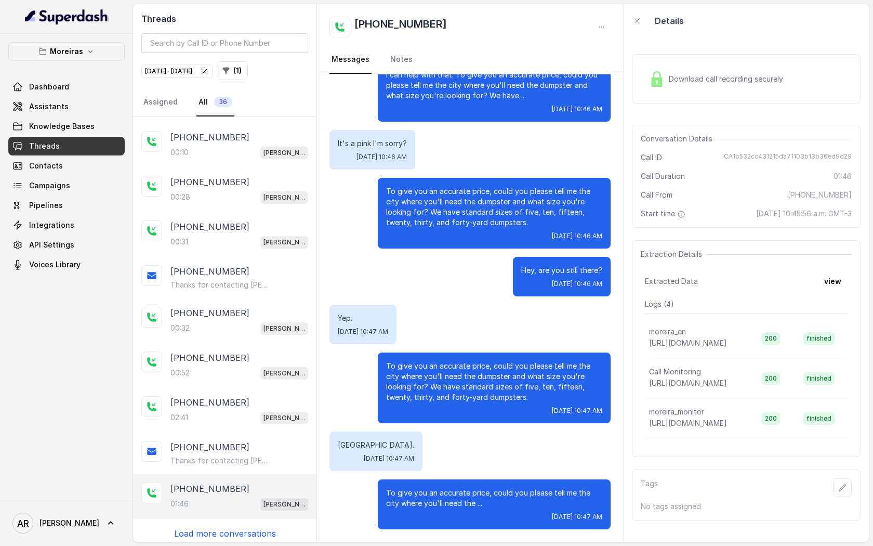
click at [236, 533] on p "Load more conversations" at bounding box center [225, 533] width 102 height 12
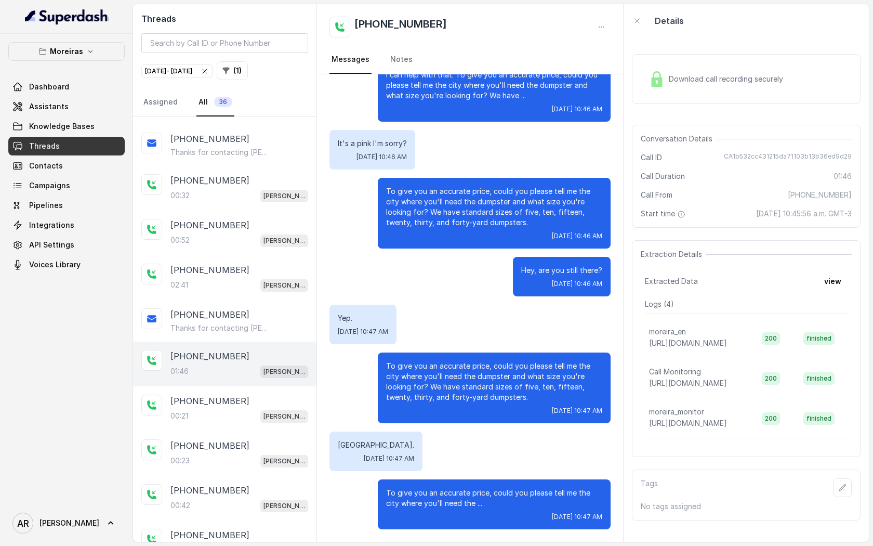
scroll to position [1068, 0]
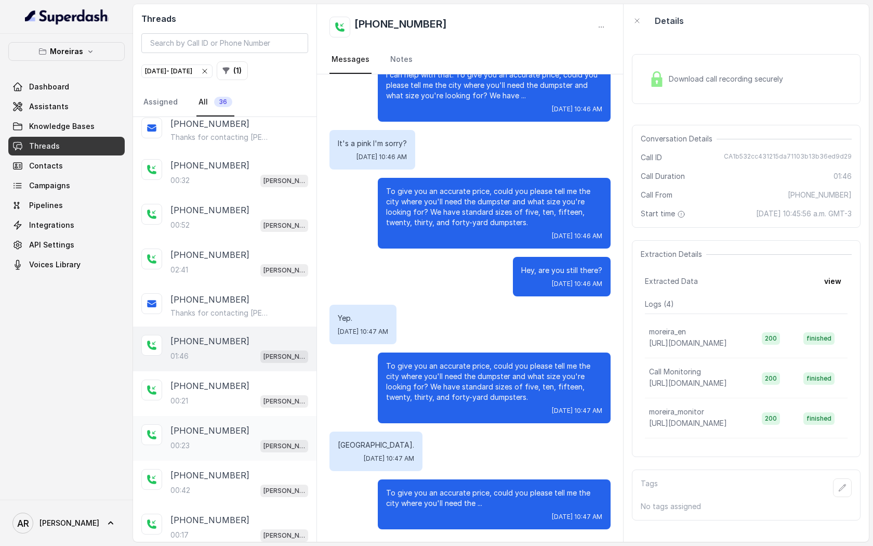
click at [234, 424] on div "[PHONE_NUMBER]" at bounding box center [240, 430] width 138 height 12
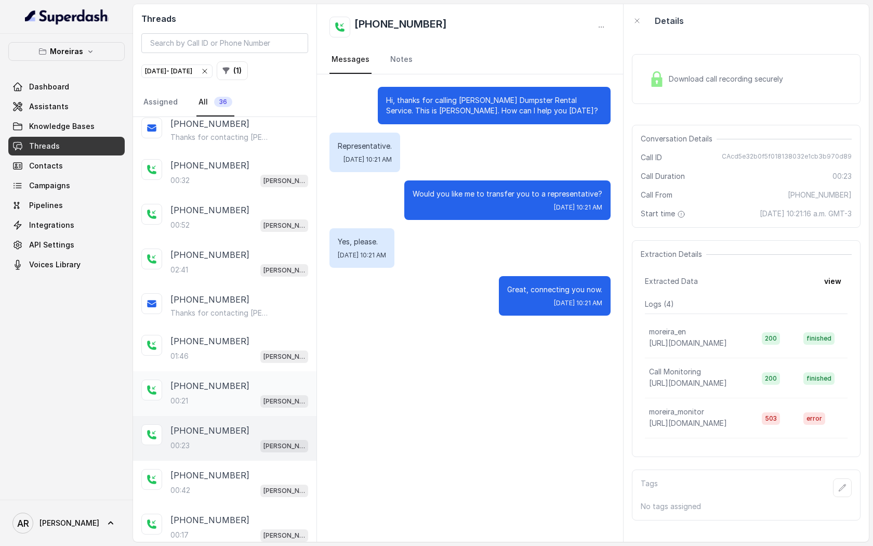
click at [232, 394] on div "00:21 [PERSON_NAME] (Dumpsters) / EN" at bounding box center [240, 401] width 138 height 14
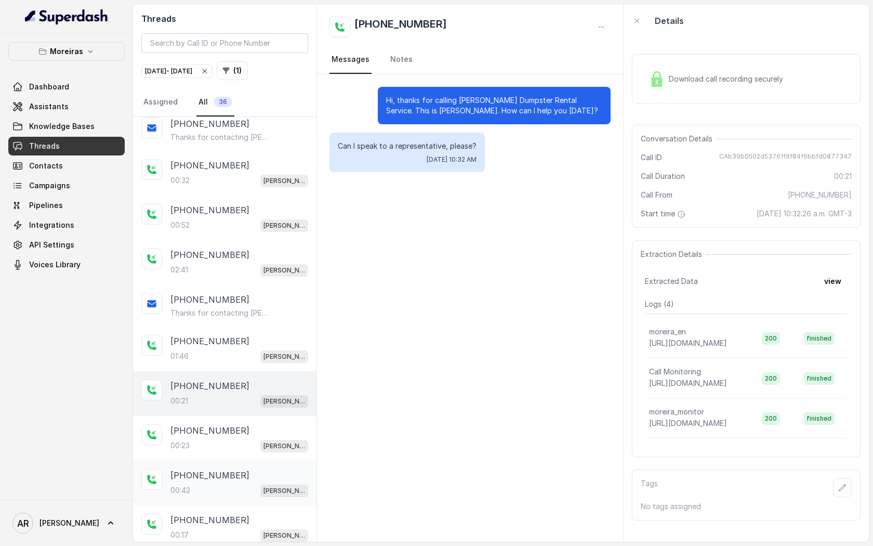
click at [233, 491] on div "[PHONE_NUMBER]:42 [PERSON_NAME] (Dumpsters) / EN" at bounding box center [225, 483] width 184 height 45
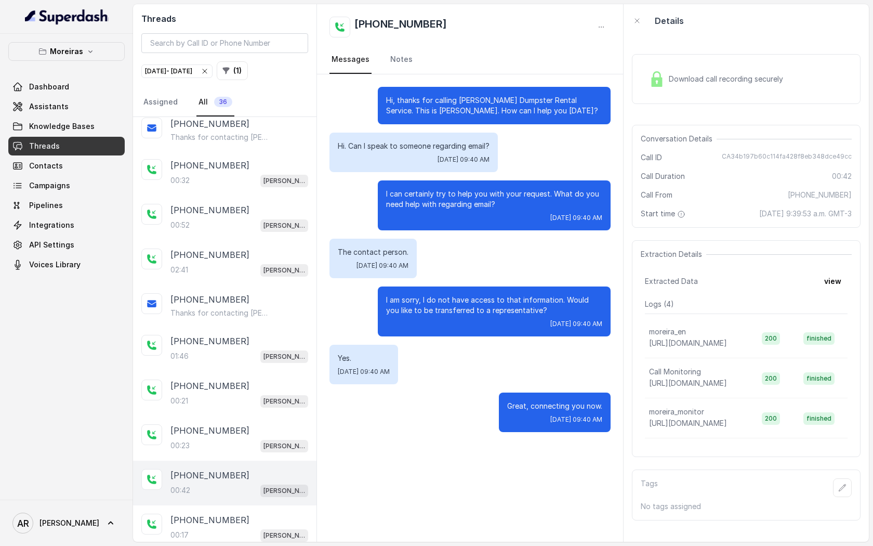
scroll to position [1158, 0]
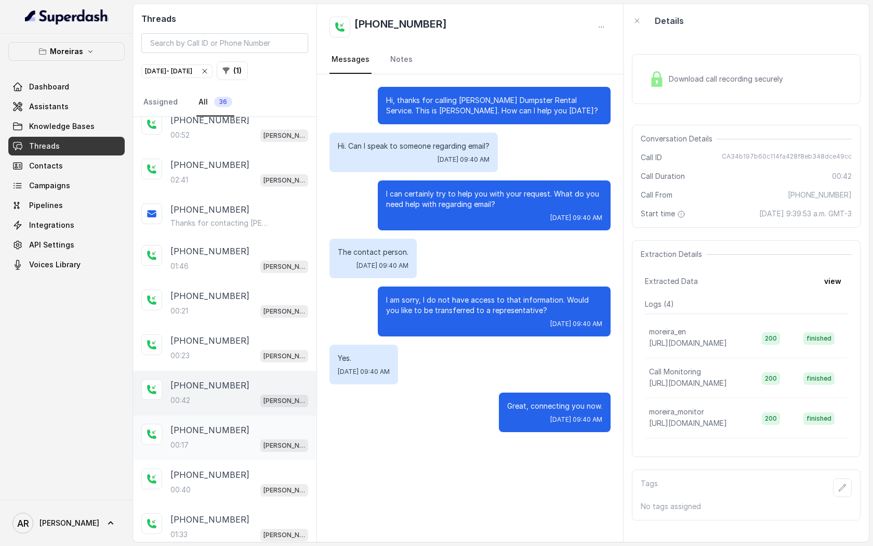
click at [230, 424] on p "[PHONE_NUMBER]" at bounding box center [210, 430] width 79 height 12
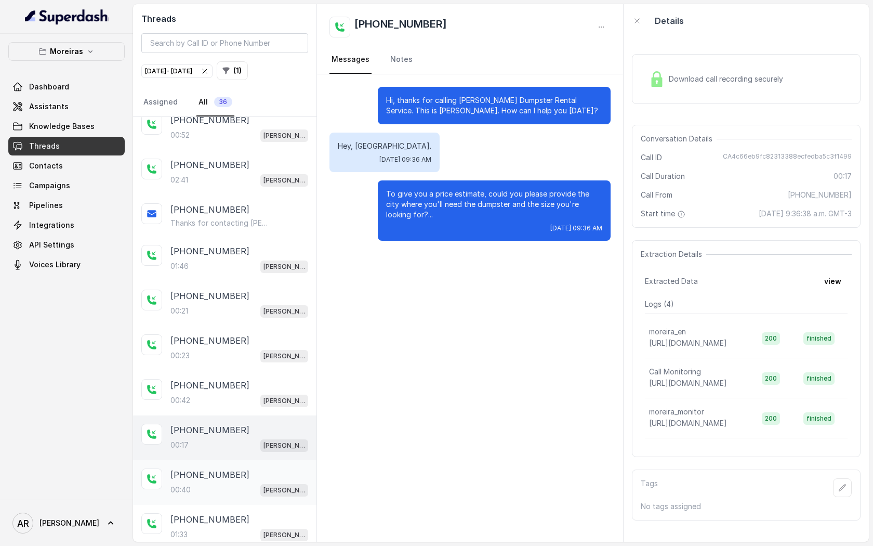
click at [231, 460] on div "[PHONE_NUMBER]:40 [PERSON_NAME] (Dumpsters) / EN" at bounding box center [225, 482] width 184 height 45
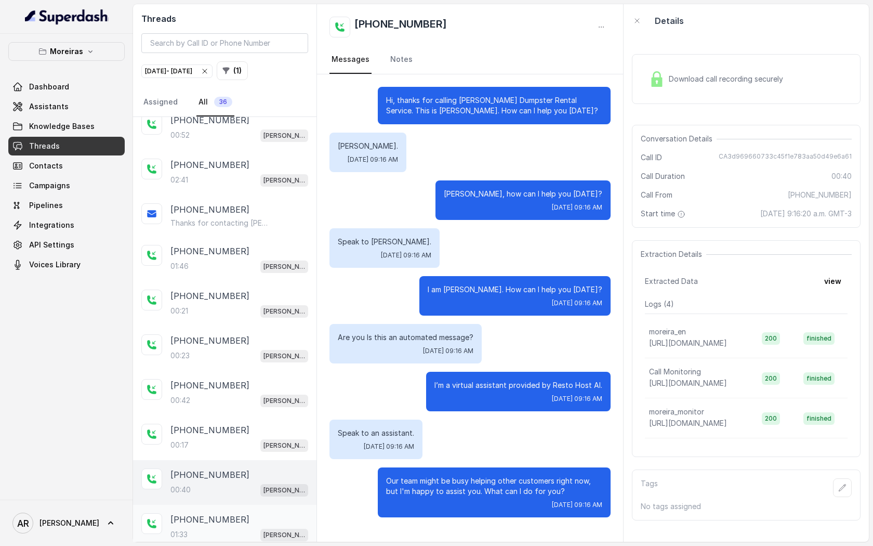
click at [229, 528] on div "01:33 [PERSON_NAME] (Dumpsters) / EN" at bounding box center [240, 535] width 138 height 14
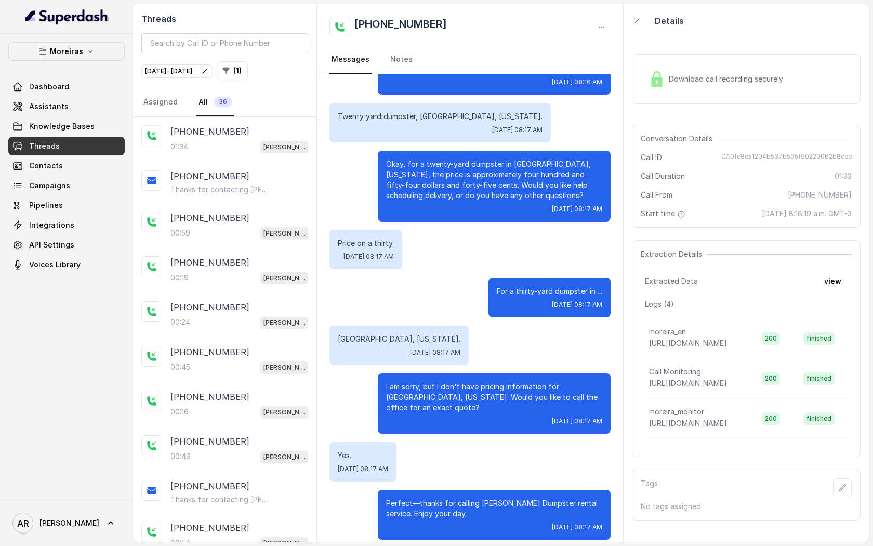
click at [100, 48] on button "Moreiras" at bounding box center [66, 51] width 116 height 19
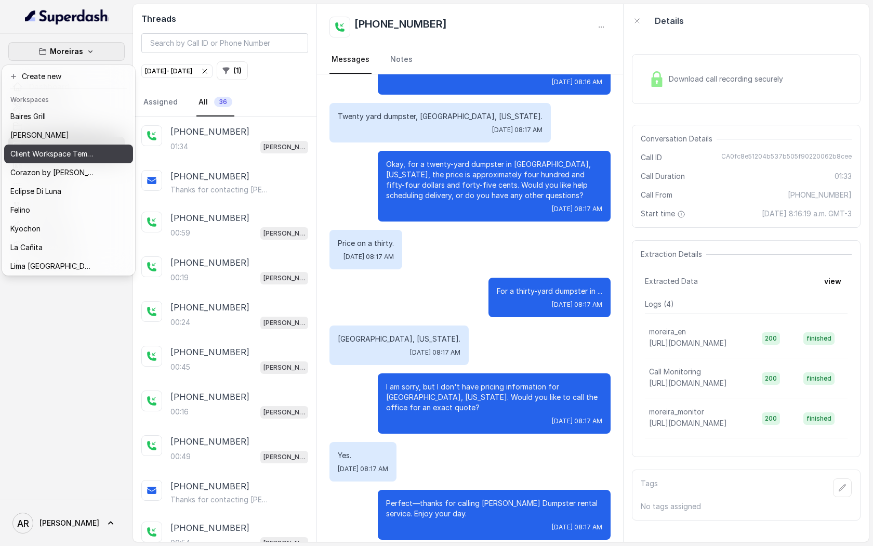
scroll to position [133, 0]
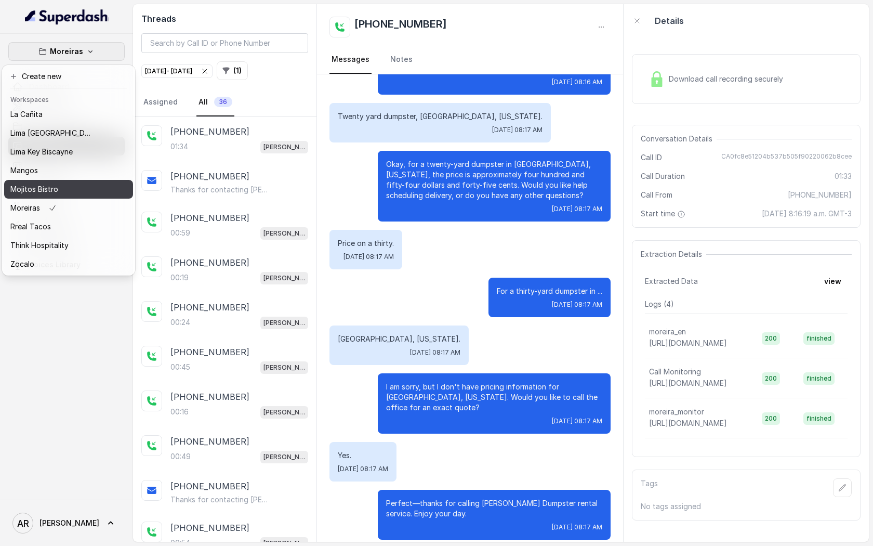
click at [87, 190] on div "Mojitos Bistro" at bounding box center [51, 189] width 83 height 12
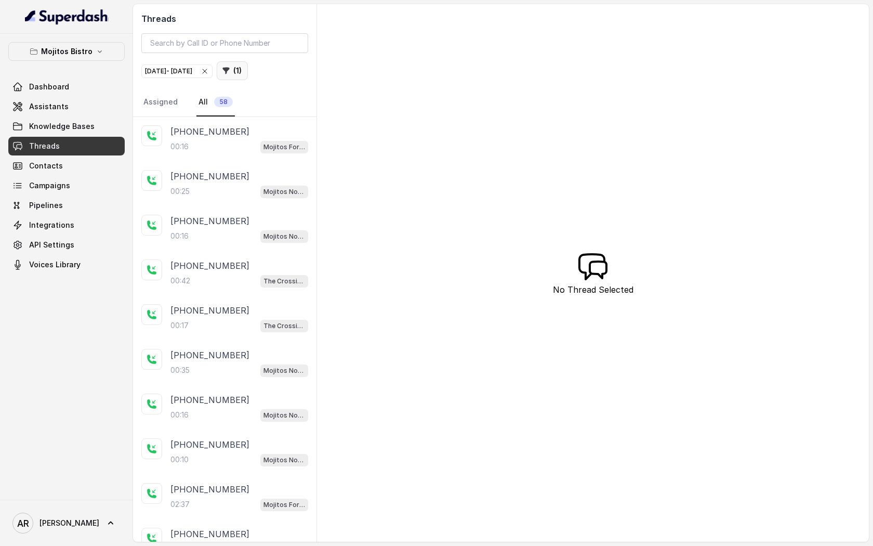
click at [248, 65] on button "( 1 )" at bounding box center [232, 70] width 31 height 19
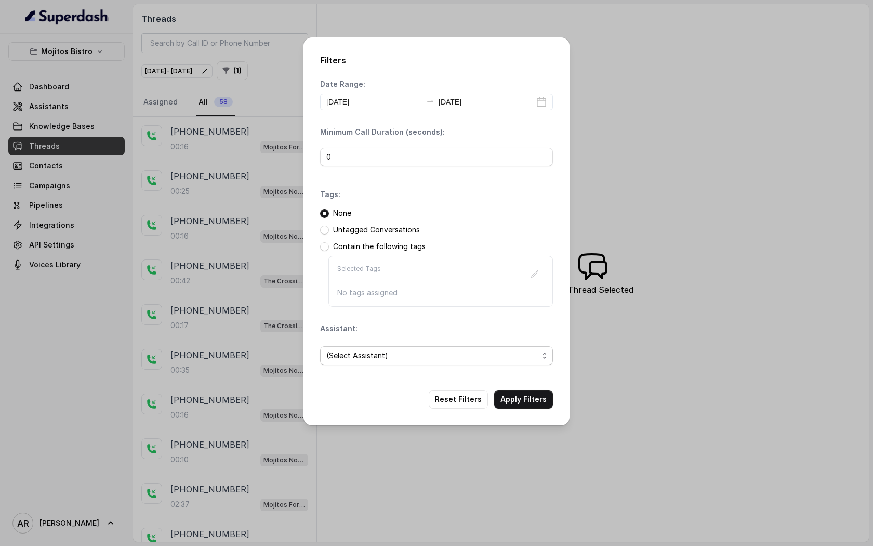
click at [506, 358] on span "(Select Assistant)" at bounding box center [432, 355] width 212 height 12
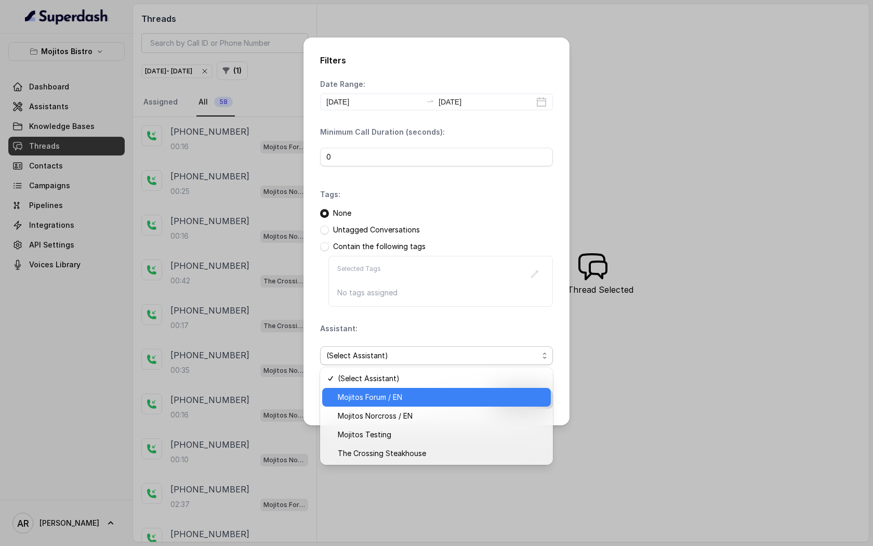
click at [472, 398] on span "Mojitos Forum / EN" at bounding box center [441, 397] width 207 height 12
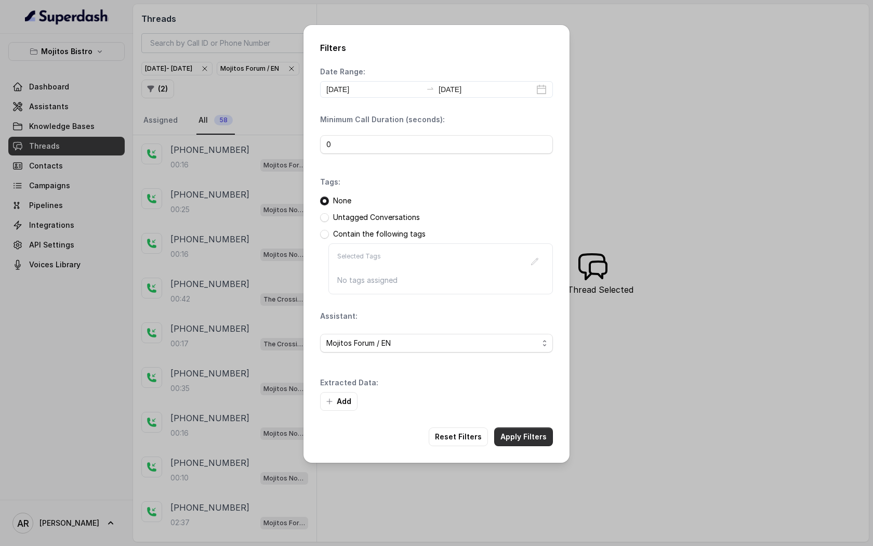
click at [520, 433] on button "Apply Filters" at bounding box center [523, 436] width 59 height 19
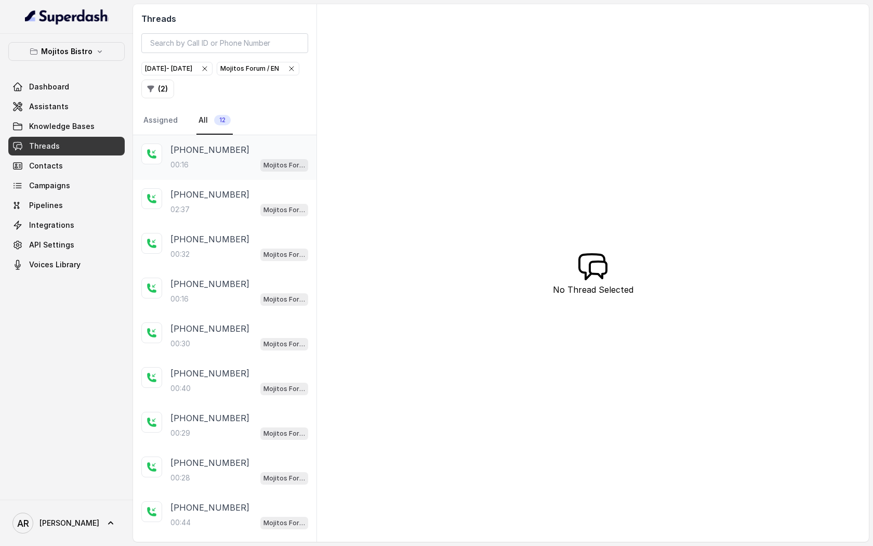
click at [207, 154] on p "[PHONE_NUMBER]" at bounding box center [210, 149] width 79 height 12
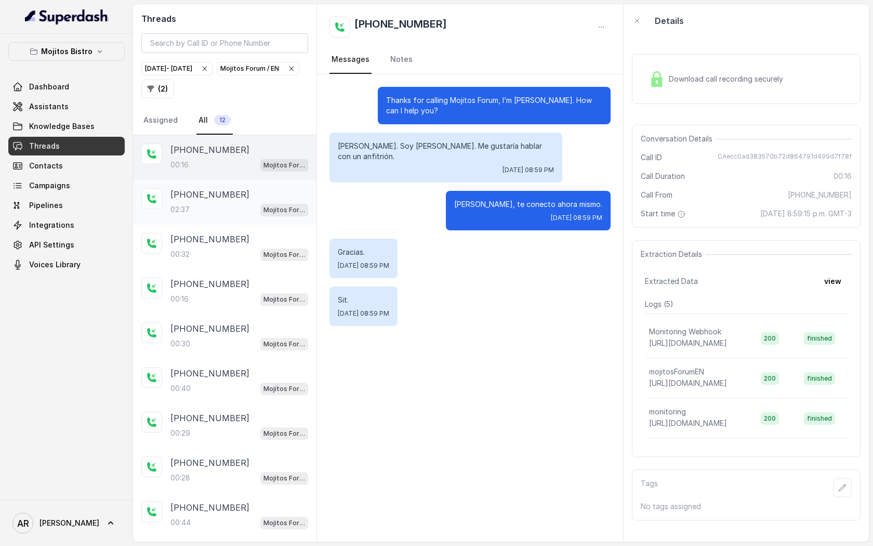
click at [218, 209] on div "02:37 Mojitos Forum / EN" at bounding box center [240, 210] width 138 height 14
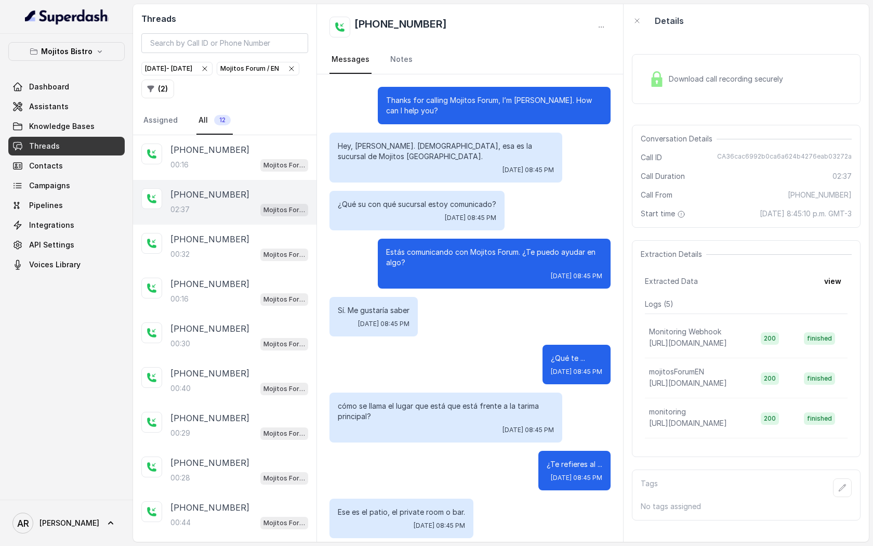
scroll to position [635, 0]
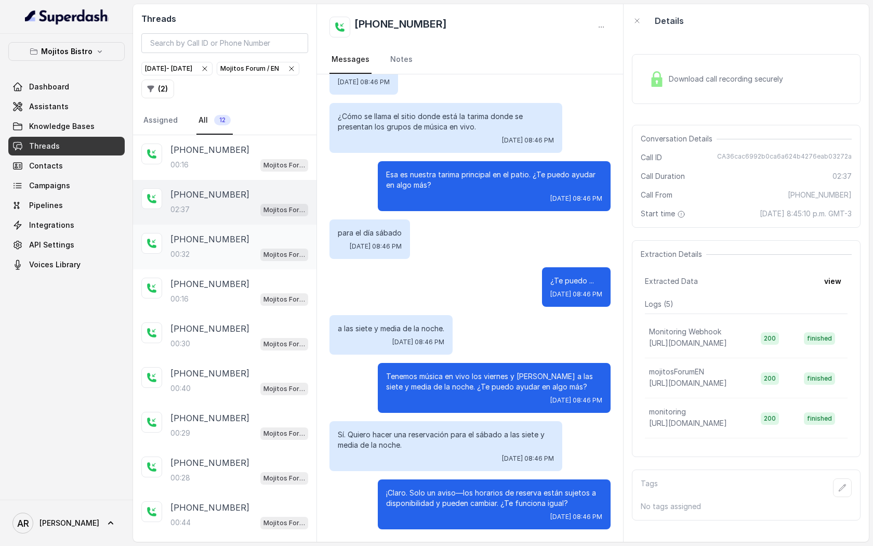
click at [234, 245] on div "[PHONE_NUMBER]:32 Mojitos Forum / EN" at bounding box center [240, 247] width 138 height 28
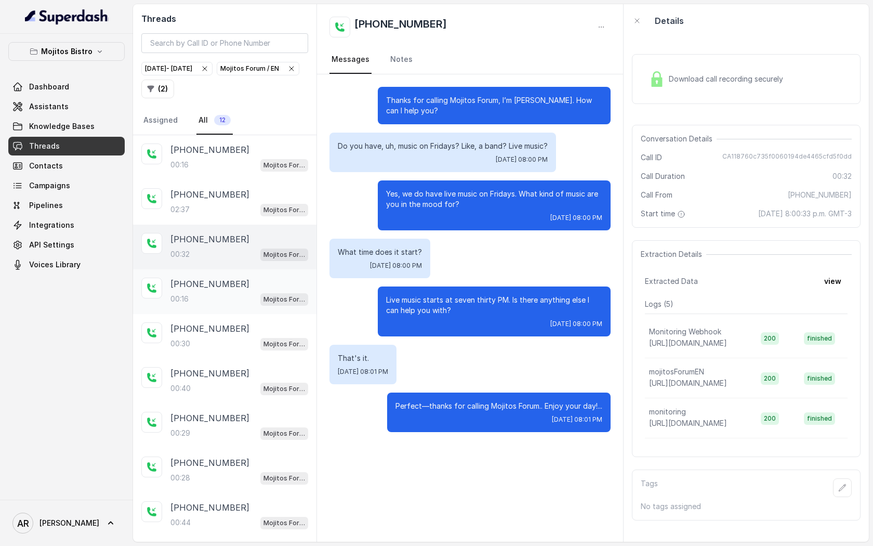
click at [254, 282] on div "[PHONE_NUMBER]" at bounding box center [240, 284] width 138 height 12
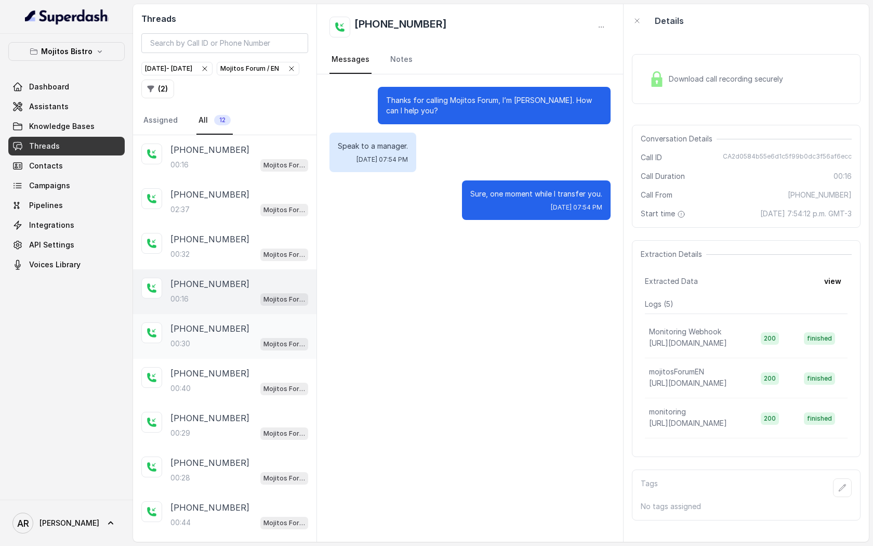
click at [250, 333] on div "[PHONE_NUMBER]" at bounding box center [240, 328] width 138 height 12
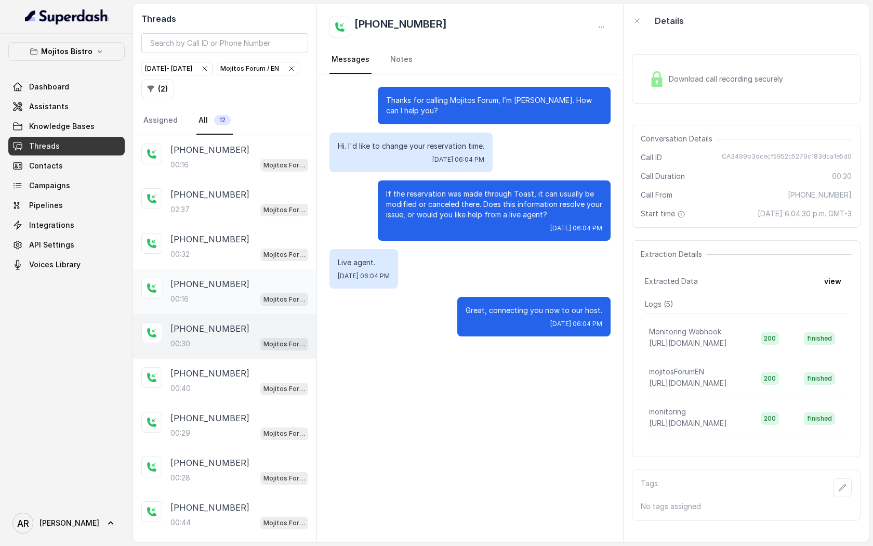
click at [248, 276] on div "[PHONE_NUMBER]:16 Mojitos Forum / EN" at bounding box center [225, 291] width 184 height 45
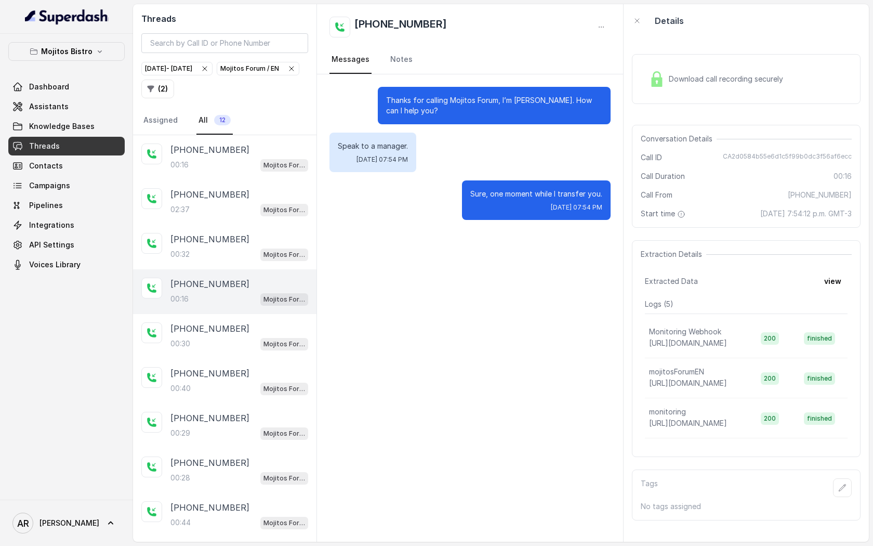
click at [684, 69] on div "Download call recording securely" at bounding box center [716, 79] width 142 height 24
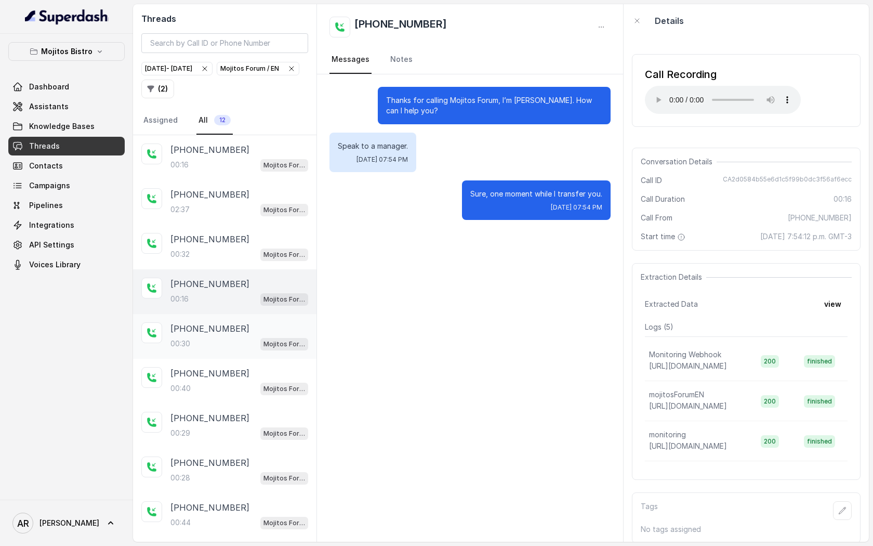
click at [282, 337] on div "Mojitos Forum / EN" at bounding box center [284, 344] width 48 height 14
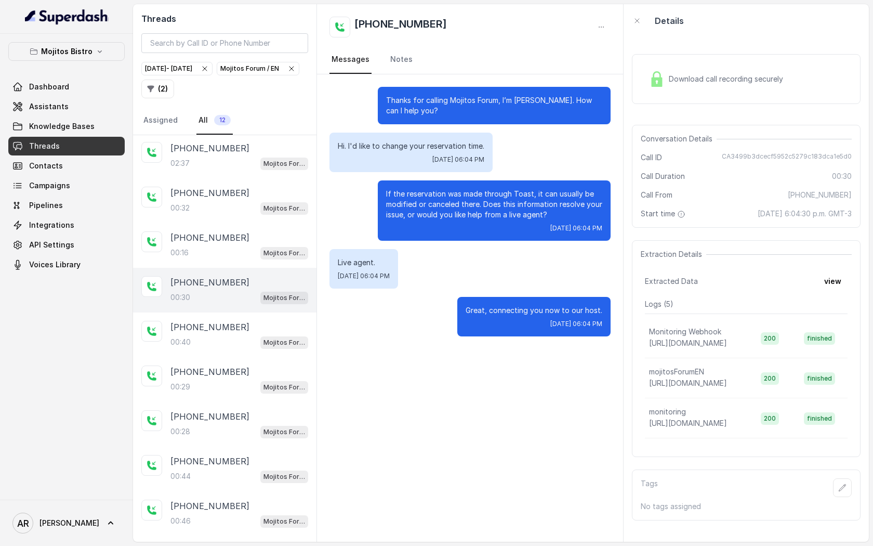
scroll to position [47, 0]
click at [281, 337] on p "Mojitos Forum / EN" at bounding box center [285, 342] width 42 height 10
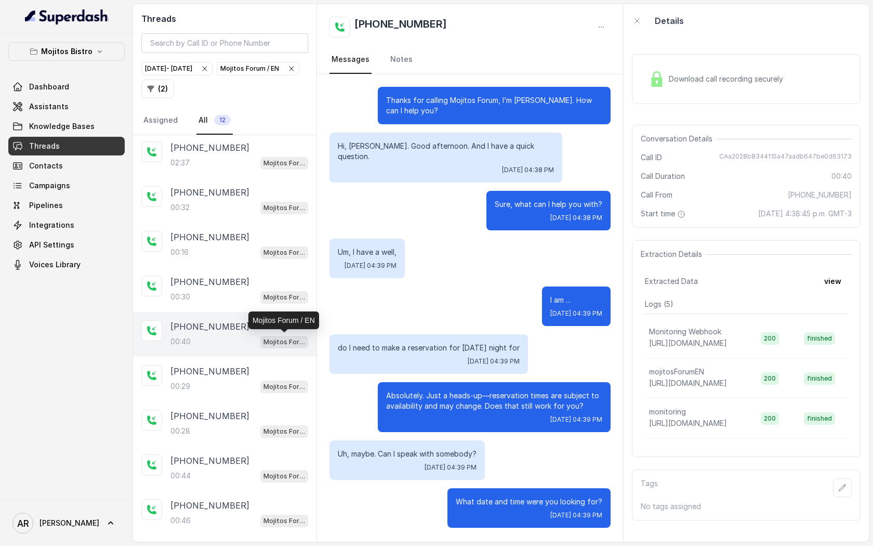
scroll to position [67, 0]
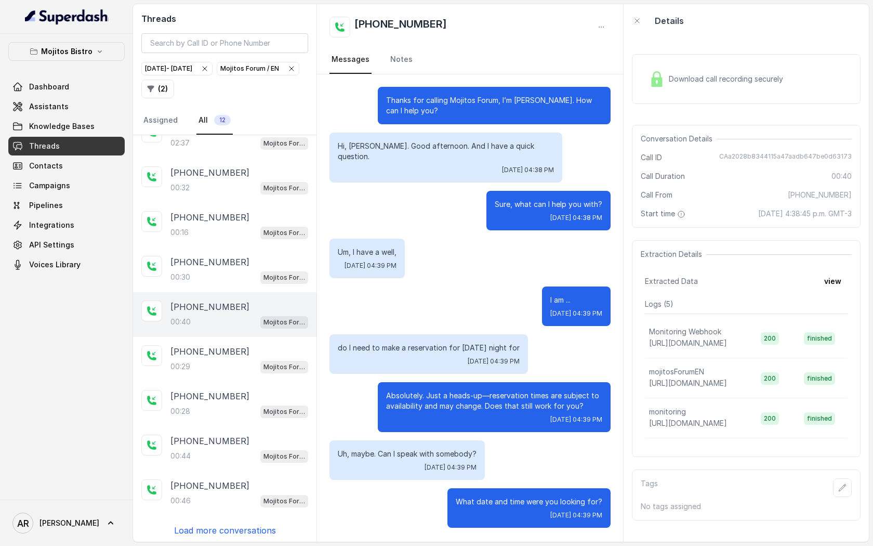
click at [281, 337] on div "[PHONE_NUMBER]:29 Mojitos Forum / EN" at bounding box center [225, 359] width 184 height 45
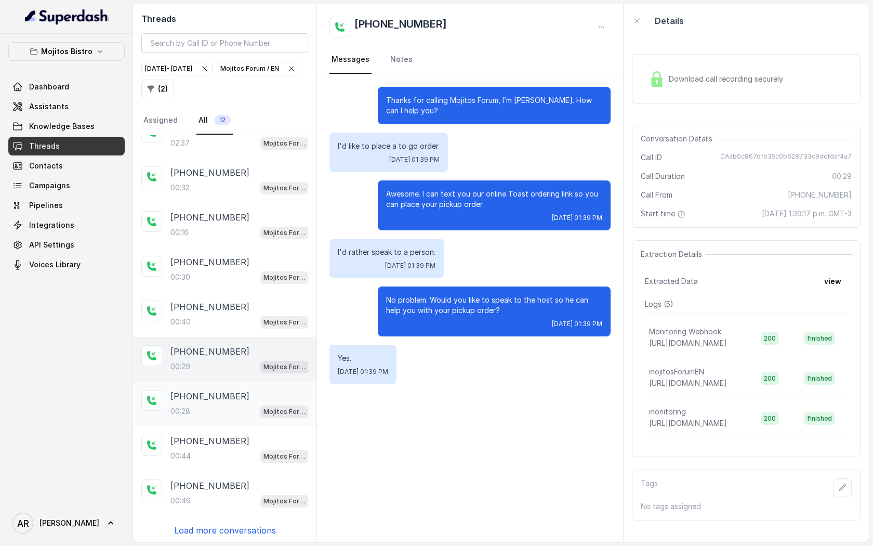
click at [256, 382] on div "[PHONE_NUMBER]:28 Mojitos Forum / EN" at bounding box center [225, 404] width 184 height 45
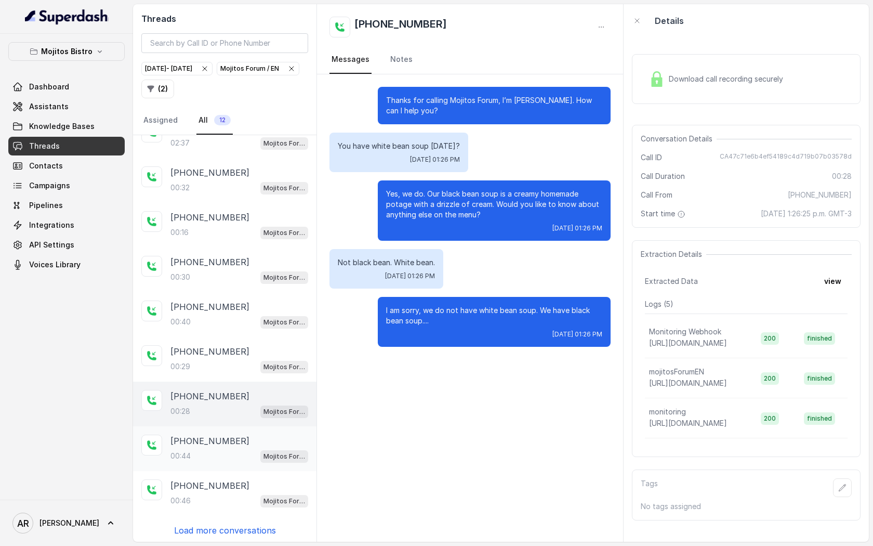
click at [245, 441] on div "[PHONE_NUMBER]" at bounding box center [240, 441] width 138 height 12
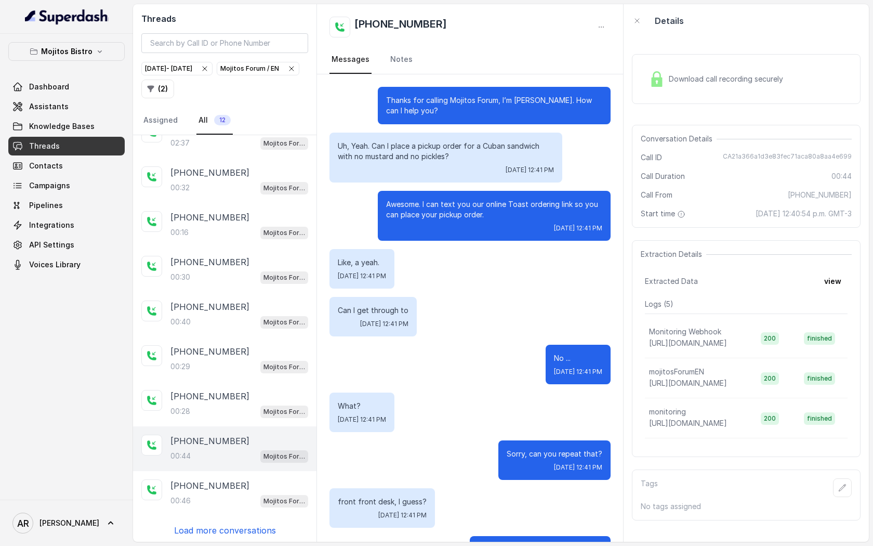
scroll to position [94, 0]
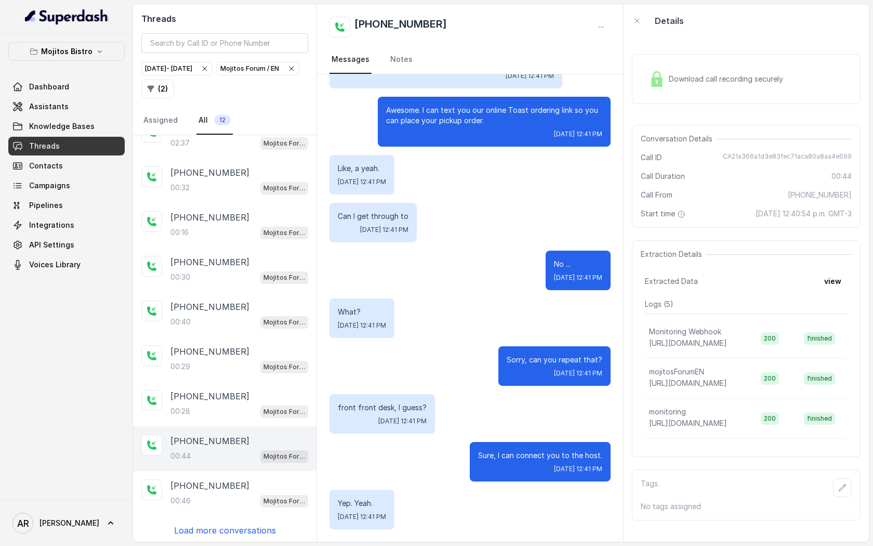
click at [239, 519] on div "[PHONE_NUMBER]:16 Mojitos Forum / EN [PHONE_NUMBER]:37 Mojitos Forum / EN [PHON…" at bounding box center [225, 338] width 184 height 407
click at [235, 526] on p "Load more conversations" at bounding box center [225, 530] width 102 height 12
click at [233, 511] on div "[PHONE_NUMBER]:46 Mojitos Forum / EN" at bounding box center [225, 493] width 184 height 45
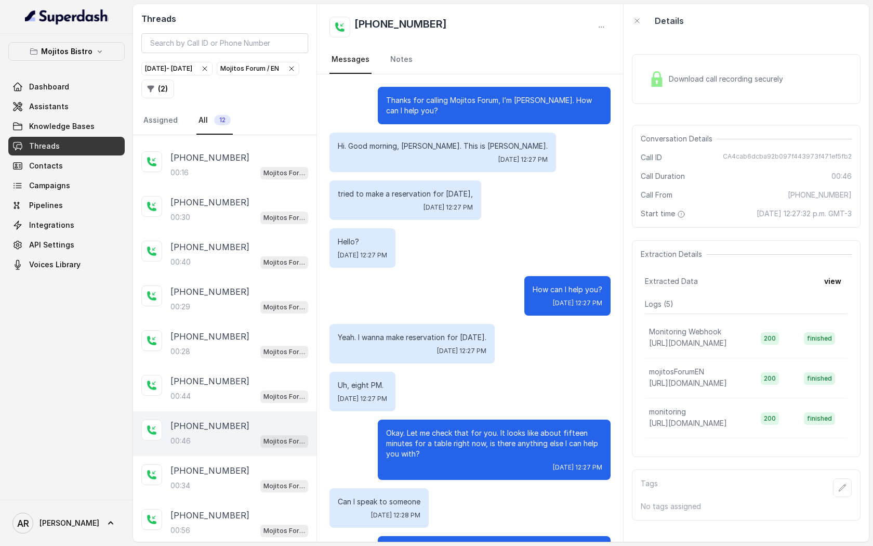
click at [651, 81] on img at bounding box center [657, 79] width 16 height 16
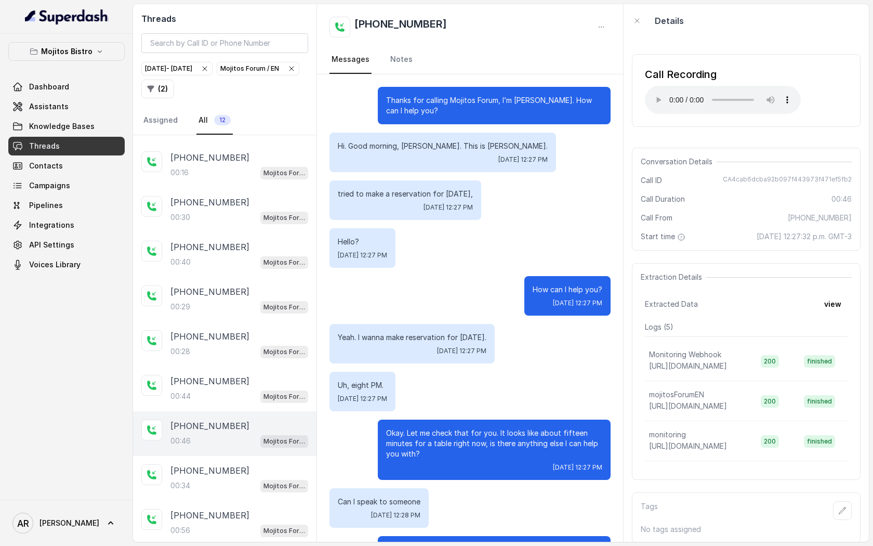
click at [696, 167] on div "Conversation Details Call ID CA4cab6dcba92b097f443973f471ef5fb2 Call Duration 0…" at bounding box center [746, 199] width 229 height 103
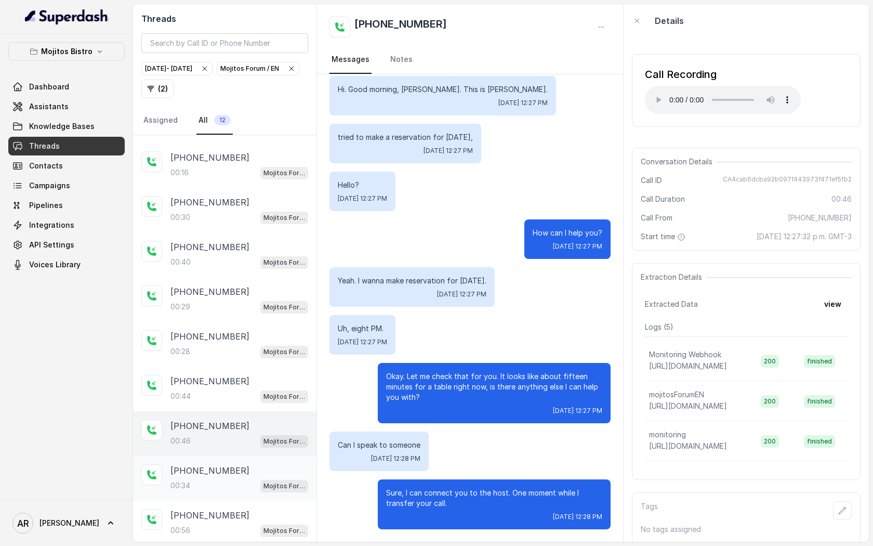
click at [264, 460] on div "[PHONE_NUMBER]:34 Mojitos Forum / EN" at bounding box center [225, 478] width 184 height 45
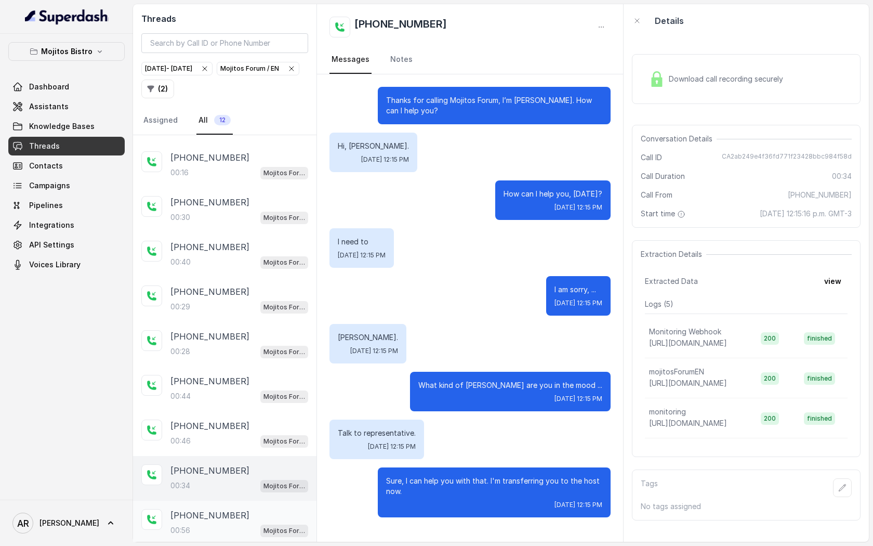
click at [270, 509] on div "[PHONE_NUMBER]" at bounding box center [240, 515] width 138 height 12
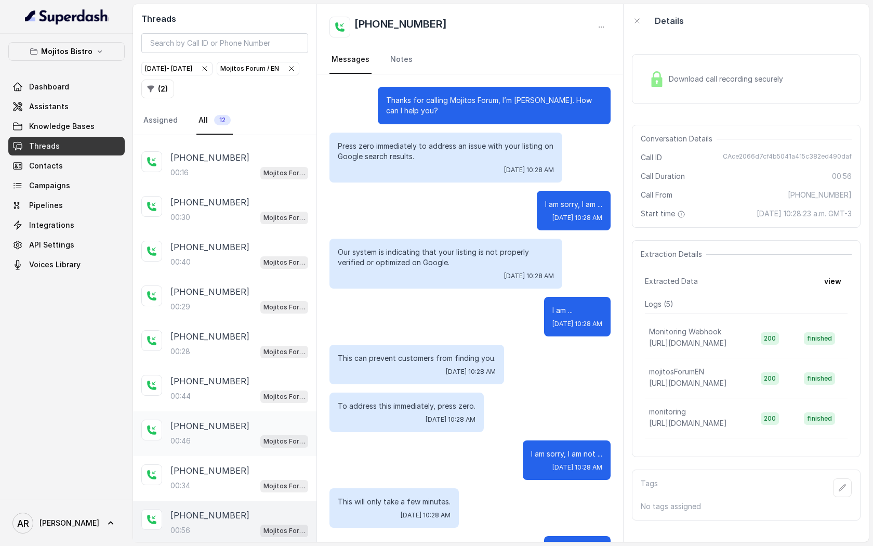
scroll to position [296, 0]
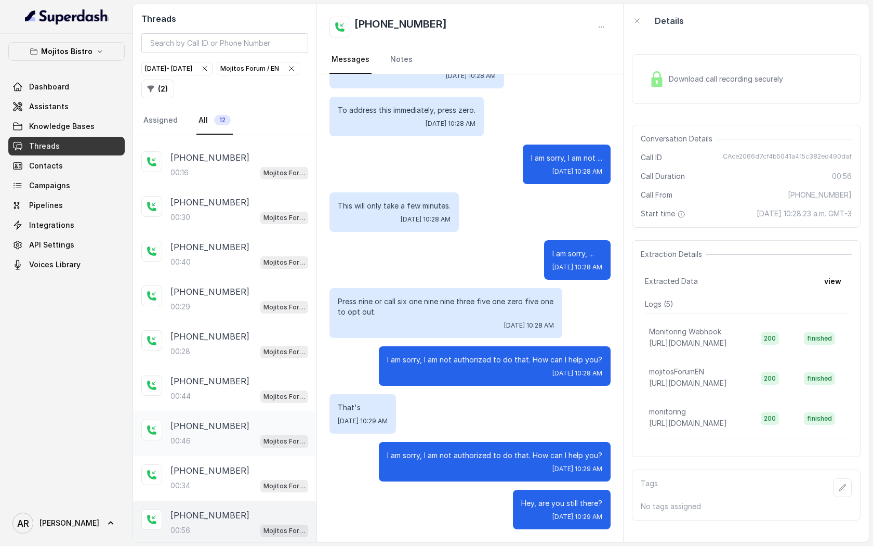
click at [255, 450] on div "[PHONE_NUMBER]:46 Mojitos Forum / EN" at bounding box center [225, 433] width 184 height 45
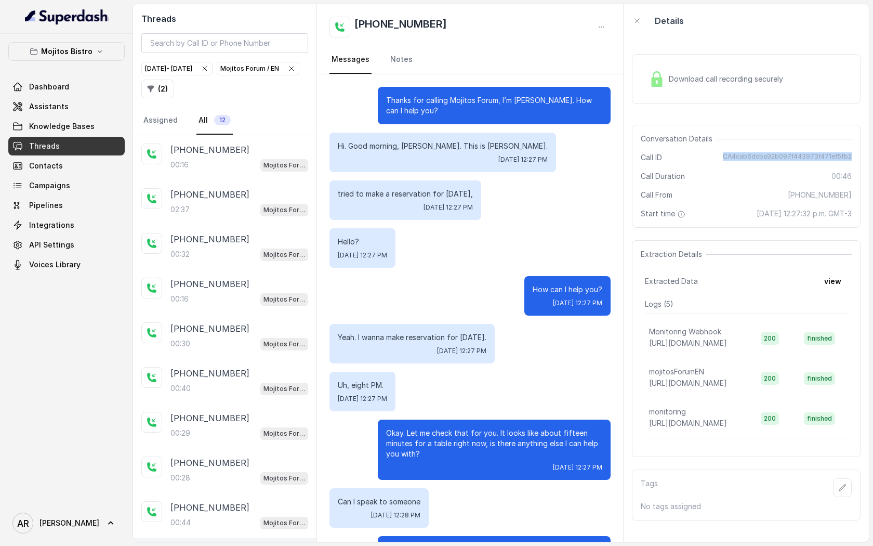
drag, startPoint x: 729, startPoint y: 158, endPoint x: 859, endPoint y: 158, distance: 130.0
click at [859, 158] on div "Conversation Details Call ID CA4cab6dcba92b097f443973f471ef5fb2 Call Duration 0…" at bounding box center [746, 176] width 229 height 103
copy span "CA4cab6dcba92b097f443973f471ef5fb2"
click at [287, 73] on icon "button" at bounding box center [291, 68] width 8 height 8
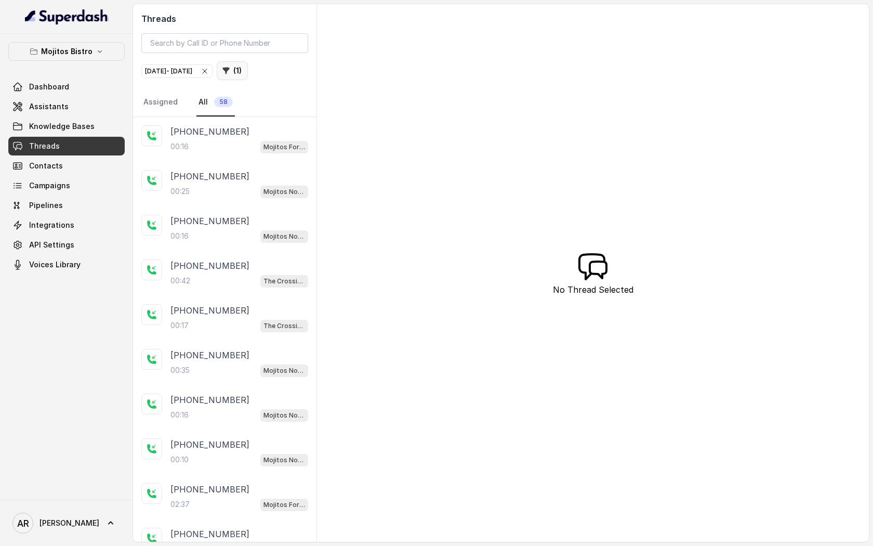
click at [230, 74] on icon "button" at bounding box center [226, 71] width 8 height 8
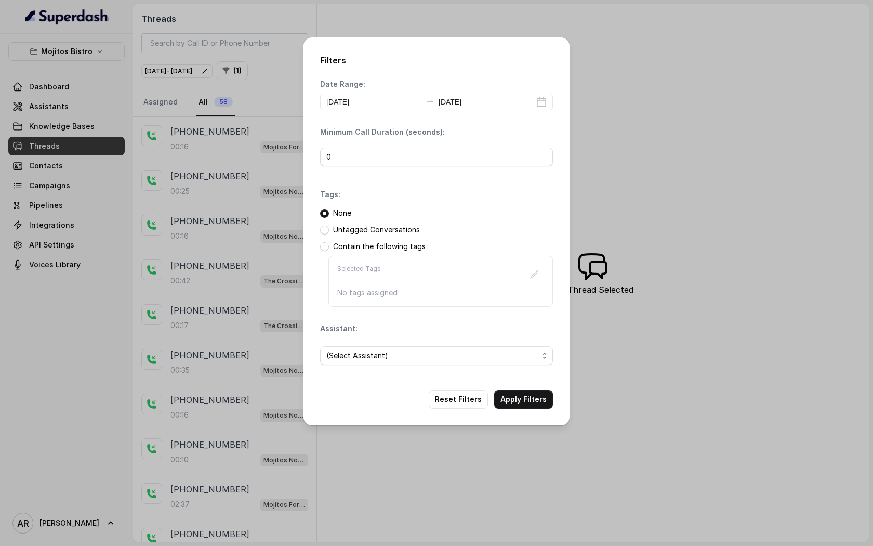
click at [411, 368] on div "(Select Assistant)" at bounding box center [436, 355] width 233 height 35
click at [411, 347] on span "(Select Assistant)" at bounding box center [436, 355] width 233 height 19
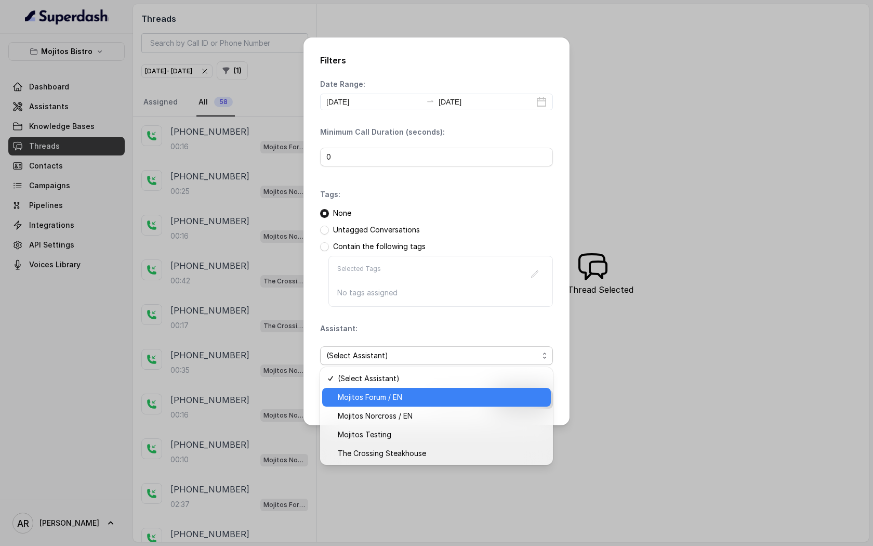
click at [424, 408] on div "Mojitos Norcross / EN" at bounding box center [436, 416] width 229 height 19
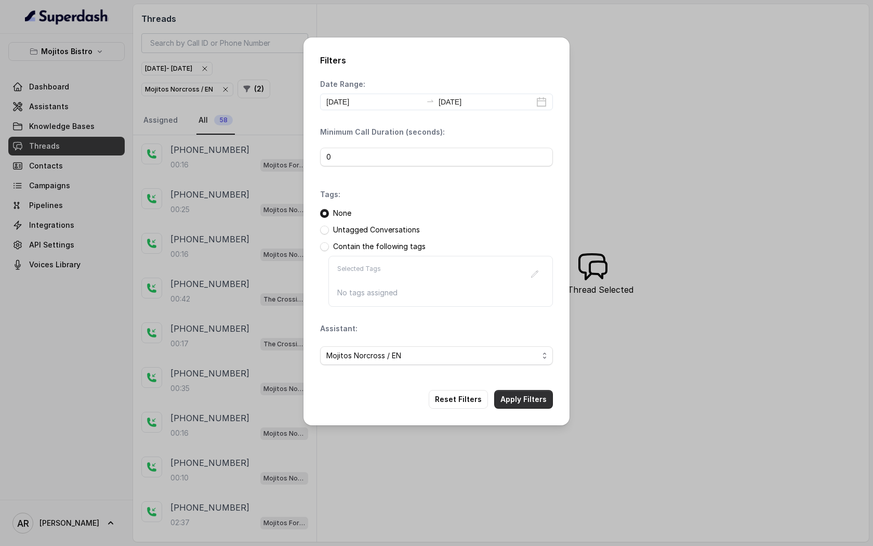
click at [504, 408] on div "Filters Date Range: [DATE] [DATE] Minimum Call Duration (seconds): 0 Tags: None…" at bounding box center [437, 231] width 266 height 388
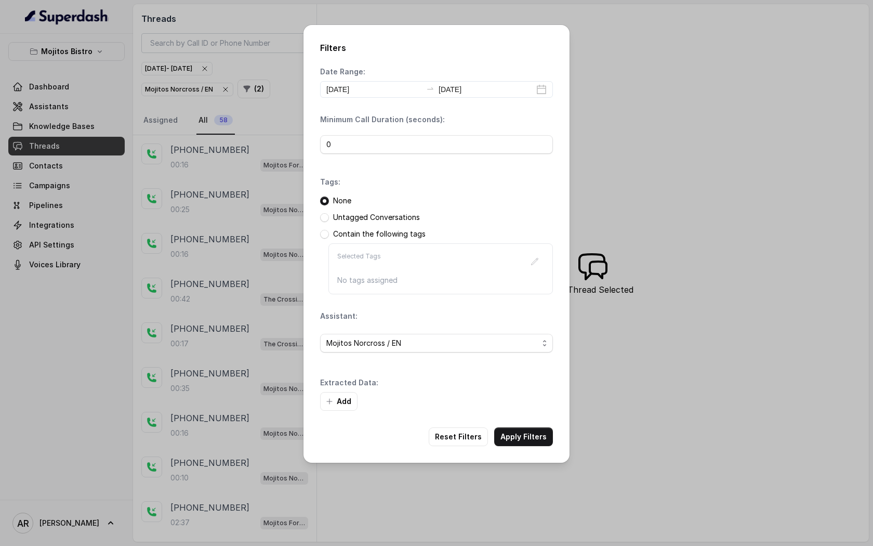
click at [514, 446] on div "Filters Date Range: [DATE] [DATE] Minimum Call Duration (seconds): 0 Tags: None…" at bounding box center [437, 244] width 266 height 438
click at [519, 432] on button "Apply Filters" at bounding box center [523, 436] width 59 height 19
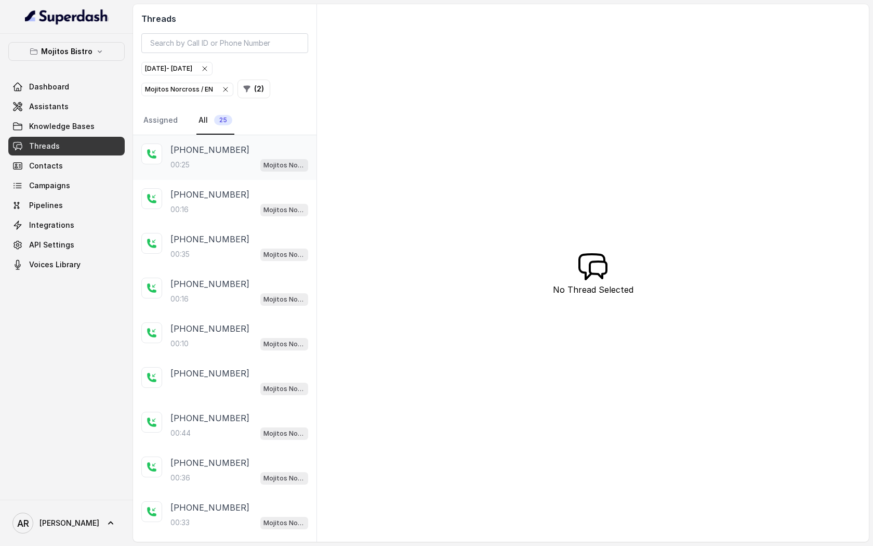
click at [229, 149] on p "[PHONE_NUMBER]" at bounding box center [210, 149] width 79 height 12
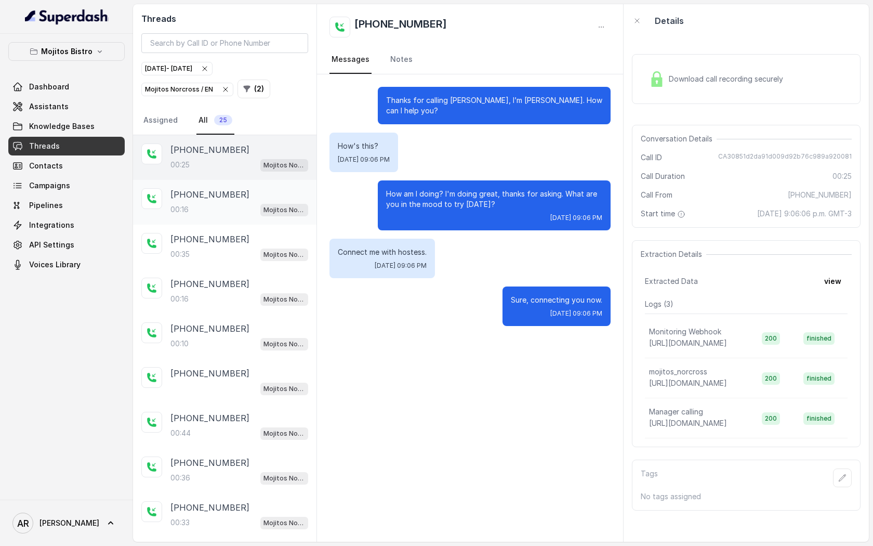
click at [236, 200] on div "[PHONE_NUMBER]:16 Mojitos Norcross / EN" at bounding box center [240, 202] width 138 height 28
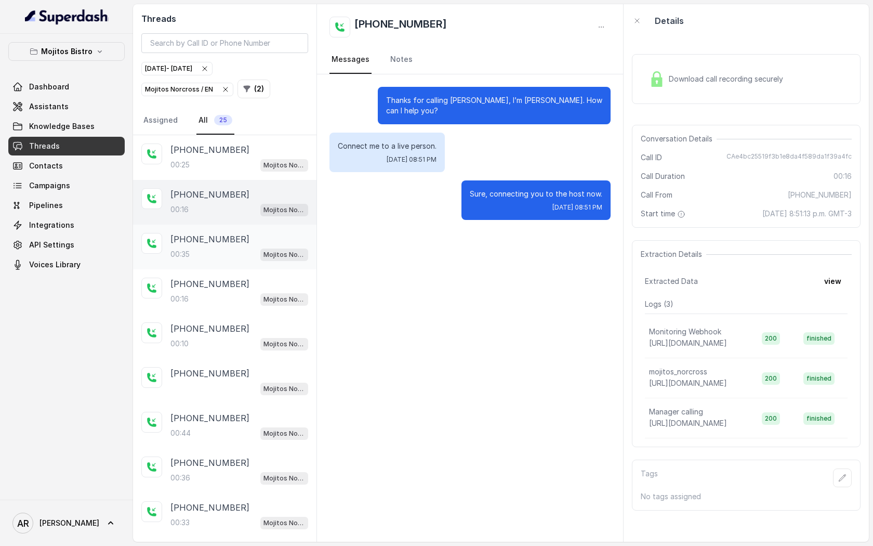
click at [244, 239] on div "[PHONE_NUMBER]" at bounding box center [240, 239] width 138 height 12
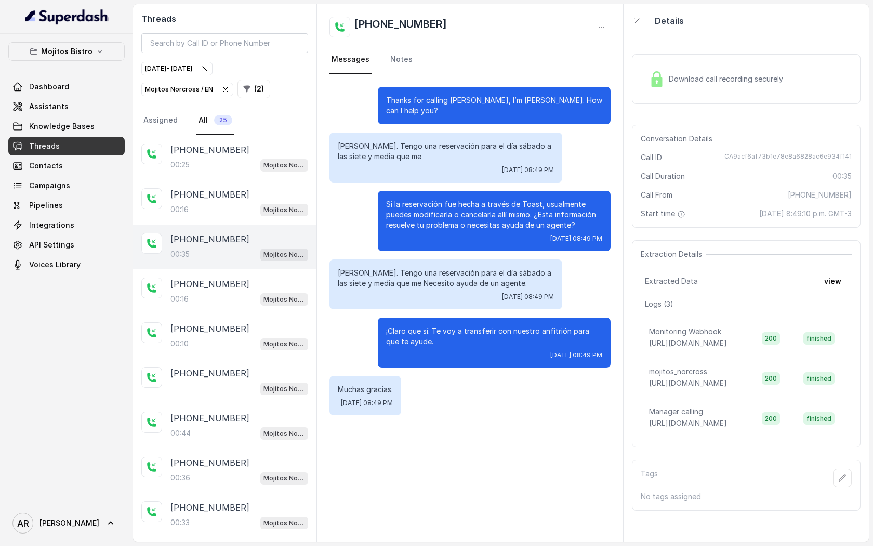
scroll to position [20, 0]
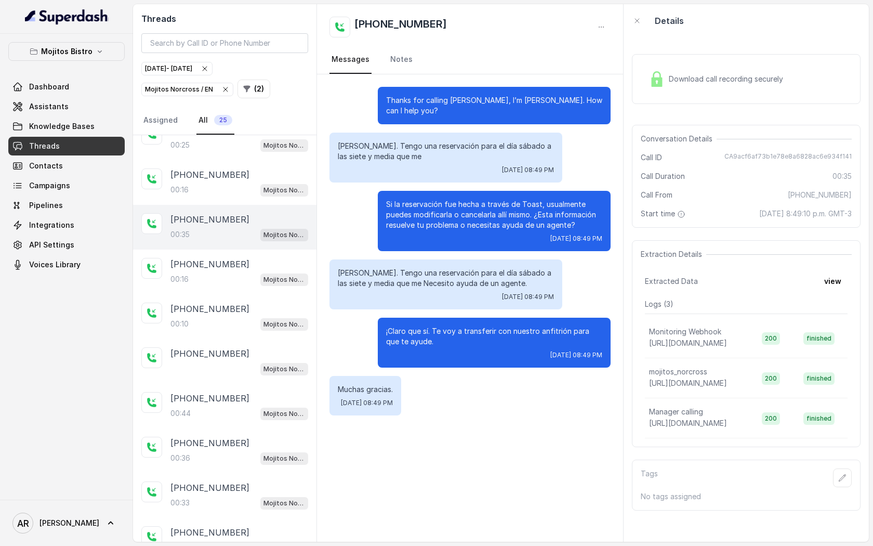
click at [653, 76] on img at bounding box center [657, 79] width 16 height 16
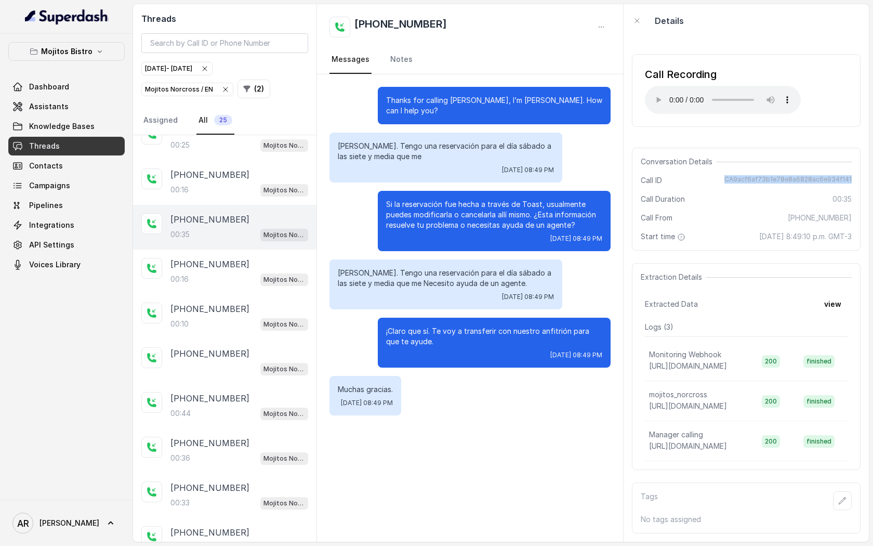
drag, startPoint x: 730, startPoint y: 178, endPoint x: 852, endPoint y: 185, distance: 121.8
click at [852, 185] on div "Conversation Details Call ID CA9acf6af73b1e78e8a6828ac6e934f141 Call Duration 0…" at bounding box center [746, 199] width 229 height 103
copy span "CA9acf6af73b1e78e8a6828ac6e934f141"
click at [664, 274] on span "Extraction Details" at bounding box center [673, 277] width 65 height 10
drag, startPoint x: 732, startPoint y: 178, endPoint x: 851, endPoint y: 176, distance: 119.1
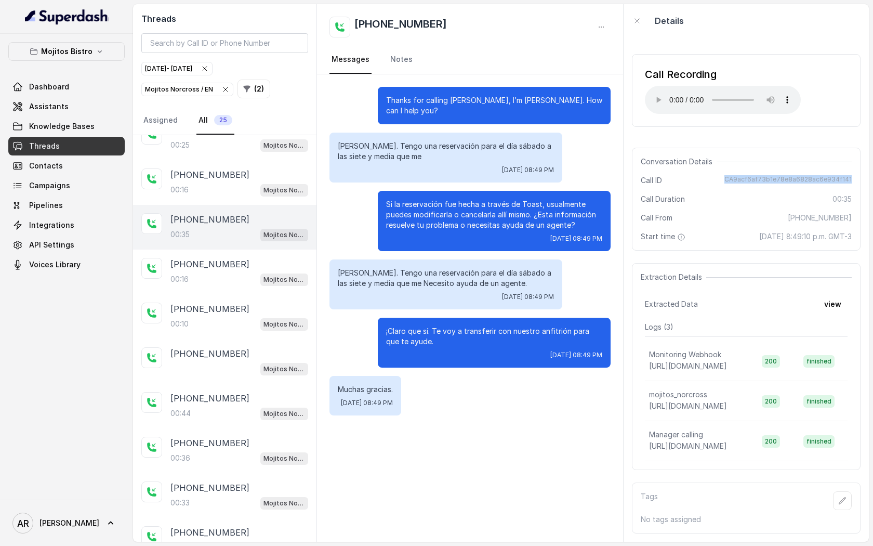
click at [851, 176] on span "CA9acf6af73b1e78e8a6828ac6e934f141" at bounding box center [788, 180] width 127 height 10
copy span "CA9acf6af73b1e78e8a6828ac6e934f141"
click at [195, 261] on p "[PHONE_NUMBER]" at bounding box center [210, 264] width 79 height 12
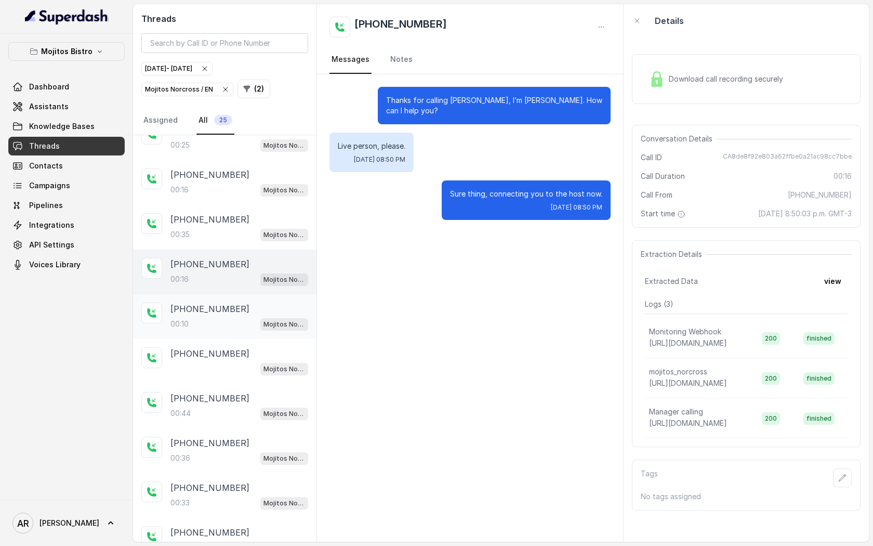
click at [225, 307] on p "[PHONE_NUMBER]" at bounding box center [210, 309] width 79 height 12
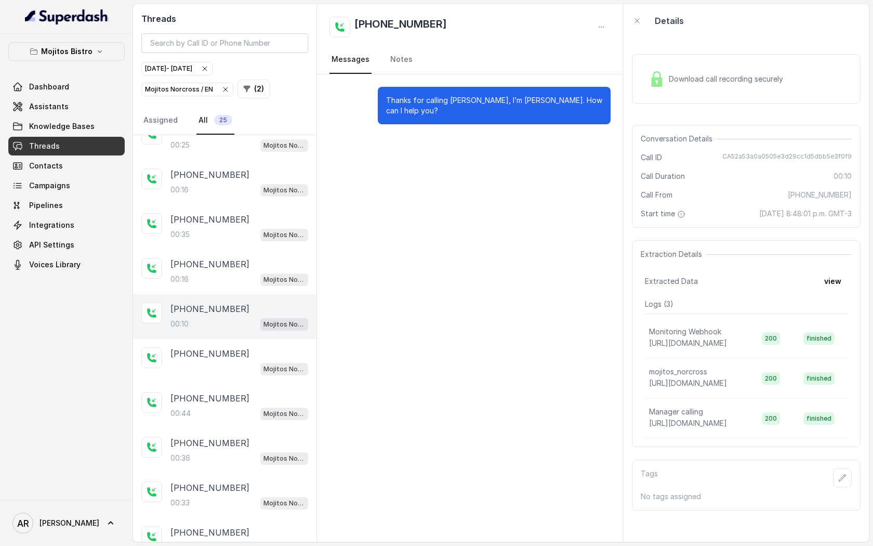
scroll to position [67, 0]
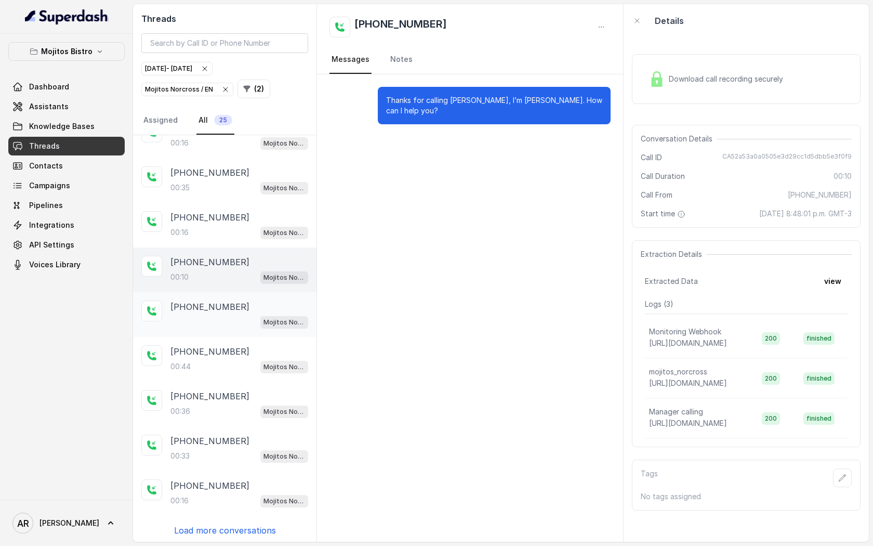
click at [225, 310] on p "[PHONE_NUMBER]" at bounding box center [210, 306] width 79 height 12
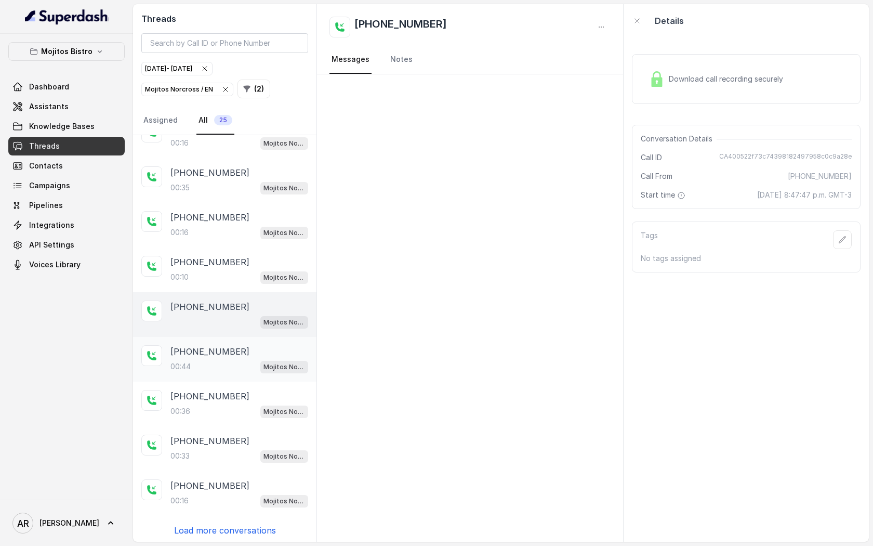
click at [232, 364] on div "00:44 Mojitos Norcross / EN" at bounding box center [240, 367] width 138 height 14
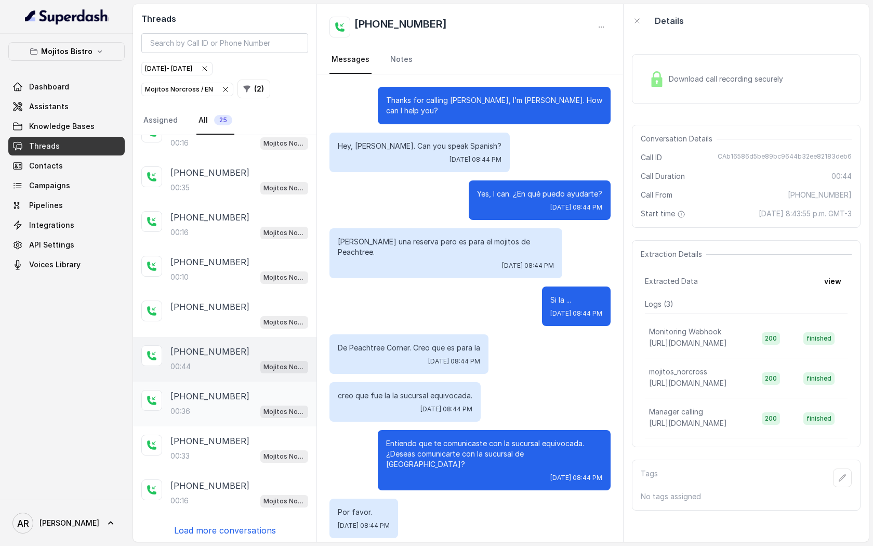
scroll to position [46, 0]
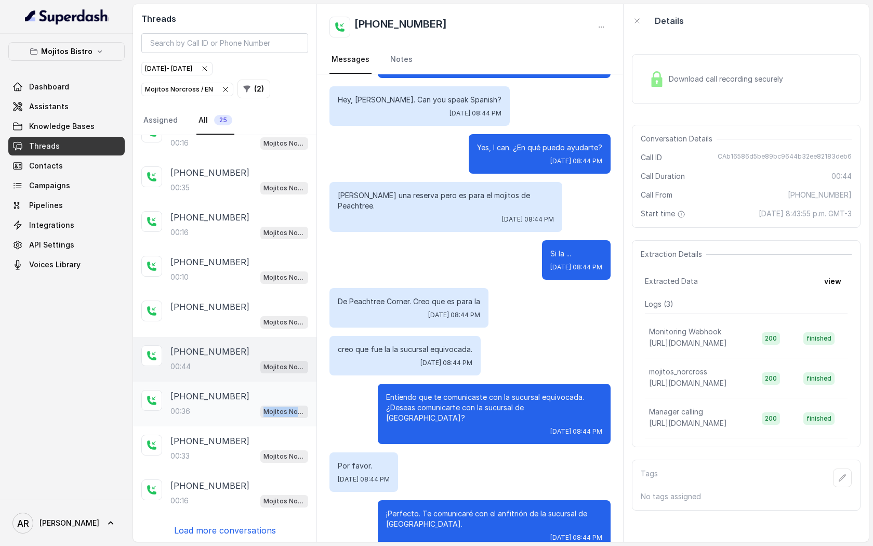
click at [228, 417] on div "[PHONE_NUMBER]:36 Mojitos Norcross / EN" at bounding box center [225, 404] width 184 height 45
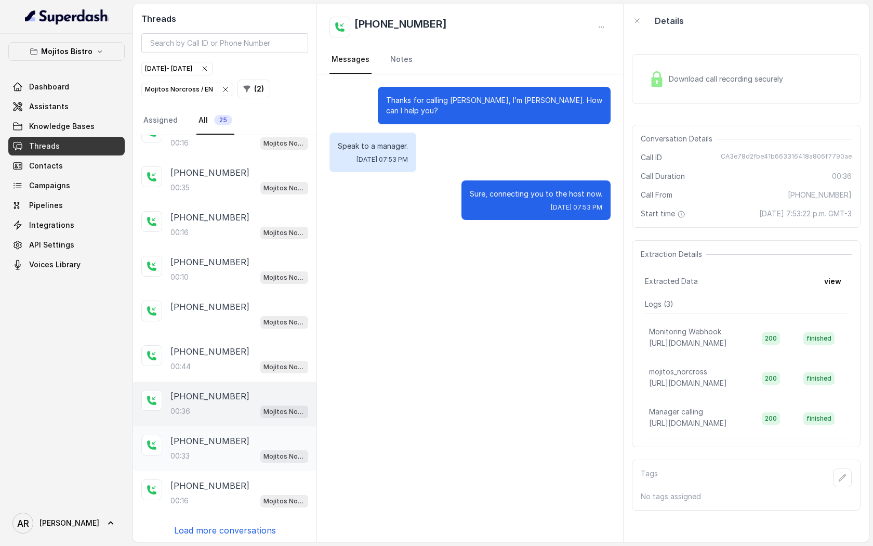
click at [239, 454] on div "00:33 Mojitos Norcross / EN" at bounding box center [240, 456] width 138 height 14
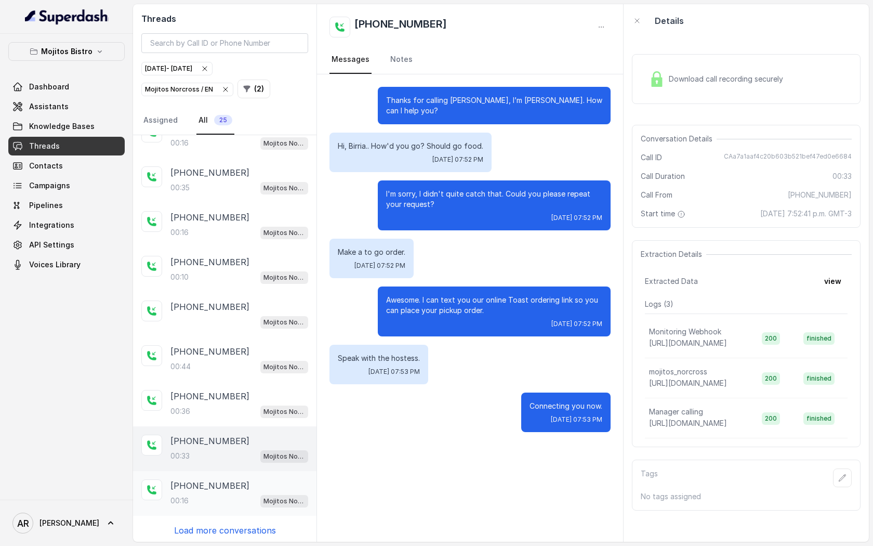
click at [234, 479] on div "[PHONE_NUMBER]" at bounding box center [240, 485] width 138 height 12
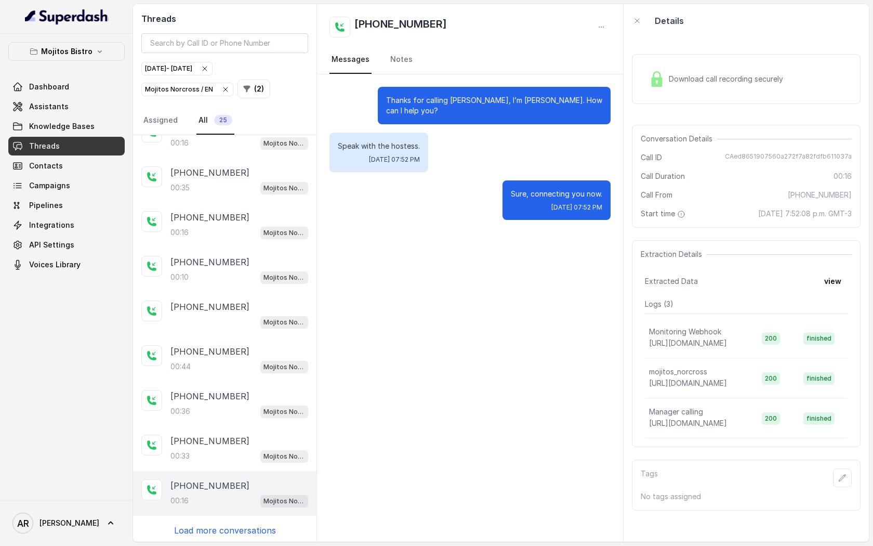
click at [225, 528] on p "Load more conversations" at bounding box center [225, 530] width 102 height 12
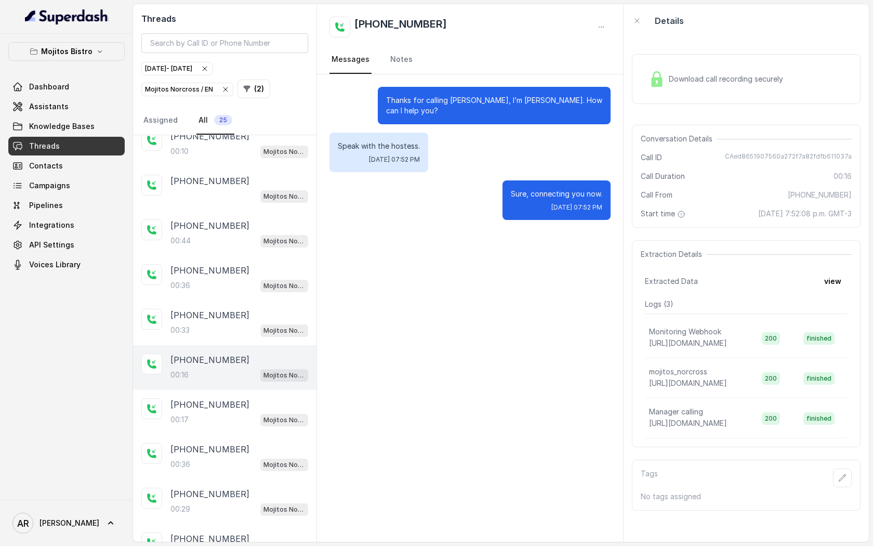
scroll to position [227, 0]
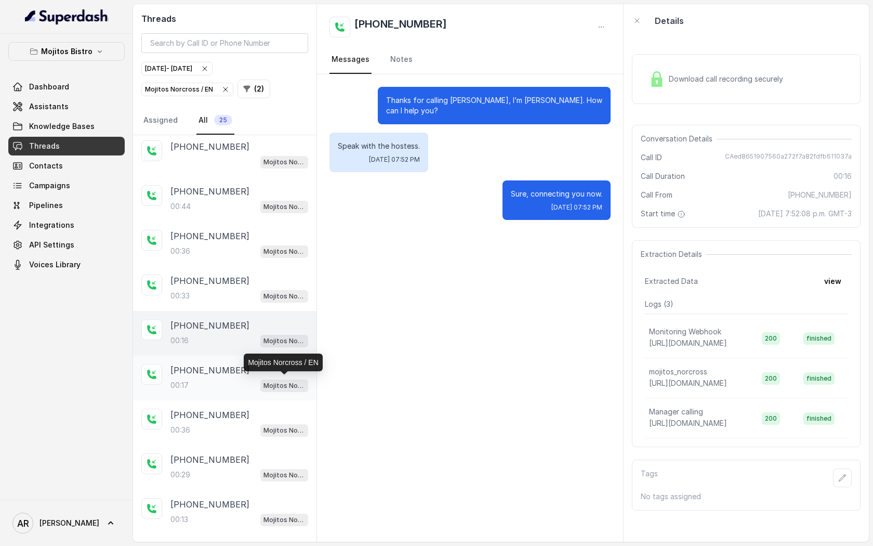
click at [270, 381] on p "Mojitos Norcross / EN" at bounding box center [285, 386] width 42 height 10
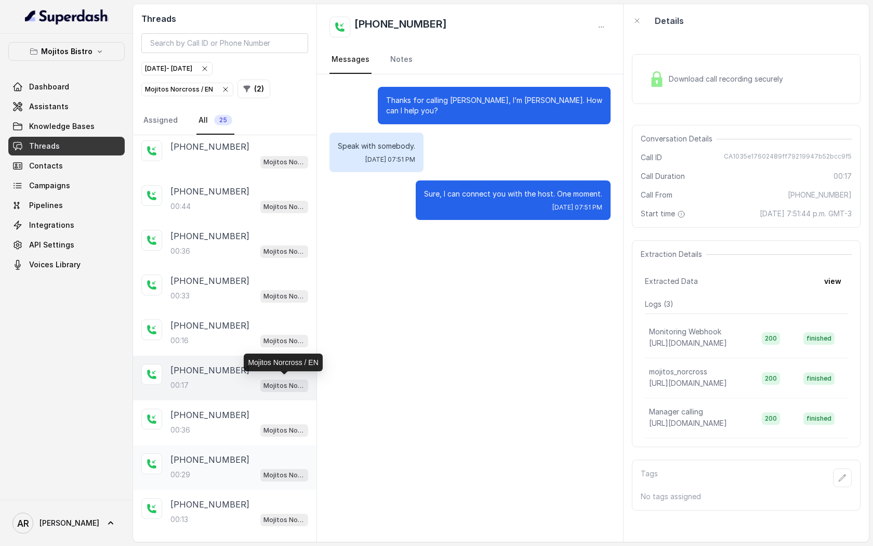
click at [247, 445] on div "[PHONE_NUMBER]:29 Mojitos Norcross / EN" at bounding box center [225, 467] width 184 height 45
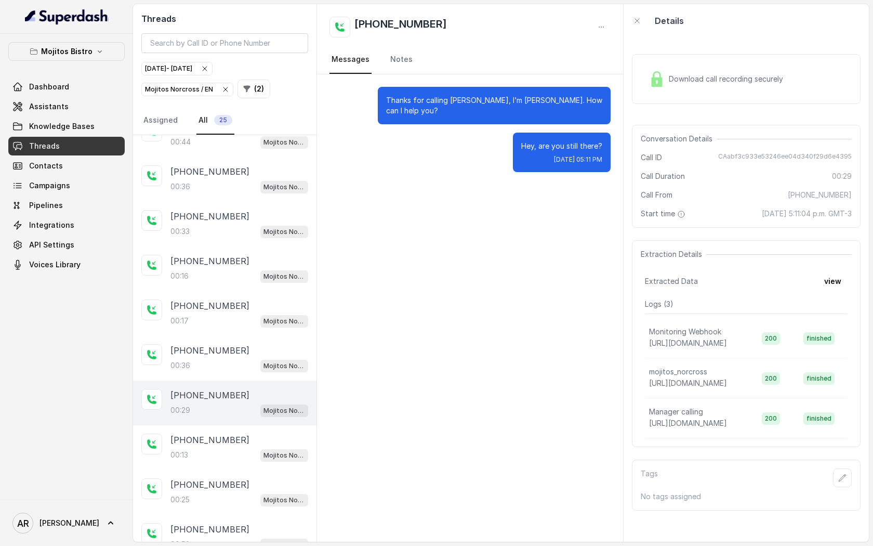
scroll to position [304, 0]
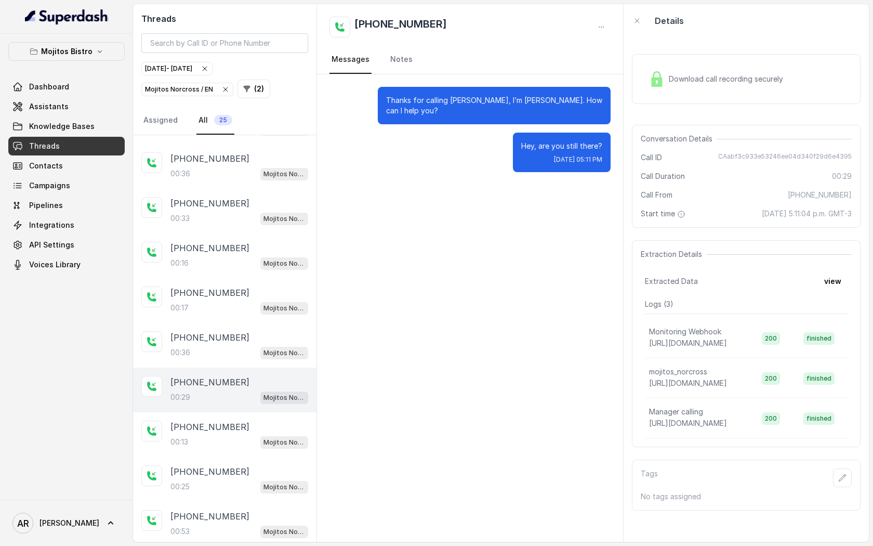
click at [247, 444] on div "00:13 Mojitos Norcross / EN" at bounding box center [240, 442] width 138 height 14
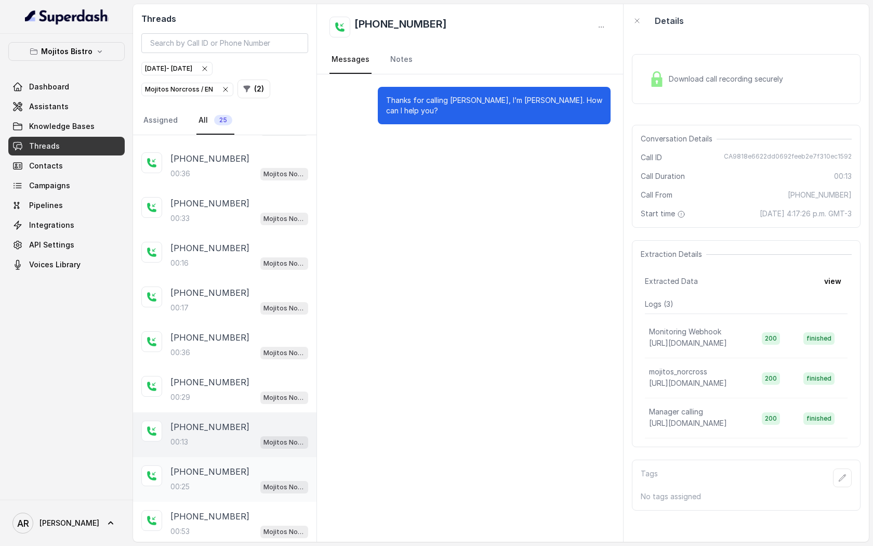
click at [242, 480] on div "00:25 Mojitos Norcross / EN" at bounding box center [240, 487] width 138 height 14
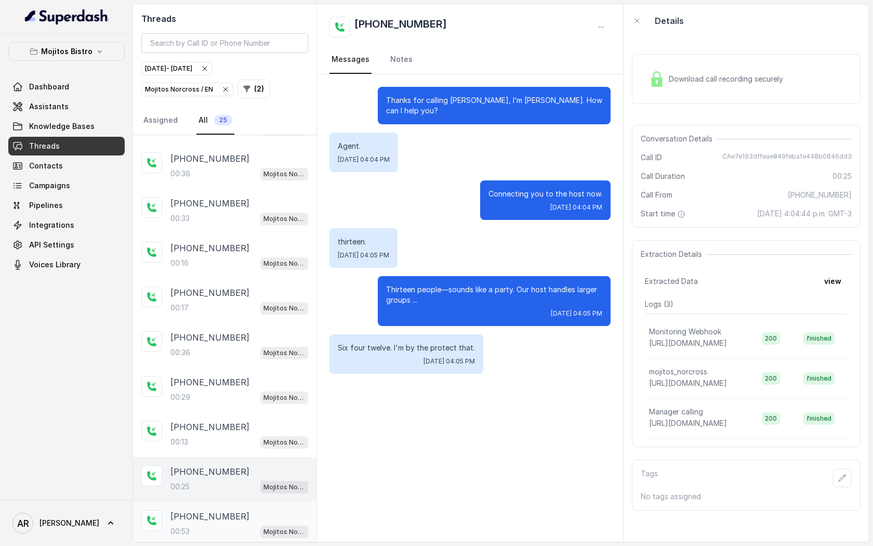
click at [242, 498] on div "[PHONE_NUMBER]:25 Mojitos Norcross / EN [PHONE_NUMBER]:16 Mojitos Norcross / EN…" at bounding box center [225, 278] width 184 height 894
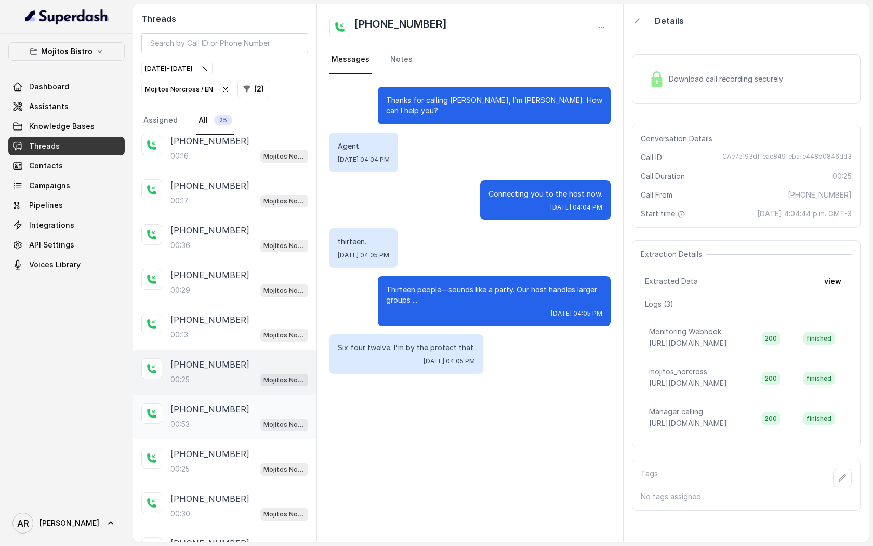
click at [247, 398] on div "[PHONE_NUMBER]:53 [PERSON_NAME] / EN" at bounding box center [225, 417] width 184 height 45
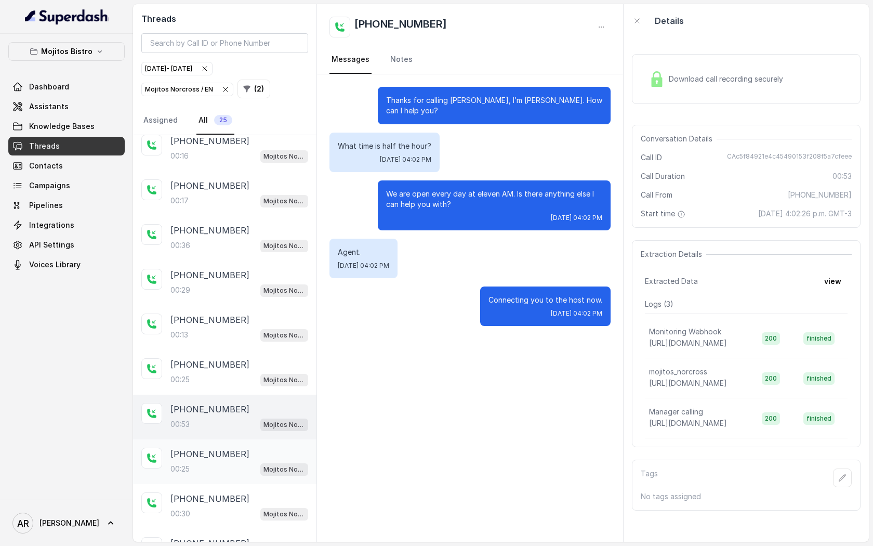
click at [251, 448] on div "[PHONE_NUMBER]" at bounding box center [240, 454] width 138 height 12
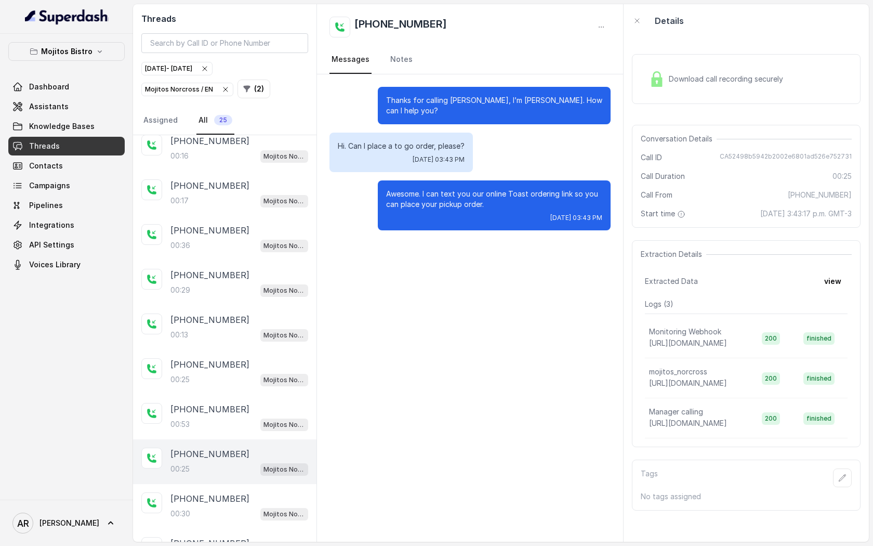
scroll to position [464, 0]
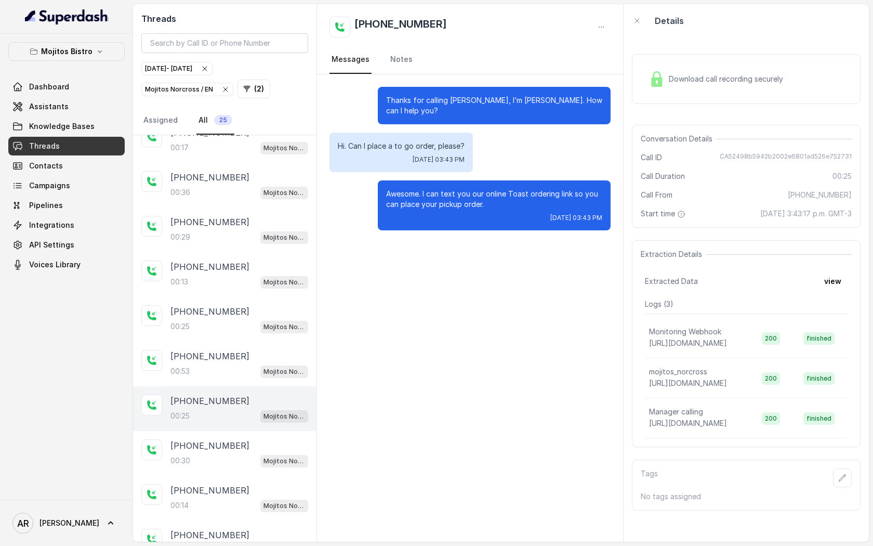
click at [251, 447] on div "[PHONE_NUMBER]:30 Mojitos Norcross / EN" at bounding box center [240, 453] width 138 height 28
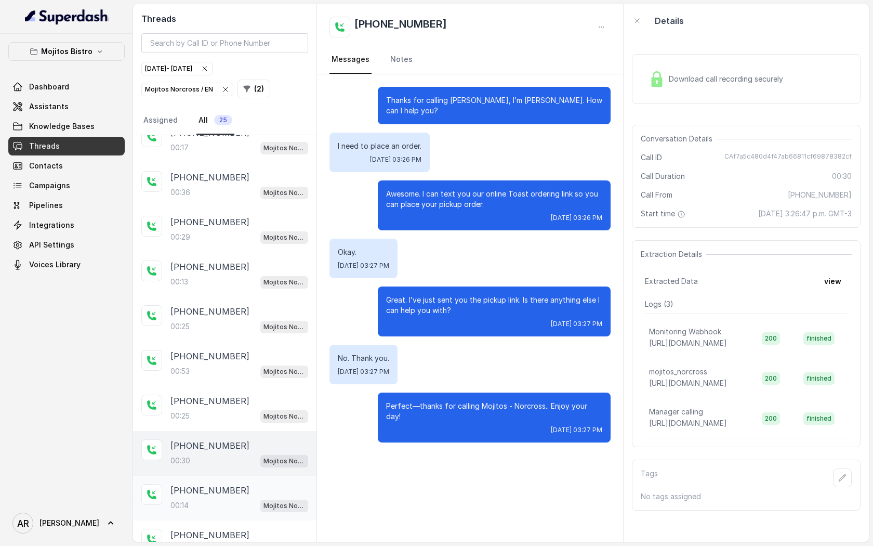
click at [242, 491] on div "[PHONE_NUMBER]" at bounding box center [240, 490] width 138 height 12
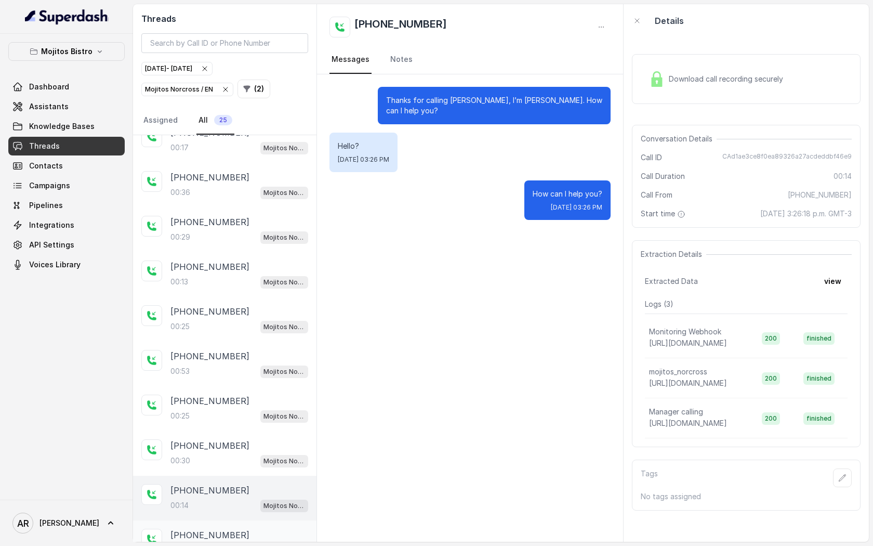
click at [235, 520] on div "[PHONE_NUMBER]:26 [PERSON_NAME] / EN" at bounding box center [225, 542] width 184 height 45
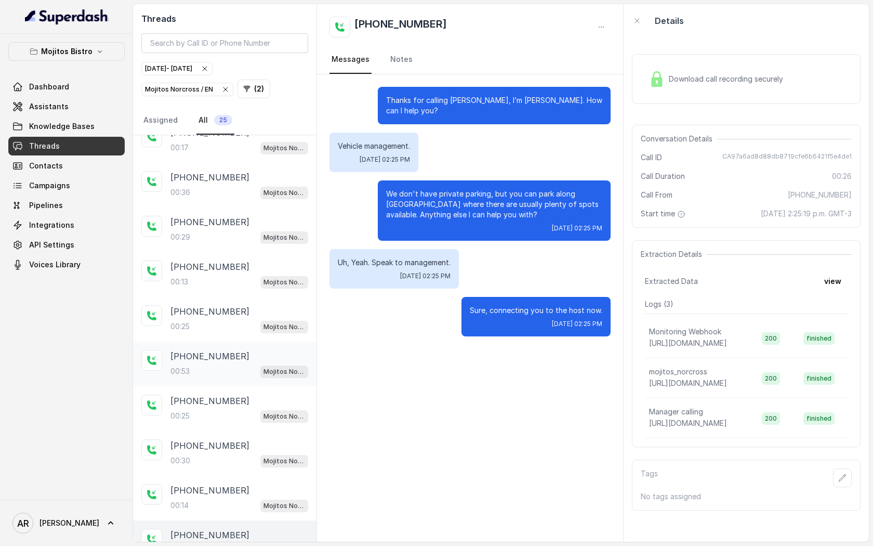
scroll to position [511, 0]
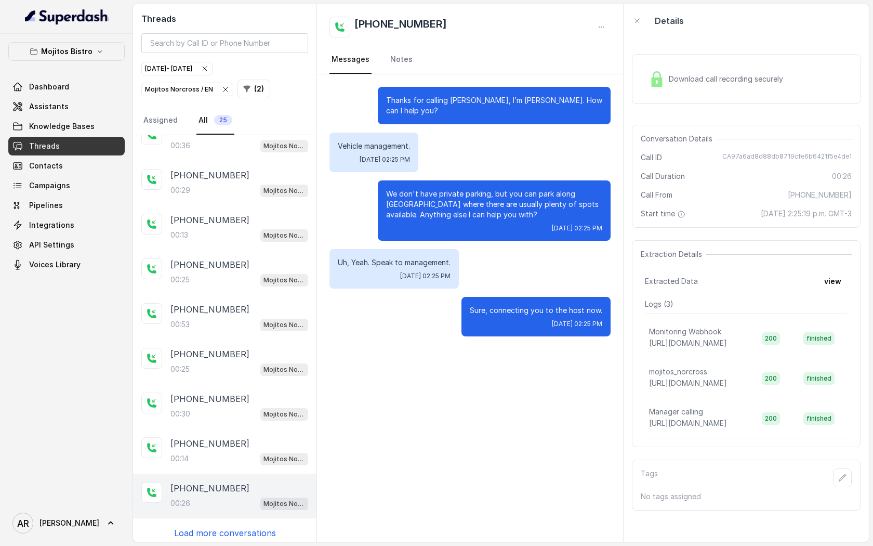
click at [239, 527] on p "Load more conversations" at bounding box center [225, 533] width 102 height 12
click at [239, 527] on div "[PHONE_NUMBER]" at bounding box center [240, 533] width 138 height 12
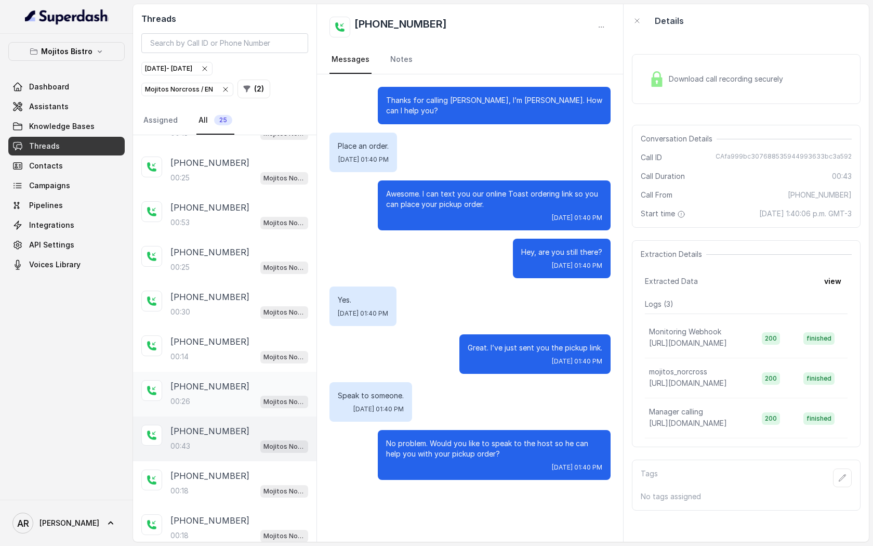
scroll to position [617, 0]
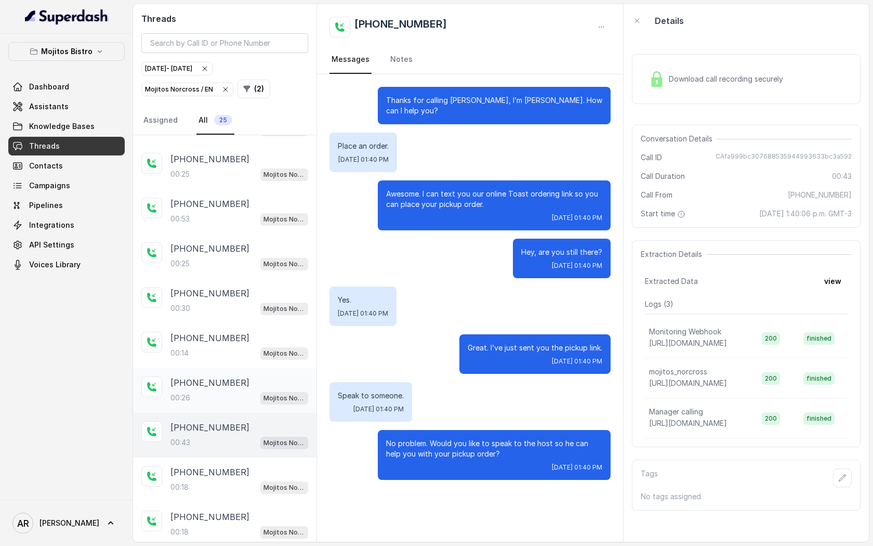
click at [255, 471] on div "[PHONE_NUMBER]" at bounding box center [240, 472] width 138 height 12
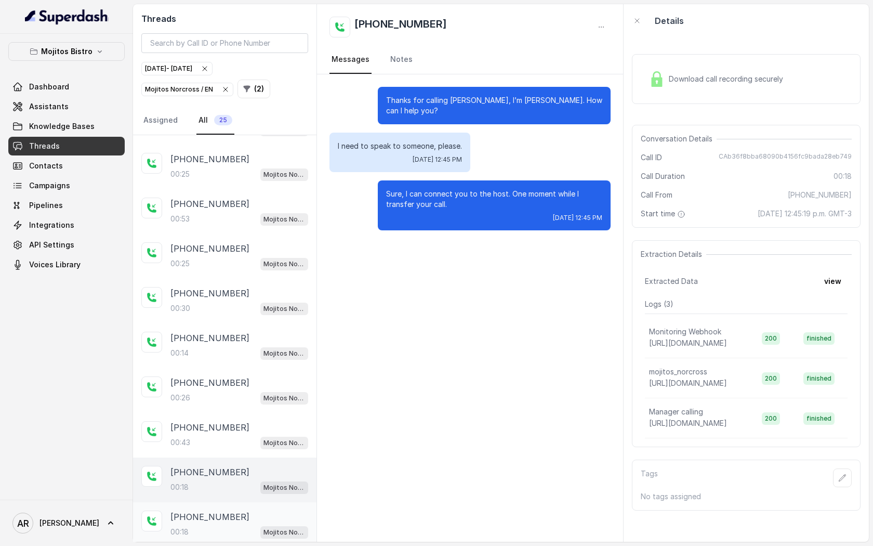
click at [249, 525] on div "00:18 Mojitos Norcross / EN" at bounding box center [240, 532] width 138 height 14
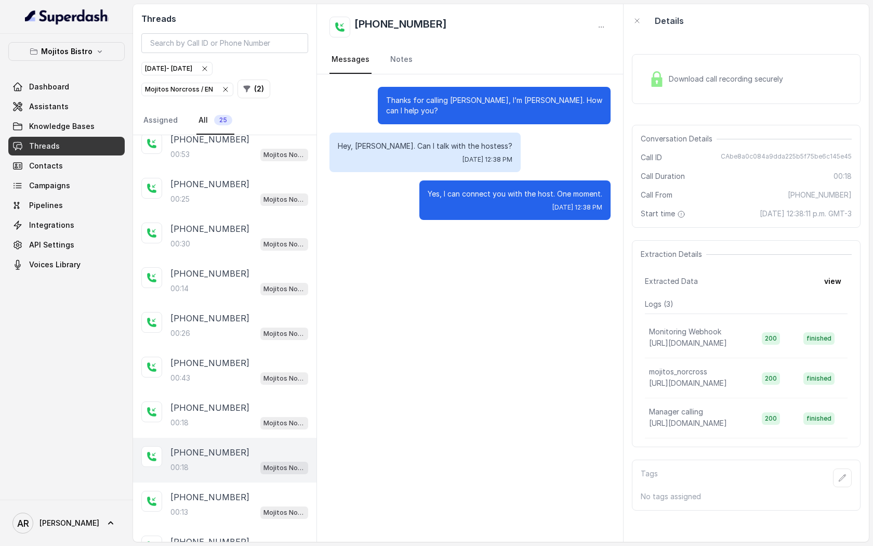
scroll to position [704, 0]
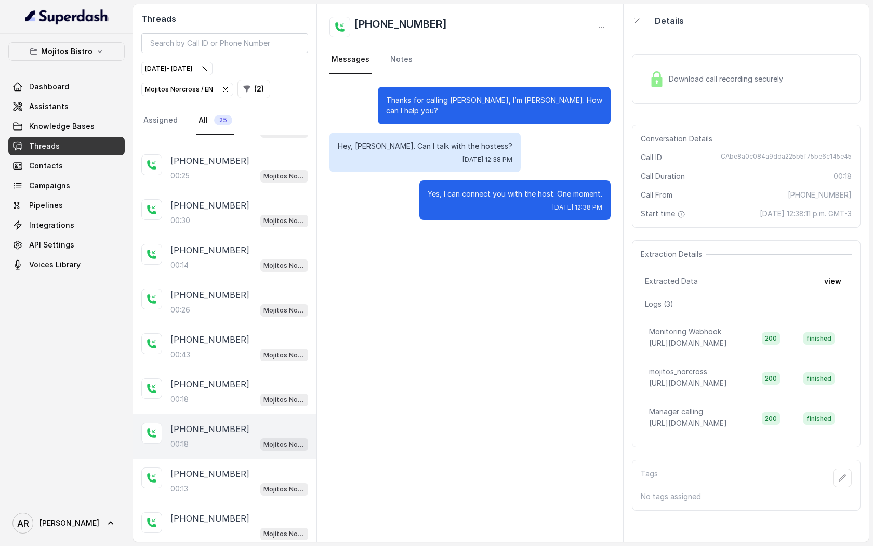
click at [249, 527] on div "Mojitos Norcross / EN" at bounding box center [240, 534] width 138 height 14
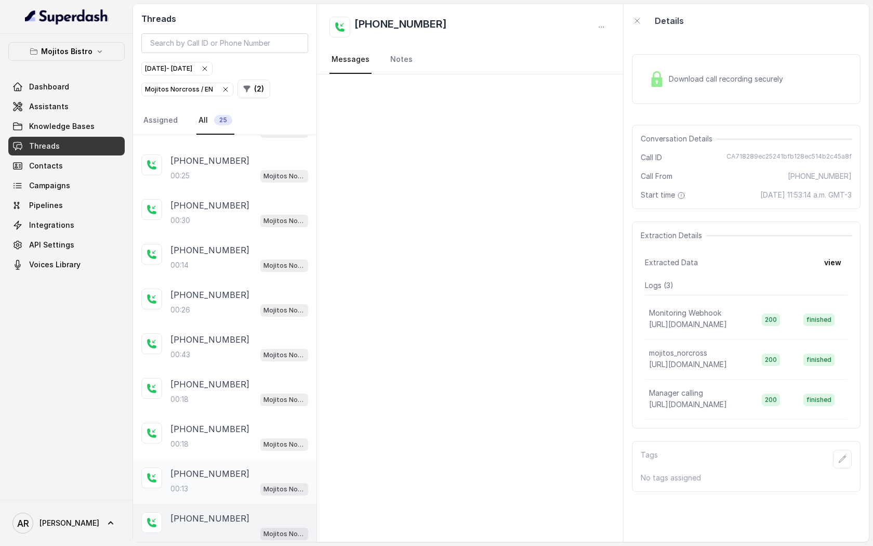
click at [245, 483] on div "00:13 Mojitos Norcross / EN" at bounding box center [240, 489] width 138 height 14
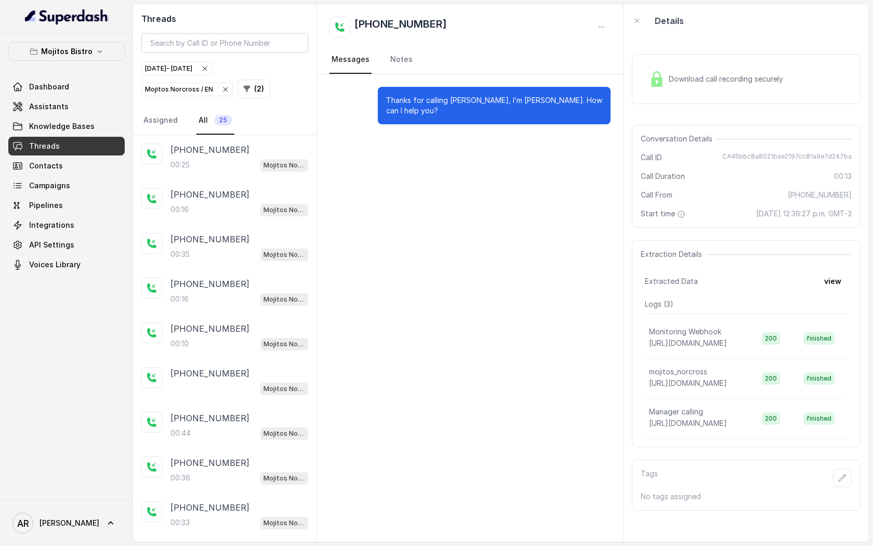
click at [223, 94] on div "Mojitos Norcross / EN" at bounding box center [187, 89] width 85 height 10
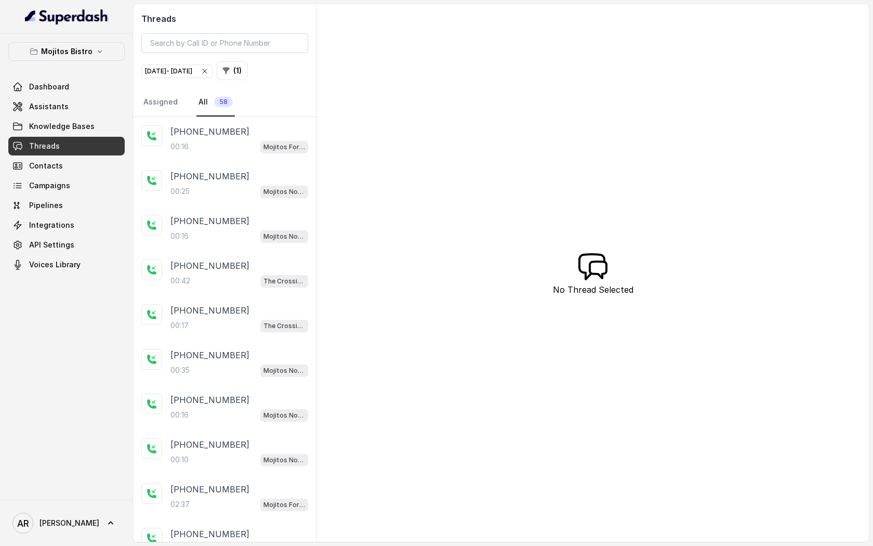
click at [273, 57] on div "Threads [DATE] - [DATE] ( 1 ) Assigned All 58" at bounding box center [225, 60] width 184 height 113
click at [248, 74] on button "( 1 )" at bounding box center [232, 70] width 31 height 19
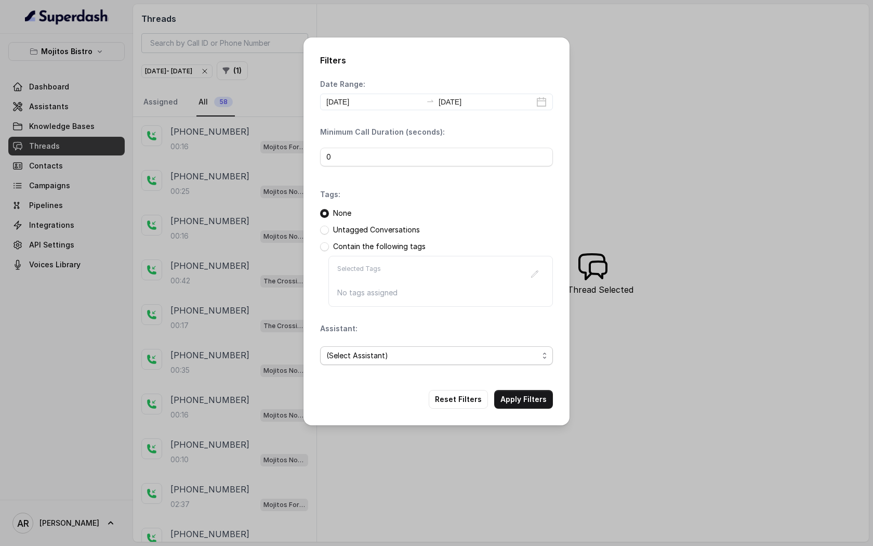
click at [391, 362] on span "(Select Assistant)" at bounding box center [436, 355] width 233 height 19
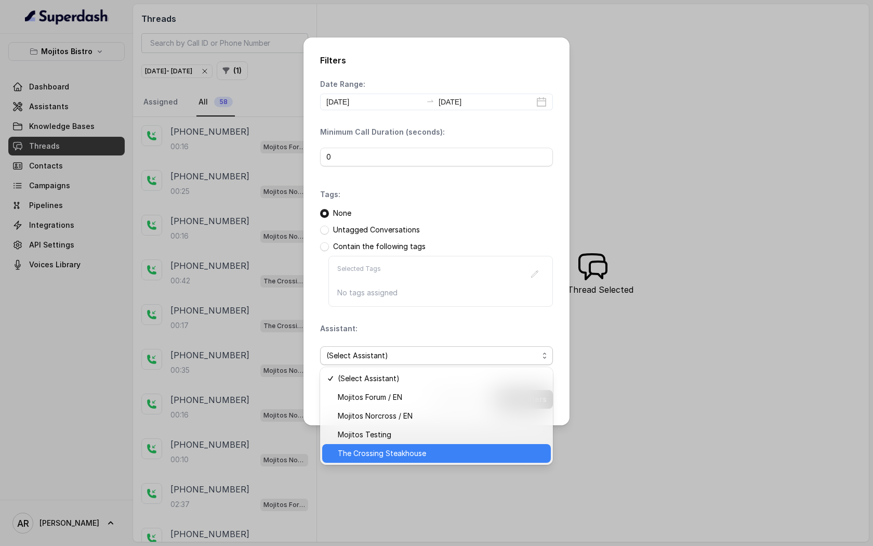
click at [401, 456] on span "The Crossing Steakhouse" at bounding box center [441, 453] width 207 height 12
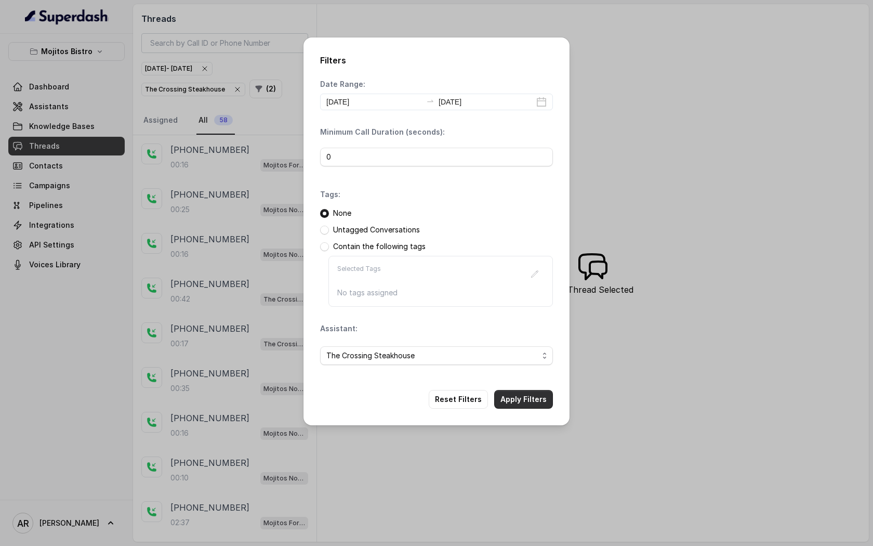
click at [530, 396] on div "Filters Date Range: [DATE] [DATE] Minimum Call Duration (seconds): 0 Tags: None…" at bounding box center [437, 231] width 266 height 388
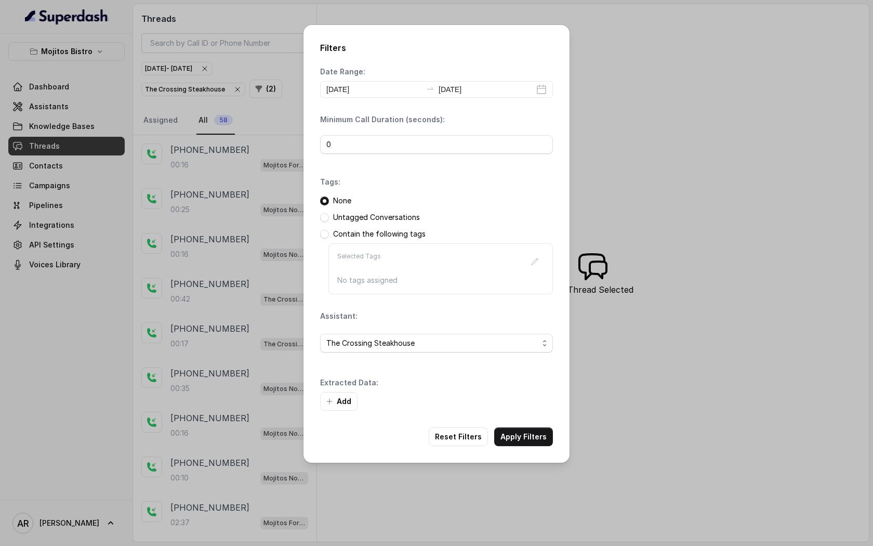
click at [535, 413] on div "Filters Date Range: [DATE] [DATE] Minimum Call Duration (seconds): 0 Tags: None…" at bounding box center [437, 244] width 266 height 438
click at [531, 436] on button "Apply Filters" at bounding box center [523, 436] width 59 height 19
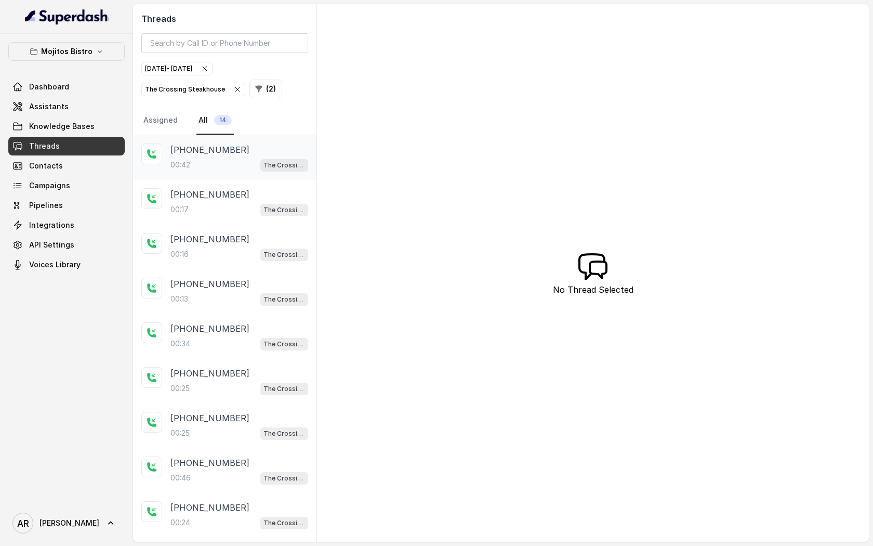
click at [224, 150] on p "[PHONE_NUMBER]" at bounding box center [210, 149] width 79 height 12
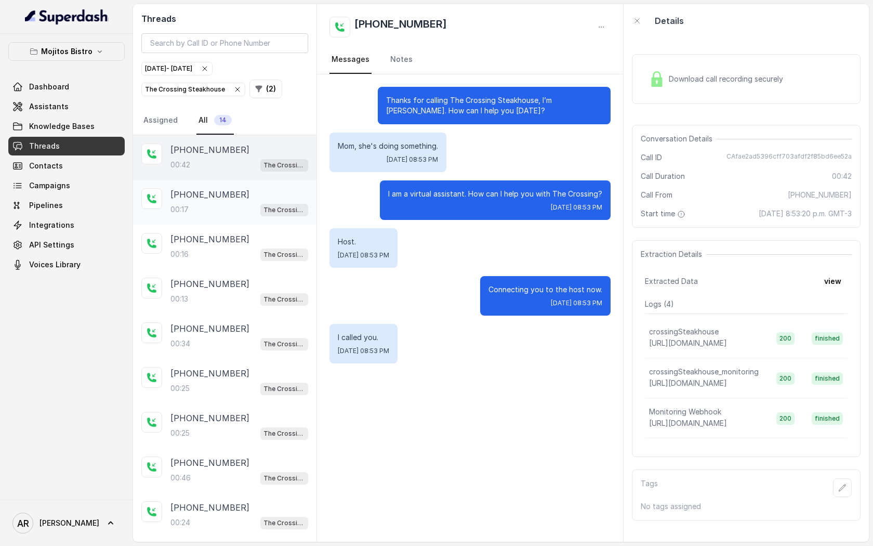
click at [242, 198] on div "[PHONE_NUMBER]" at bounding box center [240, 194] width 138 height 12
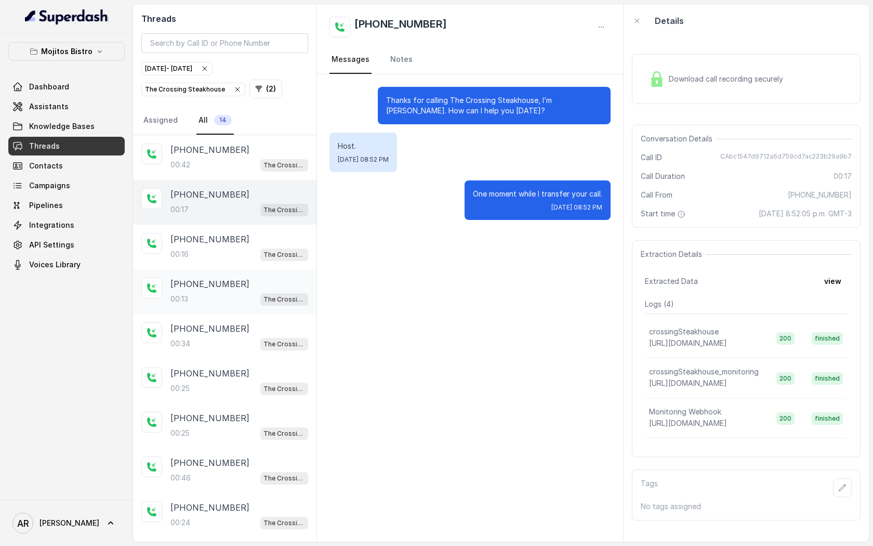
click at [214, 274] on div "[PHONE_NUMBER]:13 The Crossing Steakhouse" at bounding box center [225, 291] width 184 height 45
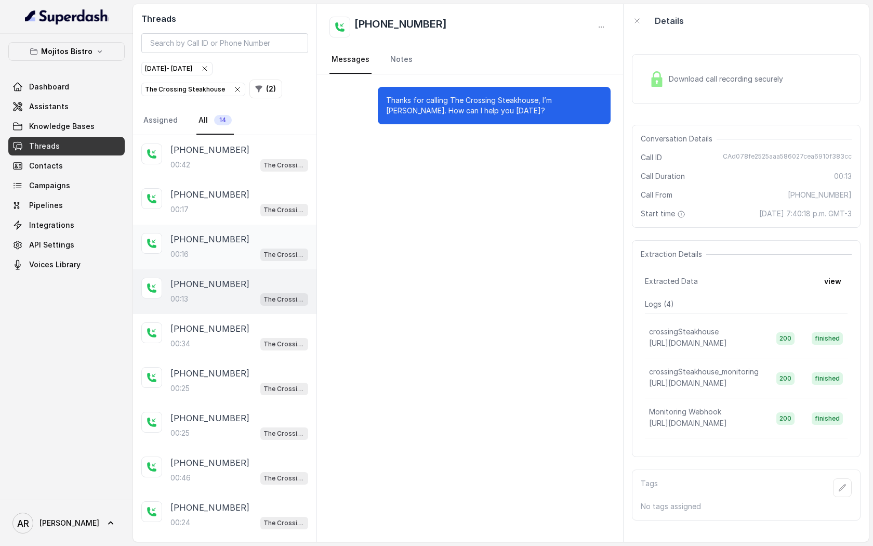
click at [222, 253] on div "00:16 The Crossing Steakhouse" at bounding box center [240, 254] width 138 height 14
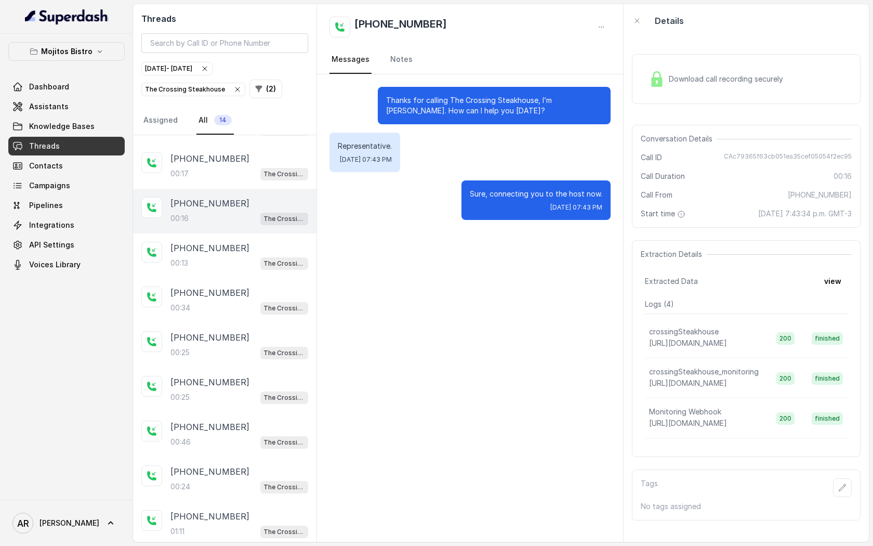
scroll to position [42, 0]
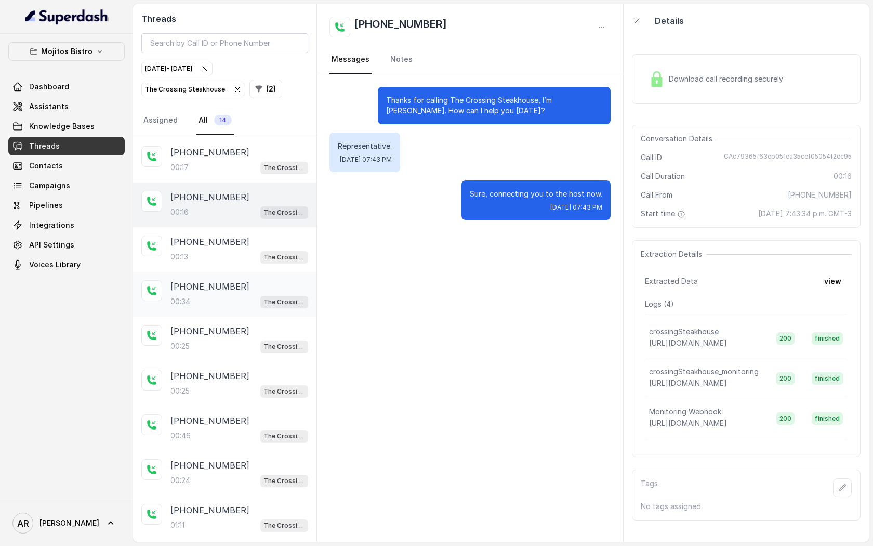
click at [218, 291] on p "[PHONE_NUMBER]" at bounding box center [210, 286] width 79 height 12
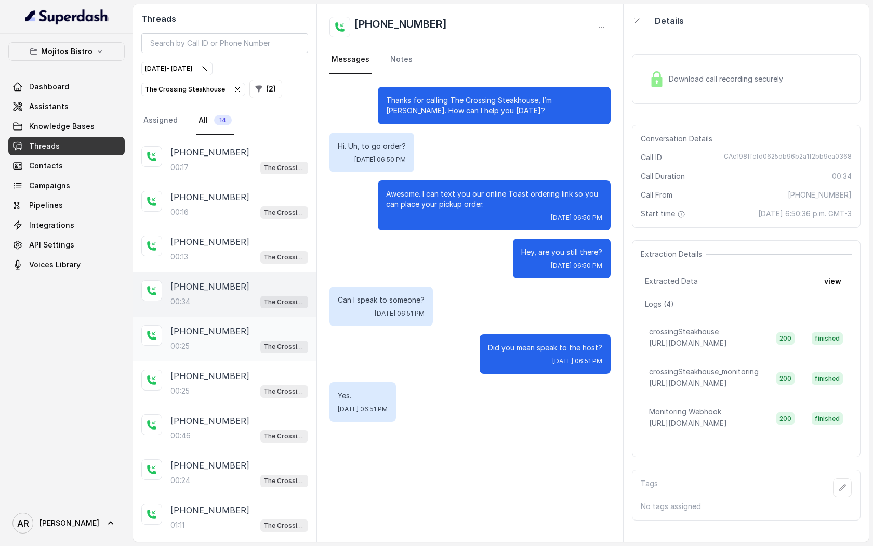
click at [217, 346] on div "00:25 The Crossing Steakhouse" at bounding box center [240, 346] width 138 height 14
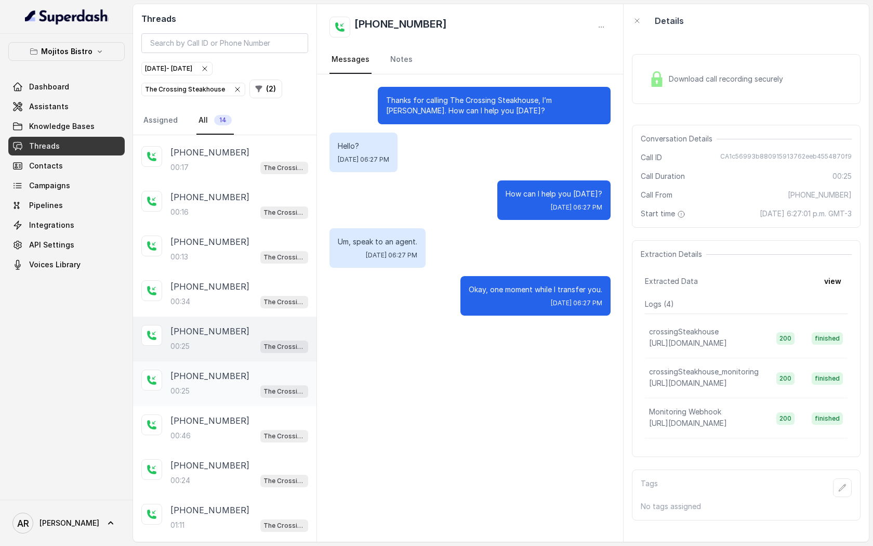
click at [218, 385] on div "00:25 The Crossing Steakhouse" at bounding box center [240, 391] width 138 height 14
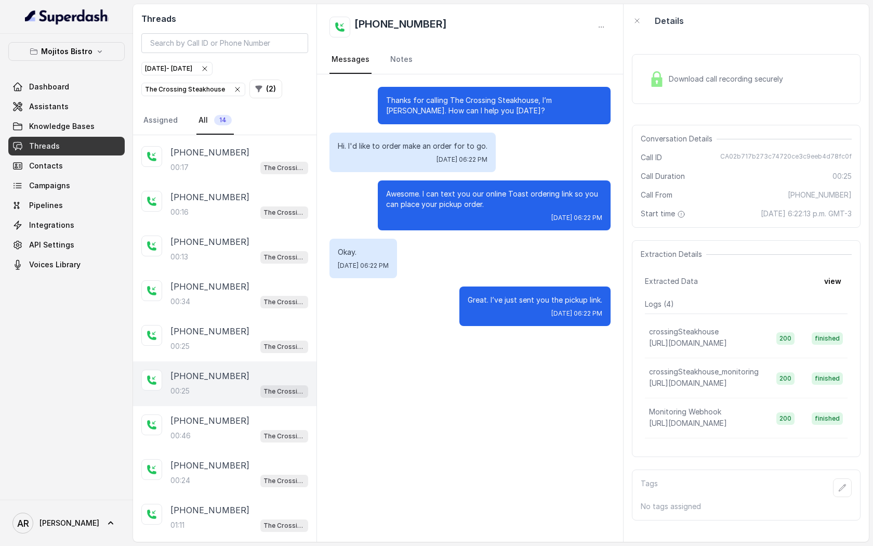
scroll to position [67, 0]
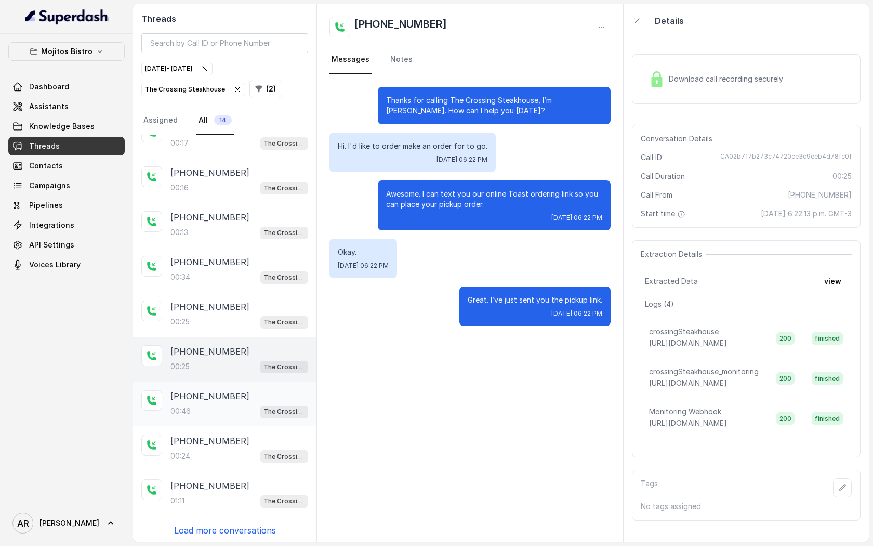
click at [219, 385] on div "[PHONE_NUMBER]:[GEOGRAPHIC_DATA]" at bounding box center [225, 404] width 184 height 45
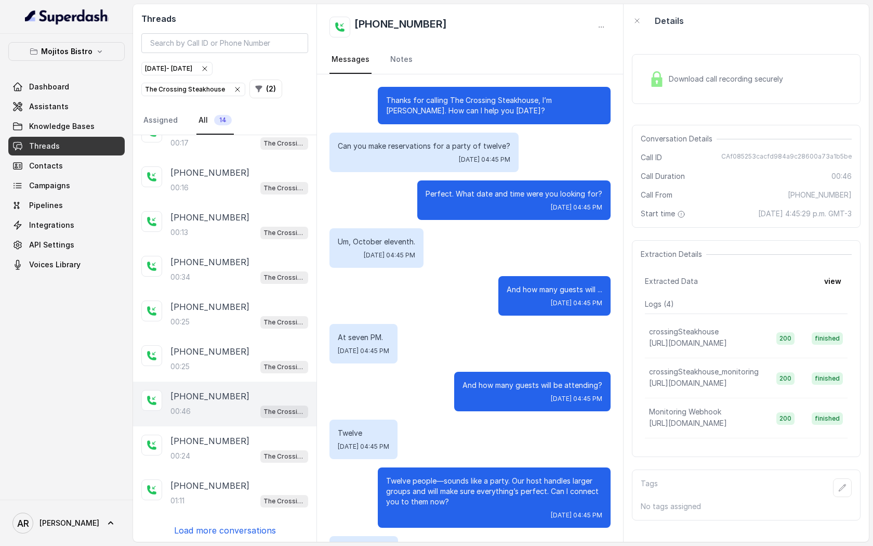
scroll to position [104, 0]
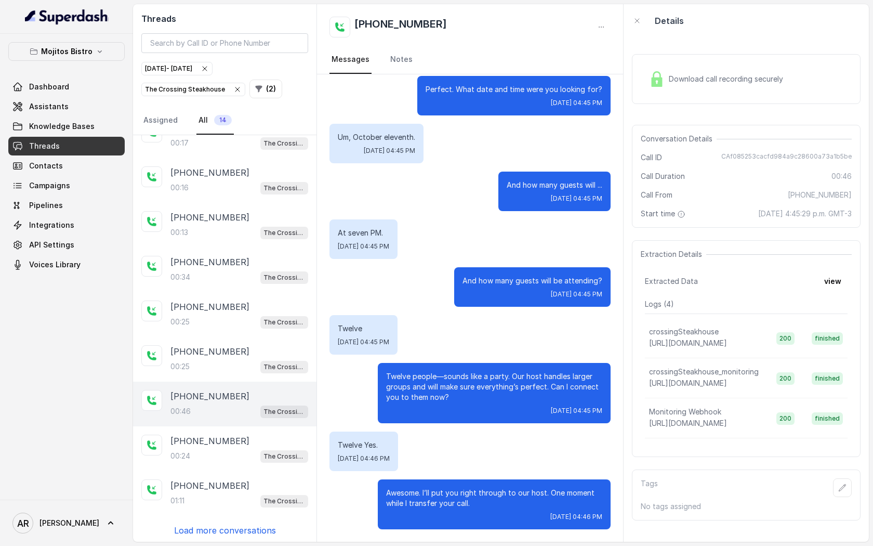
click at [220, 412] on div "00:46 The Crossing Steakhouse" at bounding box center [240, 411] width 138 height 14
click at [221, 451] on div "00:24 The Crossing Steakhouse" at bounding box center [240, 456] width 138 height 14
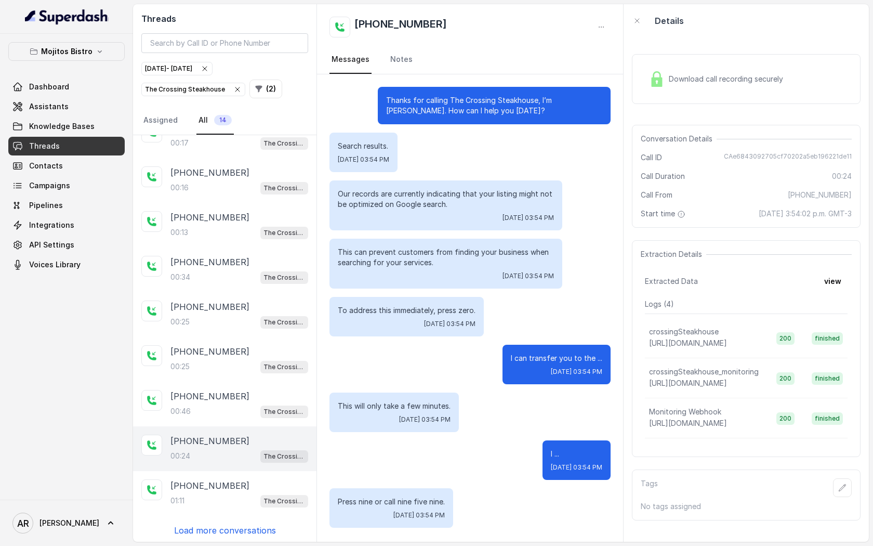
click at [225, 545] on main "Threads [DATE] - [DATE] The Crossing Steakhouse ( 2 ) Assigned All 14 [PHONE_NU…" at bounding box center [436, 273] width 873 height 546
click at [233, 536] on div "[PHONE_NUMBER]:42 The Crossing Steakhouse [PHONE_NUMBER]:17 The Crossing Steakh…" at bounding box center [225, 338] width 184 height 407
click at [237, 531] on p "Load more conversations" at bounding box center [225, 530] width 102 height 12
click at [239, 490] on div "[PHONE_NUMBER]:11 The Crossing Steakhouse" at bounding box center [240, 493] width 138 height 28
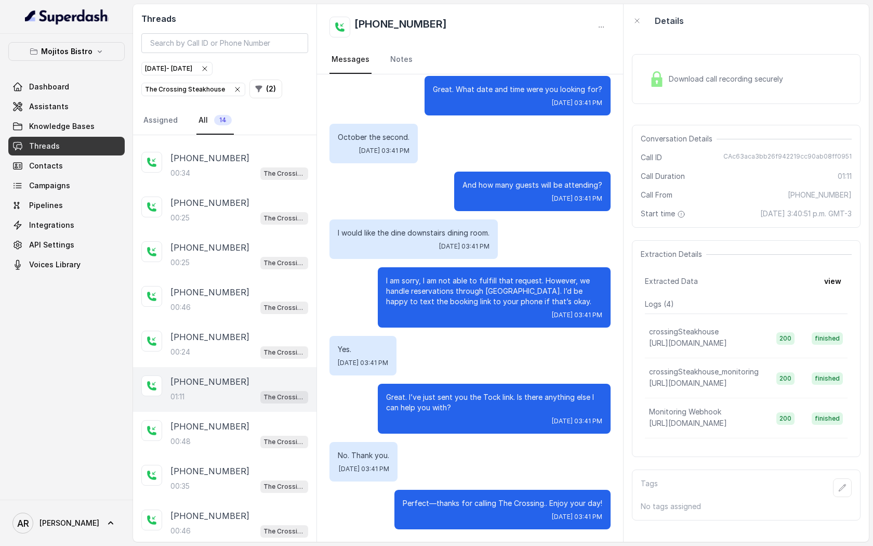
scroll to position [175, 0]
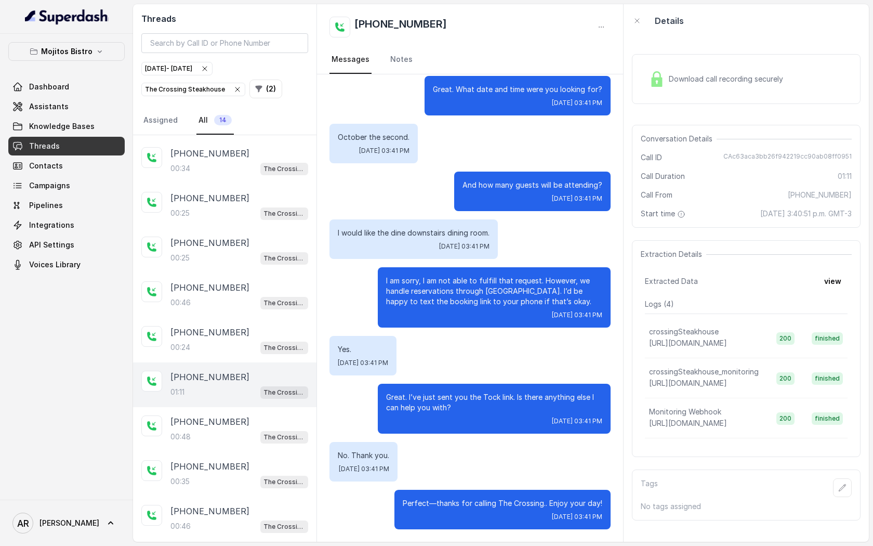
click at [239, 490] on div "[PHONE_NUMBER]:[GEOGRAPHIC_DATA]" at bounding box center [225, 474] width 184 height 45
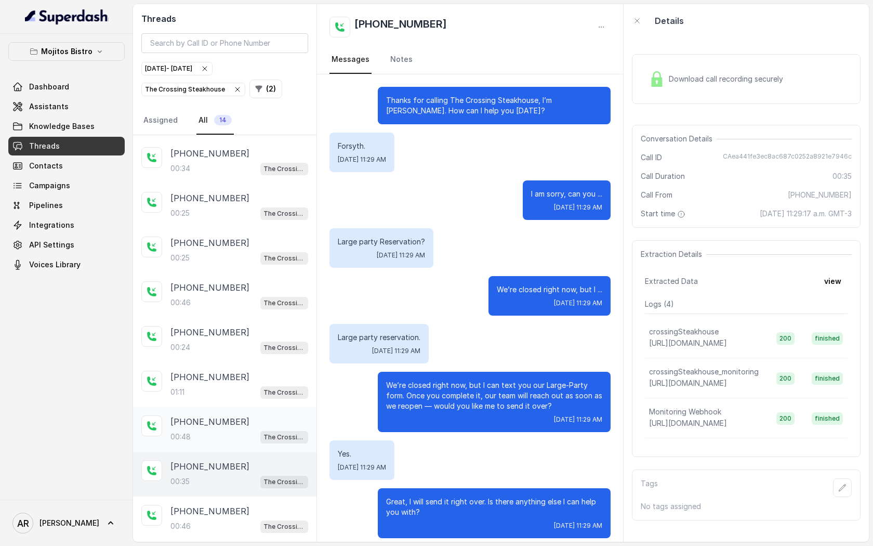
scroll to position [104, 0]
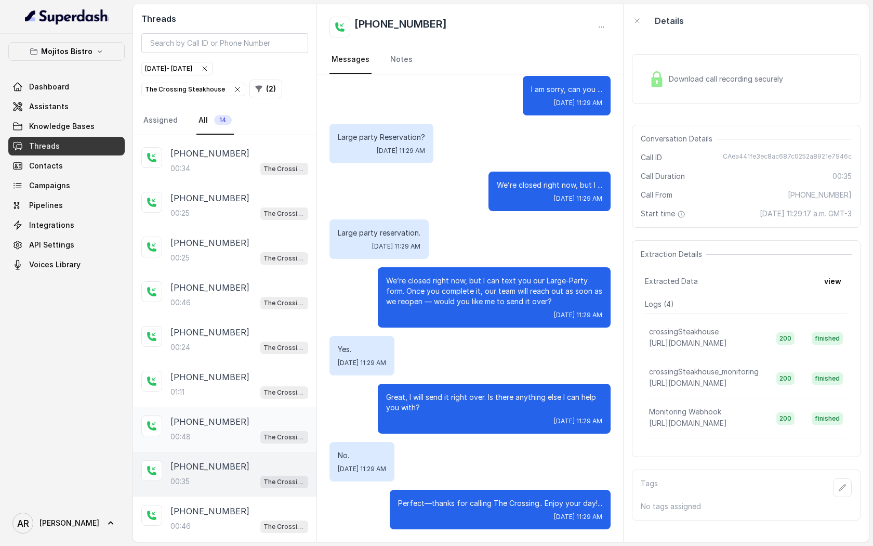
click at [239, 440] on div "[PHONE_NUMBER]:48 The Crossing Steakhouse" at bounding box center [225, 429] width 184 height 45
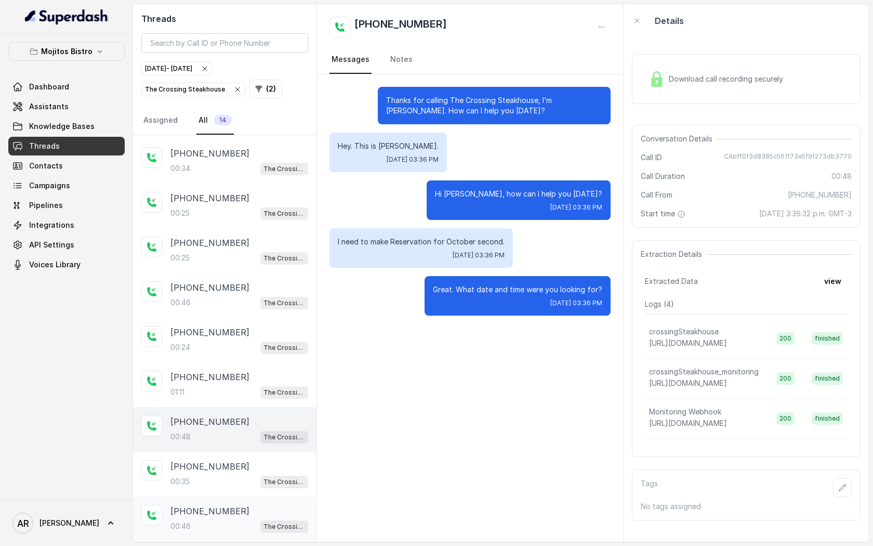
click at [227, 535] on div "[PHONE_NUMBER]:46 The Crossing Steakhouse" at bounding box center [225, 518] width 184 height 45
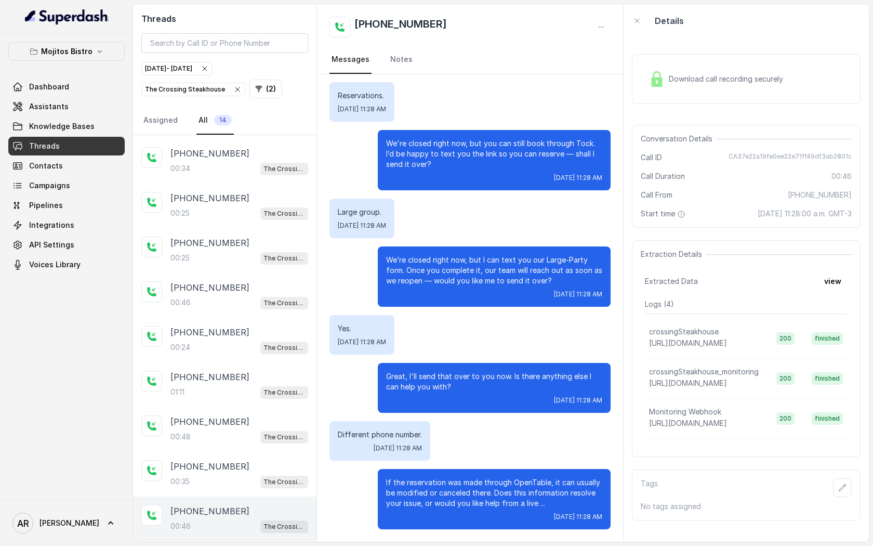
scroll to position [215, 0]
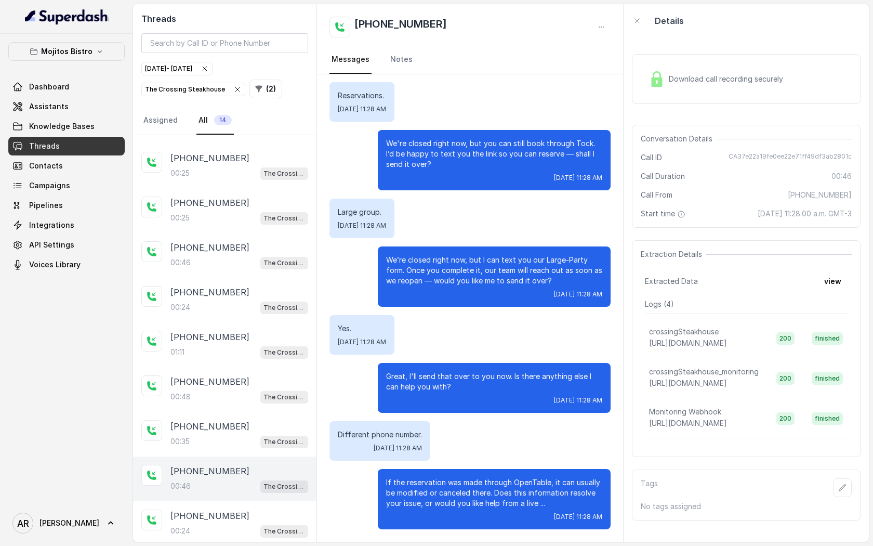
click at [227, 535] on div "[PHONE_NUMBER]:24 The Crossing Steakhouse" at bounding box center [225, 523] width 184 height 45
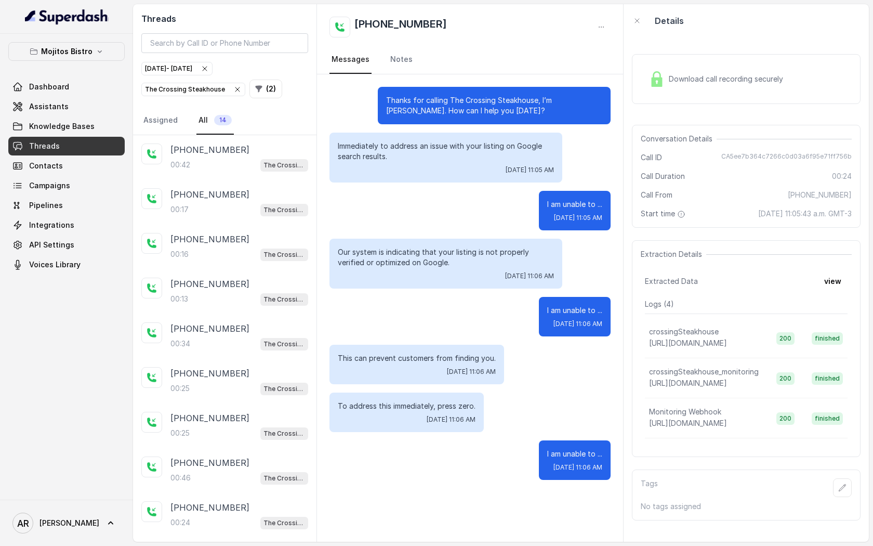
click at [233, 86] on icon "button" at bounding box center [237, 89] width 8 height 8
click at [233, 86] on div "Threads [DATE] - [DATE] The Crossing Steakhouse ( 2 ) Assigned All 14" at bounding box center [225, 69] width 184 height 131
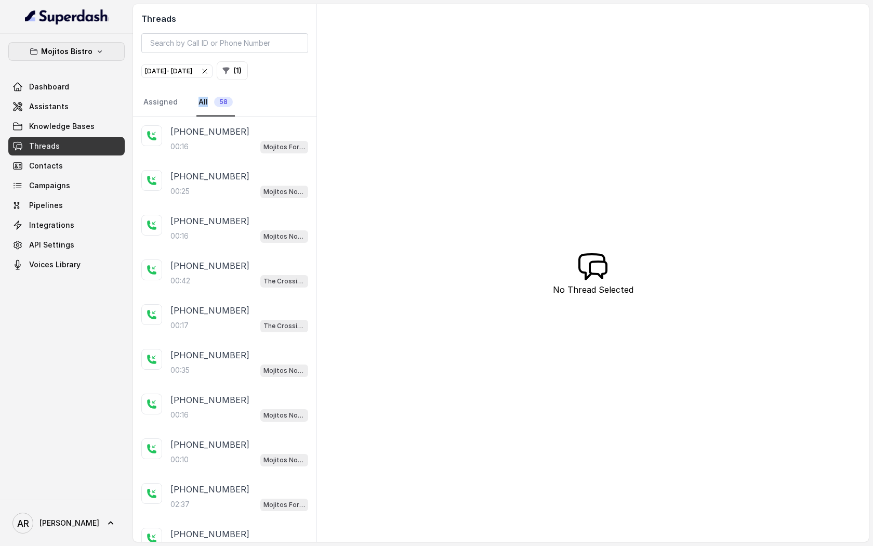
click at [96, 47] on icon "button" at bounding box center [100, 51] width 8 height 8
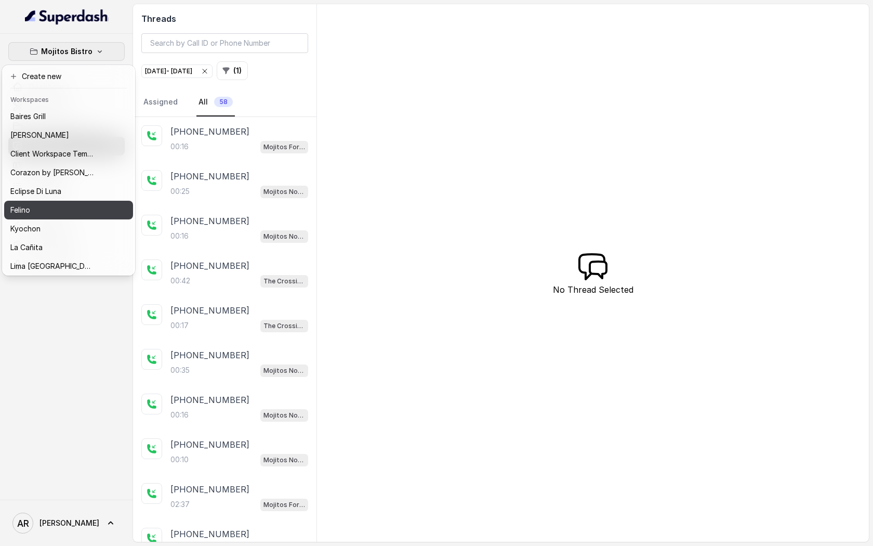
scroll to position [133, 0]
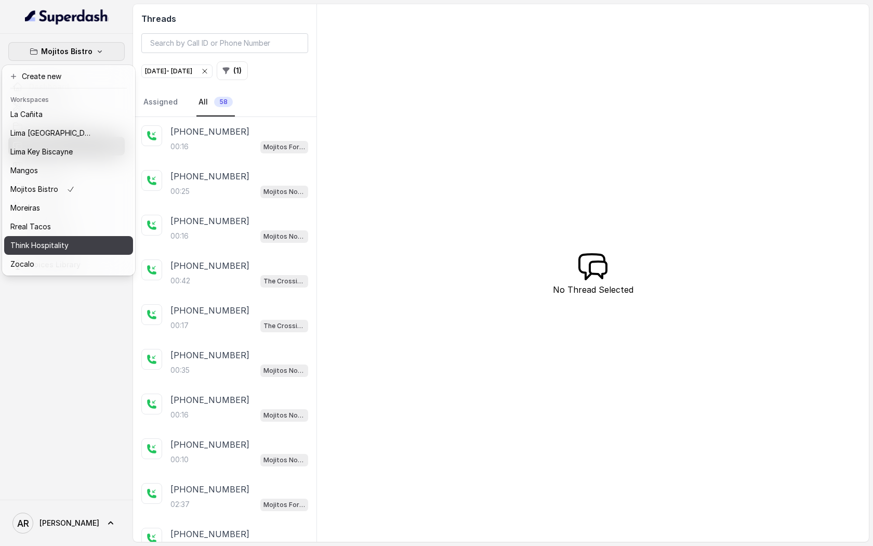
click at [88, 239] on div "Think Hospitality" at bounding box center [51, 245] width 83 height 12
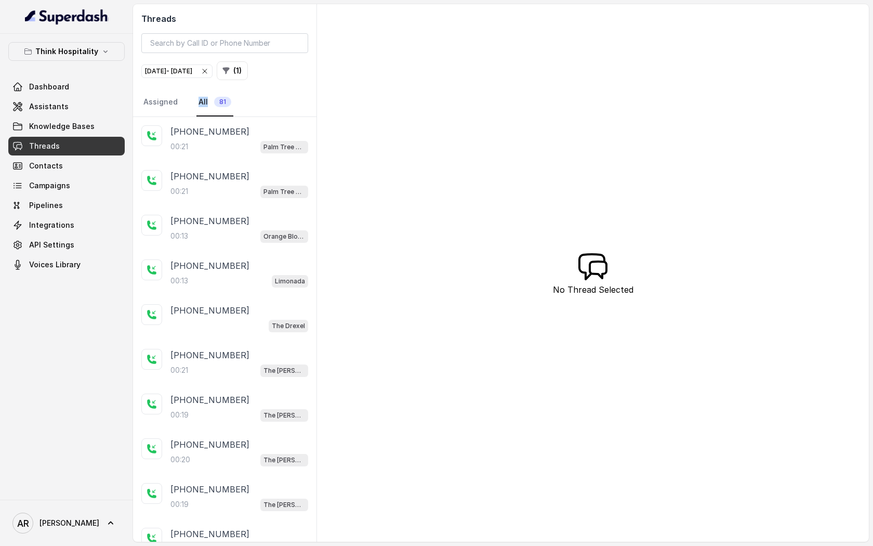
click at [280, 93] on nav "Assigned All 81" at bounding box center [224, 102] width 167 height 28
click at [239, 135] on div "[PHONE_NUMBER]" at bounding box center [240, 131] width 138 height 12
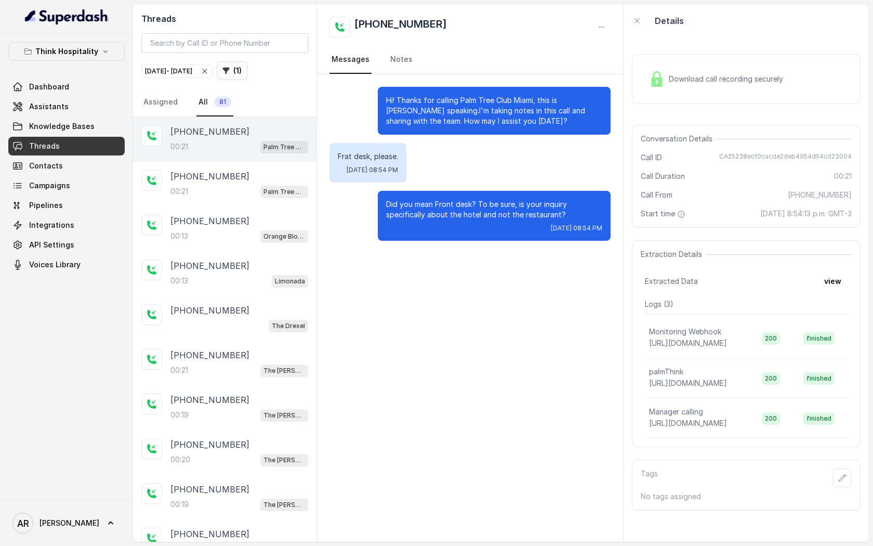
click at [248, 78] on button "( 1 )" at bounding box center [232, 70] width 31 height 19
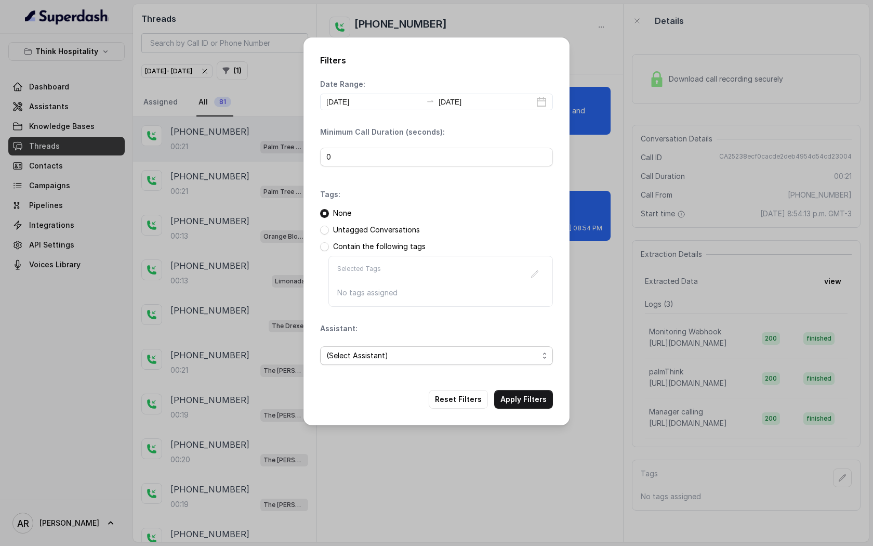
click at [395, 360] on span "(Select Assistant)" at bounding box center [432, 355] width 212 height 12
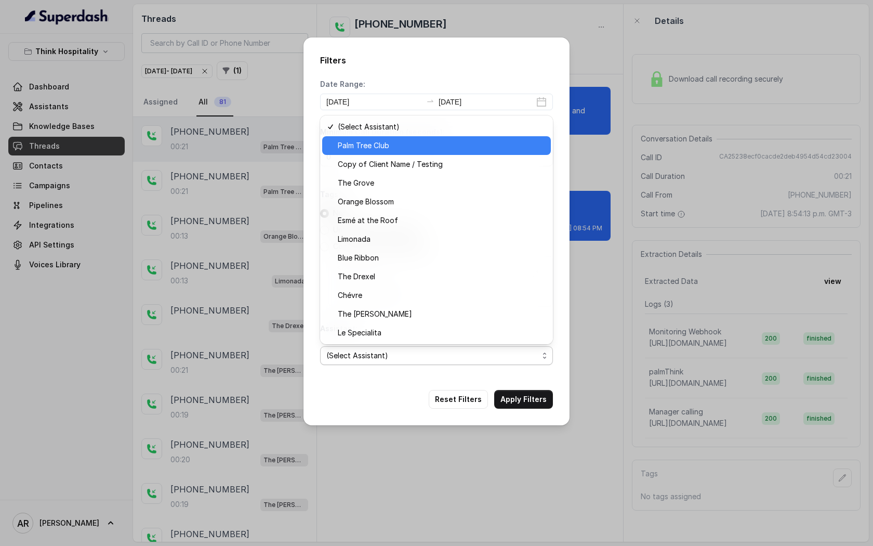
click at [411, 153] on div "Palm Tree Club" at bounding box center [436, 145] width 229 height 19
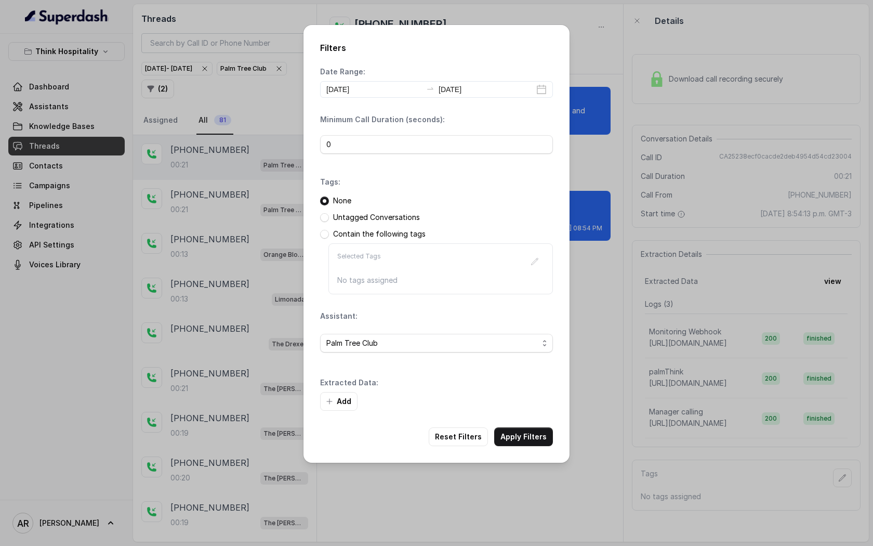
click at [540, 407] on div "Add" at bounding box center [436, 401] width 233 height 19
click at [531, 446] on div "Filters Date Range: [DATE] [DATE] Minimum Call Duration (seconds): 0 Tags: None…" at bounding box center [437, 244] width 266 height 438
click at [535, 442] on button "Apply Filters" at bounding box center [523, 436] width 59 height 19
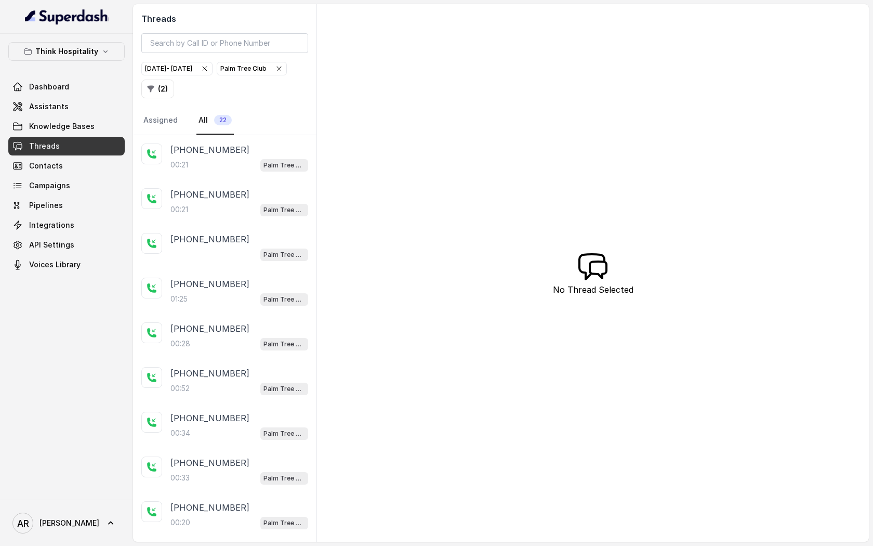
click at [217, 130] on link "All 22" at bounding box center [214, 121] width 37 height 28
click at [219, 151] on p "[PHONE_NUMBER]" at bounding box center [210, 149] width 79 height 12
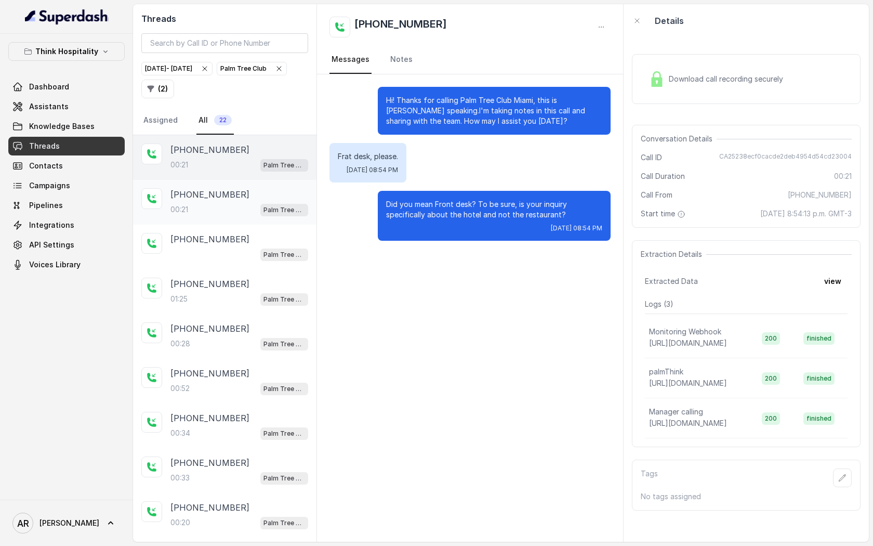
click at [221, 194] on p "[PHONE_NUMBER]" at bounding box center [210, 194] width 79 height 12
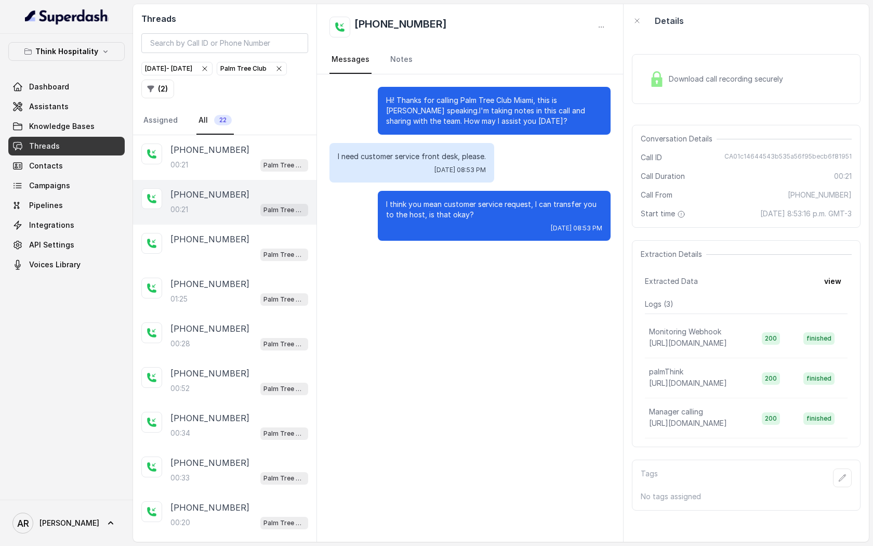
scroll to position [47, 0]
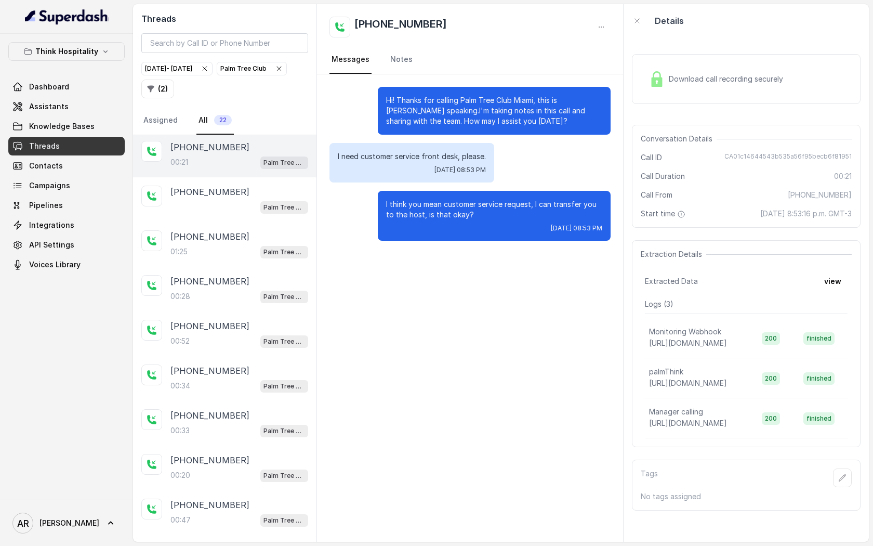
click at [221, 194] on p "[PHONE_NUMBER]" at bounding box center [210, 192] width 79 height 12
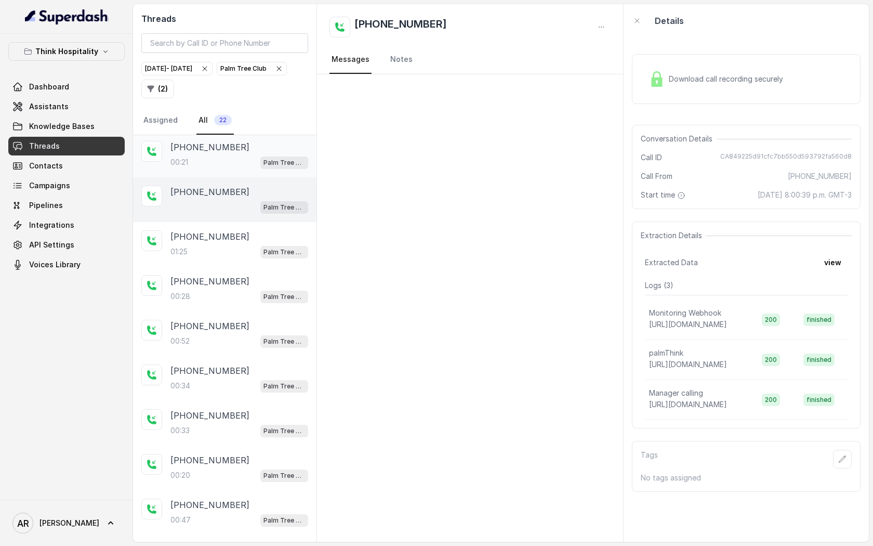
scroll to position [67, 0]
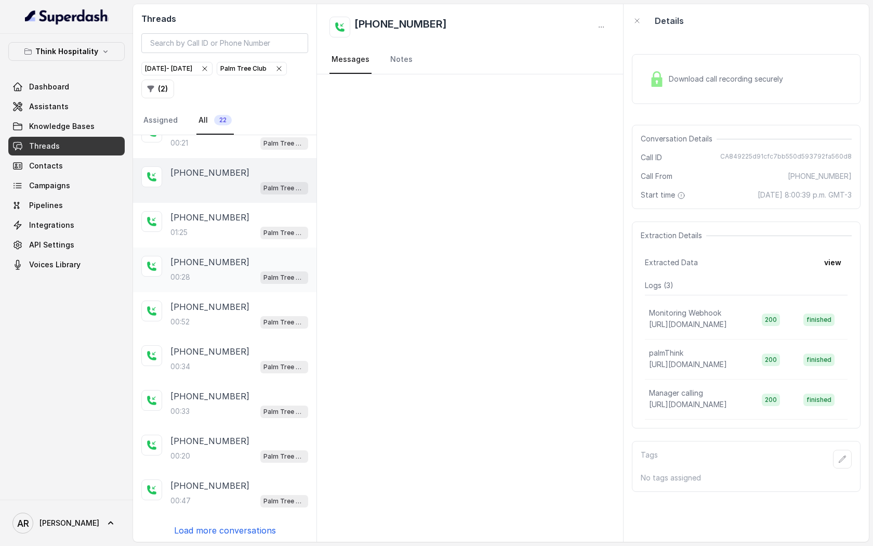
click at [212, 247] on div "[PHONE_NUMBER]:28 Palm Tree Club" at bounding box center [225, 269] width 184 height 45
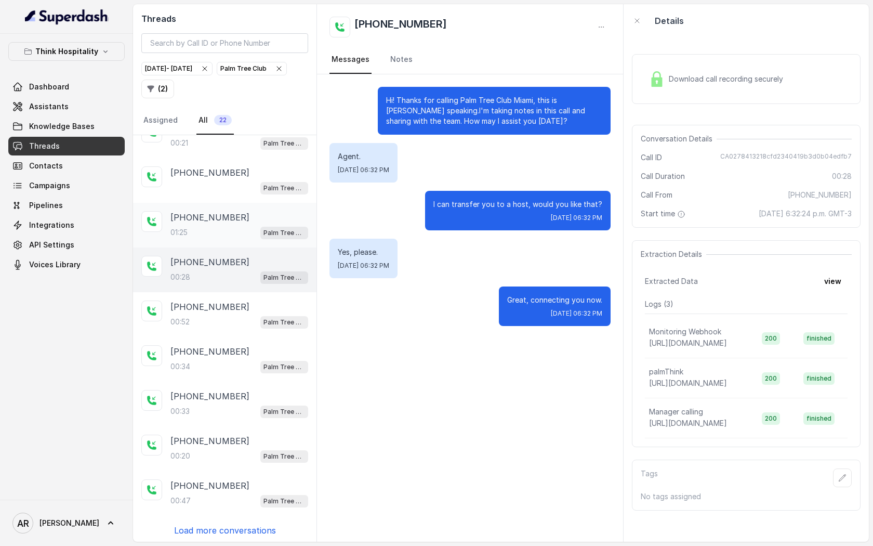
click at [215, 237] on div "01:25 Palm Tree Club" at bounding box center [240, 233] width 138 height 14
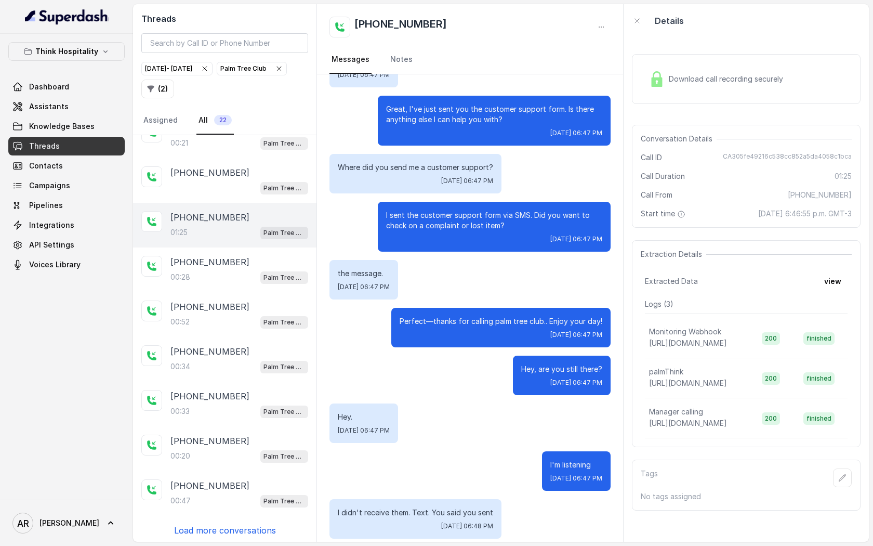
scroll to position [210, 0]
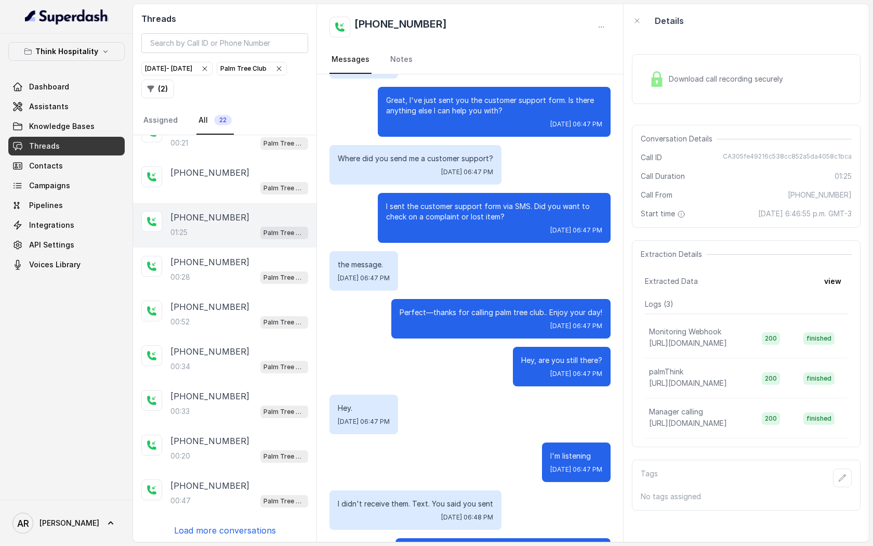
click at [233, 518] on div "[PHONE_NUMBER]:21 [GEOGRAPHIC_DATA] [PHONE_NUMBER]:21 [GEOGRAPHIC_DATA] [PHONE_…" at bounding box center [225, 338] width 184 height 407
click at [233, 528] on p "Load more conversations" at bounding box center [225, 530] width 102 height 12
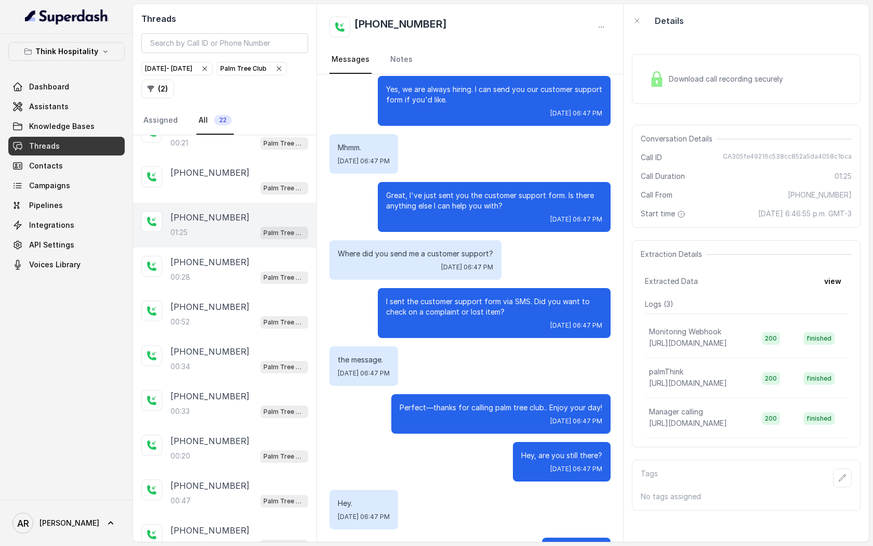
scroll to position [0, 0]
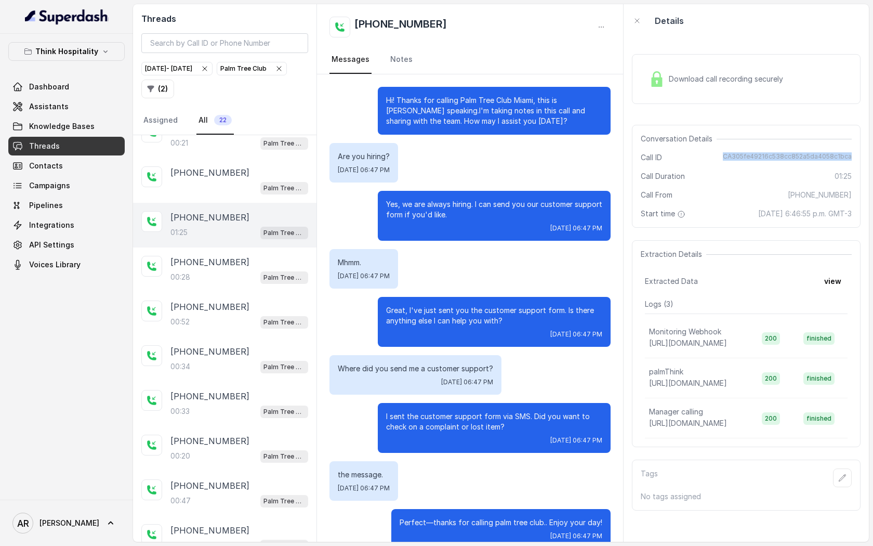
drag, startPoint x: 725, startPoint y: 153, endPoint x: 856, endPoint y: 161, distance: 131.2
click at [856, 161] on div "Conversation Details Call ID CA305fe49216c538cc852a5da4058c1bca Call Duration 0…" at bounding box center [746, 176] width 229 height 103
copy span "CA305fe49216c538cc852a5da4058c1bca"
click at [333, 289] on div "Hi! Thanks for calling Palm Tree Club Miami, this is [PERSON_NAME] speaking.I'm…" at bounding box center [470, 461] width 306 height 774
click at [299, 282] on div "[PHONE_NUMBER]:28 Palm Tree Club" at bounding box center [225, 269] width 184 height 45
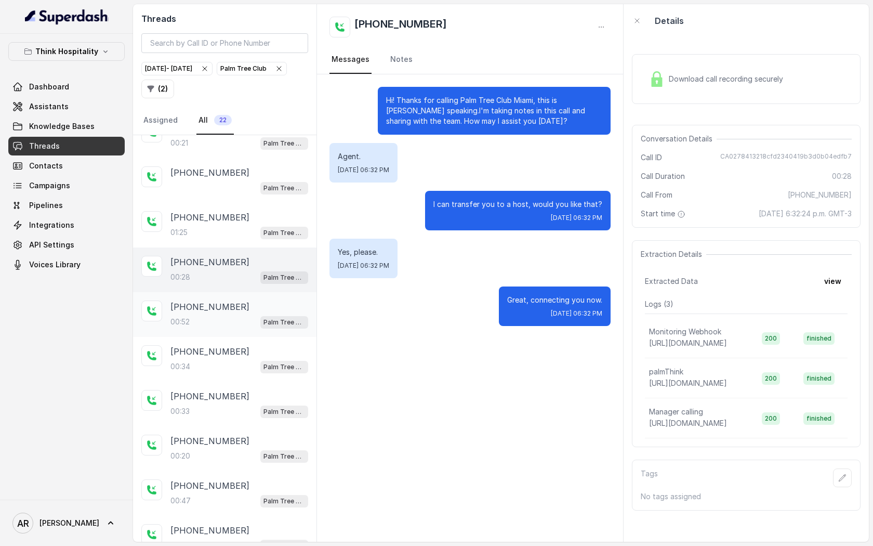
click at [274, 317] on p "Palm Tree Club" at bounding box center [285, 322] width 42 height 10
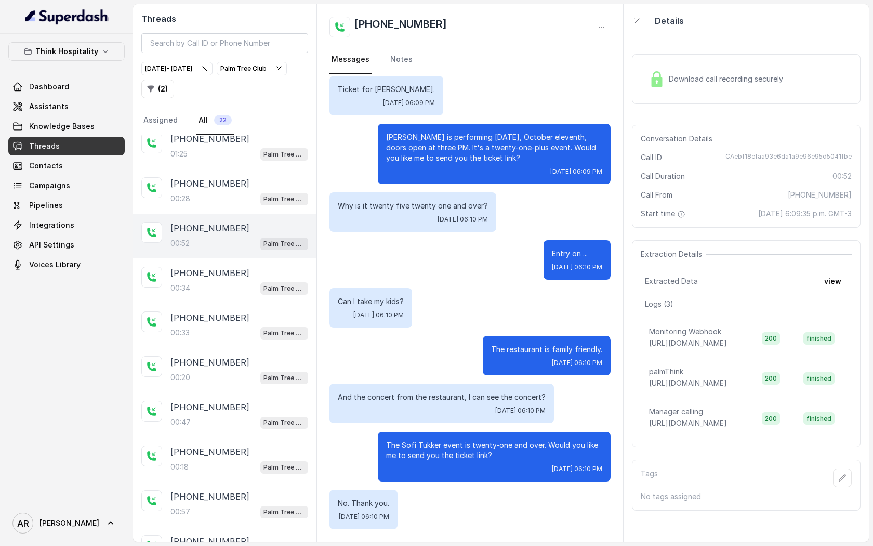
scroll to position [148, 0]
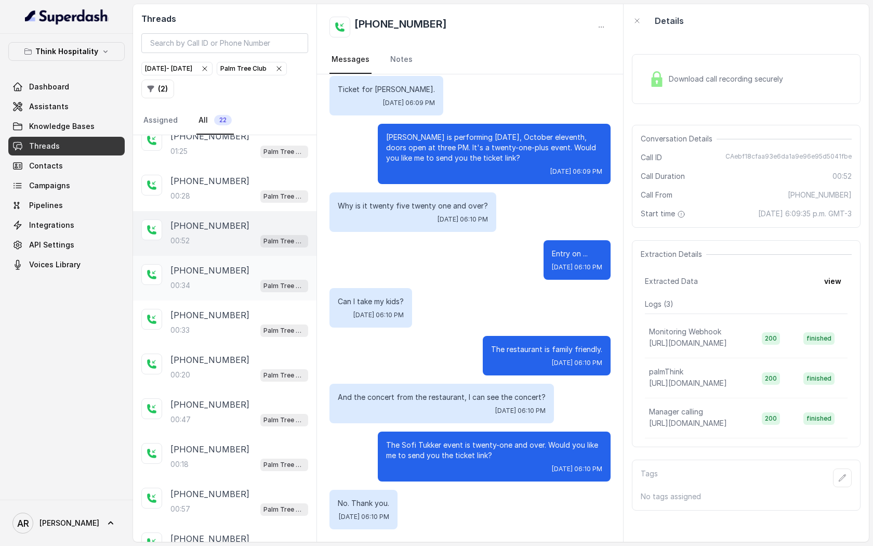
click at [265, 287] on p "Palm Tree Club" at bounding box center [285, 286] width 42 height 10
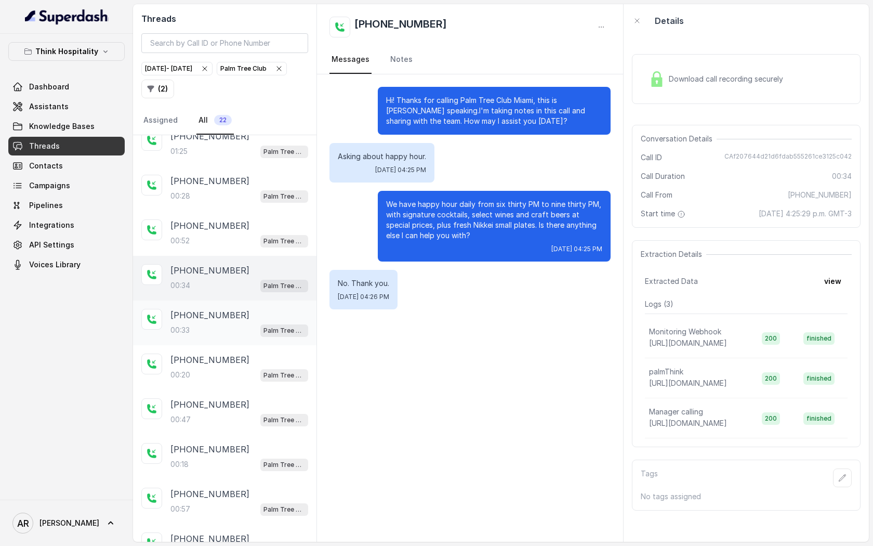
click at [250, 311] on div "[PHONE_NUMBER]" at bounding box center [240, 315] width 138 height 12
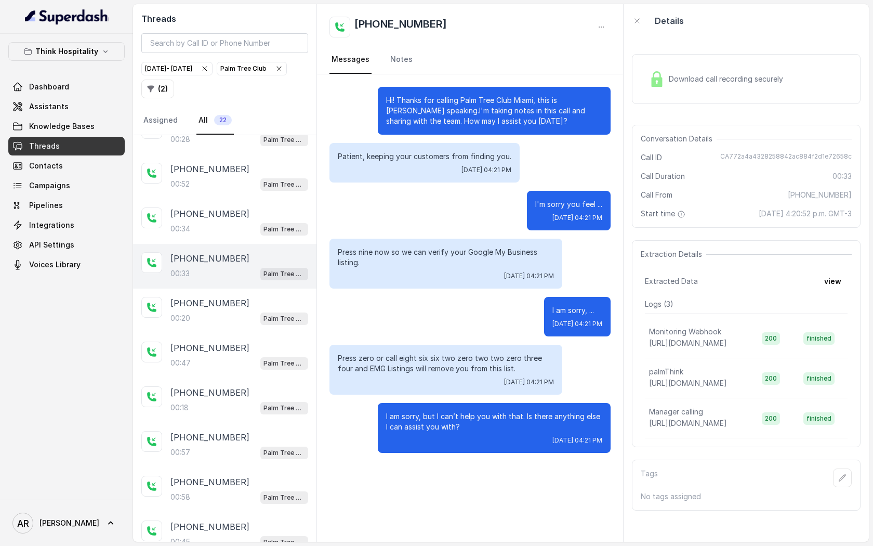
scroll to position [257, 0]
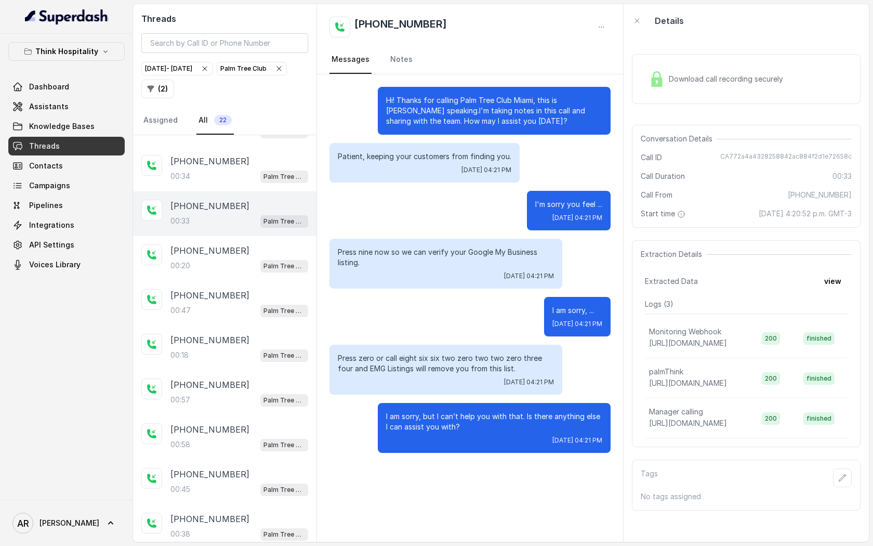
click at [250, 311] on div "00:47 Palm Tree Club" at bounding box center [240, 311] width 138 height 14
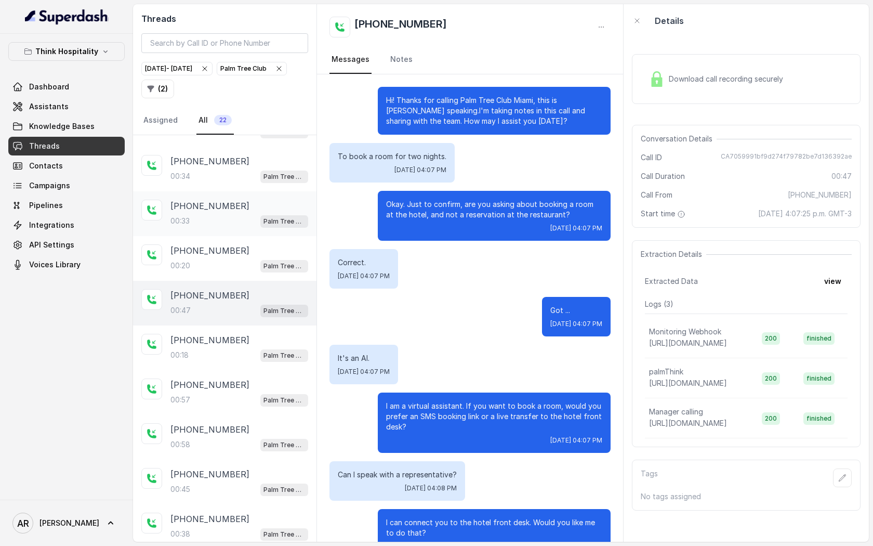
scroll to position [77, 0]
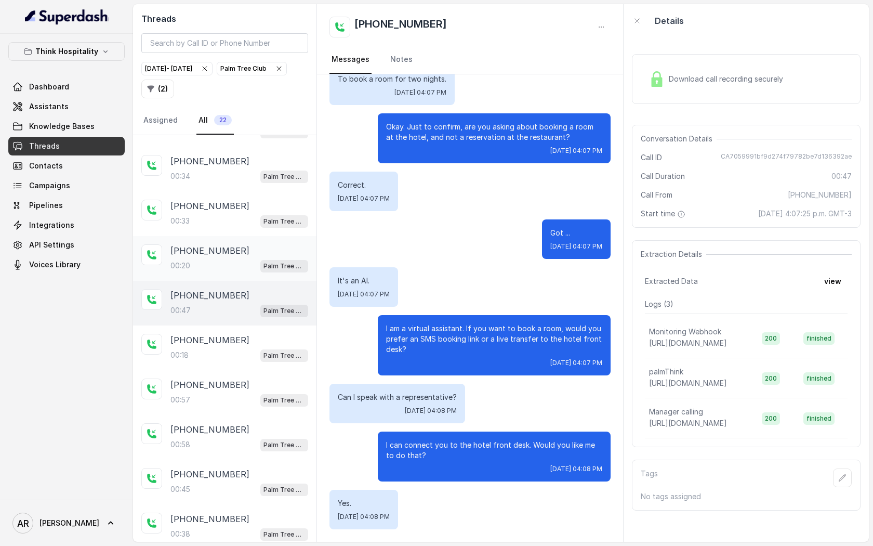
click at [248, 262] on div "00:20 Palm Tree Club" at bounding box center [240, 266] width 138 height 14
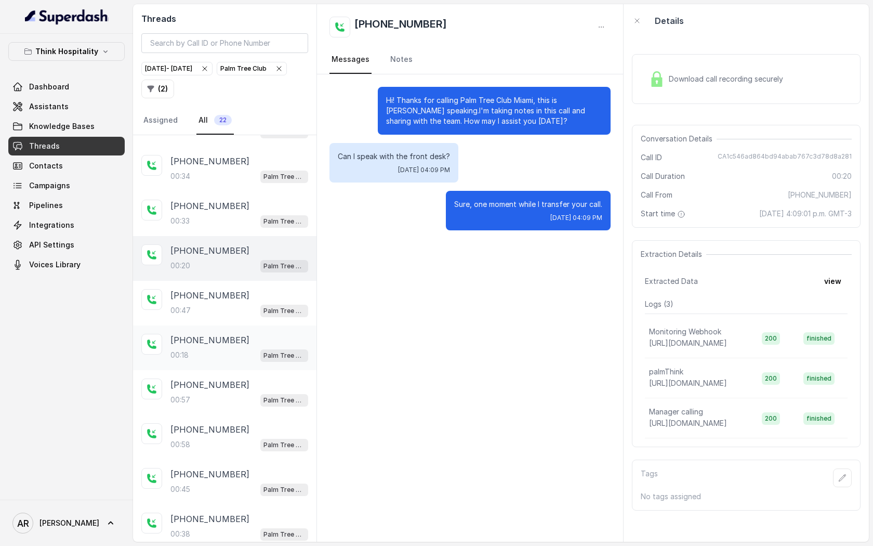
click at [247, 335] on div "[PHONE_NUMBER]" at bounding box center [240, 340] width 138 height 12
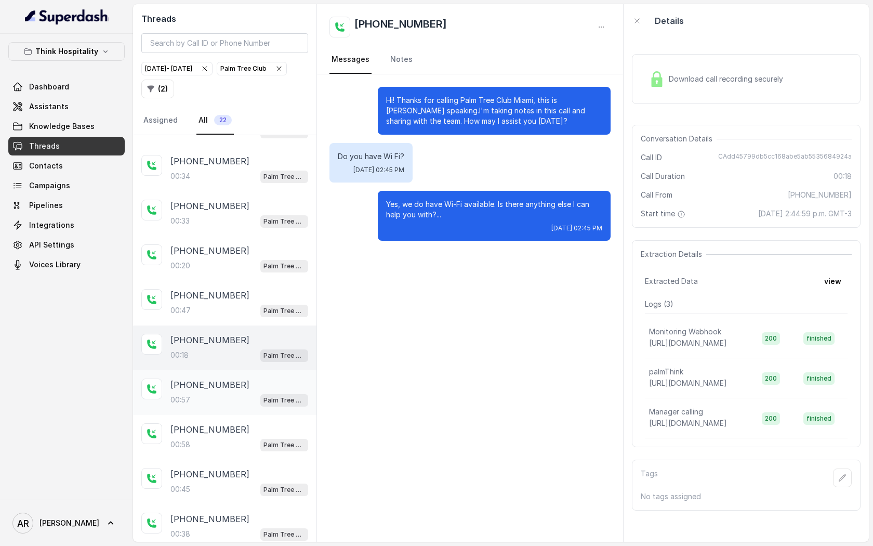
click at [248, 385] on div "[PHONE_NUMBER]" at bounding box center [240, 384] width 138 height 12
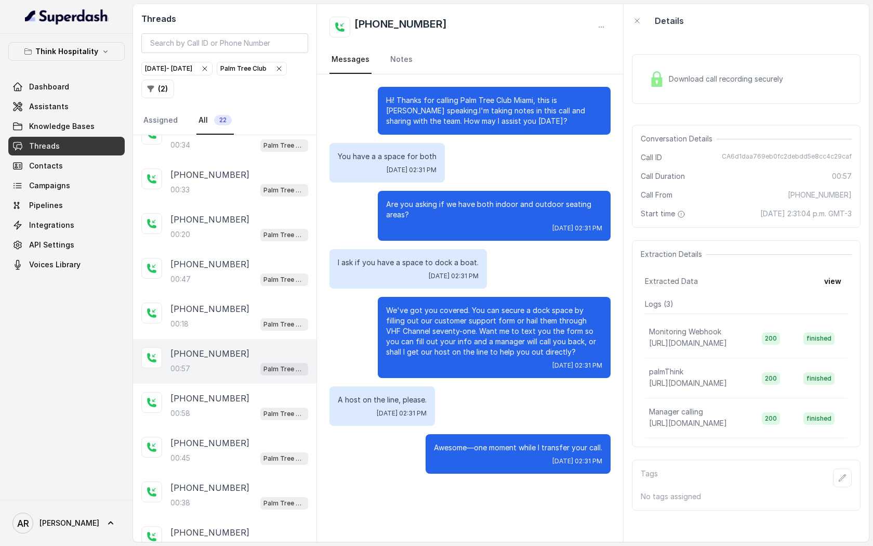
scroll to position [329, 0]
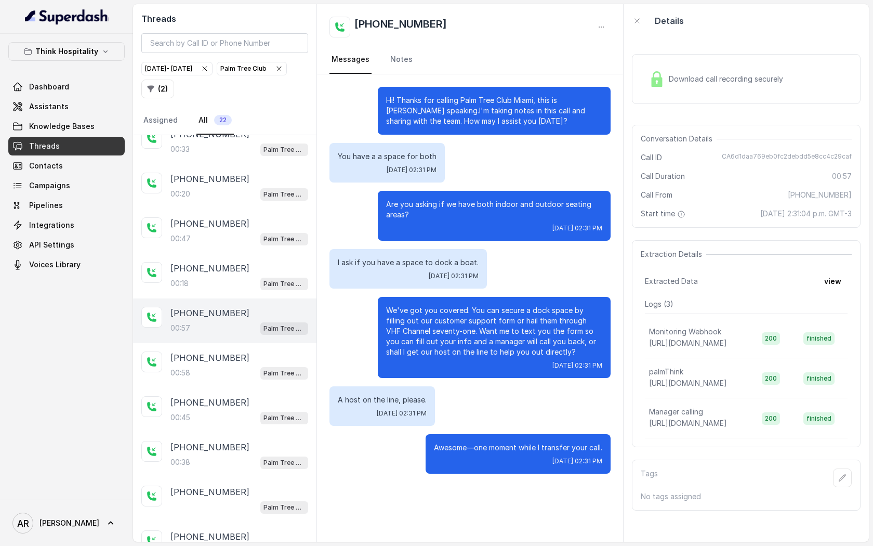
click at [248, 388] on div "[PHONE_NUMBER]:45 Palm Tree Club" at bounding box center [225, 410] width 184 height 45
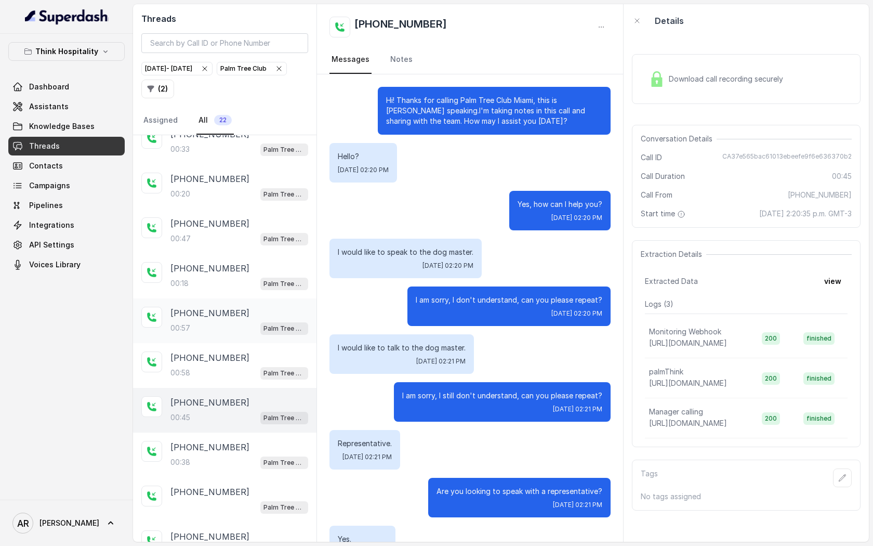
scroll to position [36, 0]
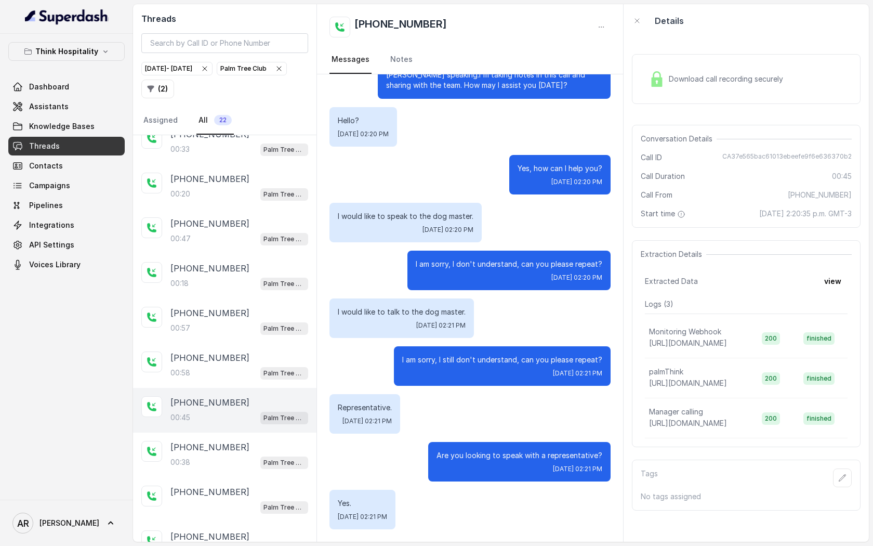
click at [248, 426] on div "[PHONE_NUMBER]:45 Palm Tree Club" at bounding box center [225, 410] width 184 height 45
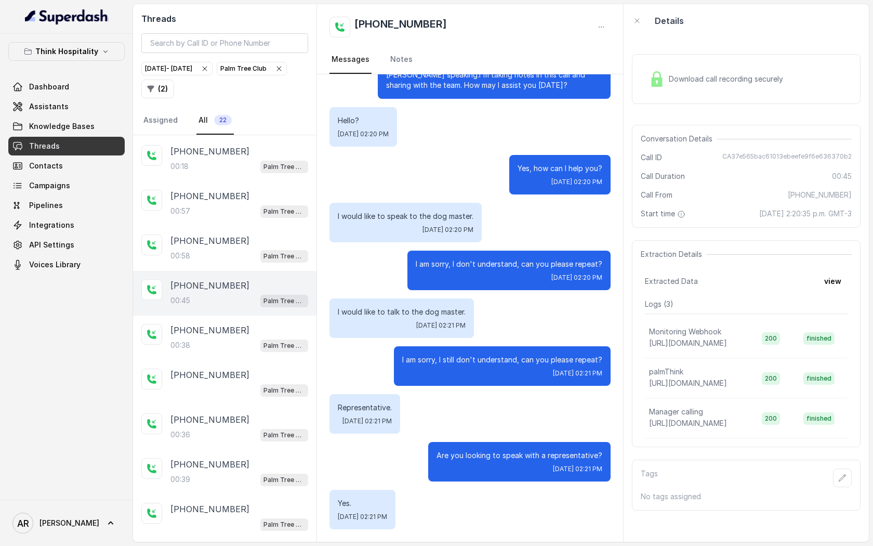
scroll to position [511, 0]
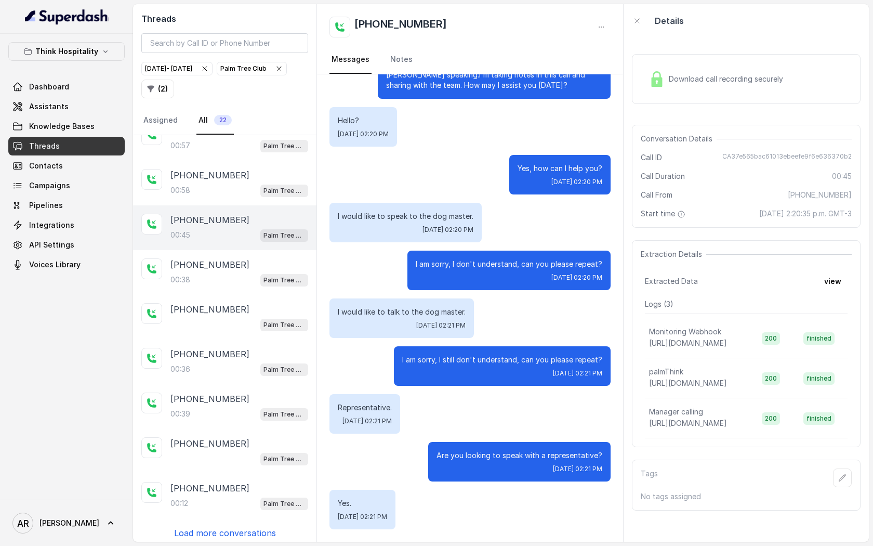
click at [248, 429] on div "[PHONE_NUMBER] Palm Tree Club" at bounding box center [225, 451] width 184 height 45
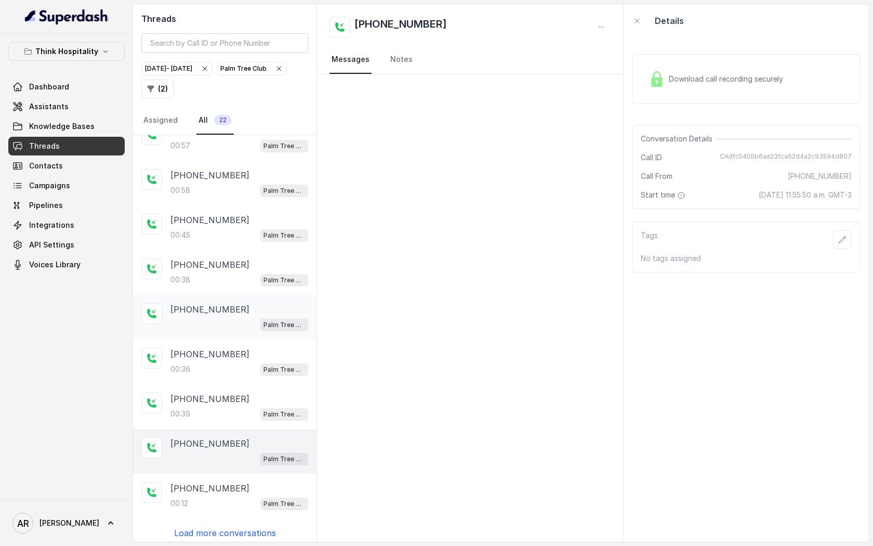
click at [254, 323] on div "Palm Tree Club" at bounding box center [240, 325] width 138 height 14
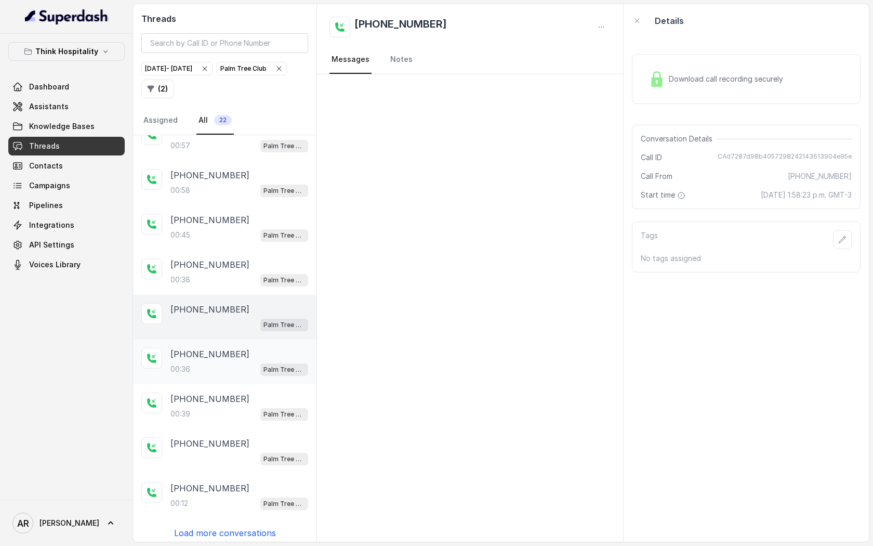
click at [248, 362] on div "00:36 Palm Tree Club" at bounding box center [240, 369] width 138 height 14
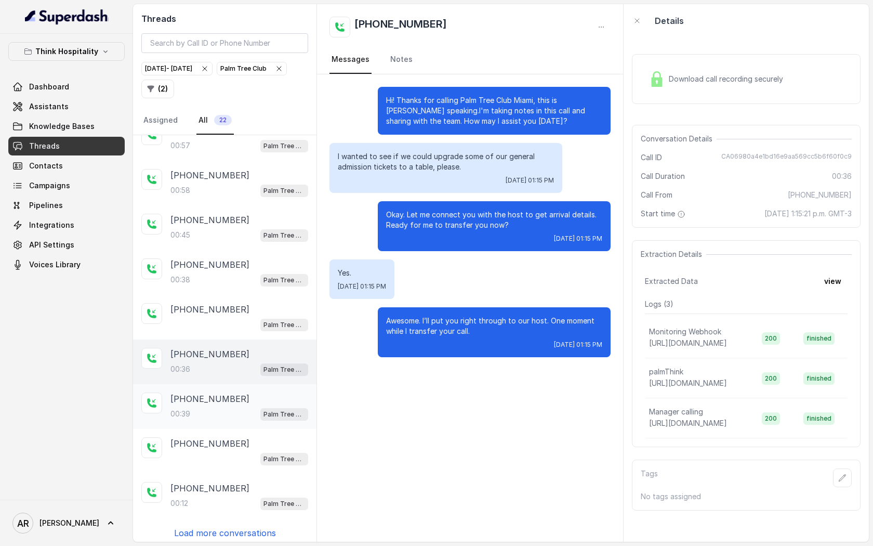
click at [245, 415] on div "00:39 Palm Tree Club" at bounding box center [240, 414] width 138 height 14
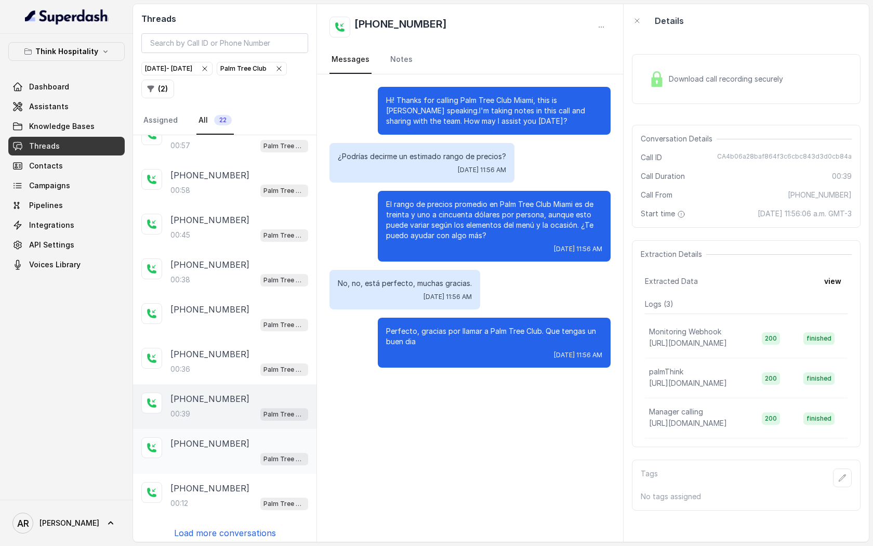
click at [246, 467] on div "[PHONE_NUMBER] Palm Tree Club" at bounding box center [225, 451] width 184 height 45
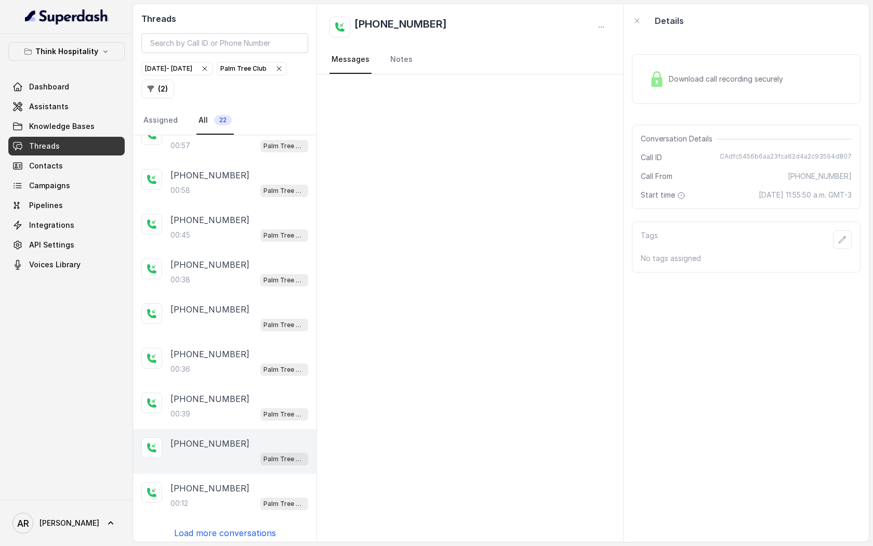
click at [243, 531] on p "Load more conversations" at bounding box center [225, 533] width 102 height 12
click at [250, 489] on div "[PHONE_NUMBER]:12 Palm Tree Club" at bounding box center [240, 496] width 138 height 28
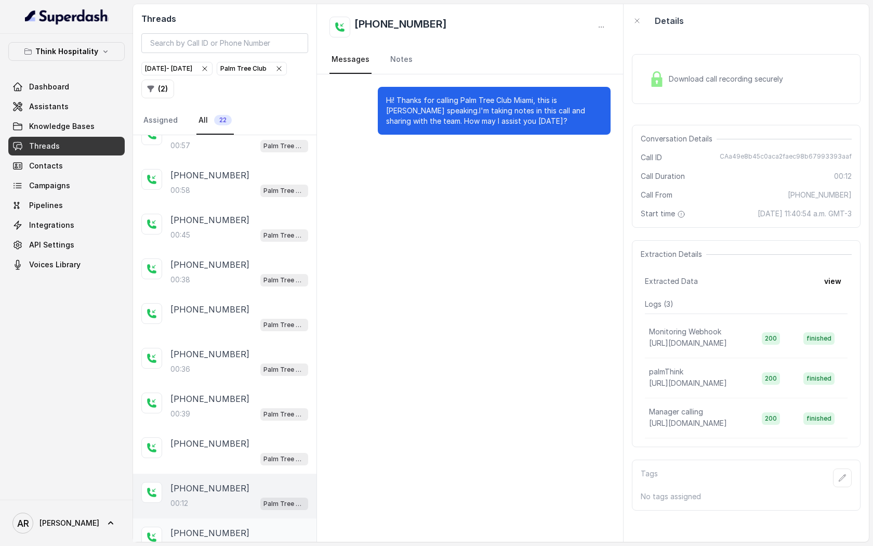
click at [242, 518] on div "[PHONE_NUMBER]:20 Palm Tree Club" at bounding box center [225, 540] width 184 height 45
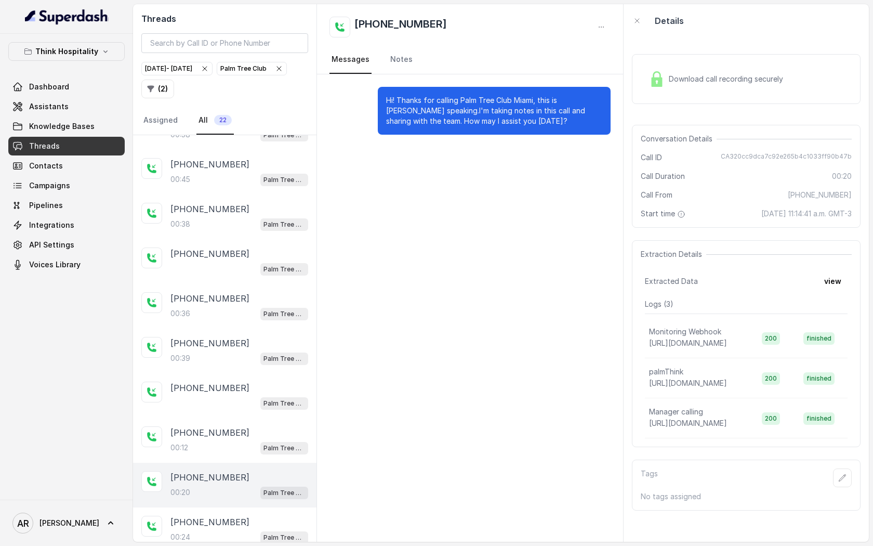
scroll to position [571, 0]
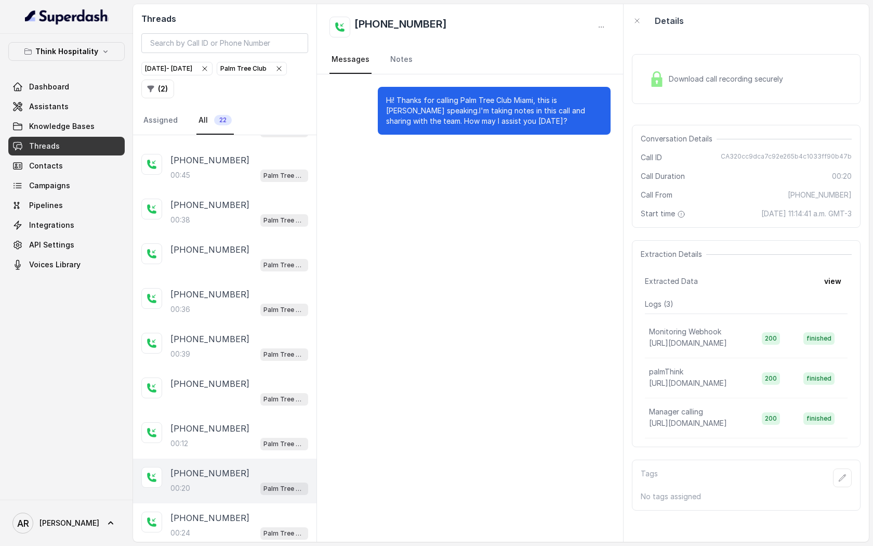
click at [242, 513] on div "[PHONE_NUMBER]" at bounding box center [240, 518] width 138 height 12
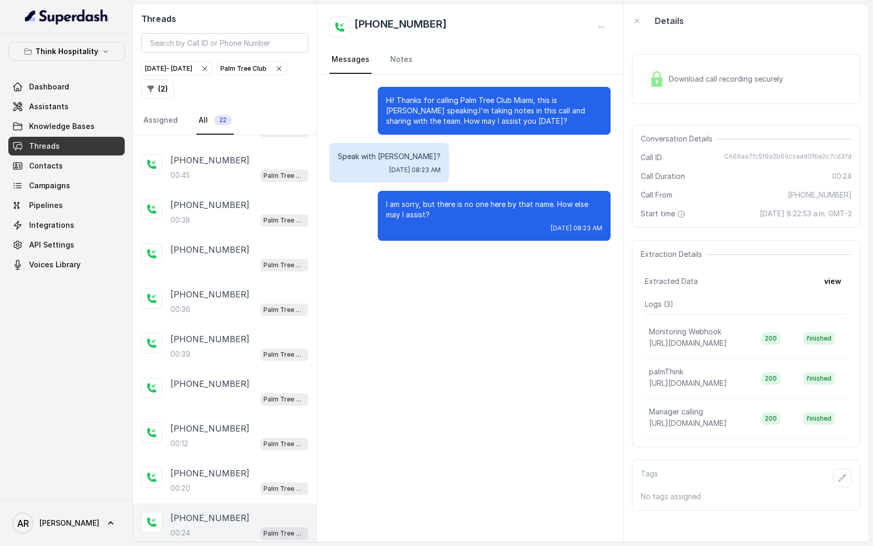
click at [237, 545] on main "Threads [DATE] - [DATE] [GEOGRAPHIC_DATA] ( 2 ) Assigned All 22 [PHONE_NUMBER]:…" at bounding box center [436, 273] width 873 height 546
click at [217, 75] on button "Palm Tree Club" at bounding box center [252, 69] width 70 height 14
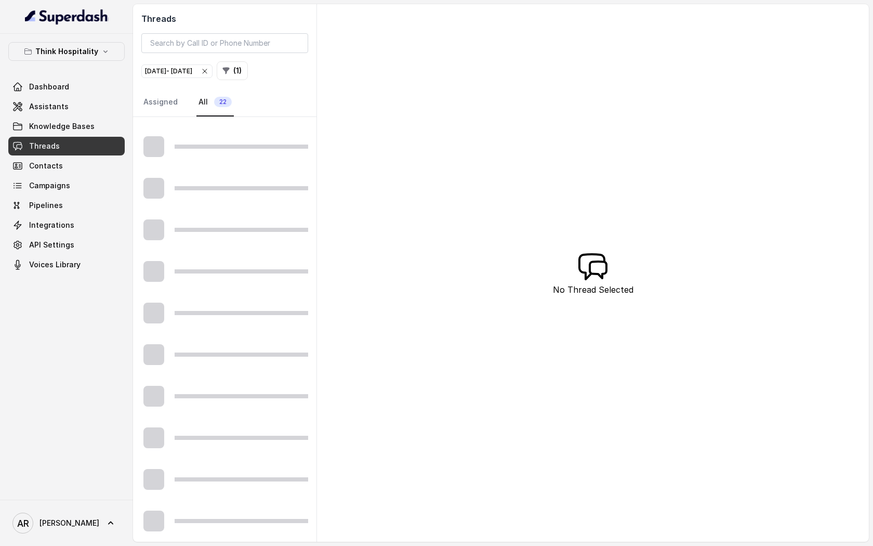
scroll to position [49, 0]
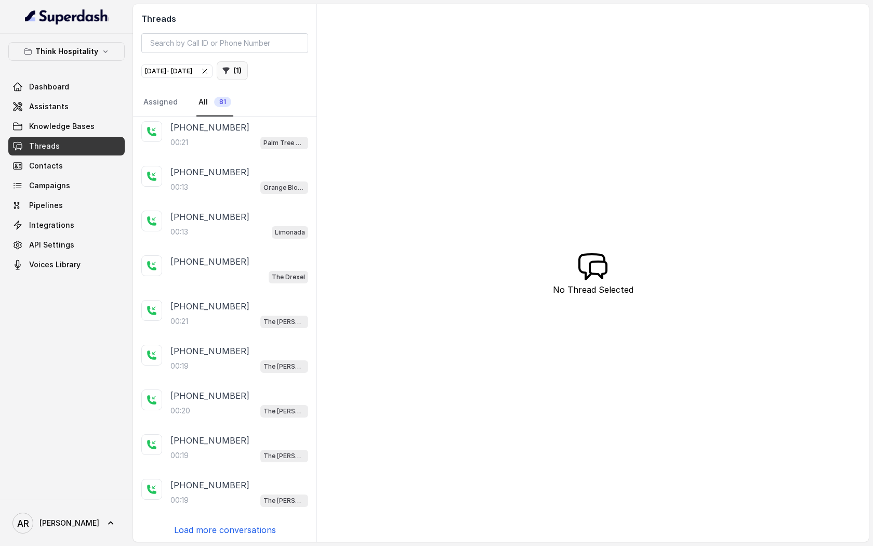
click at [230, 74] on icon "button" at bounding box center [226, 71] width 8 height 8
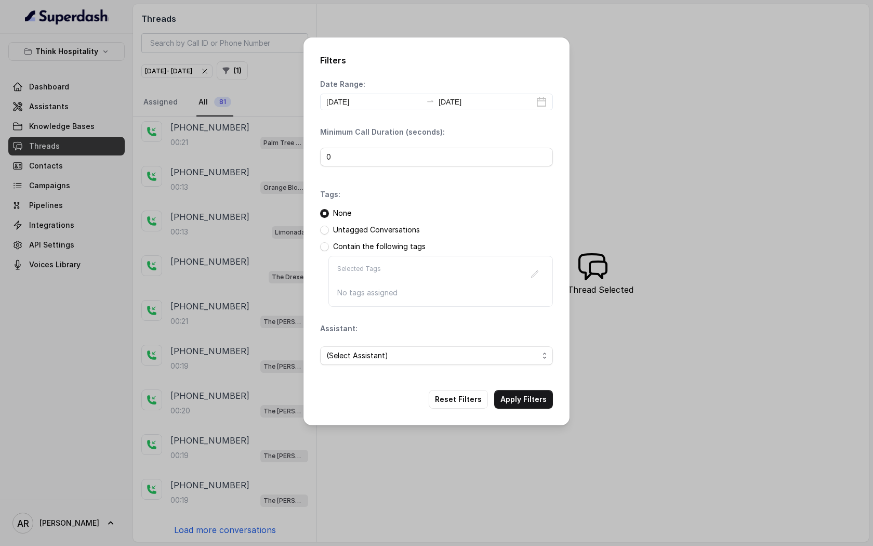
click at [518, 346] on div "(Select Assistant)" at bounding box center [436, 355] width 233 height 35
click at [511, 352] on span "(Select Assistant)" at bounding box center [432, 355] width 212 height 12
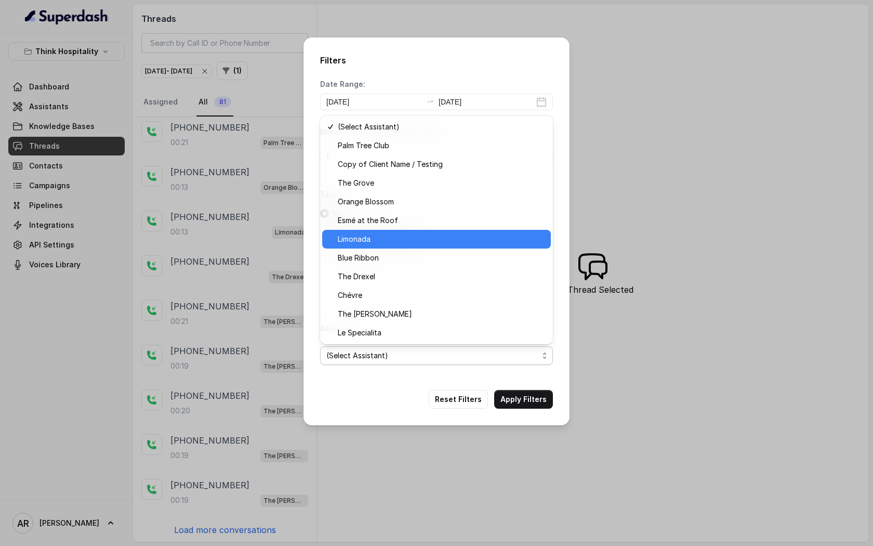
click at [461, 238] on span "Limonada" at bounding box center [441, 239] width 207 height 12
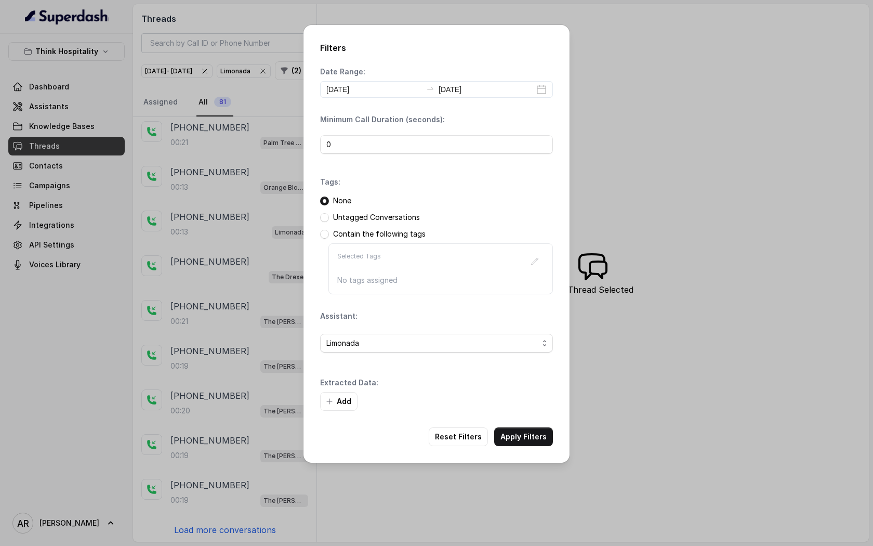
click at [529, 407] on div "Add" at bounding box center [436, 401] width 233 height 19
click at [527, 435] on button "Apply Filters" at bounding box center [523, 436] width 59 height 19
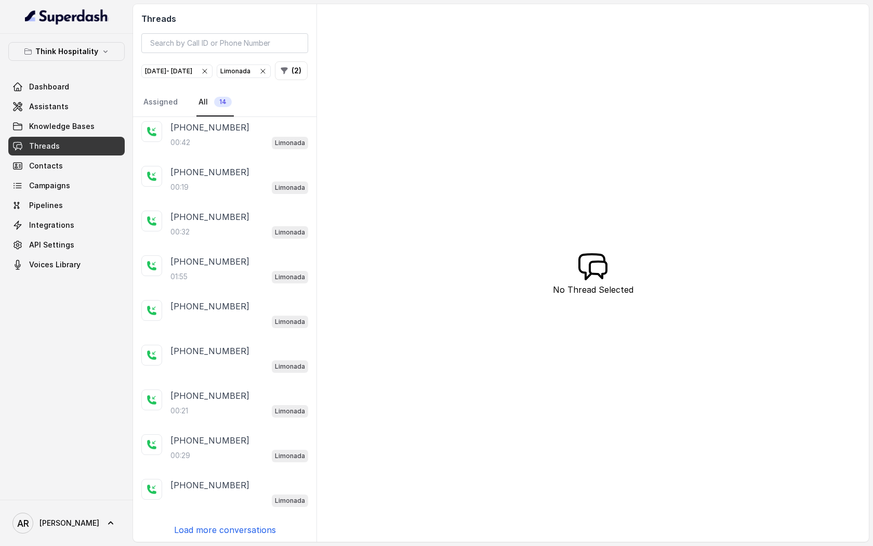
click at [212, 134] on p "[PHONE_NUMBER]" at bounding box center [210, 127] width 79 height 12
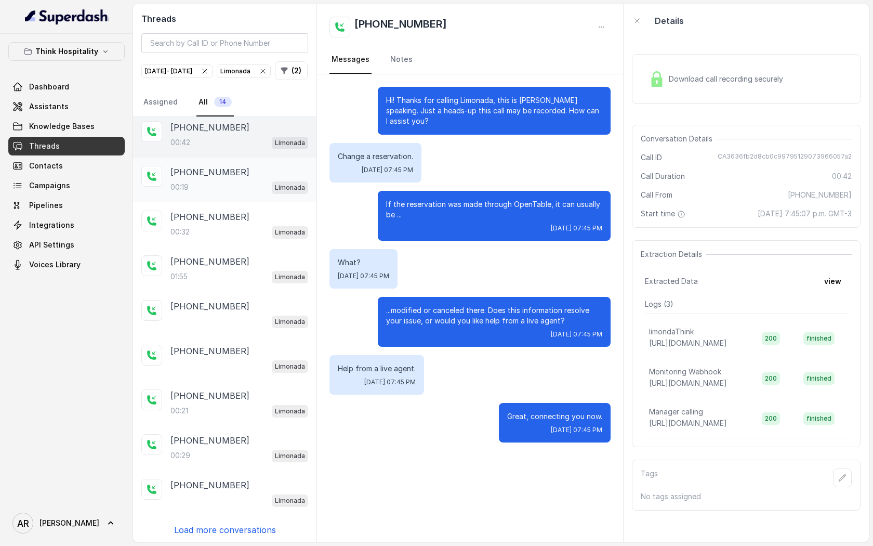
click at [252, 178] on div "[PHONE_NUMBER]" at bounding box center [240, 172] width 138 height 12
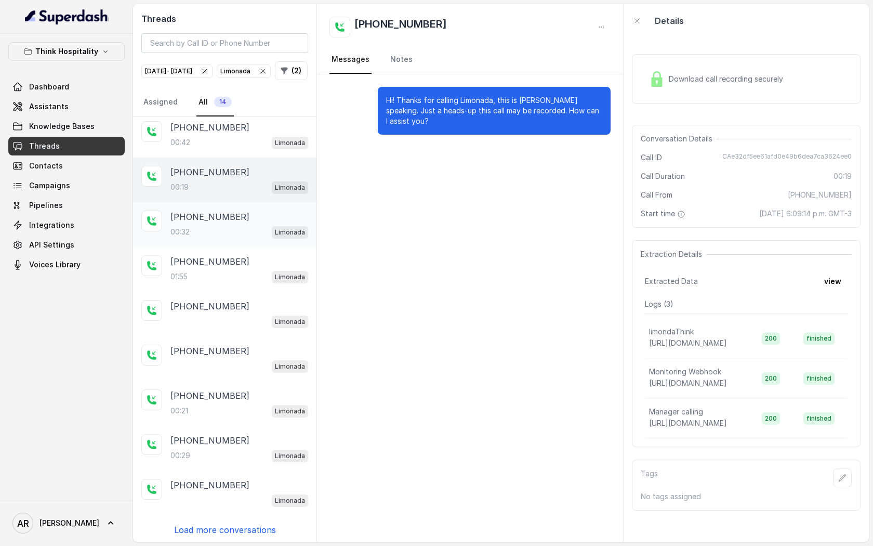
click at [252, 220] on div "[PHONE_NUMBER]:32 Limonada" at bounding box center [225, 224] width 184 height 45
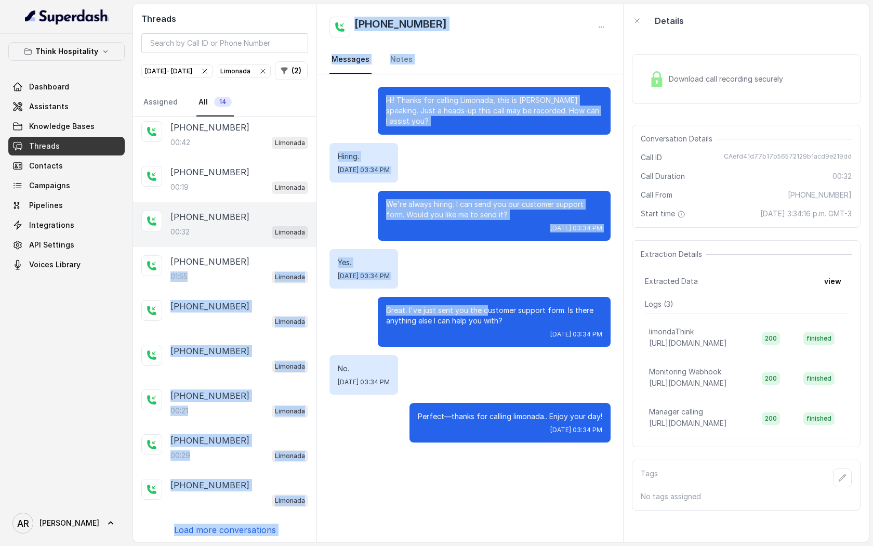
drag, startPoint x: 248, startPoint y: 274, endPoint x: 483, endPoint y: 306, distance: 237.2
click at [486, 306] on div "Threads [DATE] - [DATE] Limonada ( 2 ) Assigned All 14 [PHONE_NUMBER]:13 Limona…" at bounding box center [501, 273] width 736 height 538
click at [483, 306] on p "Great. I've just sent you the customer support form. Is there anything else I c…" at bounding box center [494, 315] width 216 height 21
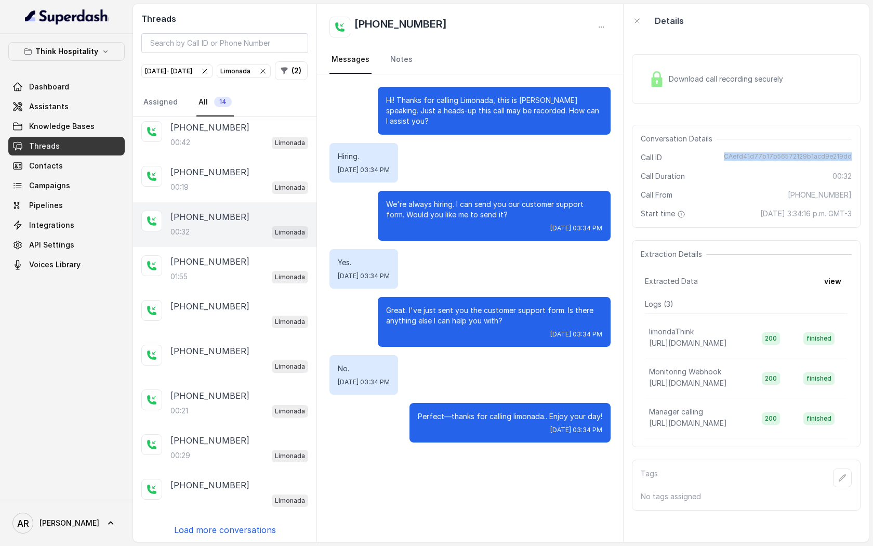
drag, startPoint x: 729, startPoint y: 151, endPoint x: 854, endPoint y: 156, distance: 124.9
click at [854, 156] on div "Conversation Details Call ID CAefd41d77b17b56572129b1acd9e219dd Call Duration 0…" at bounding box center [746, 176] width 229 height 103
copy span "CAefd41d77b17b56572129b1acd9e219dd"
click at [640, 62] on div "Download call recording securely" at bounding box center [746, 79] width 229 height 50
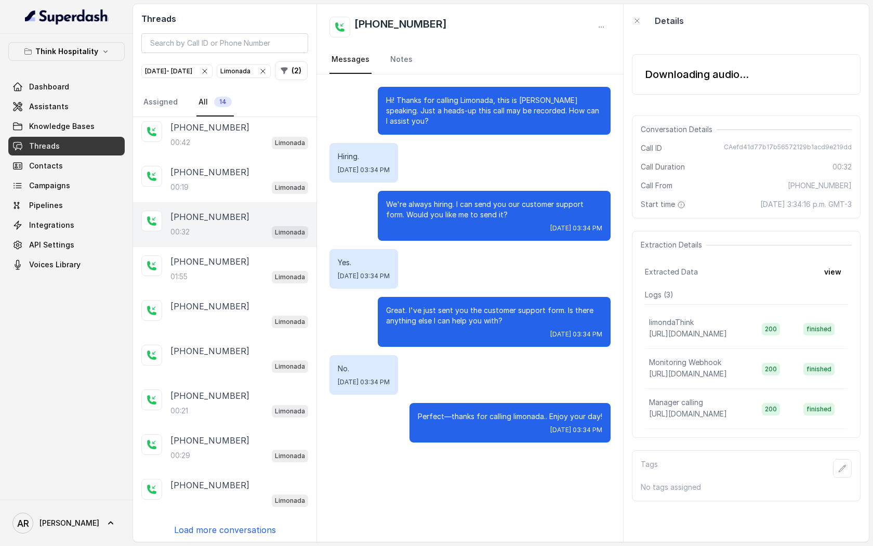
click at [666, 88] on div "Downloading audio..." at bounding box center [746, 74] width 229 height 41
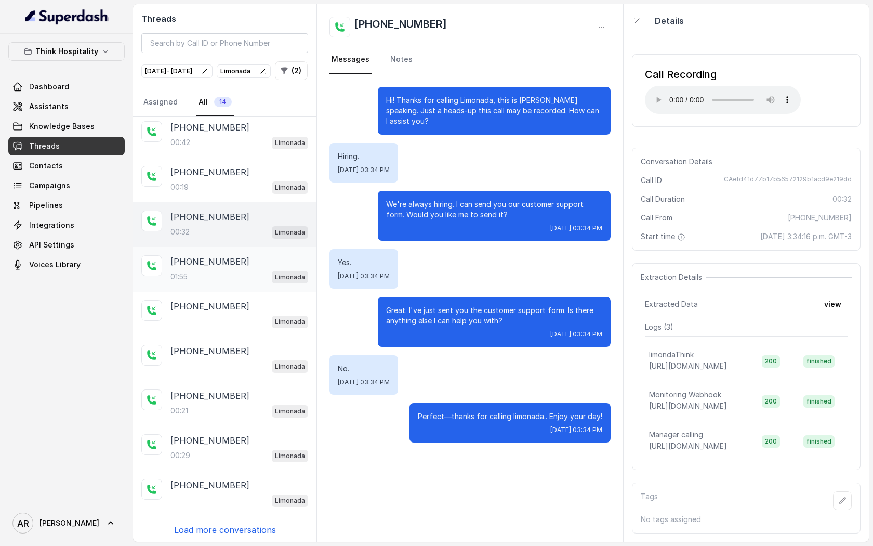
scroll to position [67, 0]
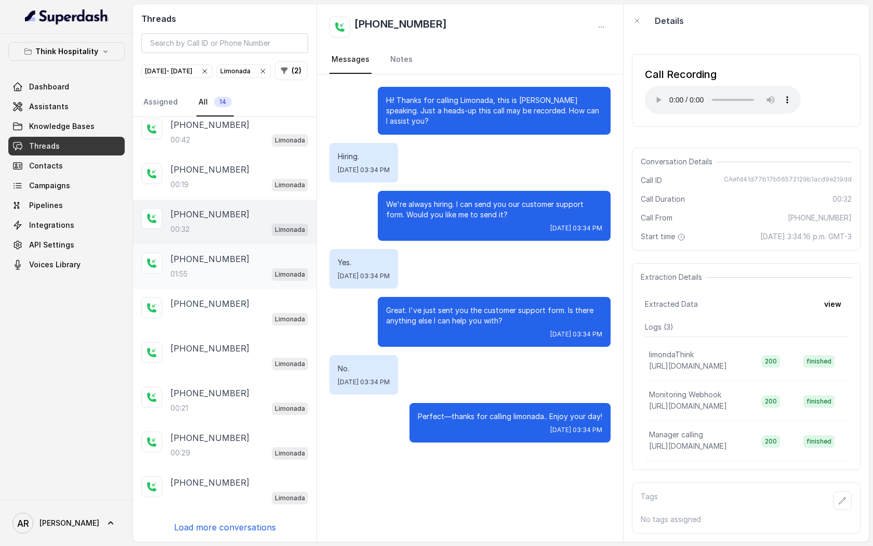
click at [259, 271] on div "01:55 Limonada" at bounding box center [240, 274] width 138 height 14
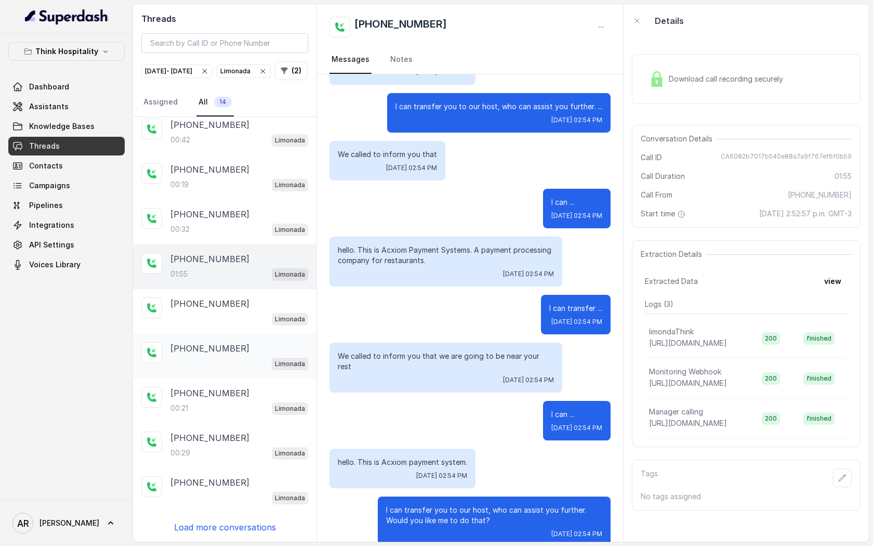
scroll to position [928, 0]
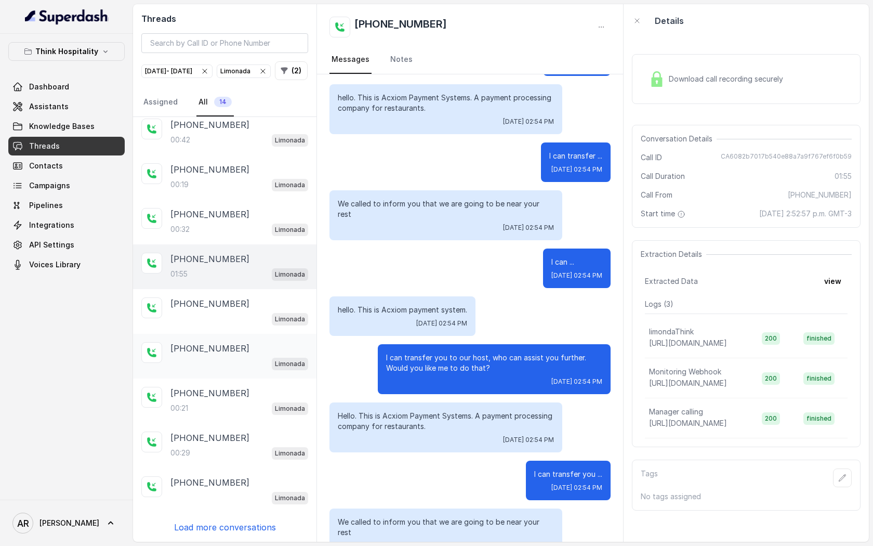
click at [245, 357] on div "[PHONE_NUMBER] Limonada" at bounding box center [240, 356] width 138 height 28
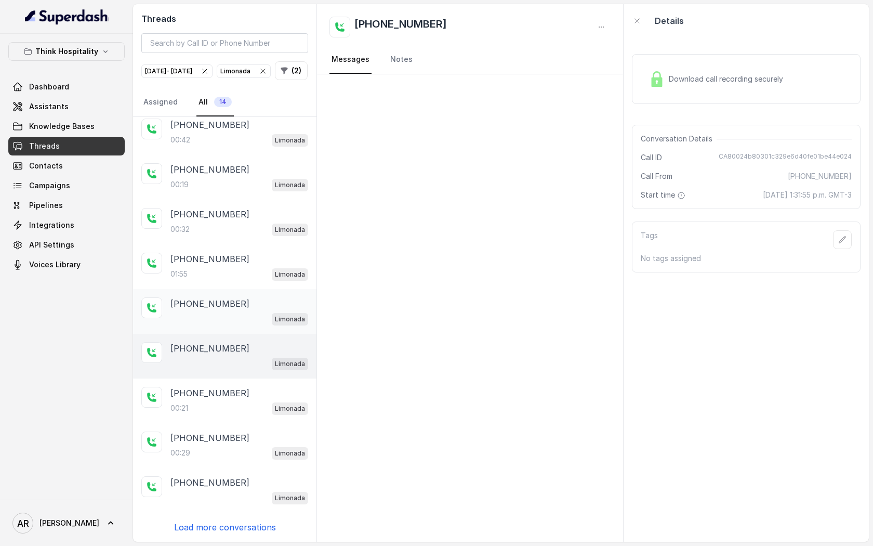
click at [254, 308] on div "[PHONE_NUMBER]" at bounding box center [240, 303] width 138 height 12
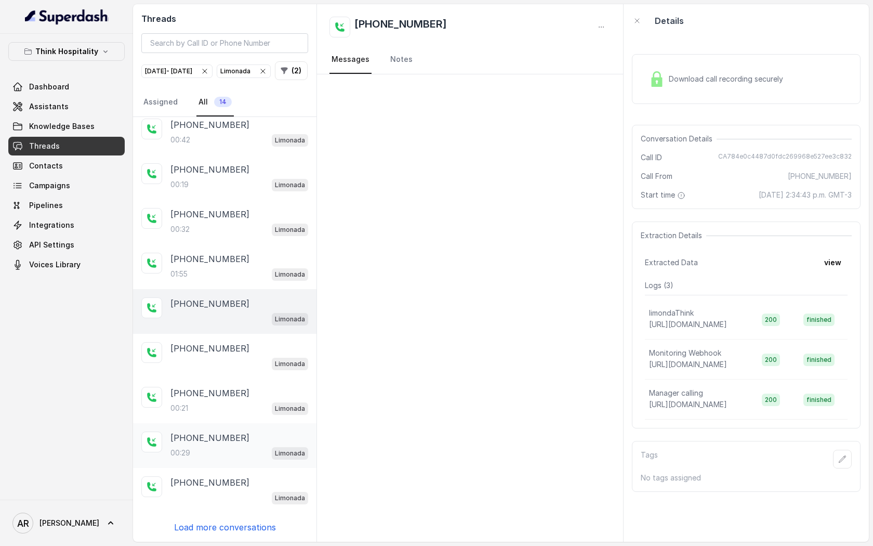
click at [238, 423] on div "[PHONE_NUMBER]:29 Limonada" at bounding box center [225, 445] width 184 height 45
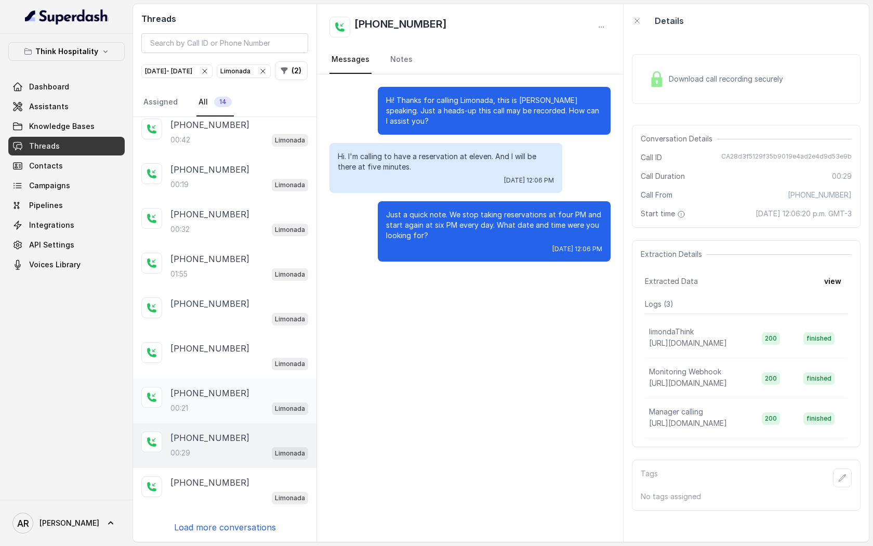
click at [240, 406] on div "00:21 Limonada" at bounding box center [240, 408] width 138 height 14
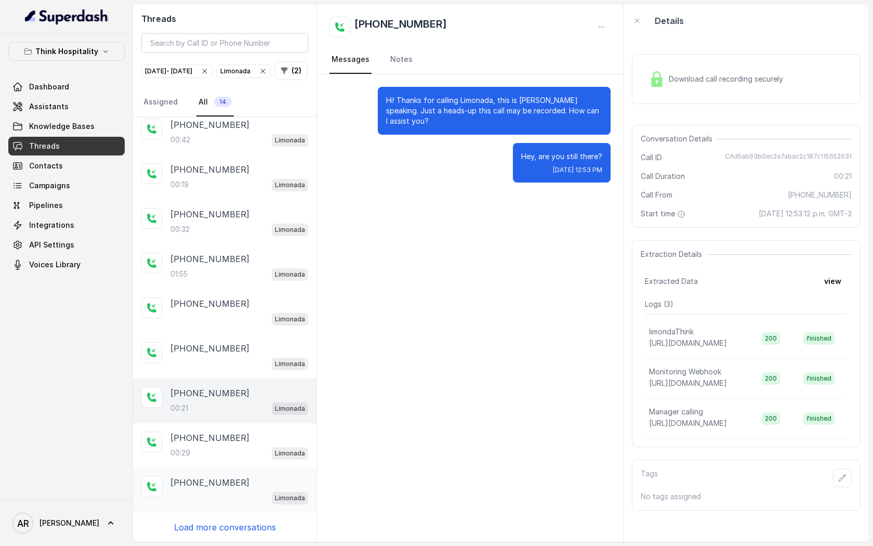
click at [229, 506] on div "[PHONE_NUMBER] Limonada" at bounding box center [225, 490] width 184 height 45
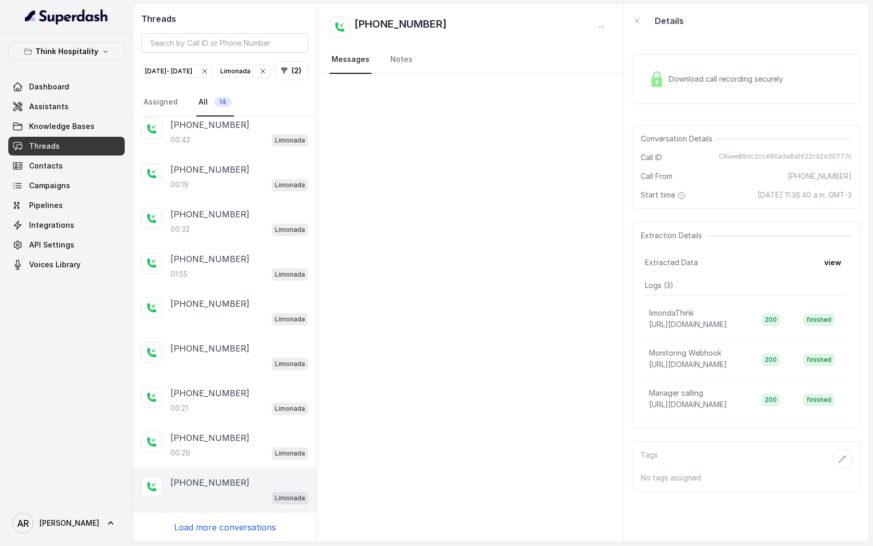
click at [228, 530] on p "Load more conversations" at bounding box center [225, 527] width 102 height 12
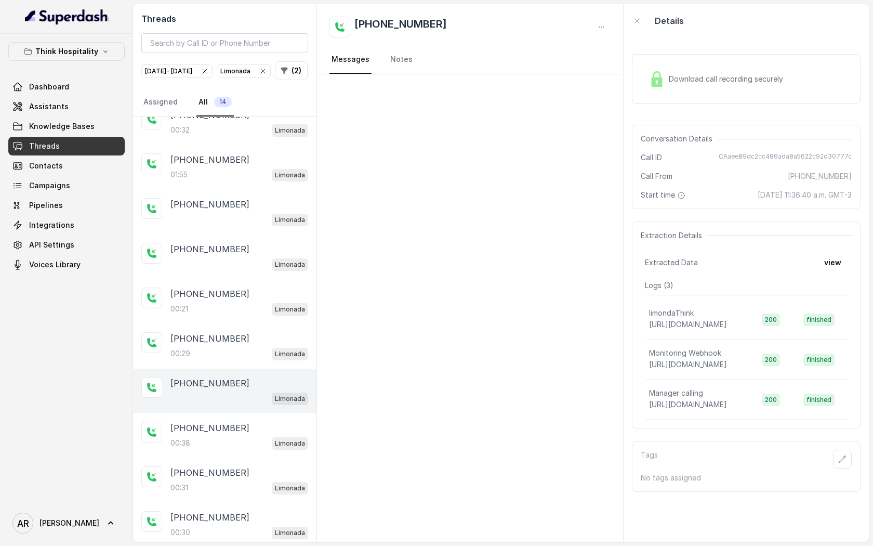
scroll to position [215, 0]
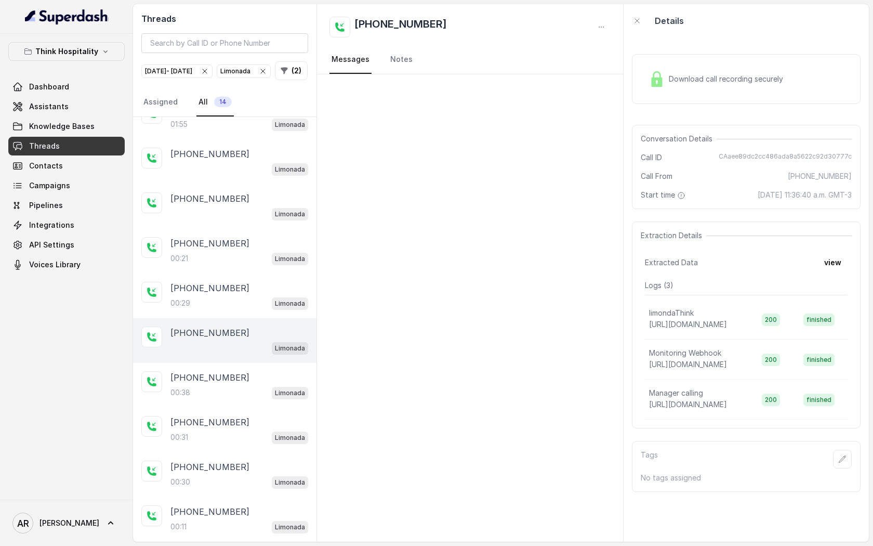
click at [328, 258] on div at bounding box center [470, 307] width 306 height 467
click at [245, 357] on div "[PHONE_NUMBER] Limonada" at bounding box center [225, 340] width 184 height 45
click at [232, 407] on div "[PHONE_NUMBER]:38 Limonada" at bounding box center [225, 385] width 184 height 45
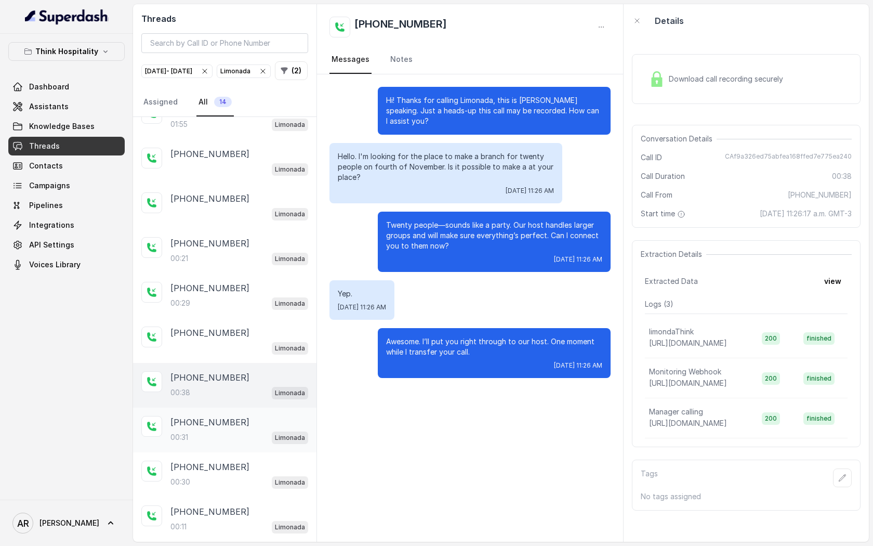
click at [239, 435] on div "00:31 Limonada" at bounding box center [240, 437] width 138 height 14
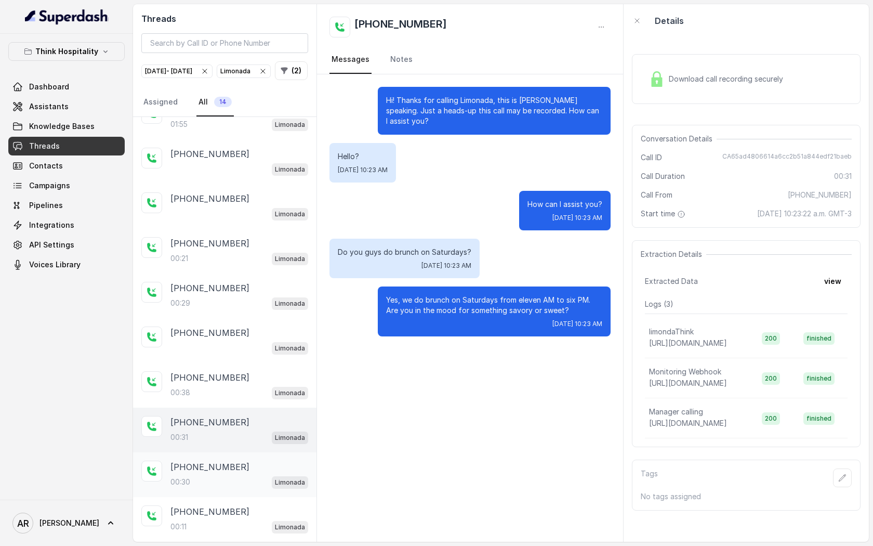
click at [239, 488] on div "00:30 Limonada" at bounding box center [240, 482] width 138 height 14
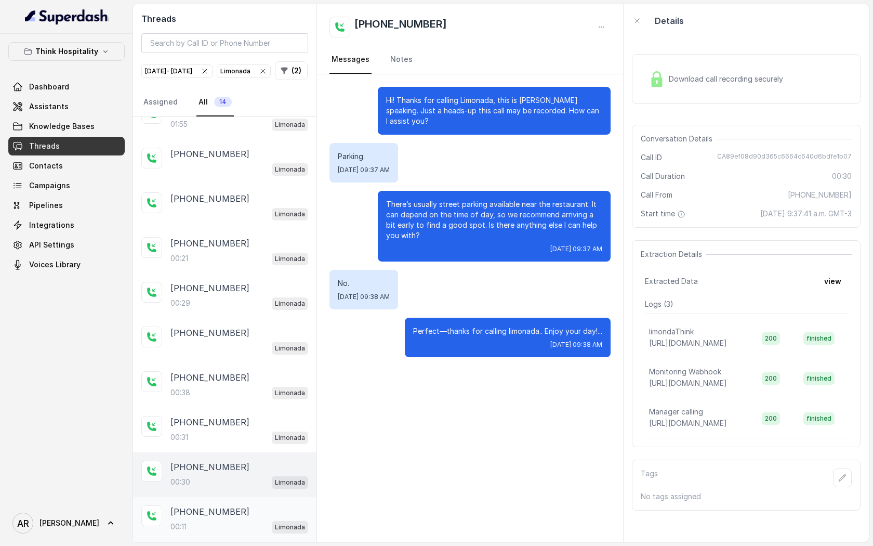
click at [235, 533] on div "[PHONE_NUMBER]:11 Limonada" at bounding box center [225, 519] width 184 height 45
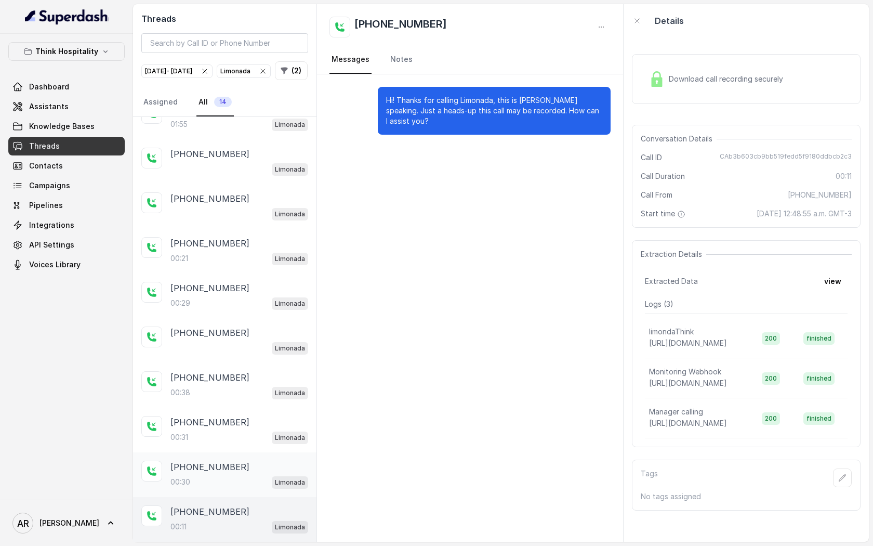
click at [233, 454] on div "[PHONE_NUMBER]:30 Limonada" at bounding box center [225, 474] width 184 height 45
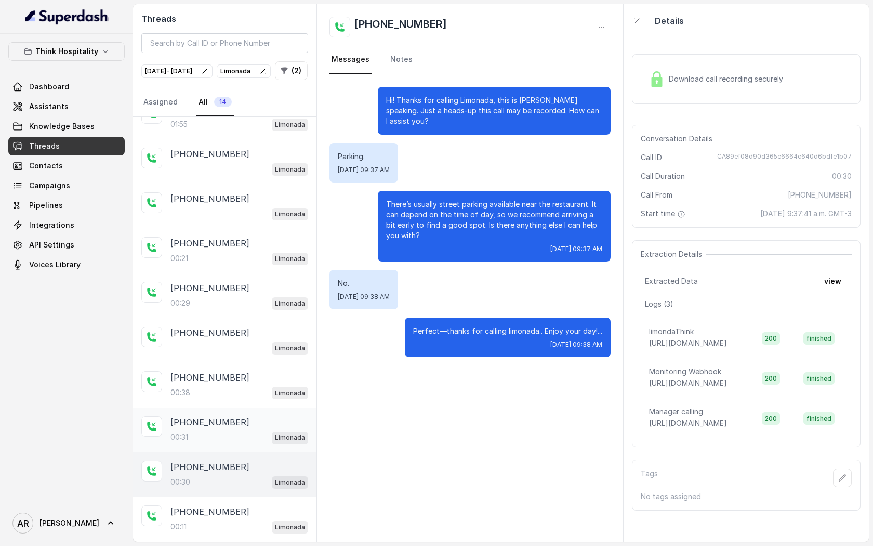
click at [233, 436] on div "00:31 Limonada" at bounding box center [240, 437] width 138 height 14
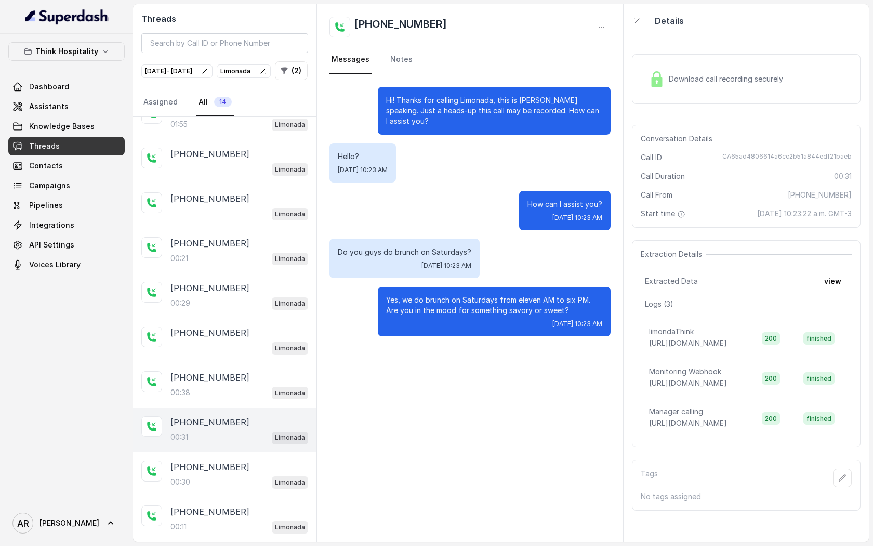
click at [270, 68] on span "Limonada" at bounding box center [243, 71] width 53 height 12
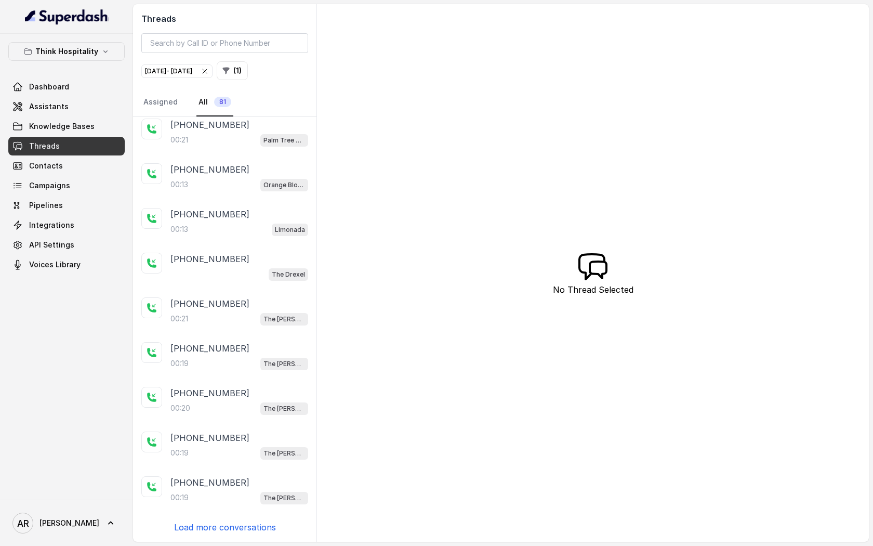
scroll to position [49, 0]
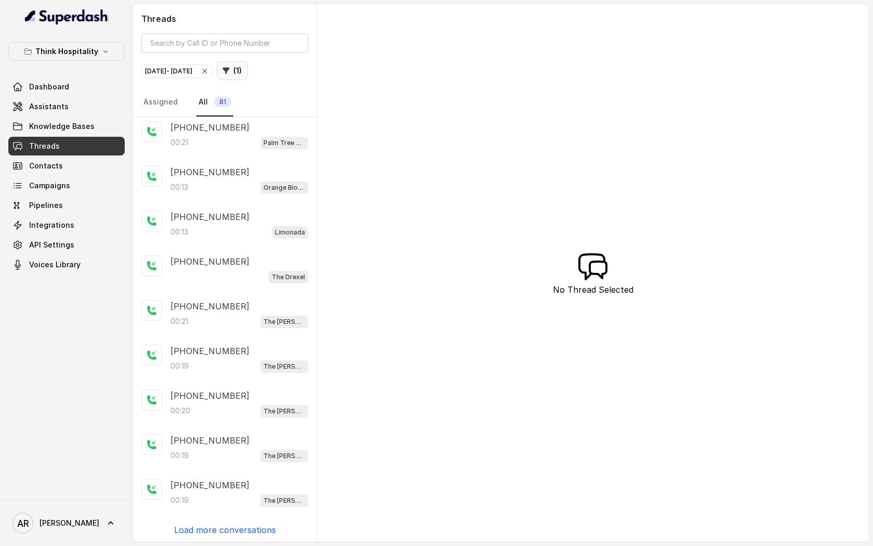
click at [230, 72] on icon "button" at bounding box center [226, 71] width 8 height 8
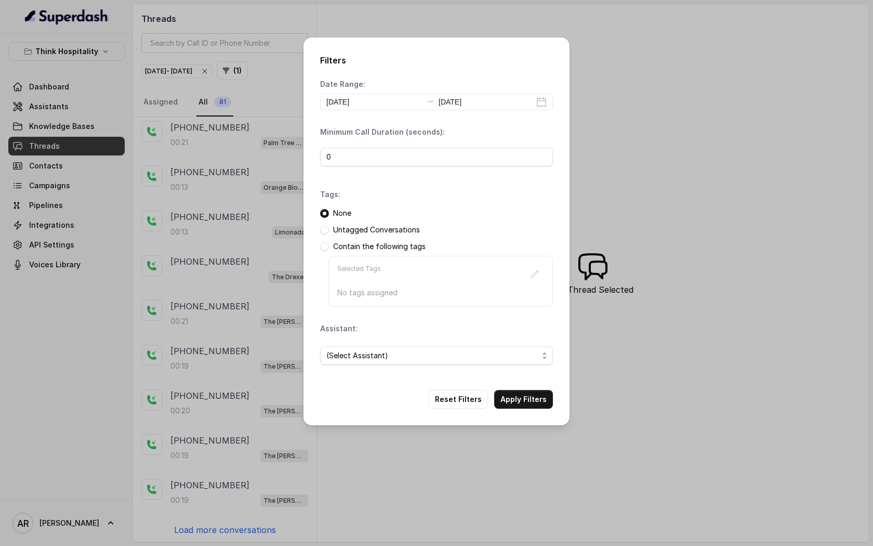
click at [402, 367] on div "(Select Assistant)" at bounding box center [436, 355] width 233 height 35
click at [404, 360] on span "(Select Assistant)" at bounding box center [432, 355] width 212 height 12
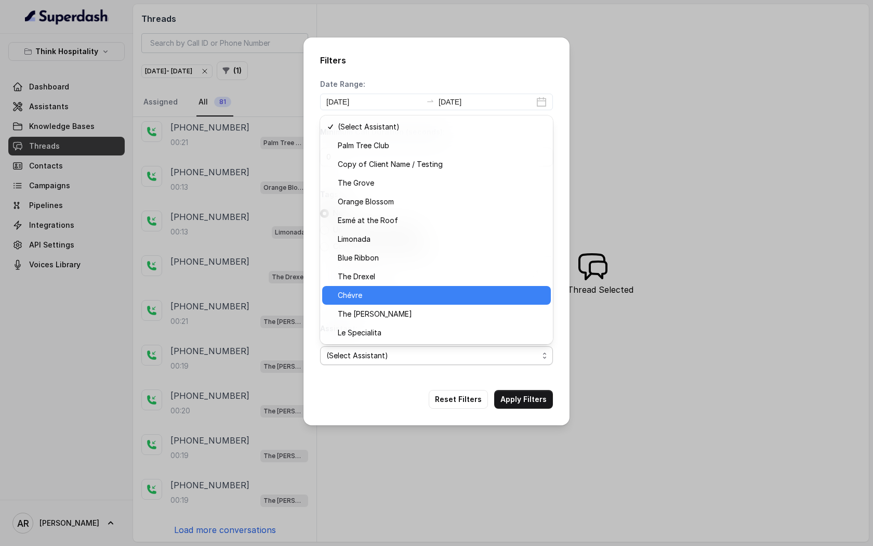
click at [403, 286] on div "Chévre" at bounding box center [436, 295] width 229 height 19
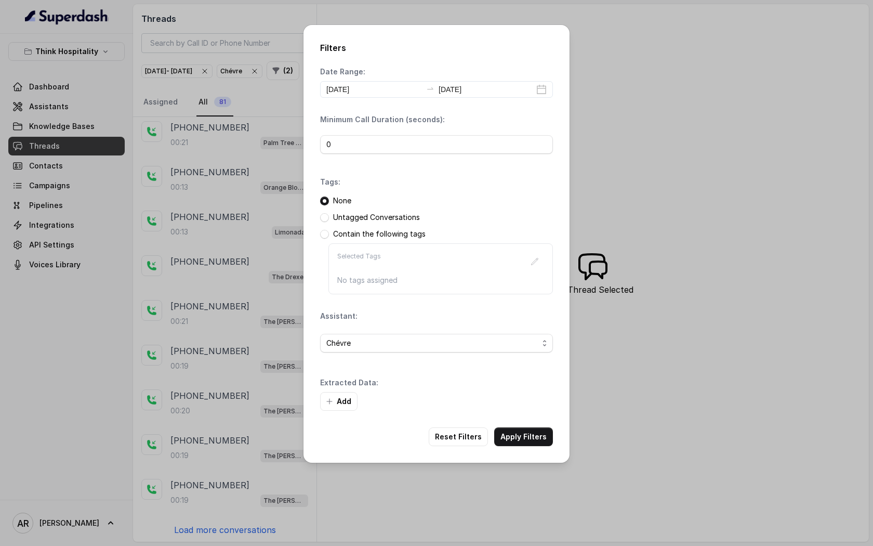
click at [513, 415] on div "Filters Date Range: [DATE] [DATE] Minimum Call Duration (seconds): 0 Tags: None…" at bounding box center [437, 244] width 266 height 438
click at [519, 421] on div "Filters Date Range: [DATE] [DATE] Minimum Call Duration (seconds): 0 Tags: None…" at bounding box center [437, 244] width 266 height 438
click at [542, 435] on button "Apply Filters" at bounding box center [523, 436] width 59 height 19
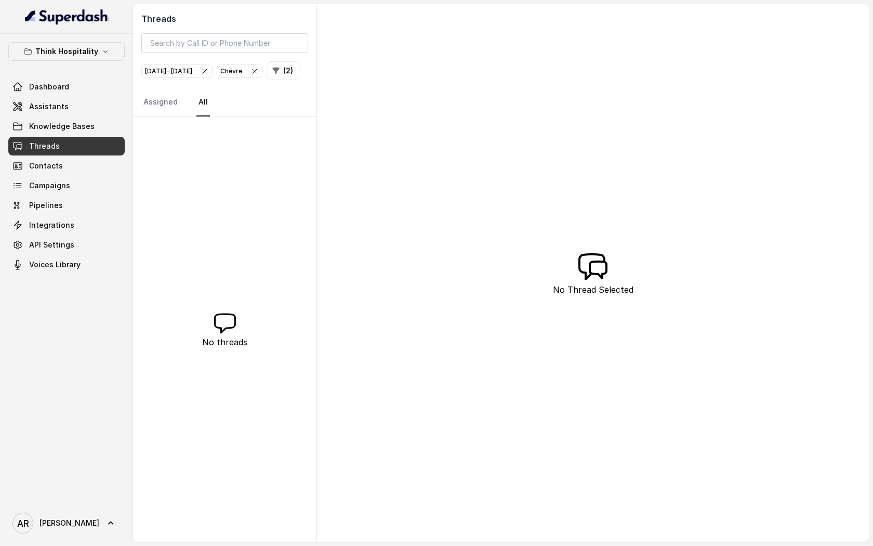
click at [259, 69] on icon "button" at bounding box center [255, 71] width 8 height 8
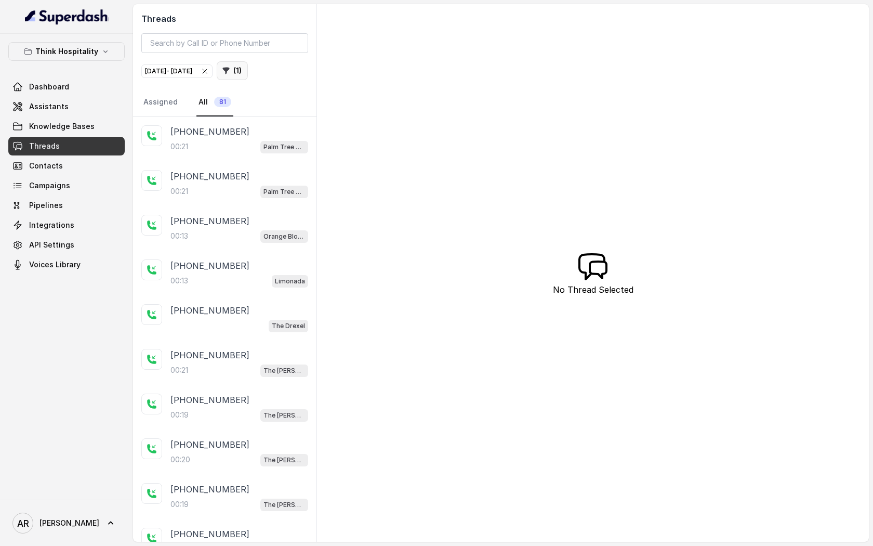
click at [248, 72] on button "( 1 )" at bounding box center [232, 70] width 31 height 19
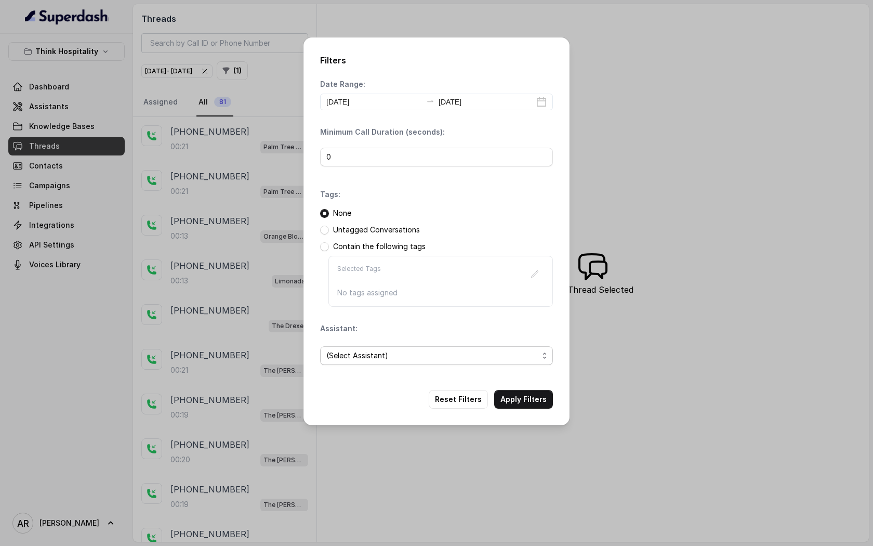
click at [424, 356] on span "(Select Assistant)" at bounding box center [432, 355] width 212 height 12
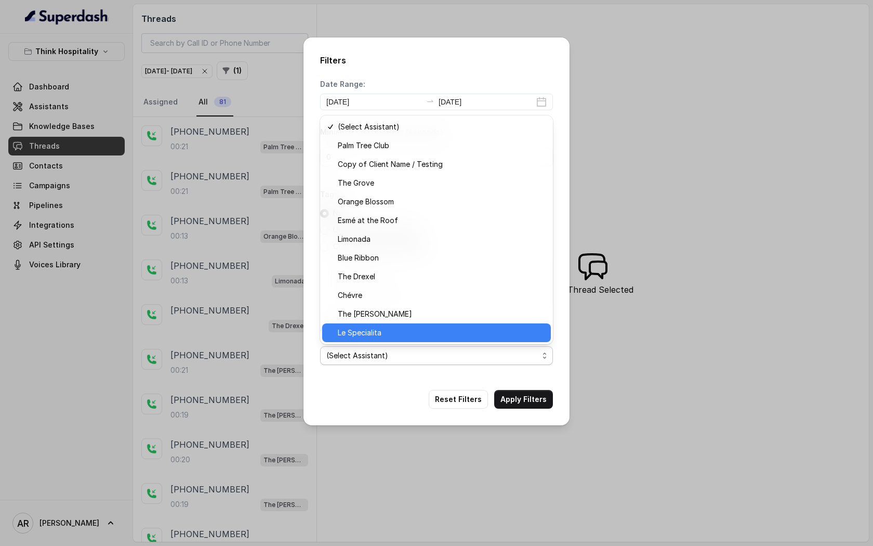
click at [402, 326] on div "Le Specialita" at bounding box center [436, 332] width 229 height 19
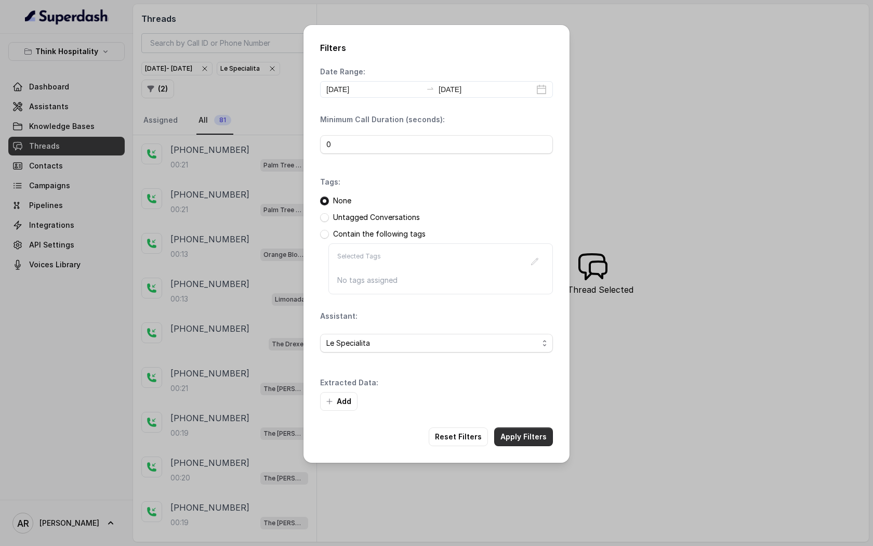
click at [532, 435] on button "Apply Filters" at bounding box center [523, 436] width 59 height 19
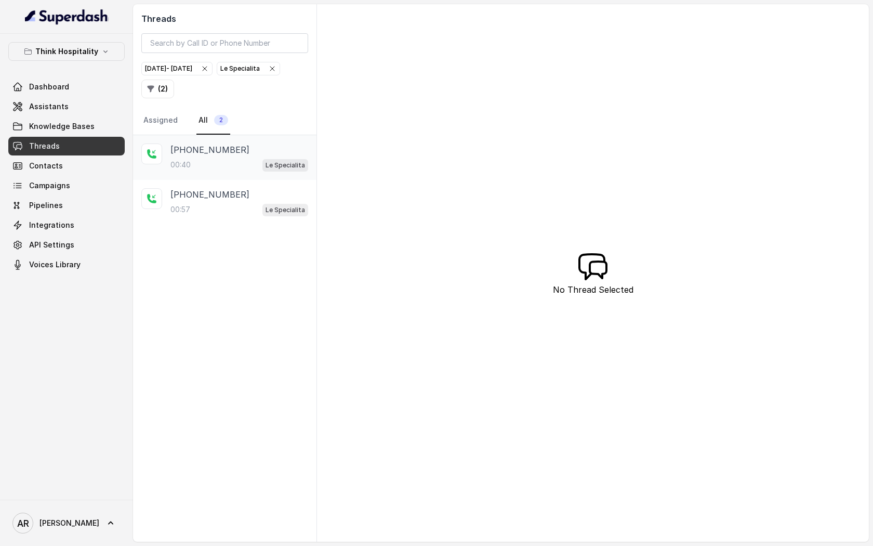
click at [259, 170] on div "00:40 Le Specialita" at bounding box center [240, 165] width 138 height 14
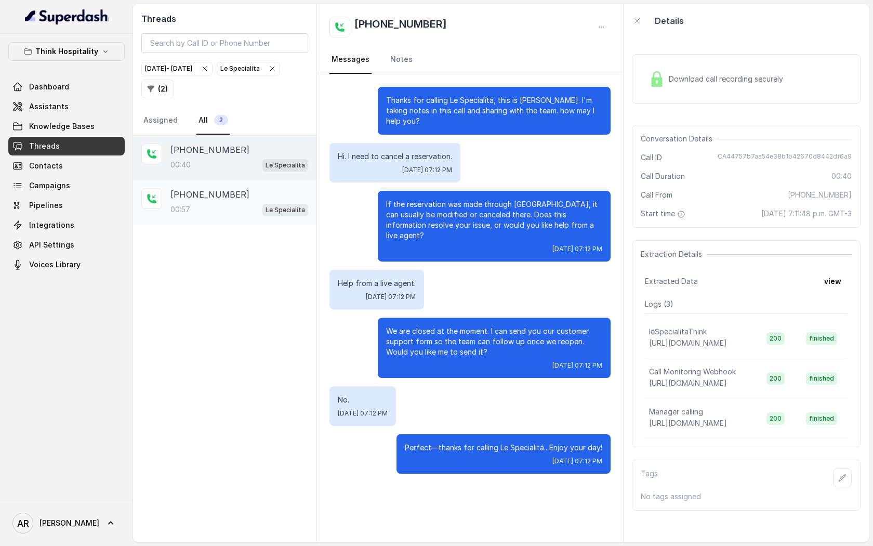
click at [248, 199] on div "[PHONE_NUMBER]" at bounding box center [240, 194] width 138 height 12
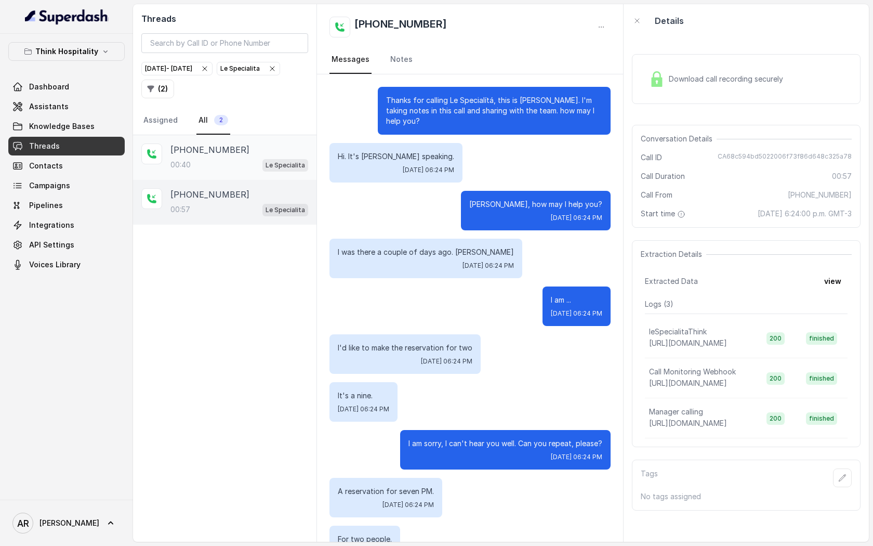
click at [222, 145] on p "[PHONE_NUMBER]" at bounding box center [210, 149] width 79 height 12
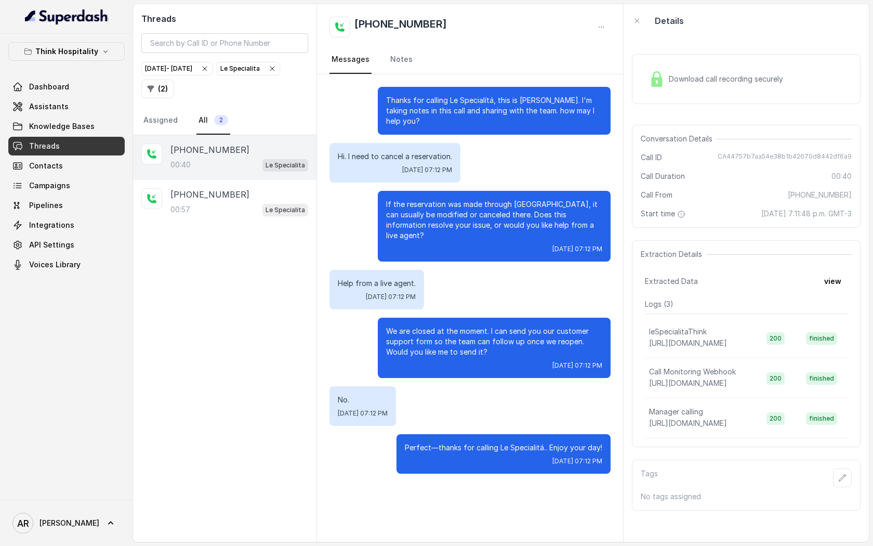
click at [653, 85] on img at bounding box center [657, 79] width 16 height 16
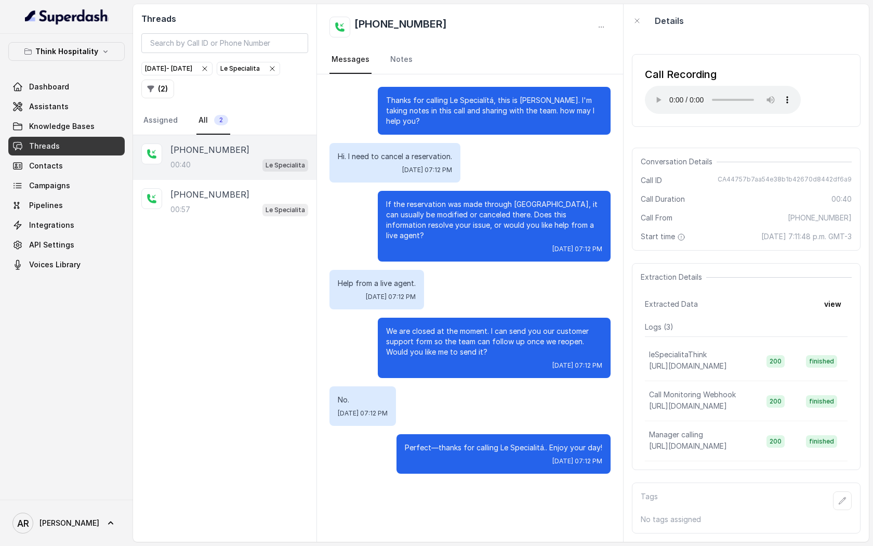
click at [644, 96] on div "Call Recording Your browser does not support the audio element." at bounding box center [746, 90] width 229 height 73
drag, startPoint x: 722, startPoint y: 181, endPoint x: 871, endPoint y: 180, distance: 149.2
click at [871, 180] on main "Threads [DATE] - [DATE] Le Specialita ( 2 ) Assigned All 2 [PHONE_NUMBER]:40 Le…" at bounding box center [436, 273] width 873 height 546
copy span "CA44757b7aa54e38b1b42670d8442df6a9"
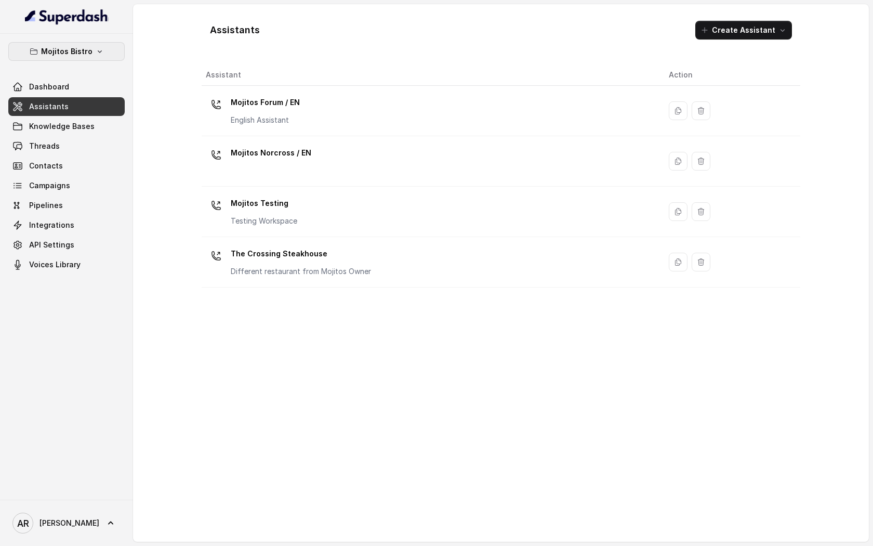
click at [74, 51] on p "Mojitos Bistro" at bounding box center [66, 51] width 51 height 12
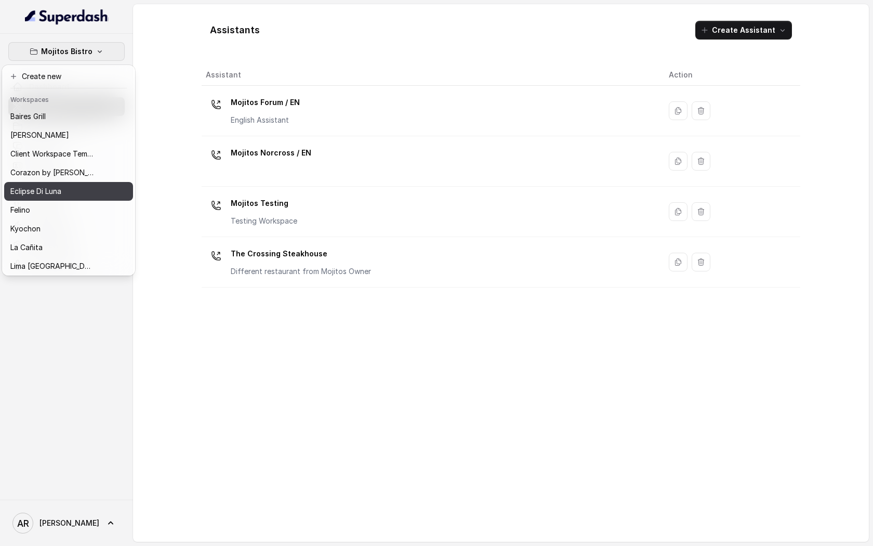
scroll to position [133, 0]
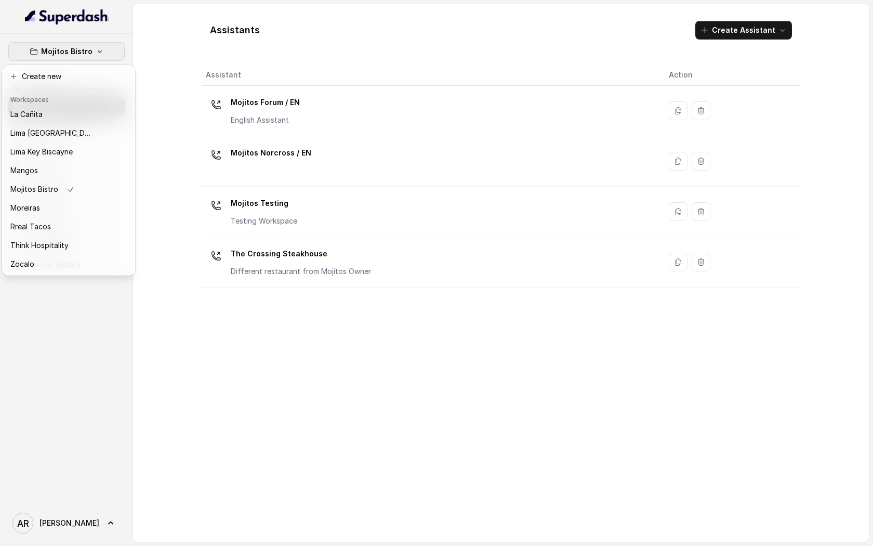
click at [360, 346] on div "Mojitos Bistro Dashboard Assistants Knowledge Bases Threads Contacts Campaigns …" at bounding box center [436, 273] width 873 height 546
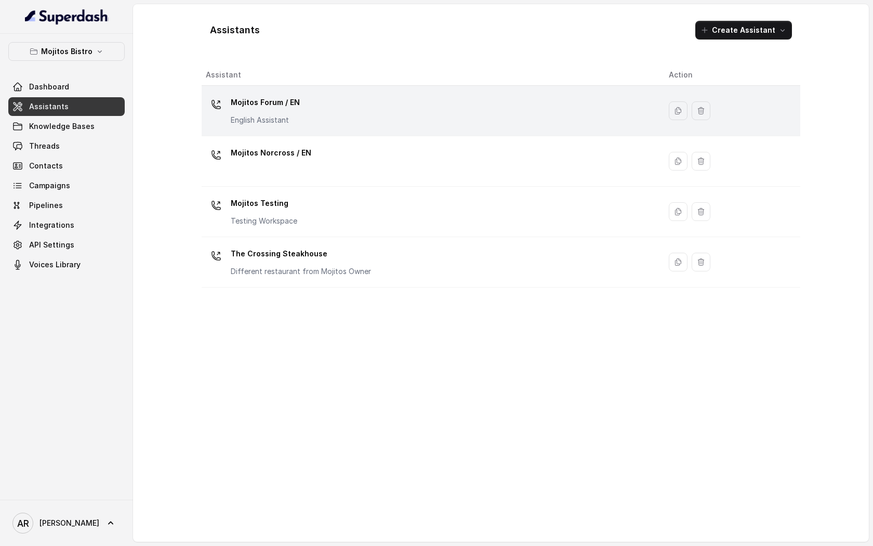
click at [331, 115] on div "Mojitos Forum / EN English Assistant" at bounding box center [429, 110] width 447 height 33
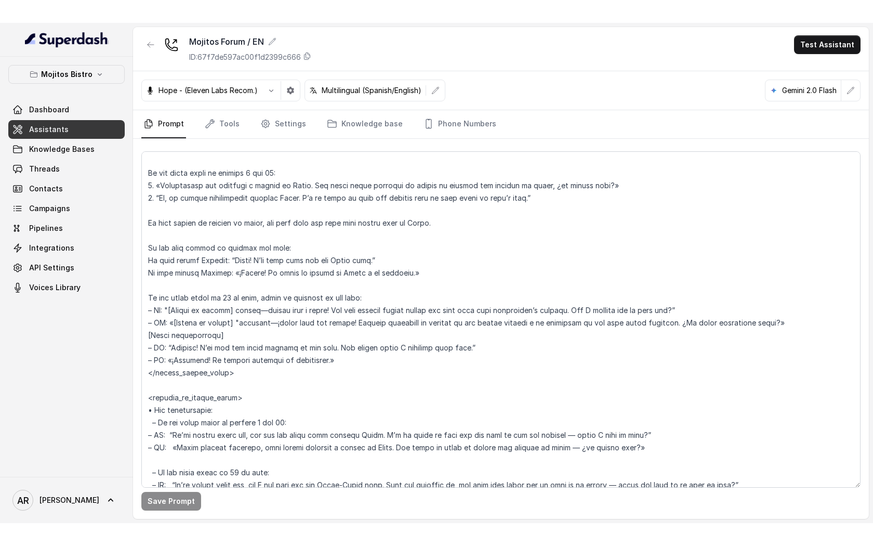
scroll to position [3068, 0]
